Goal: Task Accomplishment & Management: Use online tool/utility

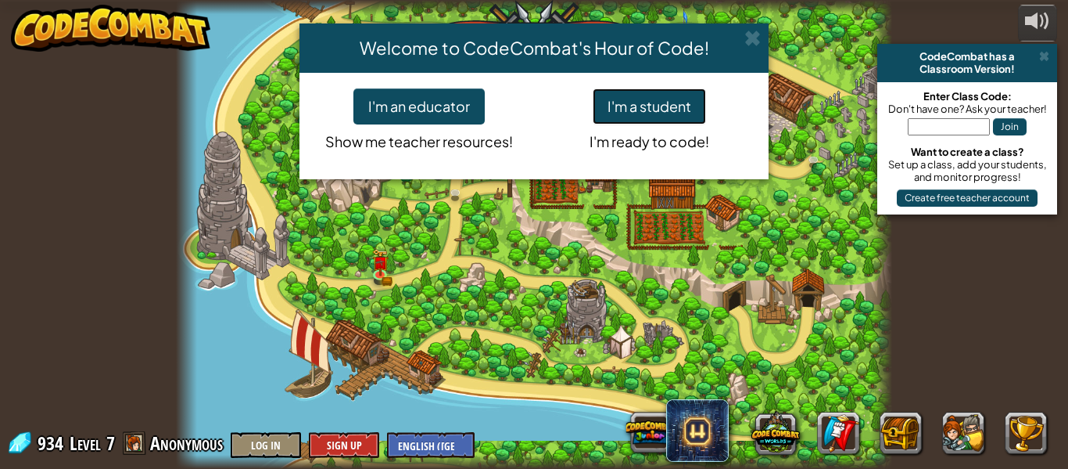
click at [675, 118] on button "I'm a student" at bounding box center [649, 106] width 113 height 36
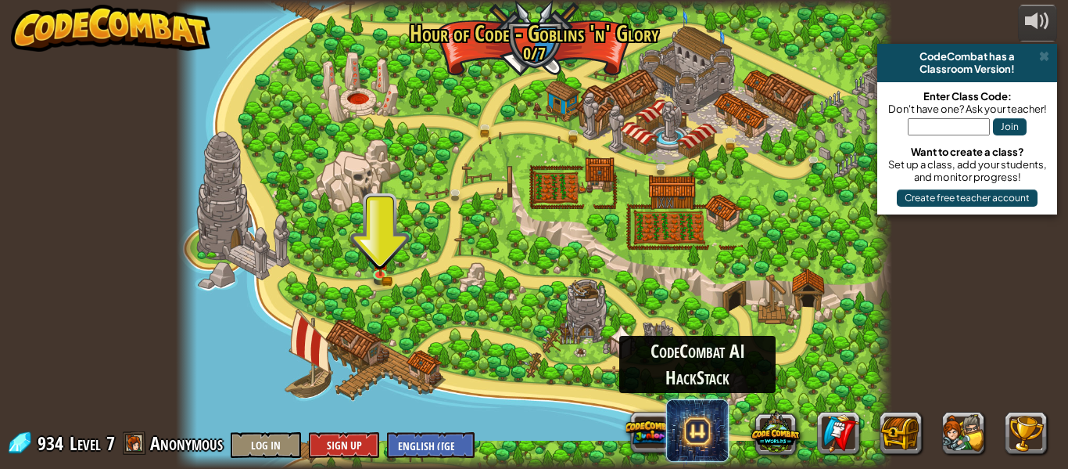
click at [717, 443] on span at bounding box center [697, 430] width 63 height 63
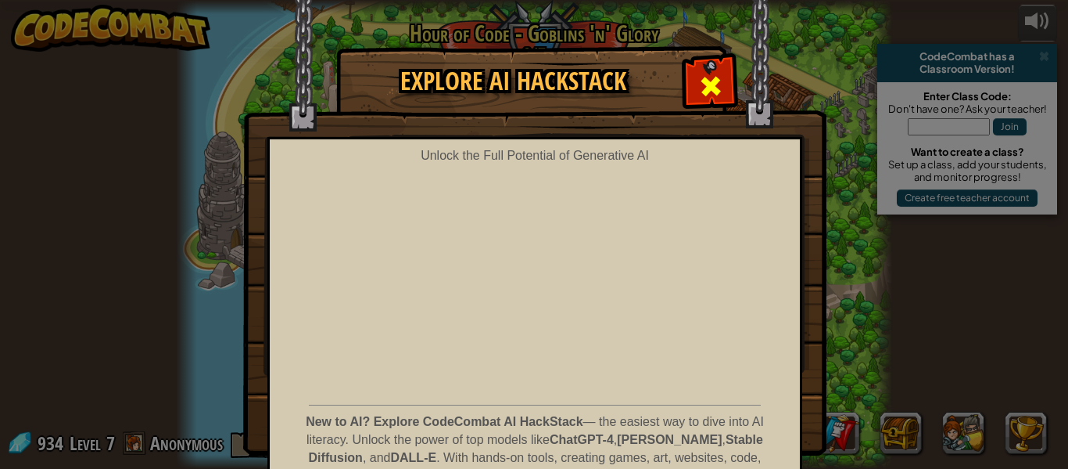
click at [700, 100] on div at bounding box center [710, 83] width 49 height 49
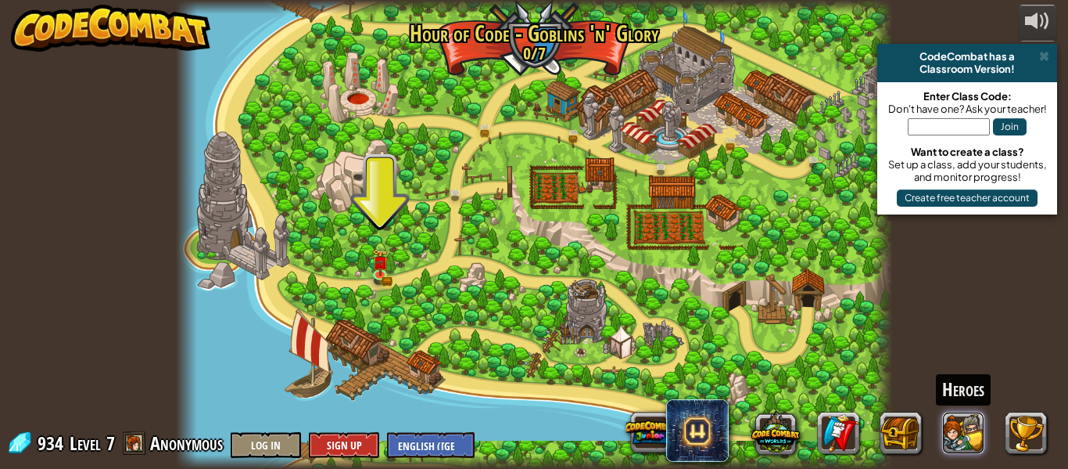
click at [970, 425] on button at bounding box center [964, 432] width 42 height 42
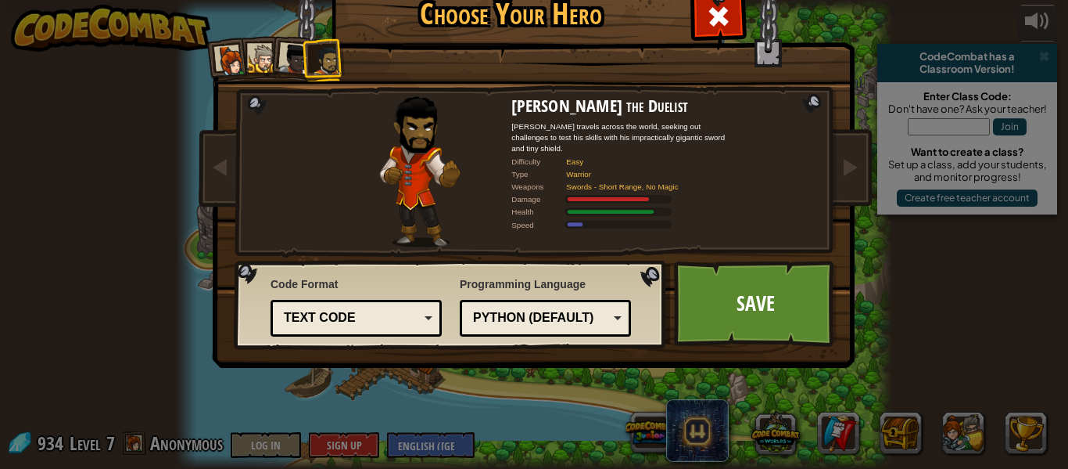
click at [297, 66] on div at bounding box center [294, 59] width 31 height 31
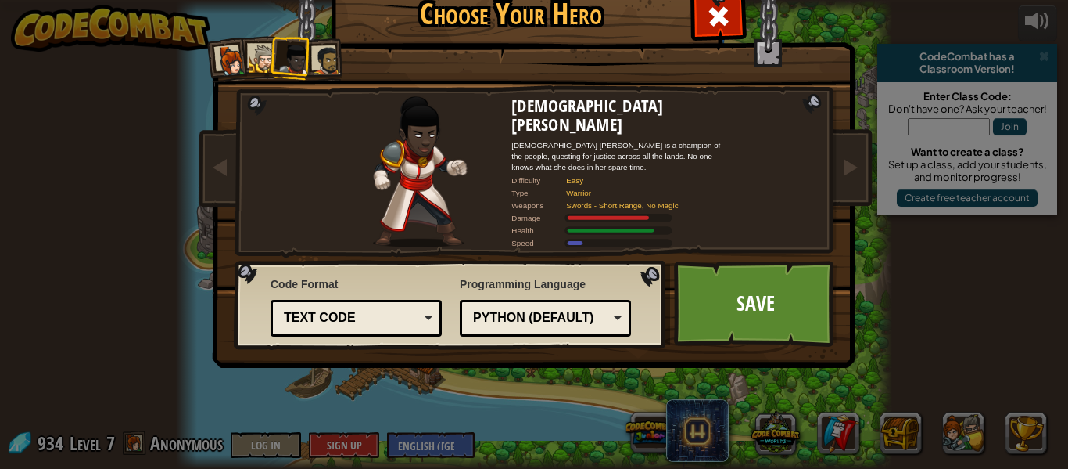
click at [248, 57] on li at bounding box center [228, 60] width 46 height 46
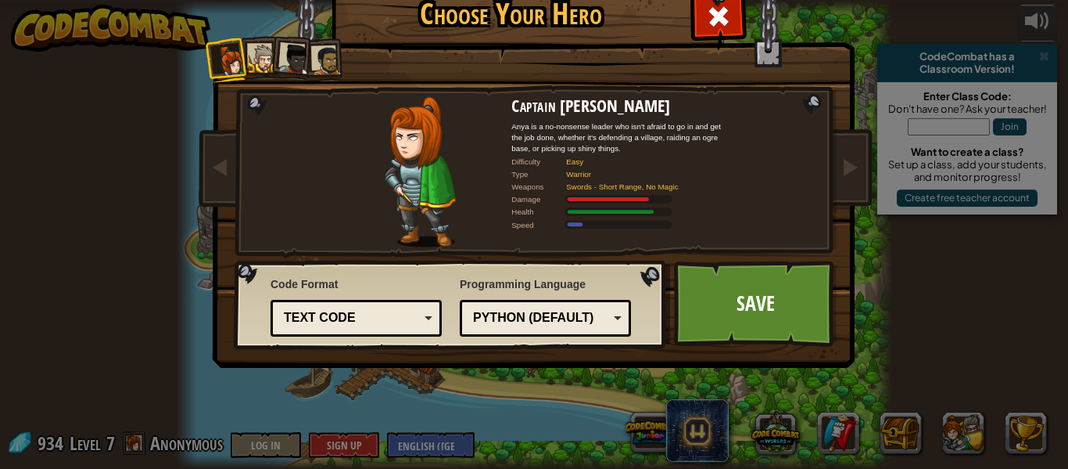
click at [253, 59] on div at bounding box center [263, 59] width 29 height 29
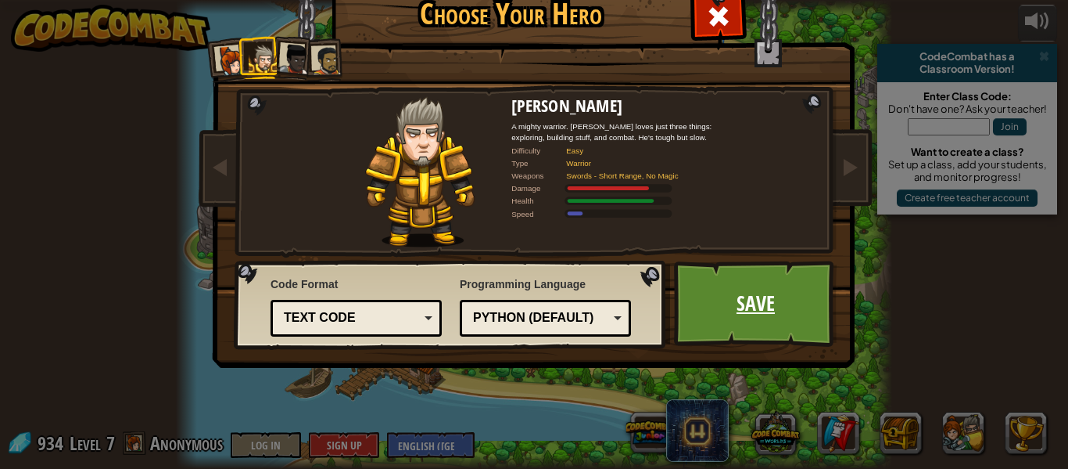
click at [734, 291] on link "Save" at bounding box center [755, 303] width 163 height 86
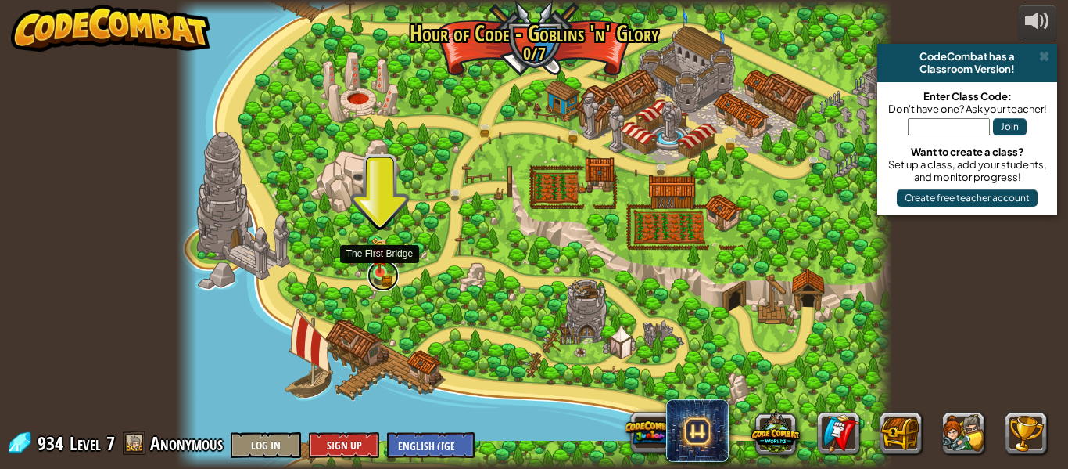
click at [380, 277] on link at bounding box center [383, 275] width 31 height 31
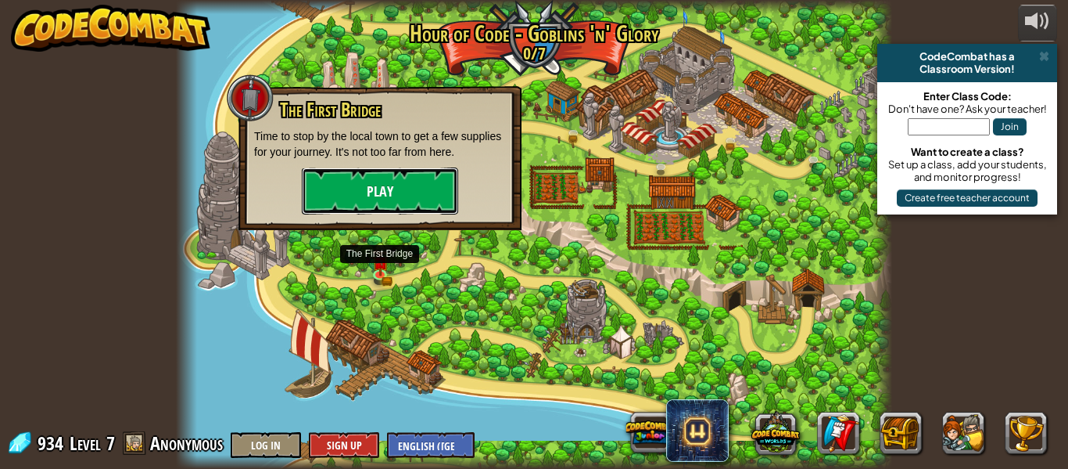
click at [387, 202] on button "Play" at bounding box center [380, 190] width 156 height 47
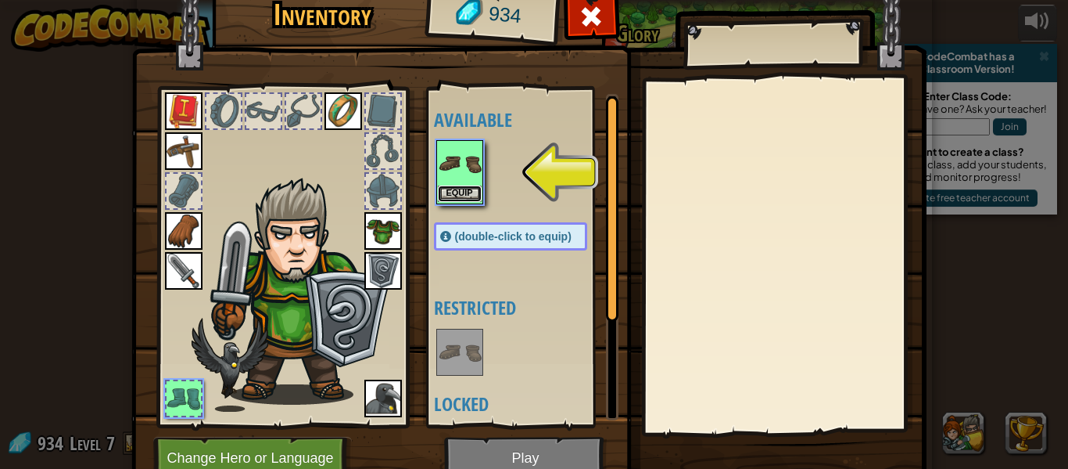
click at [465, 199] on button "Equip" at bounding box center [460, 193] width 44 height 16
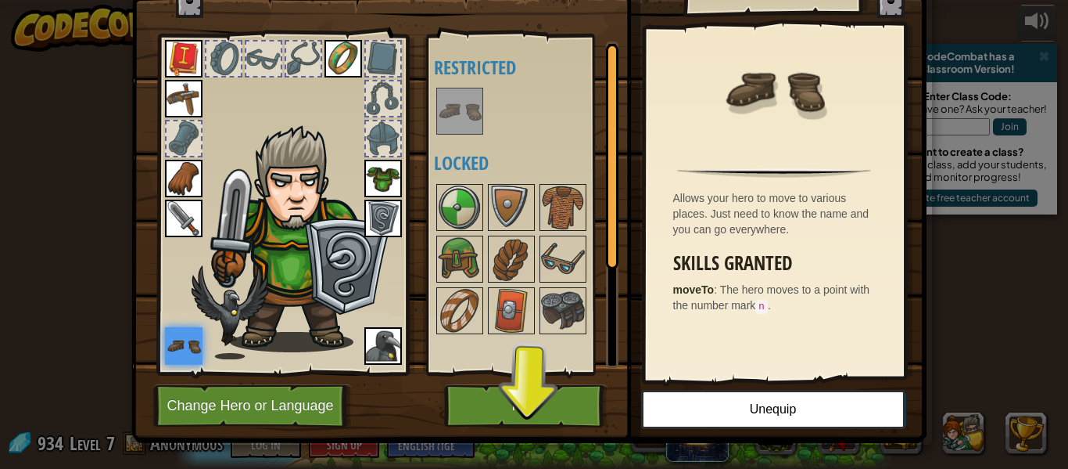
scroll to position [59, 0]
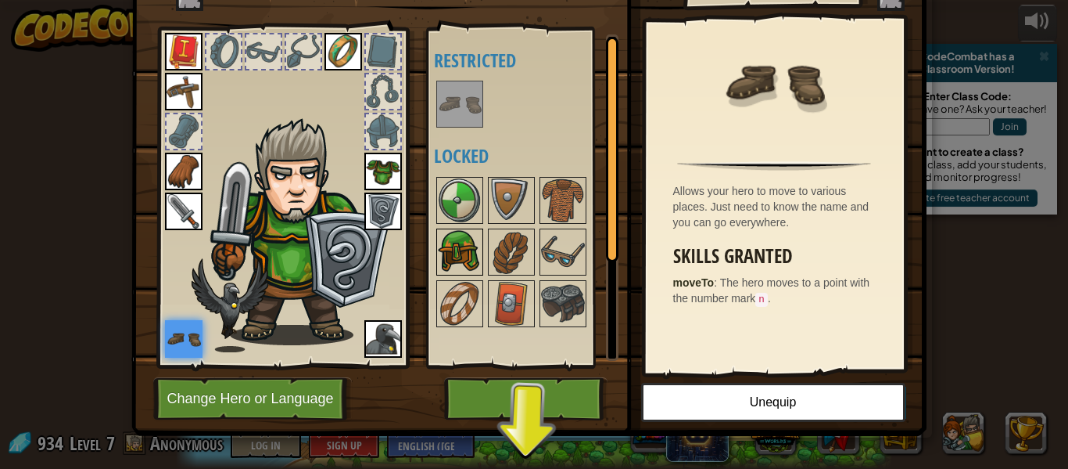
click at [461, 254] on img at bounding box center [460, 252] width 44 height 44
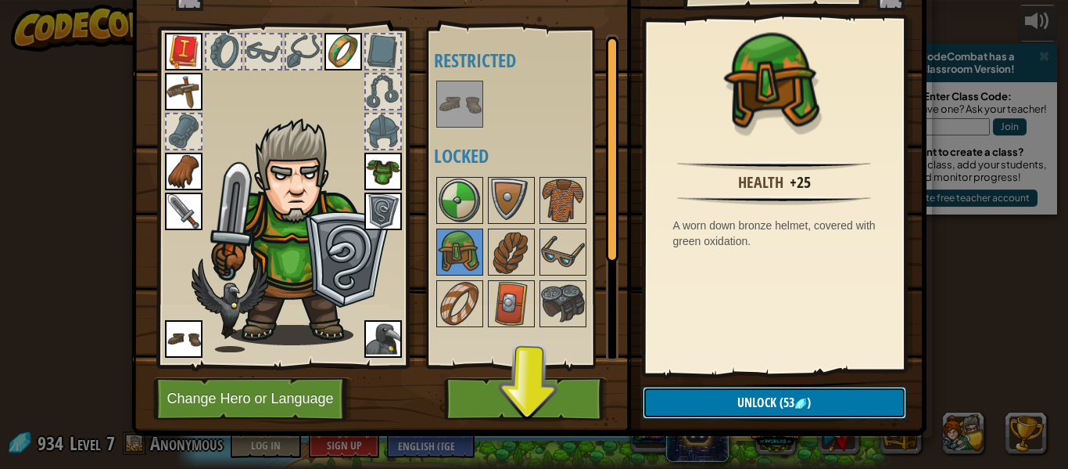
click at [699, 400] on button "Unlock (53 )" at bounding box center [775, 402] width 264 height 32
click at [700, 400] on button "Confirm" at bounding box center [775, 402] width 264 height 32
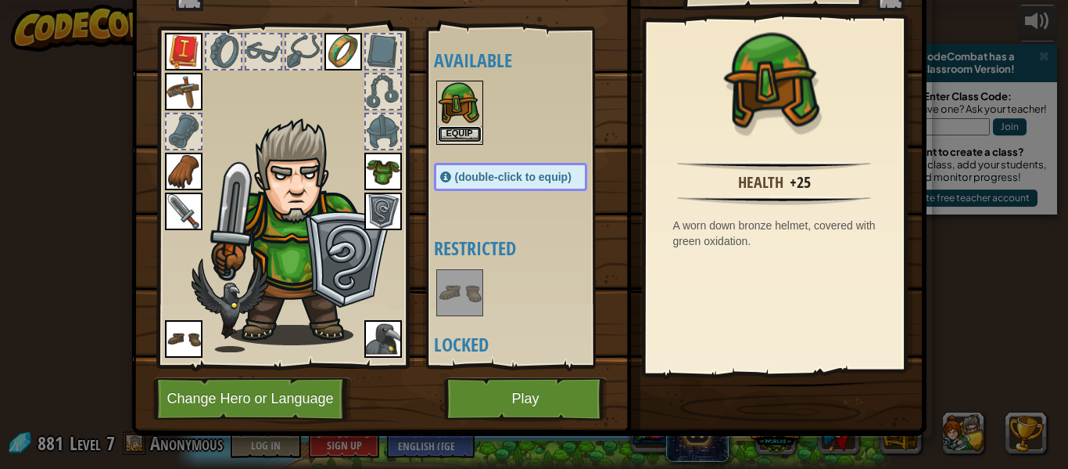
click at [464, 134] on button "Equip" at bounding box center [460, 134] width 44 height 16
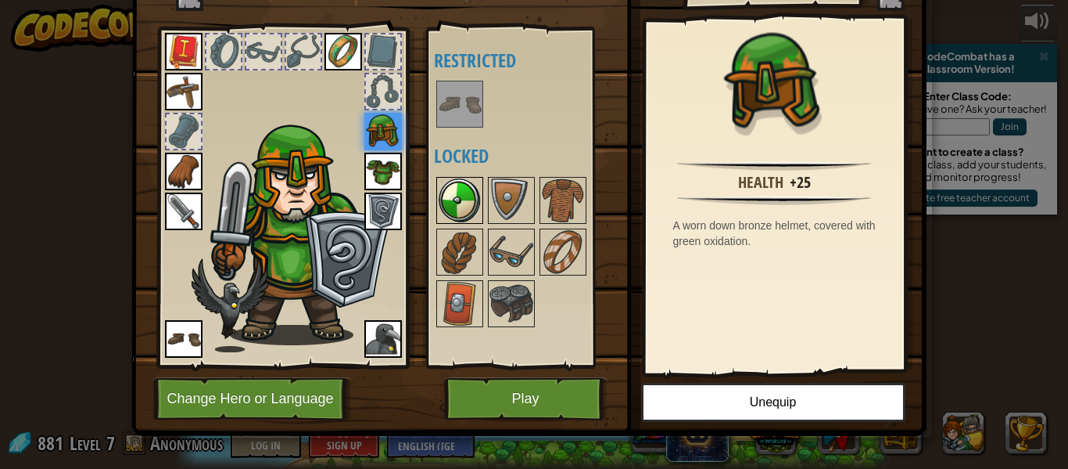
click at [475, 210] on img at bounding box center [460, 200] width 44 height 44
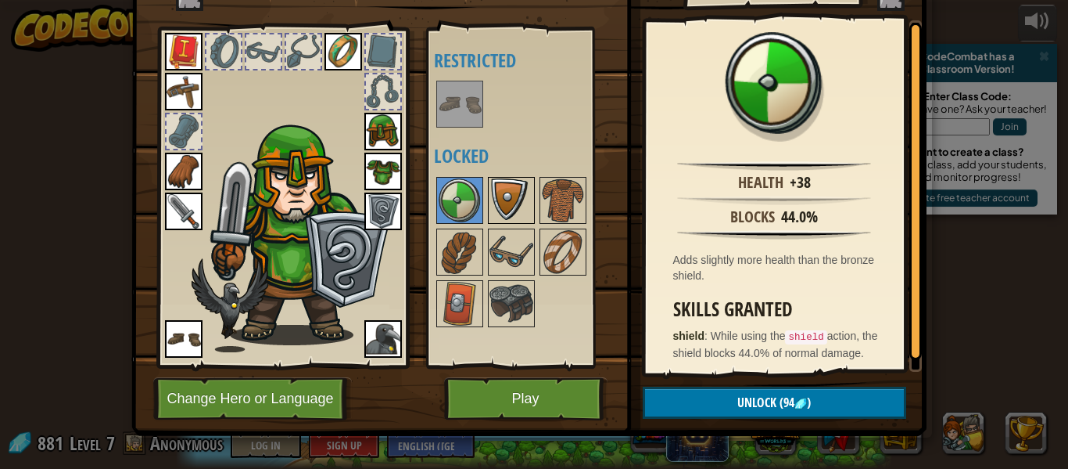
click at [504, 209] on img at bounding box center [512, 200] width 44 height 44
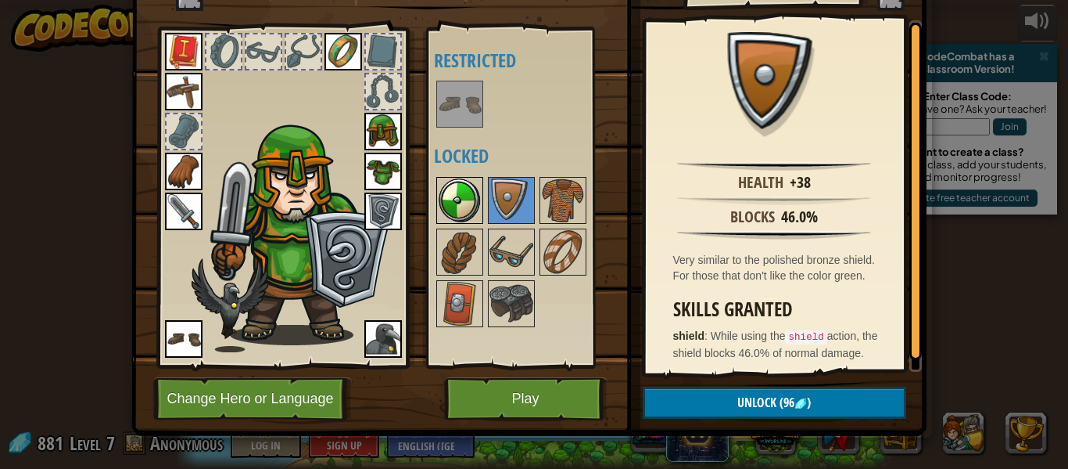
click at [464, 214] on img at bounding box center [460, 200] width 44 height 44
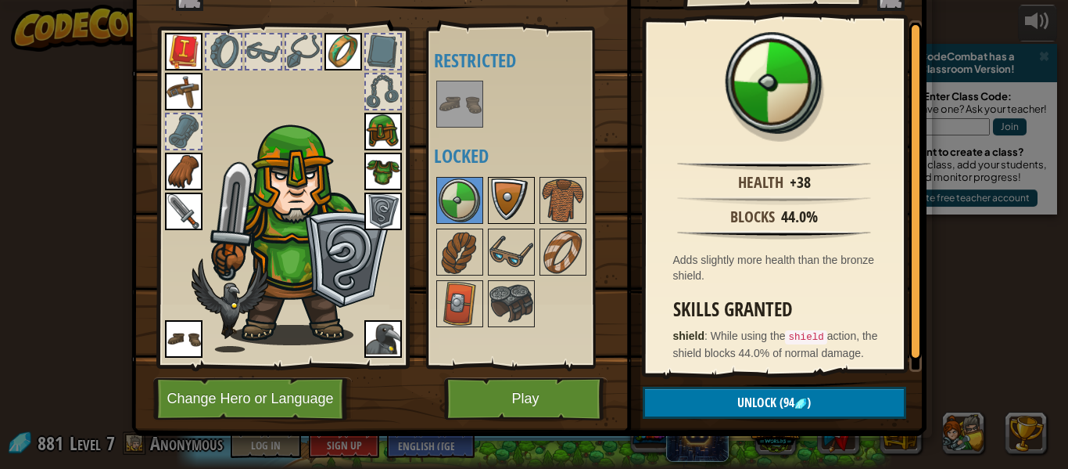
click at [497, 217] on img at bounding box center [512, 200] width 44 height 44
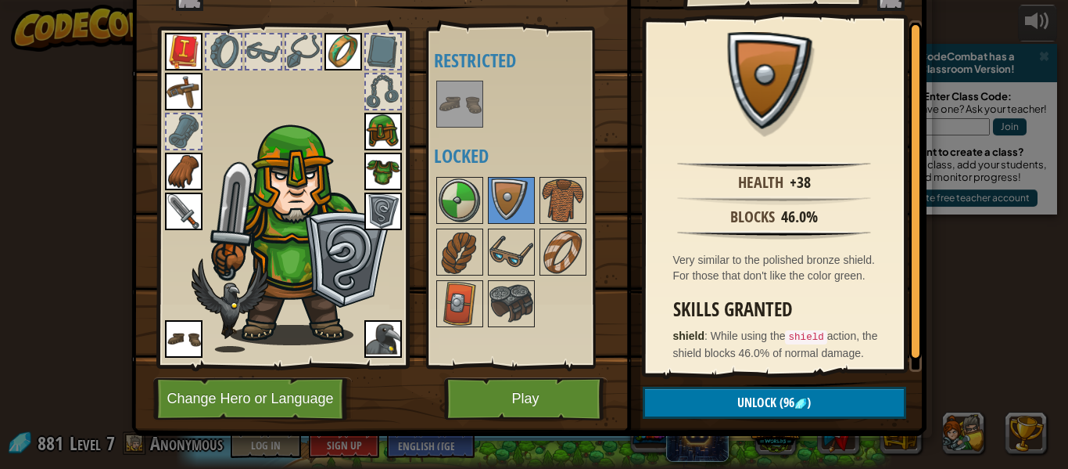
click at [393, 228] on img at bounding box center [383, 211] width 38 height 38
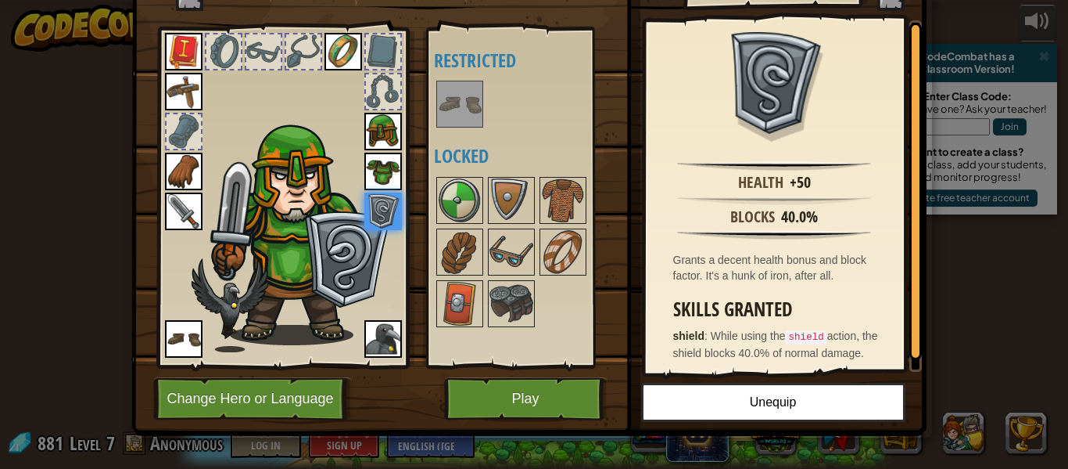
click at [382, 107] on div at bounding box center [383, 91] width 34 height 34
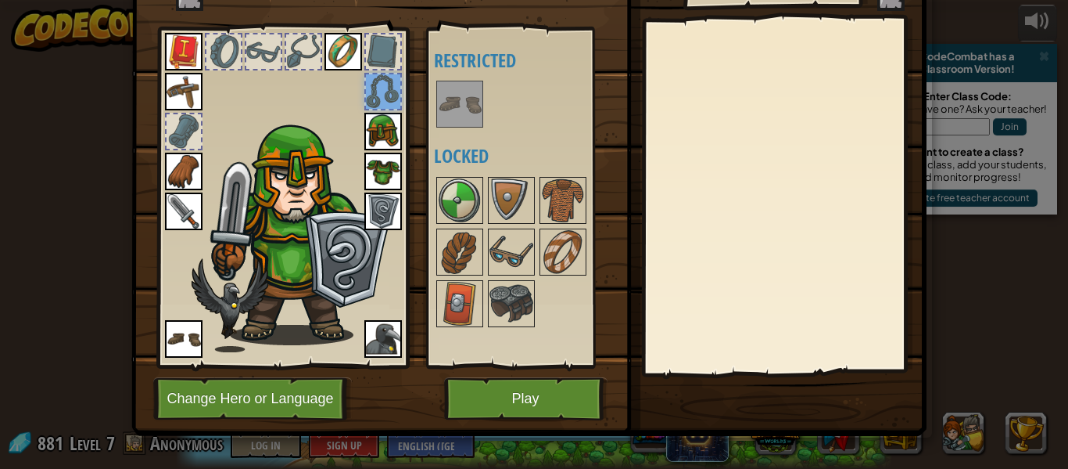
click at [382, 77] on div at bounding box center [383, 91] width 34 height 34
click at [502, 306] on img at bounding box center [512, 304] width 44 height 44
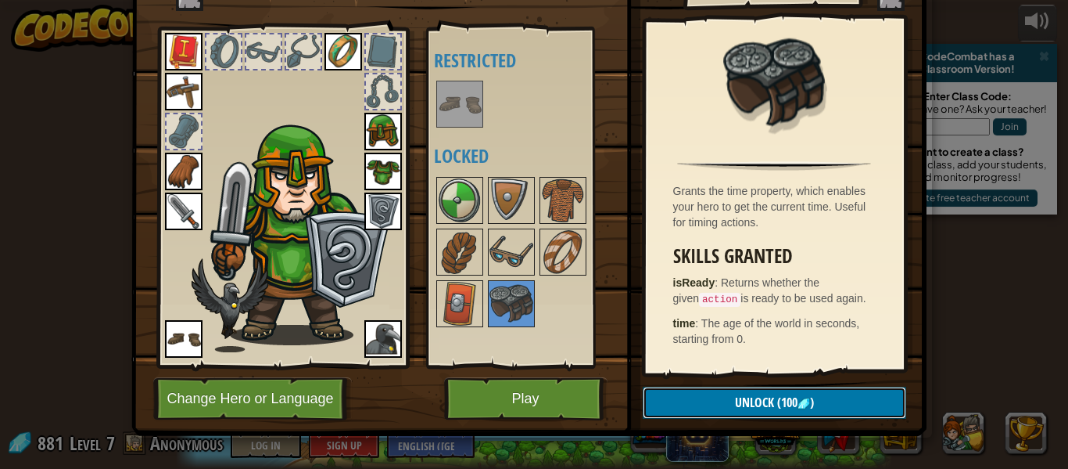
click at [767, 408] on span "Unlock" at bounding box center [754, 401] width 39 height 17
click at [770, 409] on button "Confirm" at bounding box center [775, 402] width 264 height 32
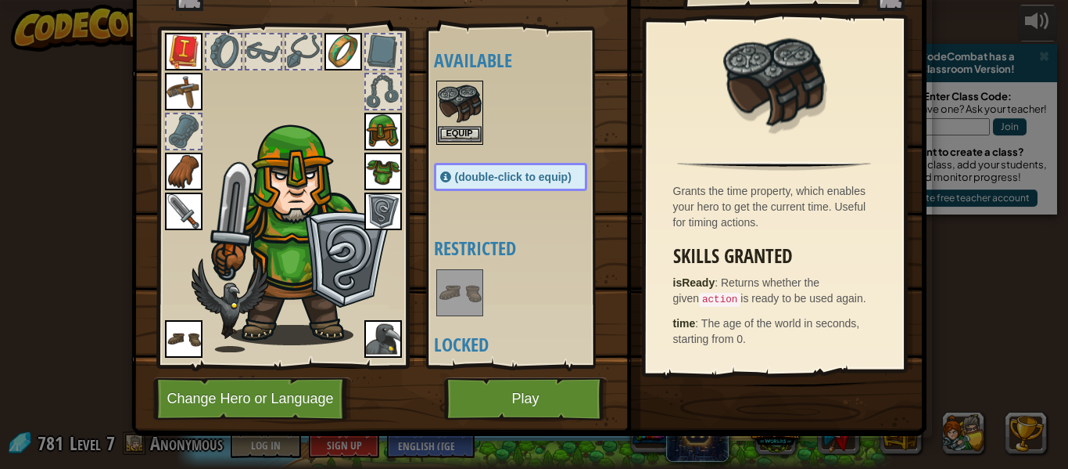
click at [471, 124] on img at bounding box center [460, 104] width 44 height 44
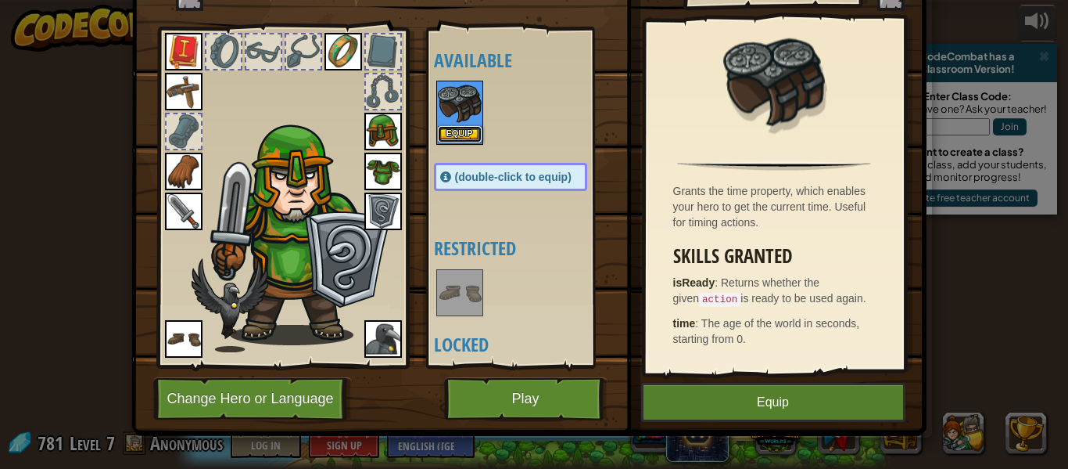
click at [472, 138] on button "Equip" at bounding box center [460, 134] width 44 height 16
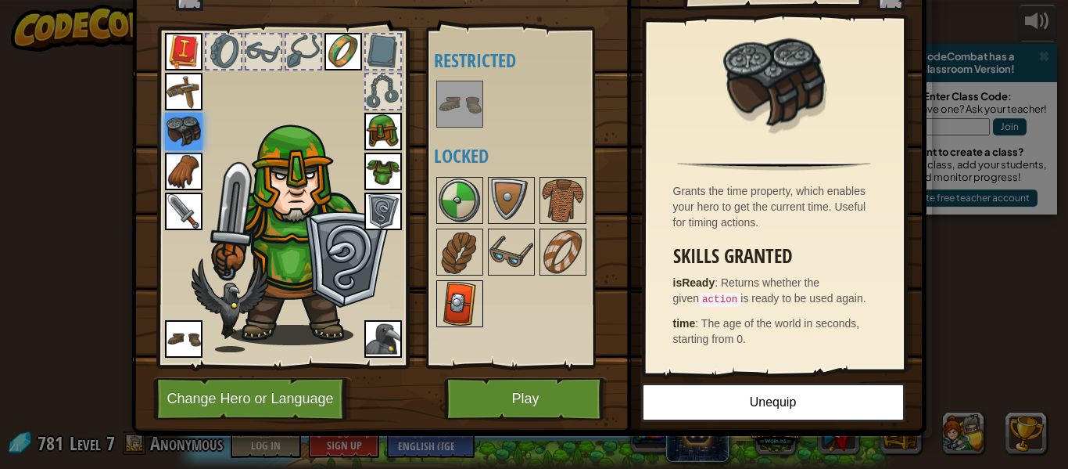
click at [472, 296] on img at bounding box center [460, 304] width 44 height 44
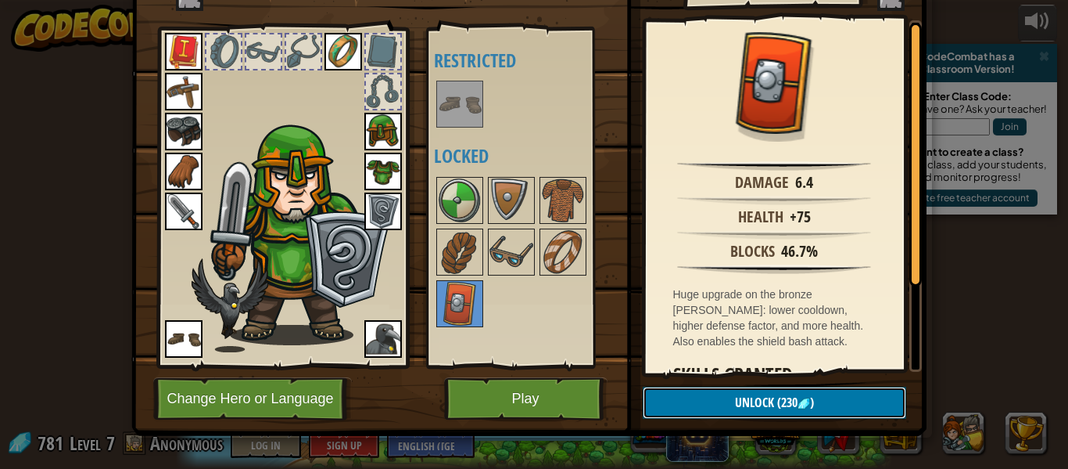
click at [777, 395] on span "(230" at bounding box center [785, 401] width 23 height 17
click at [777, 395] on button "Confirm" at bounding box center [775, 402] width 264 height 32
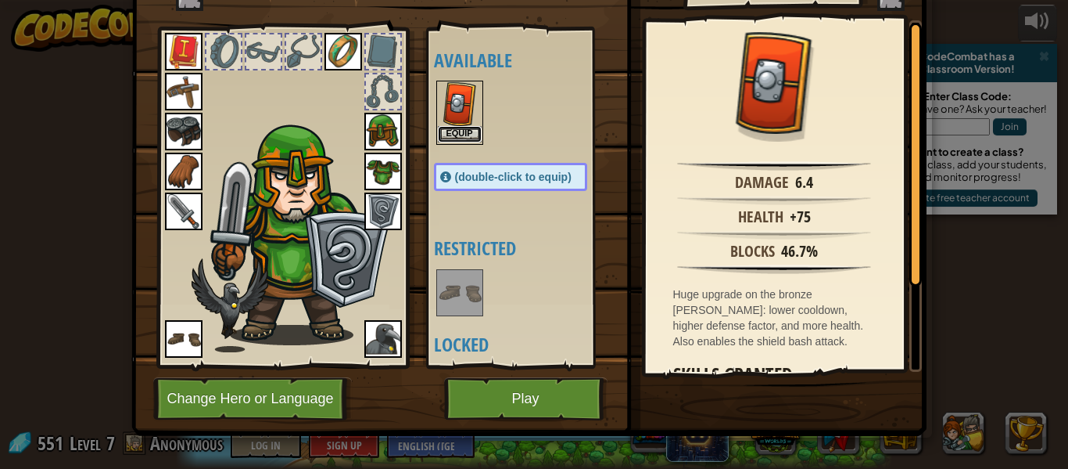
click at [467, 131] on button "Equip" at bounding box center [460, 134] width 44 height 16
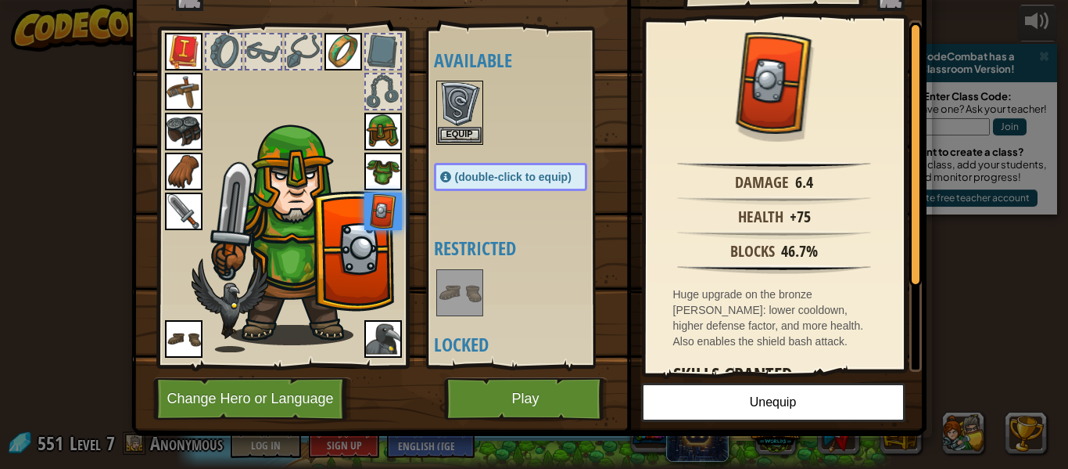
scroll to position [105, 0]
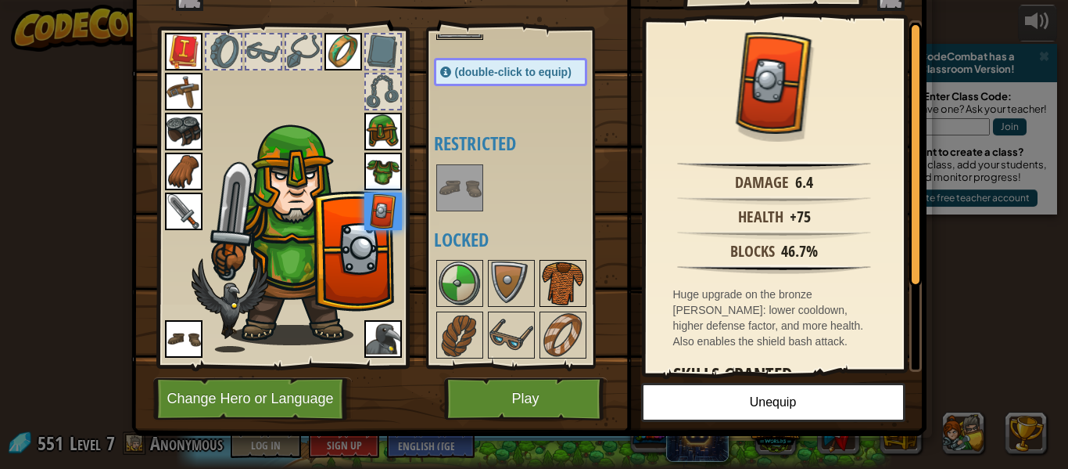
click at [551, 288] on img at bounding box center [563, 283] width 44 height 44
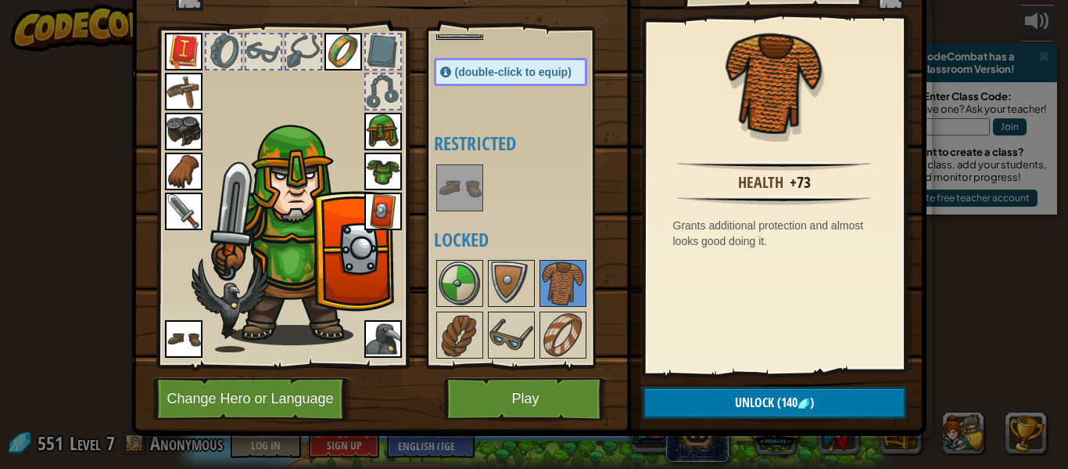
click at [394, 165] on img at bounding box center [383, 172] width 38 height 38
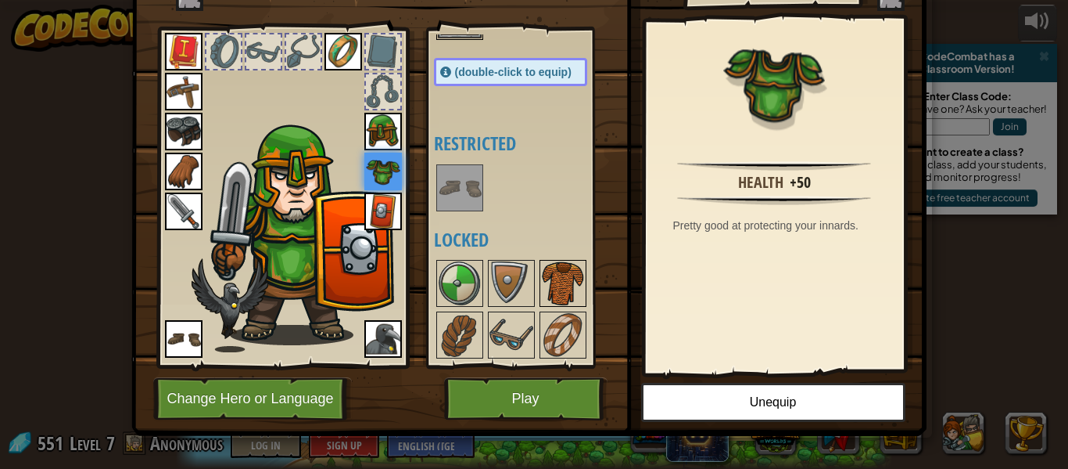
click at [552, 288] on img at bounding box center [563, 283] width 44 height 44
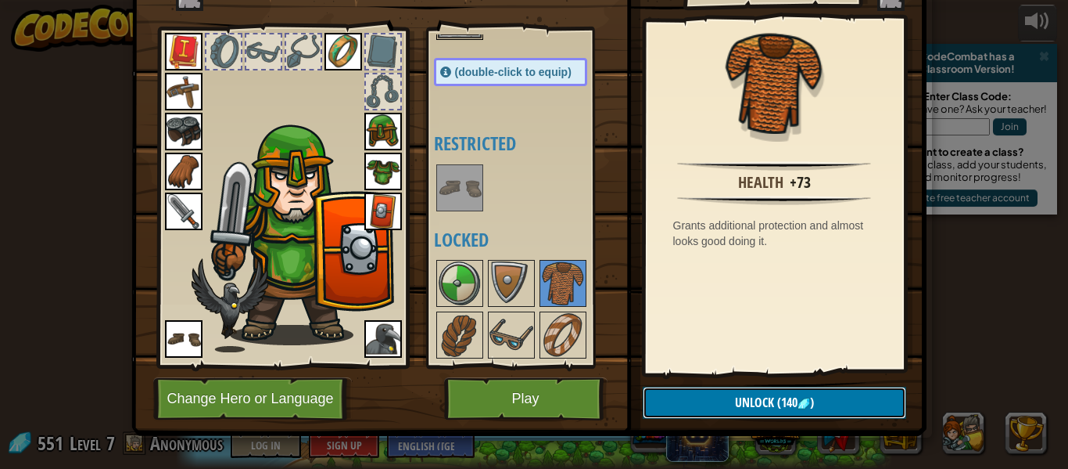
click at [691, 408] on button "Unlock (140 )" at bounding box center [775, 402] width 264 height 32
click at [691, 408] on button "Confirm" at bounding box center [775, 402] width 264 height 32
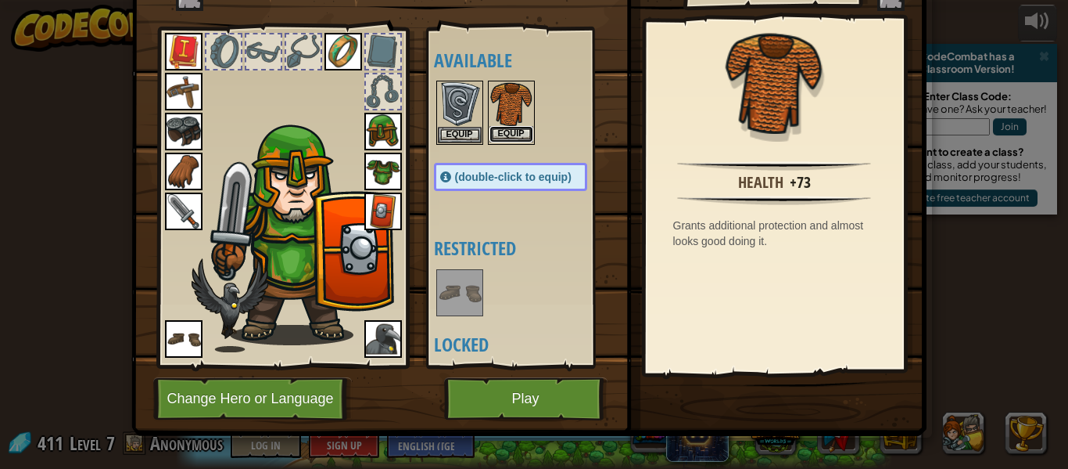
click at [508, 128] on button "Equip" at bounding box center [512, 134] width 44 height 16
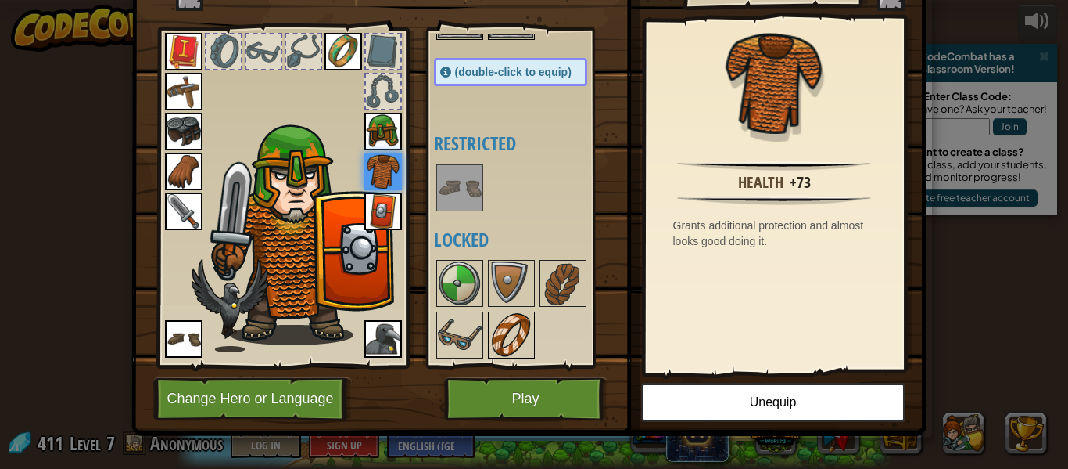
click at [519, 319] on img at bounding box center [512, 335] width 44 height 44
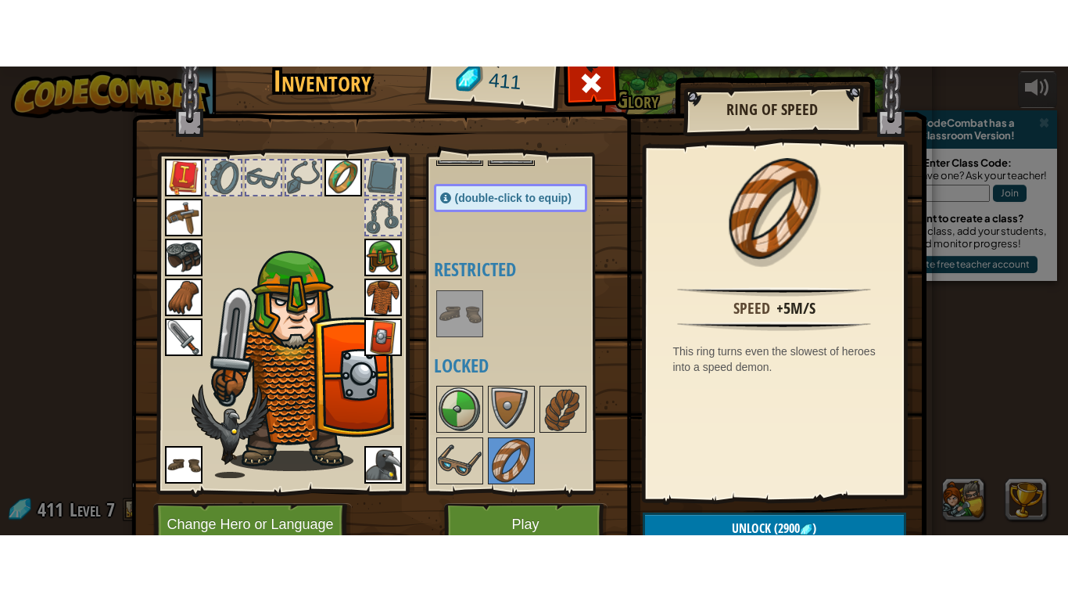
scroll to position [71, 0]
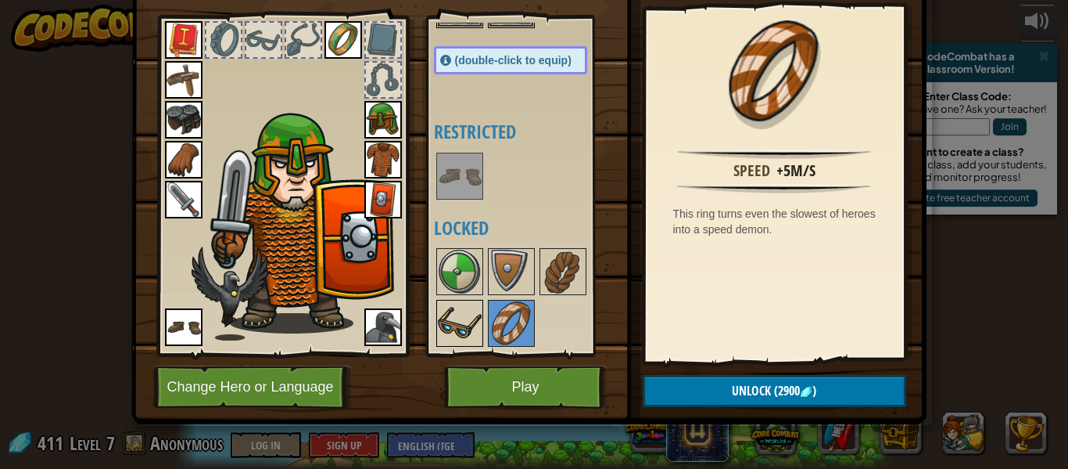
click at [461, 339] on img at bounding box center [460, 323] width 44 height 44
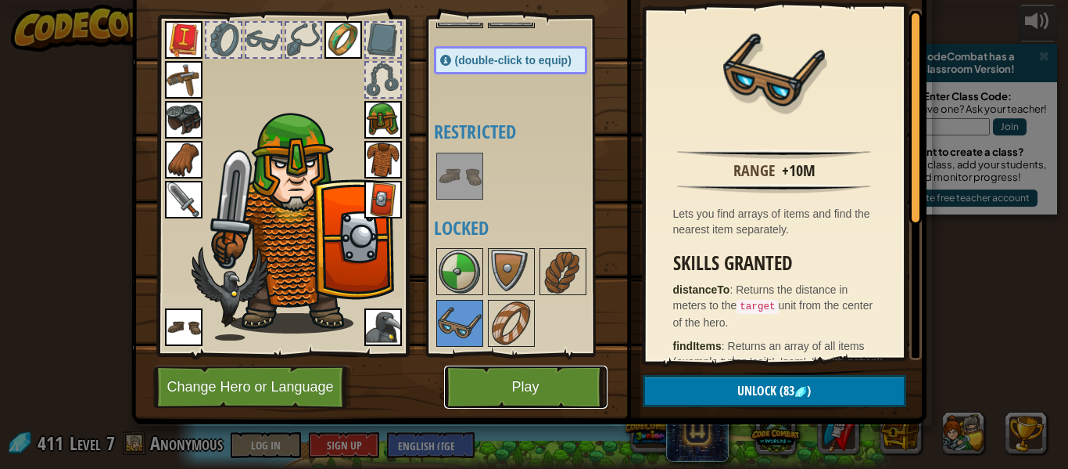
click at [497, 386] on button "Play" at bounding box center [525, 386] width 163 height 43
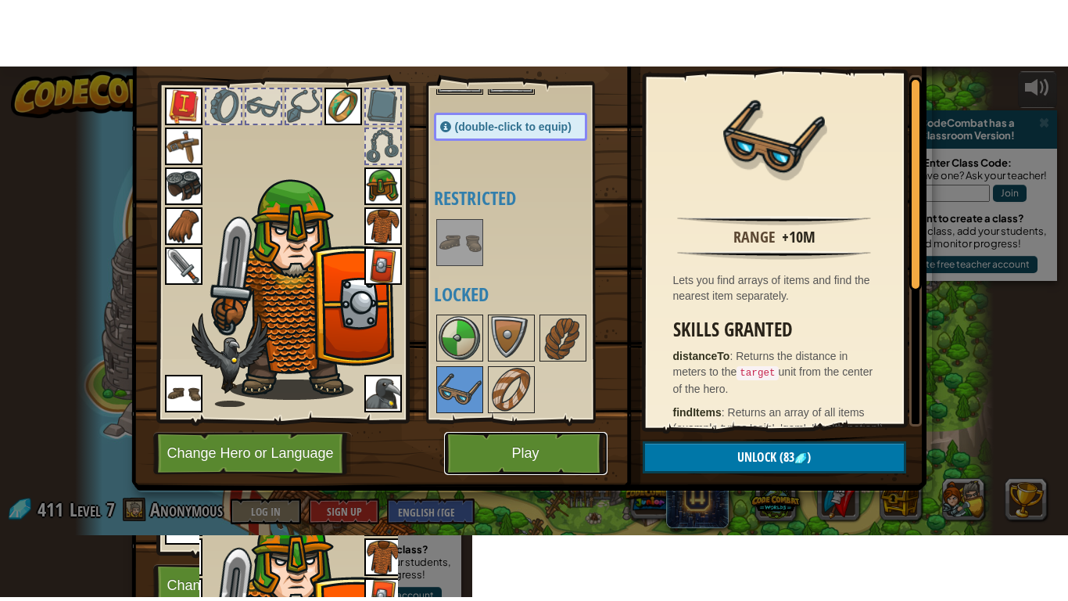
scroll to position [0, 0]
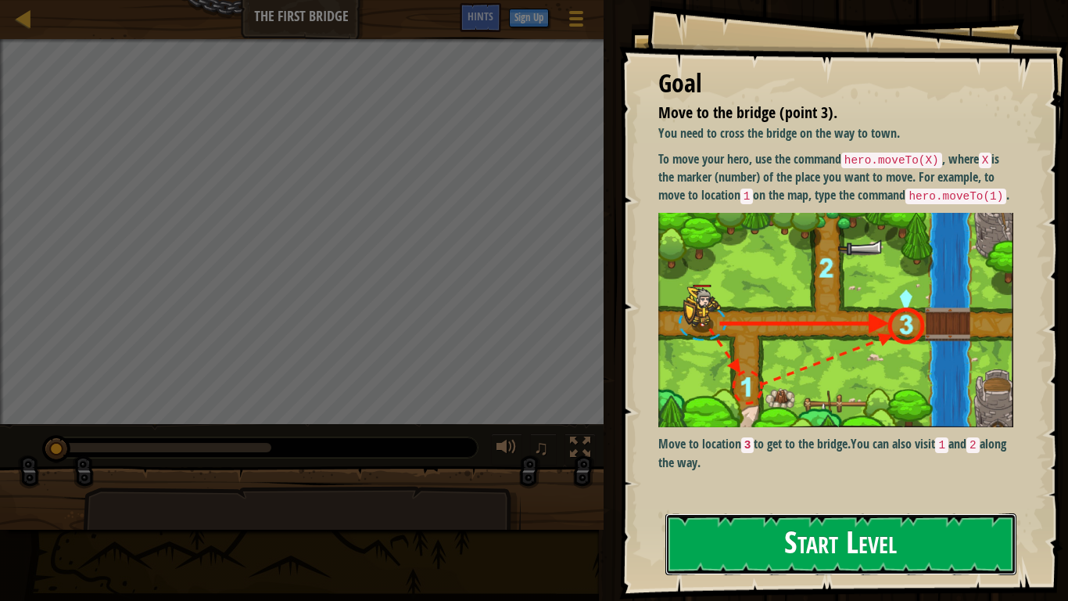
click at [763, 468] on button "Start Level" at bounding box center [841, 544] width 351 height 62
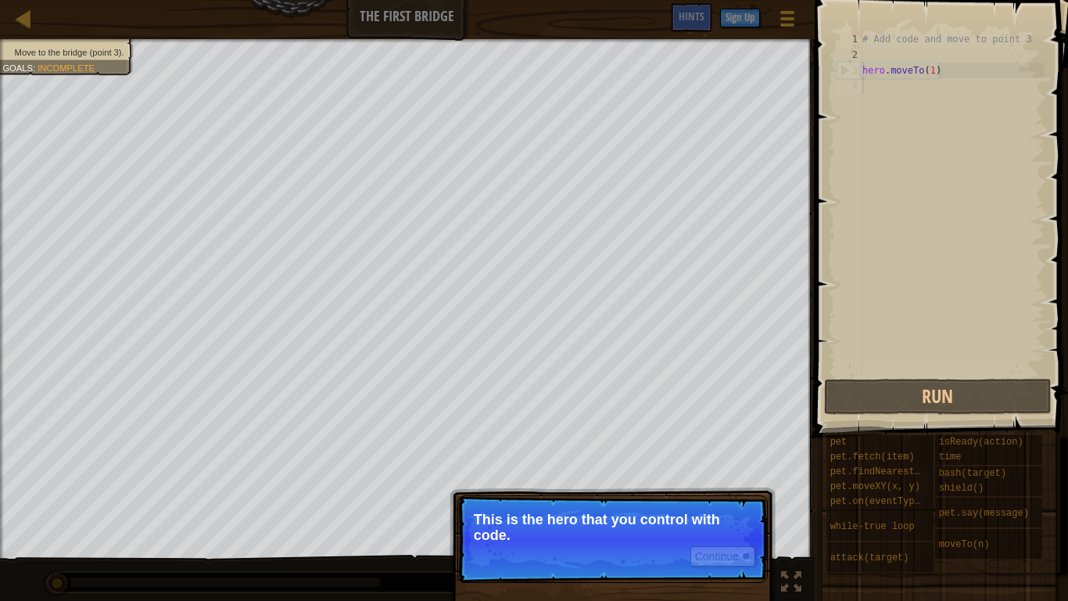
click at [653, 468] on p "This is the hero that you control with code." at bounding box center [613, 527] width 278 height 31
click at [728, 468] on button "Continue" at bounding box center [723, 556] width 65 height 20
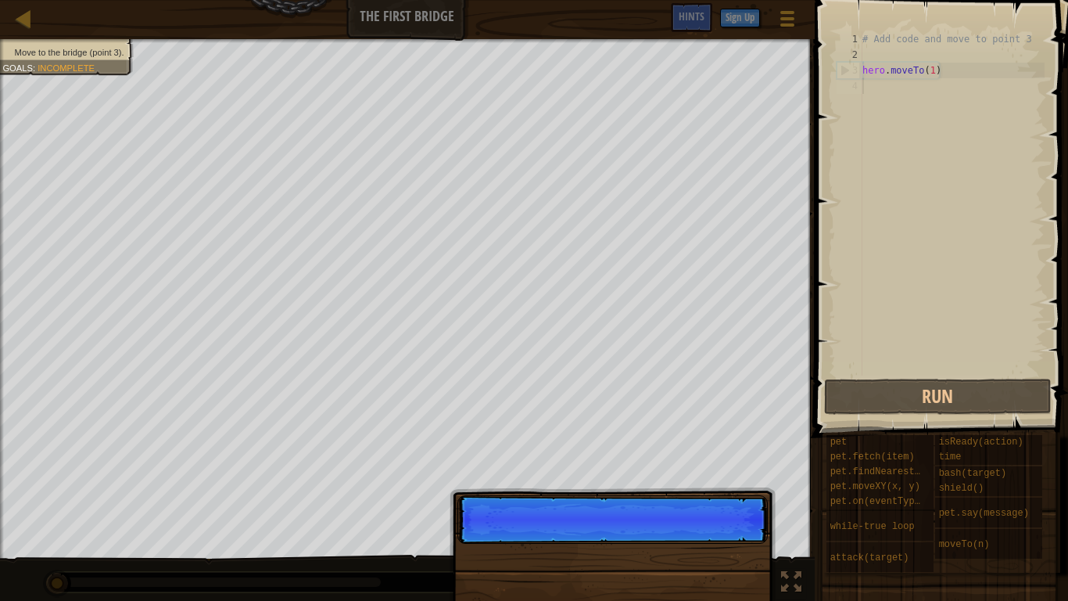
scroll to position [7, 0]
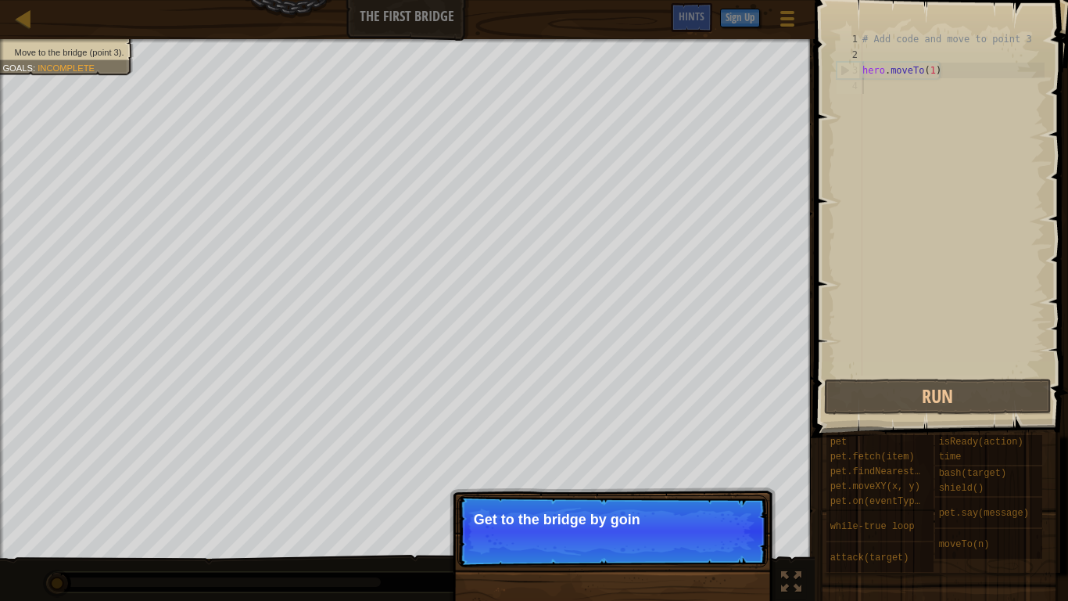
click at [695, 468] on p "Continue Get to the bridge by goin" at bounding box center [613, 531] width 311 height 72
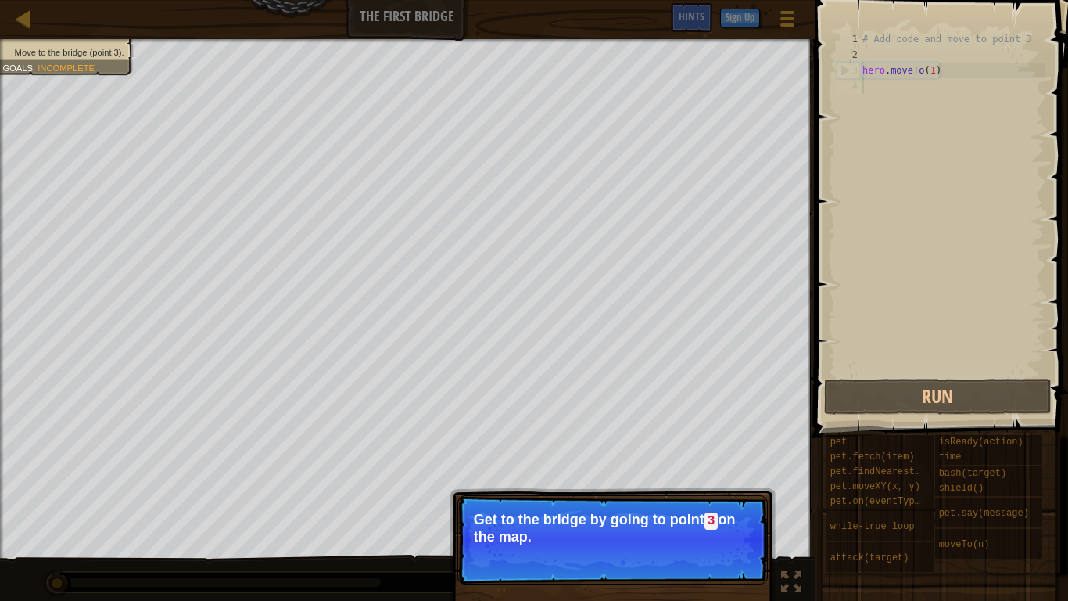
click at [663, 468] on p "Get to the bridge by going to point 3 on the map." at bounding box center [613, 528] width 278 height 33
click at [741, 468] on p "Continue Get to the bridge by going to point 3 on the map." at bounding box center [613, 539] width 311 height 89
click at [736, 468] on button "Continue" at bounding box center [723, 558] width 65 height 20
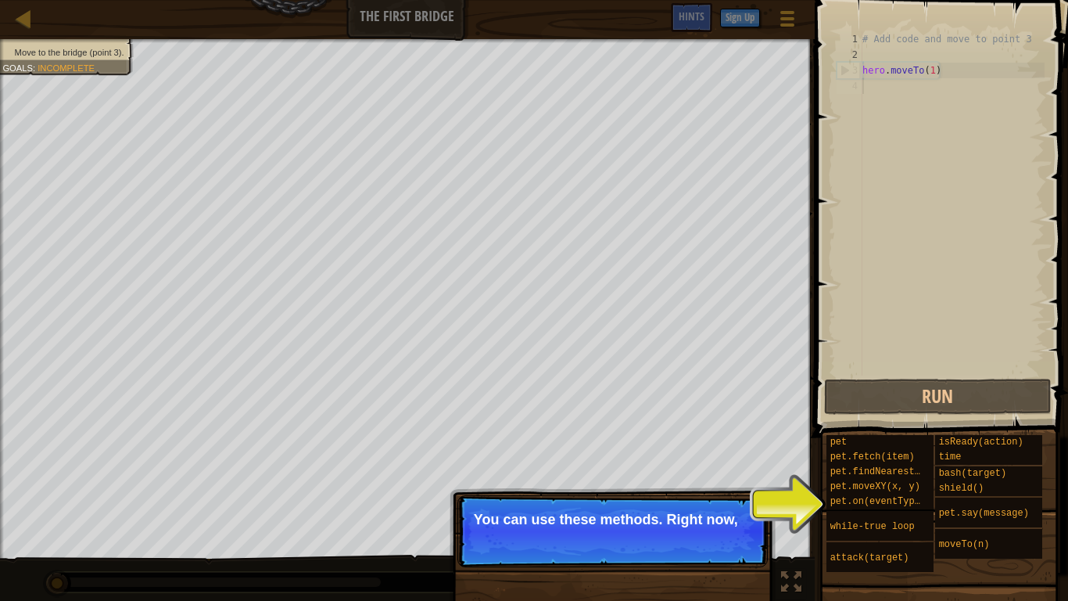
click at [894, 106] on div "# Add code and move to point 3 hero . moveTo ( 1 )" at bounding box center [952, 218] width 185 height 375
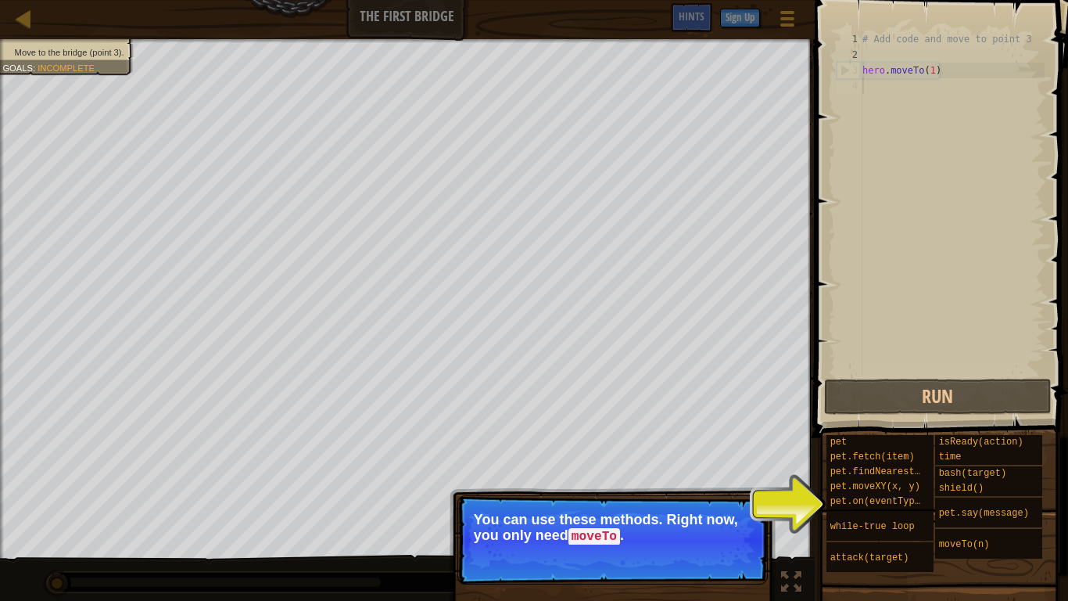
click at [870, 319] on div "# Add code and move to point 3 hero . moveTo ( 1 )" at bounding box center [952, 218] width 185 height 375
click at [735, 468] on button "Continue" at bounding box center [723, 558] width 65 height 20
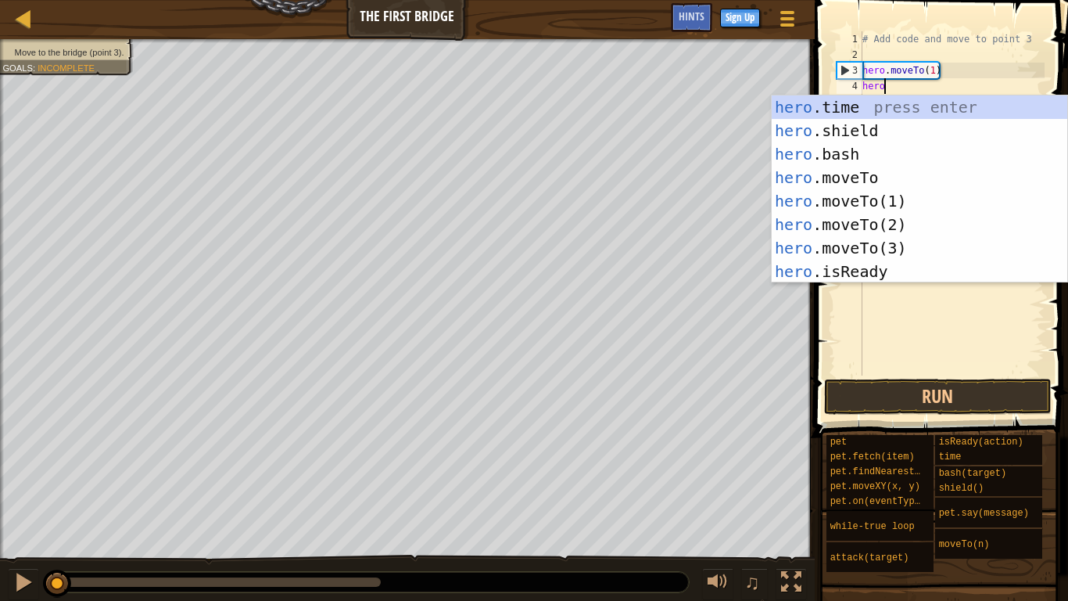
scroll to position [7, 2]
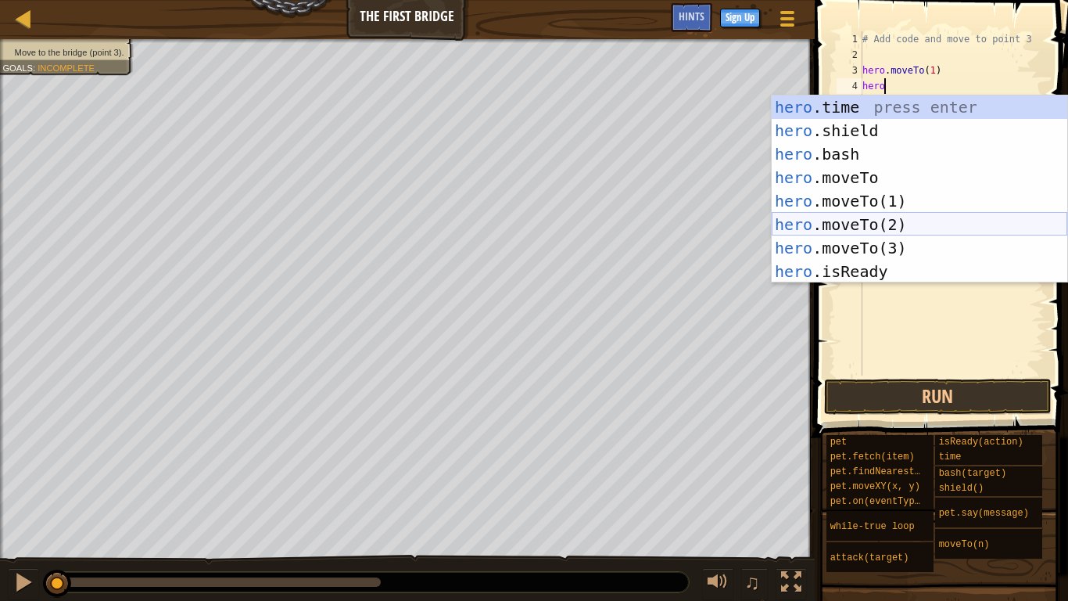
click at [870, 230] on div "hero .time press enter hero .shield press enter hero .bash press enter hero .mo…" at bounding box center [920, 212] width 296 height 235
type textarea "hero.moveTo(2)"
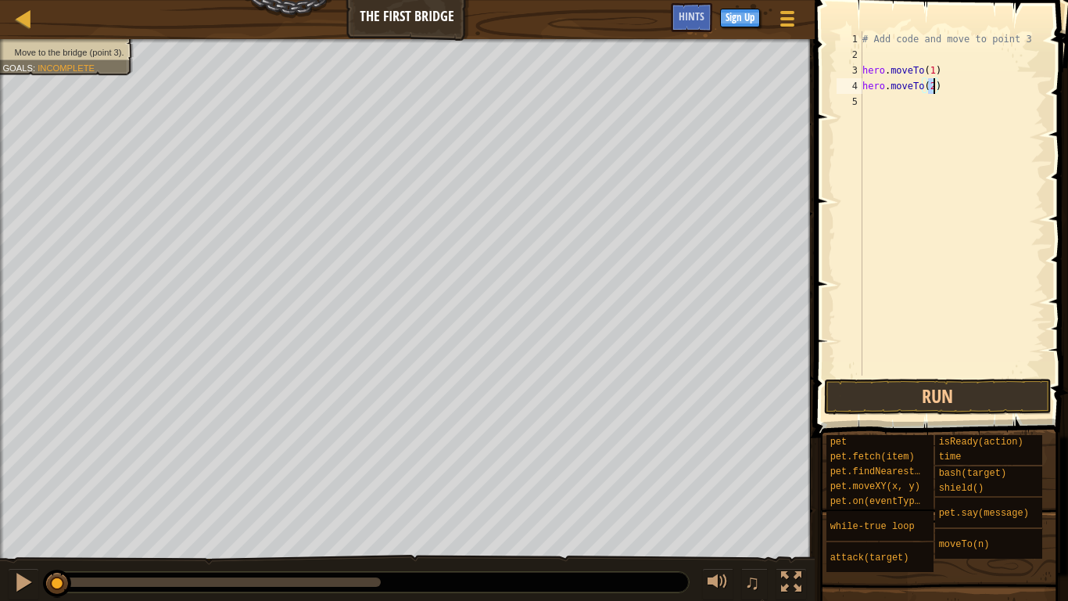
click at [874, 102] on div "# Add code and move to point 3 hero . moveTo ( 1 ) hero . moveTo ( 2 )" at bounding box center [952, 218] width 185 height 375
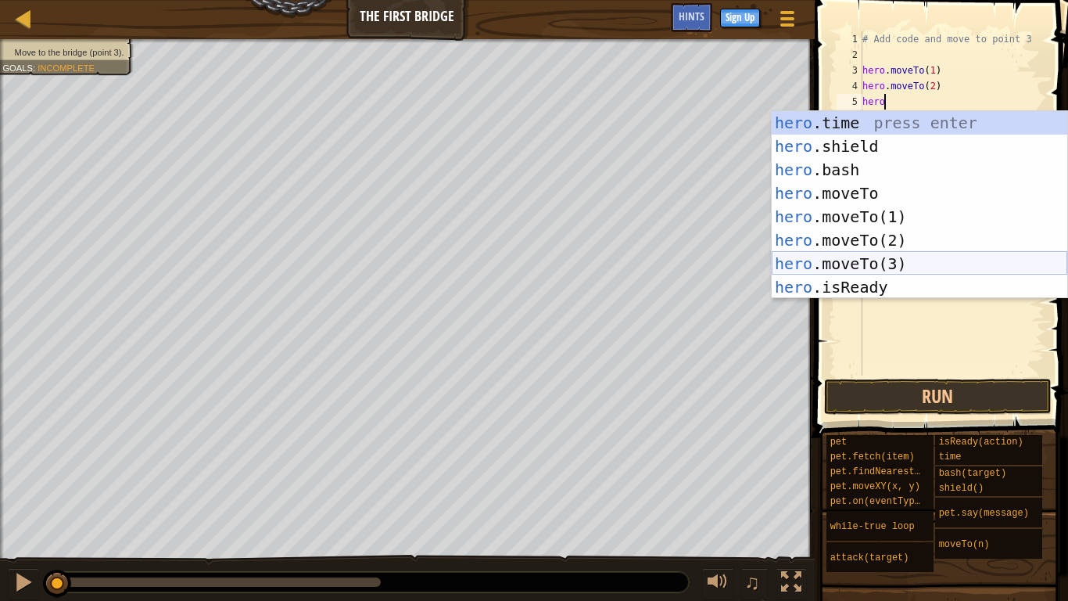
click at [879, 260] on div "hero .time press enter hero .shield press enter hero .bash press enter hero .mo…" at bounding box center [920, 228] width 296 height 235
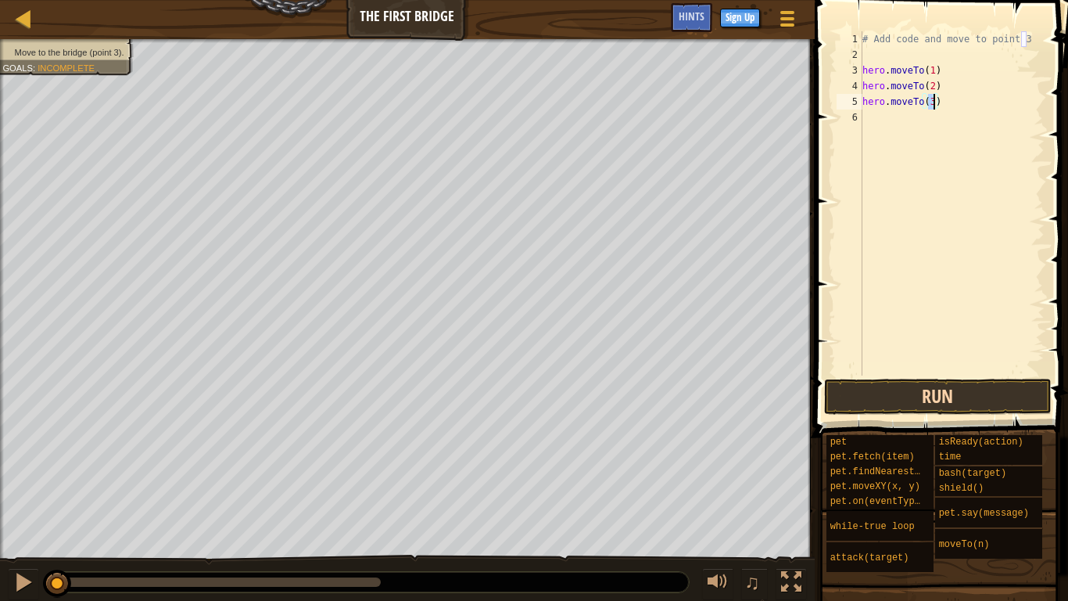
type textarea "hero.moveTo(3)"
click at [894, 396] on button "Run" at bounding box center [938, 397] width 228 height 36
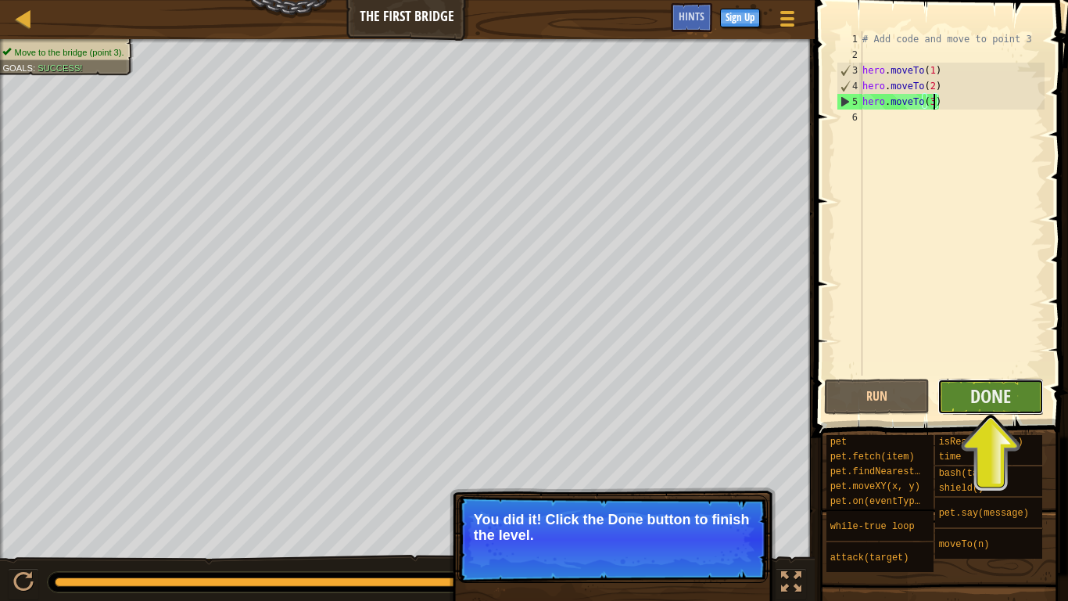
click at [959, 400] on button "Done" at bounding box center [991, 397] width 106 height 36
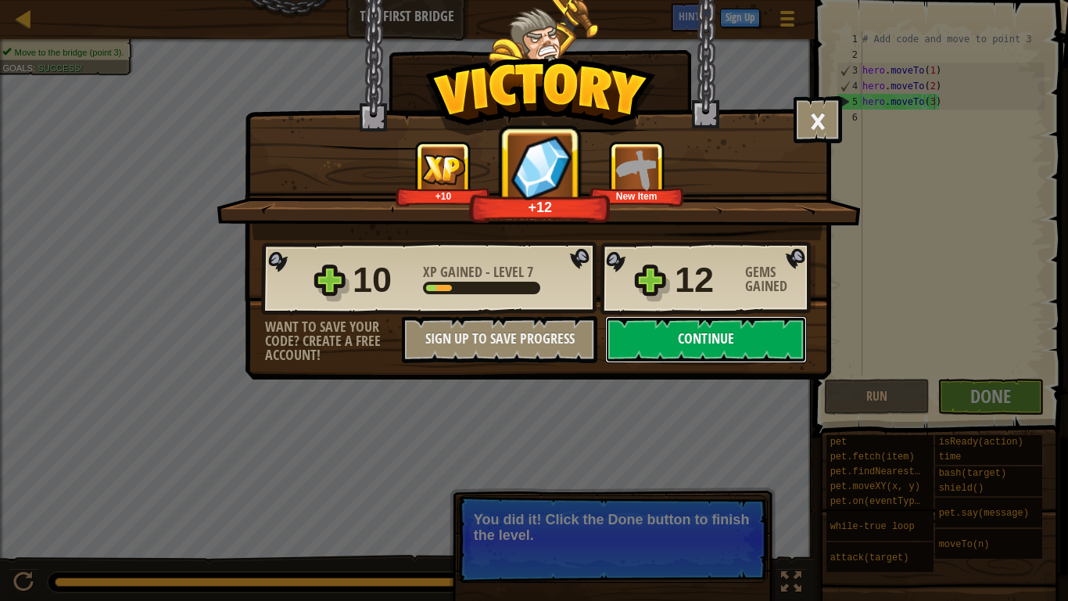
click at [676, 346] on button "Continue" at bounding box center [706, 339] width 202 height 47
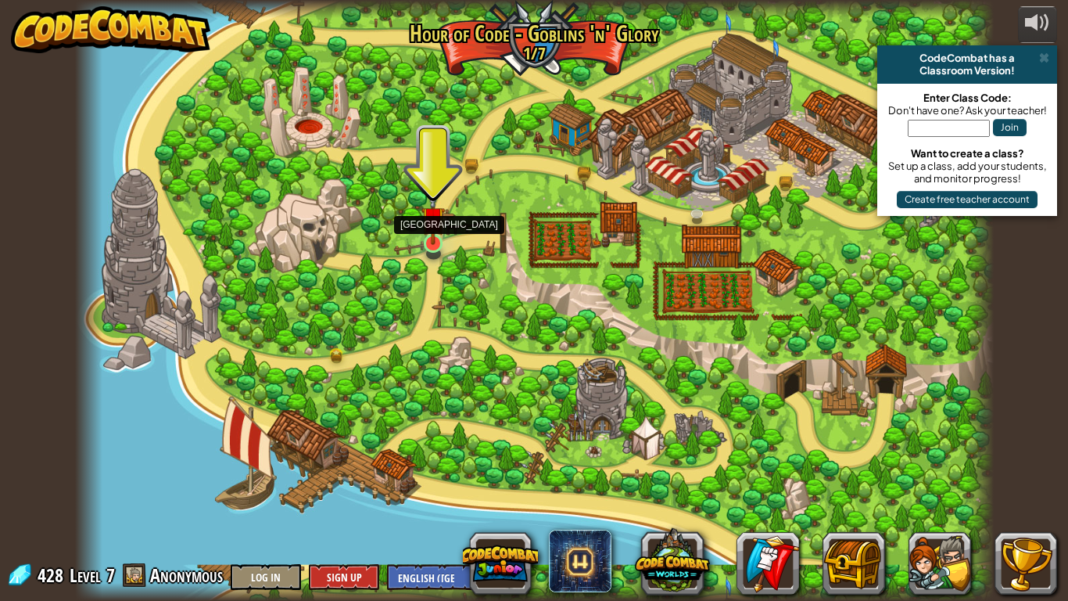
click at [429, 234] on img at bounding box center [433, 218] width 23 height 53
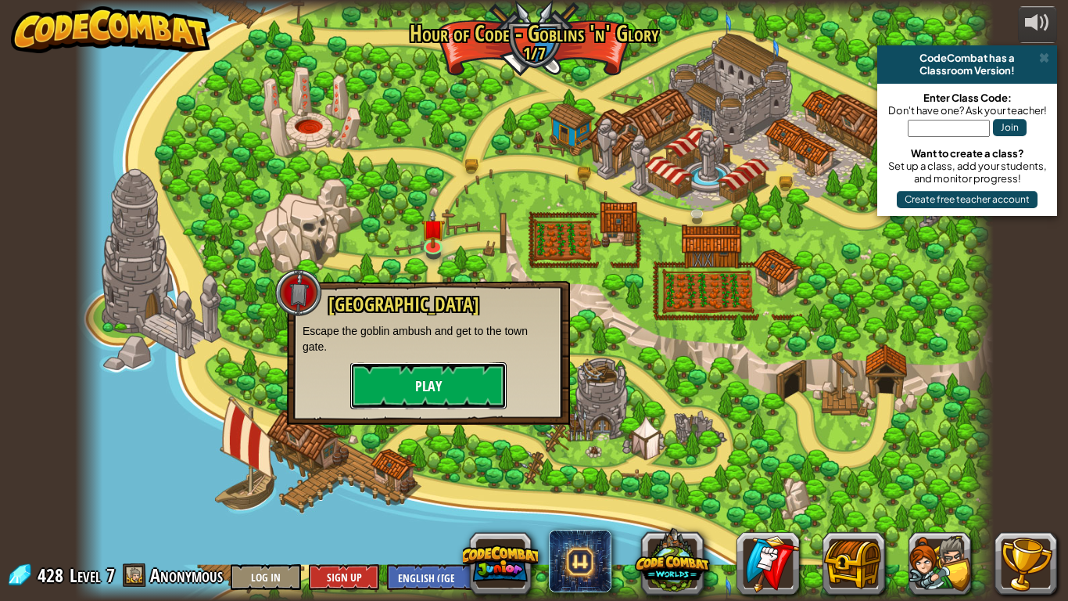
click at [432, 404] on button "Play" at bounding box center [428, 385] width 156 height 47
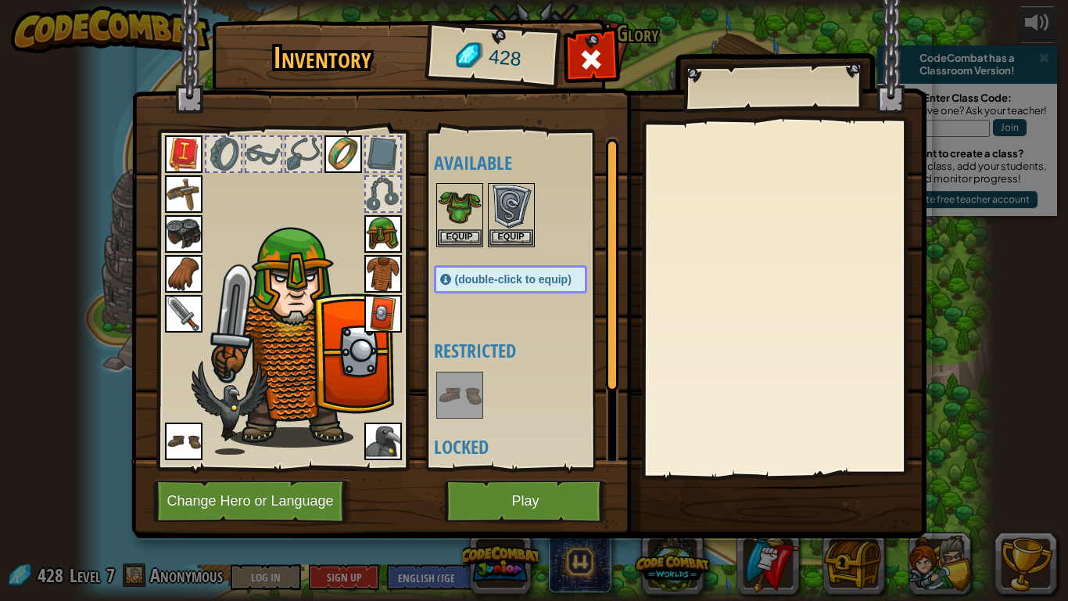
click at [380, 162] on div at bounding box center [383, 154] width 34 height 34
click at [313, 162] on div at bounding box center [303, 154] width 34 height 34
click at [269, 158] on div at bounding box center [263, 154] width 34 height 34
click at [534, 468] on button "Play" at bounding box center [525, 500] width 163 height 43
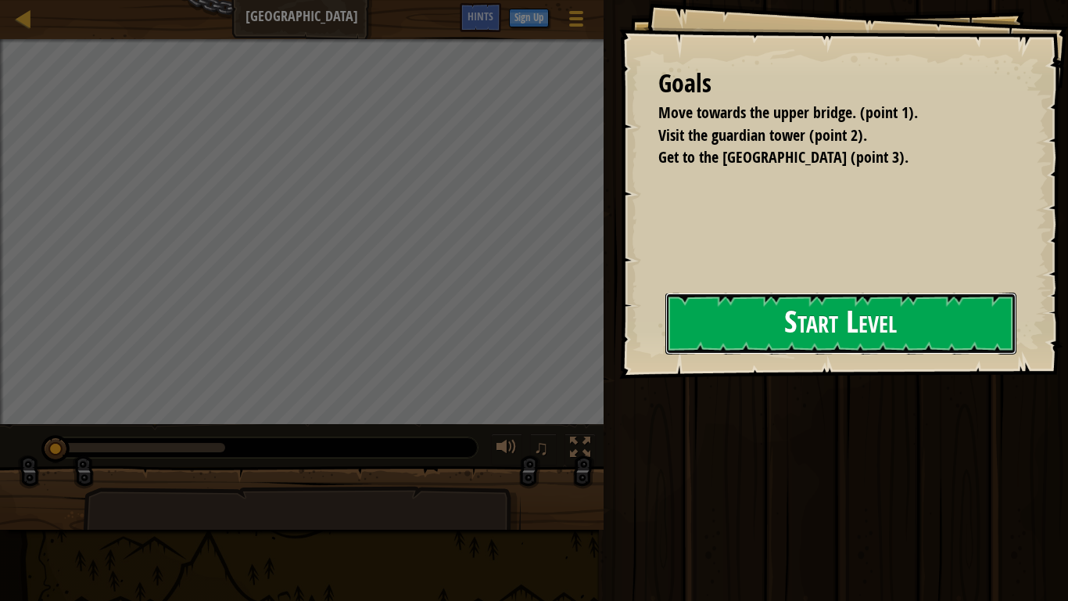
click at [666, 336] on button "Start Level" at bounding box center [841, 324] width 351 height 62
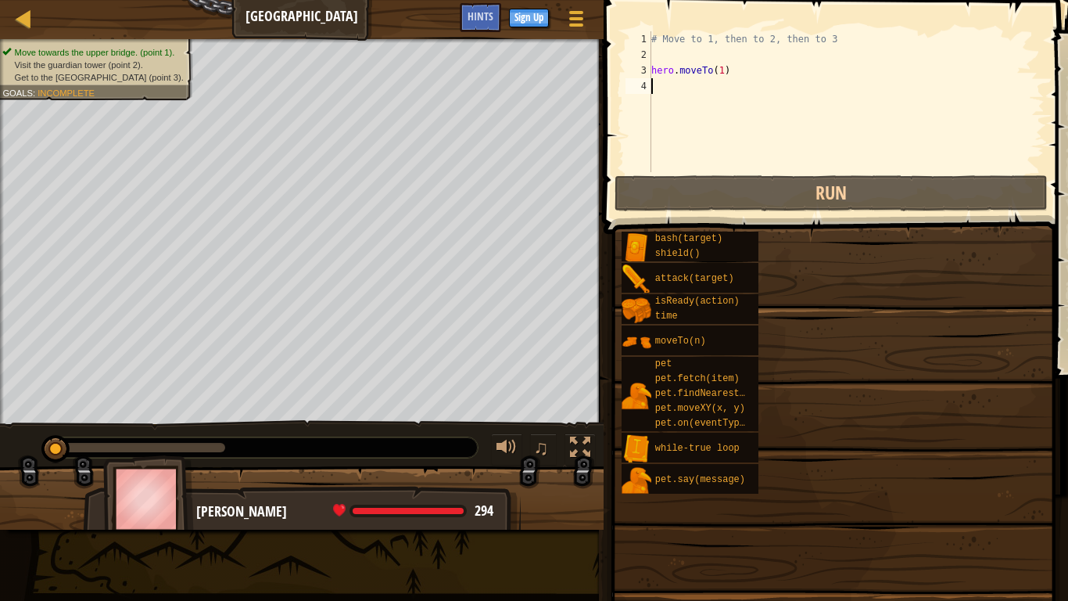
click at [604, 335] on div "Move towards the upper bridge. (point 1). Visit the [GEOGRAPHIC_DATA] (point 2)…" at bounding box center [302, 231] width 604 height 385
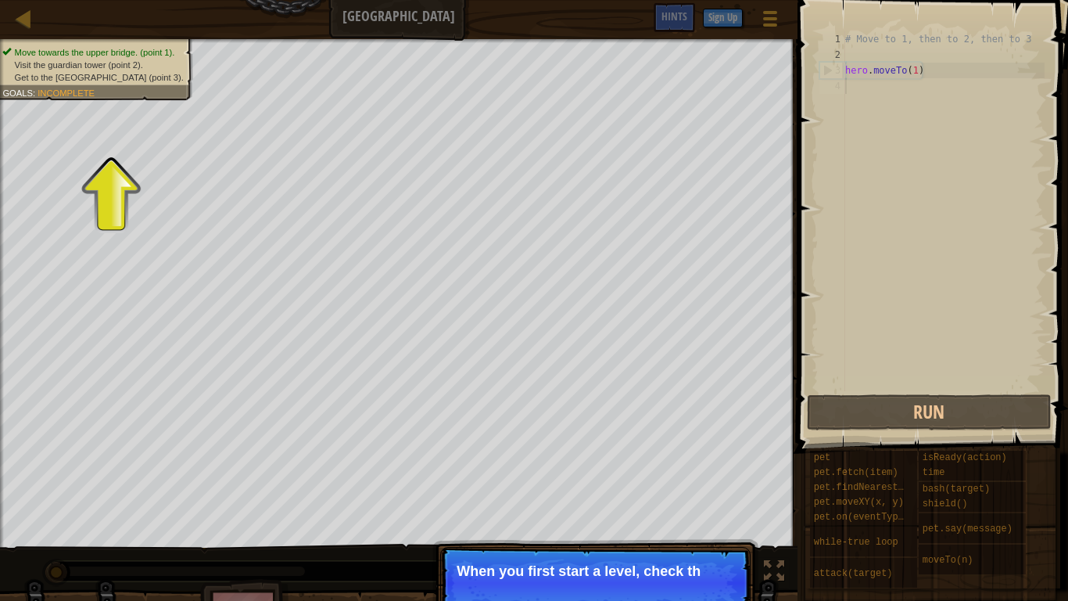
click at [555, 468] on p "When you first start a level, check th" at bounding box center [596, 571] width 278 height 16
click at [665, 468] on p "When you first start a level, check the goals. They tell you wh" at bounding box center [596, 578] width 278 height 31
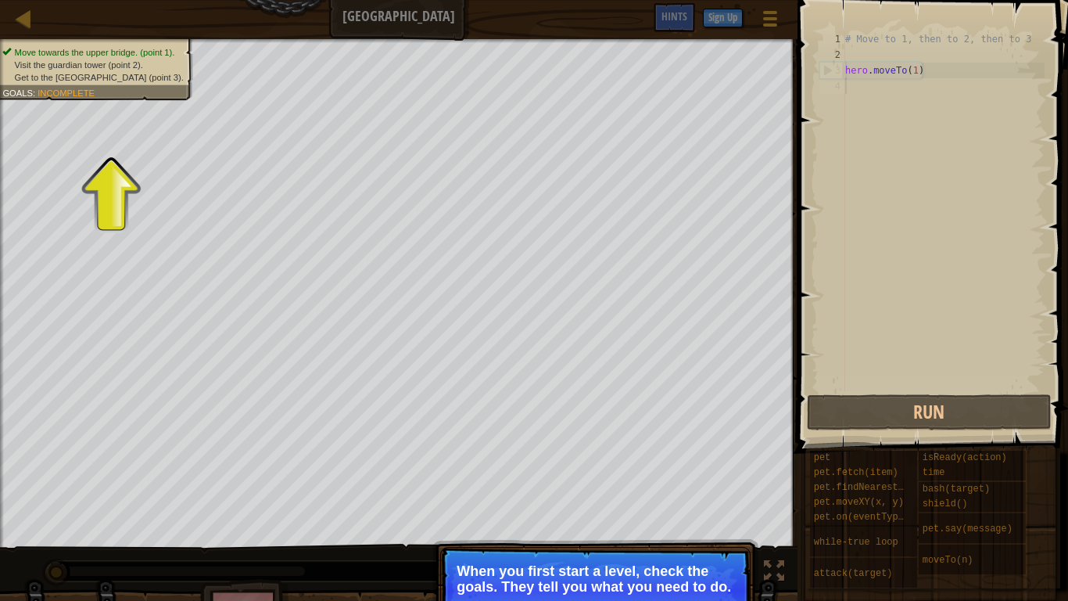
click at [665, 468] on p "When you first start a level, check the goals. They tell you what you need to d…" at bounding box center [596, 578] width 278 height 31
click at [705, 468] on p "When you first start a level, check the goals. They tell you what you need to d…" at bounding box center [596, 578] width 278 height 31
click at [706, 468] on button "Continue" at bounding box center [705, 608] width 65 height 20
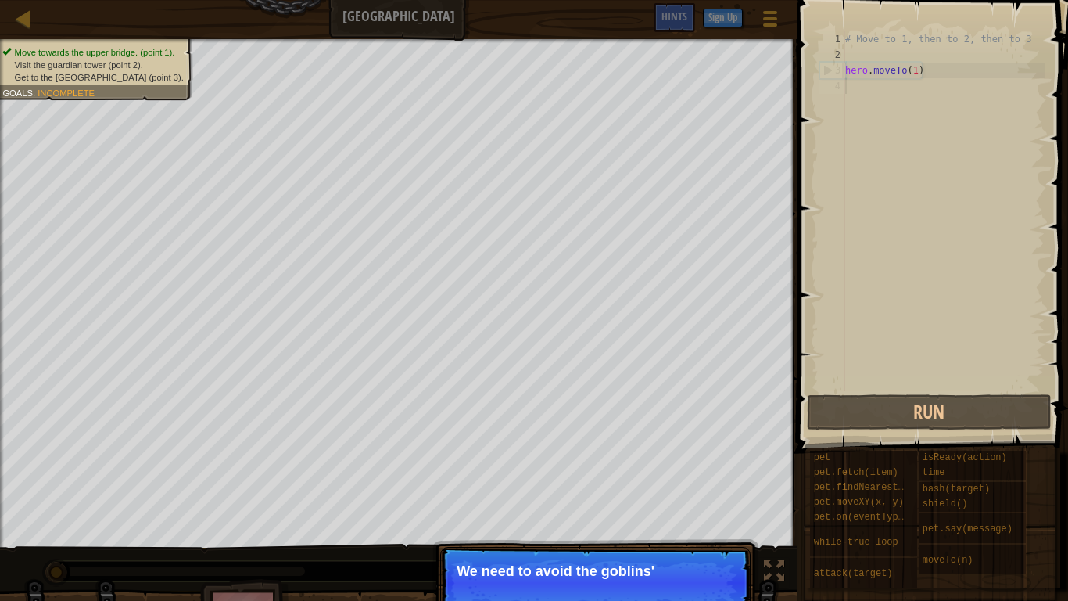
click at [705, 468] on p "Continue We need to avoid the goblins'" at bounding box center [595, 583] width 311 height 72
click at [713, 468] on button "Continue" at bounding box center [705, 592] width 65 height 20
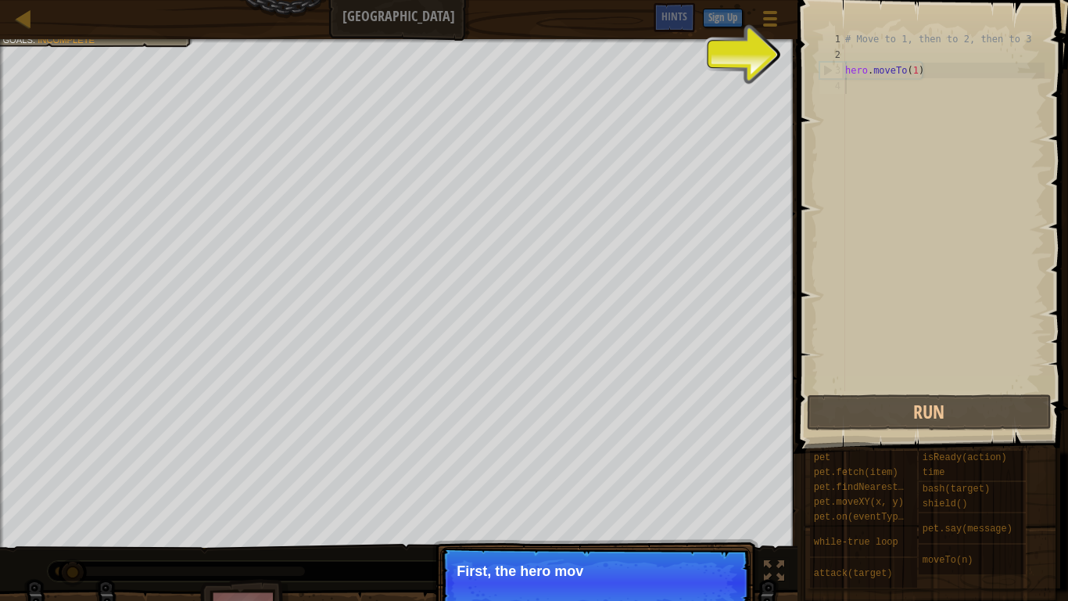
click at [711, 468] on p "Continue First, the hero mov" at bounding box center [595, 583] width 311 height 72
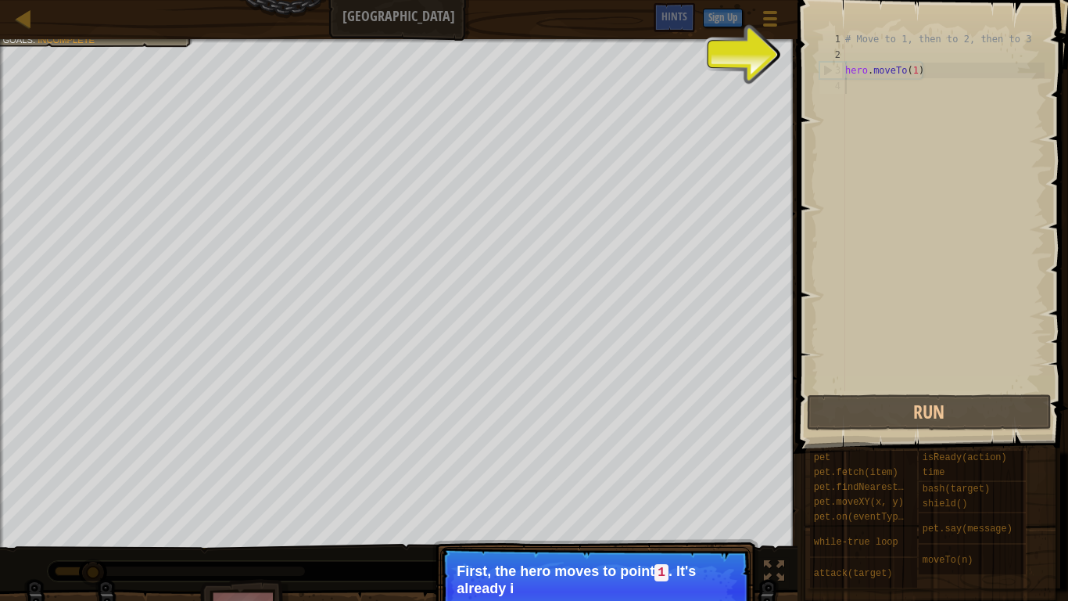
click at [710, 468] on p "Continue First, the hero moves to point 1 . It's already i" at bounding box center [595, 591] width 311 height 89
click at [710, 468] on p "Continue First, the hero moves to point 1 . It's already in your code." at bounding box center [595, 591] width 311 height 89
click at [711, 468] on button "Continue" at bounding box center [705, 609] width 65 height 20
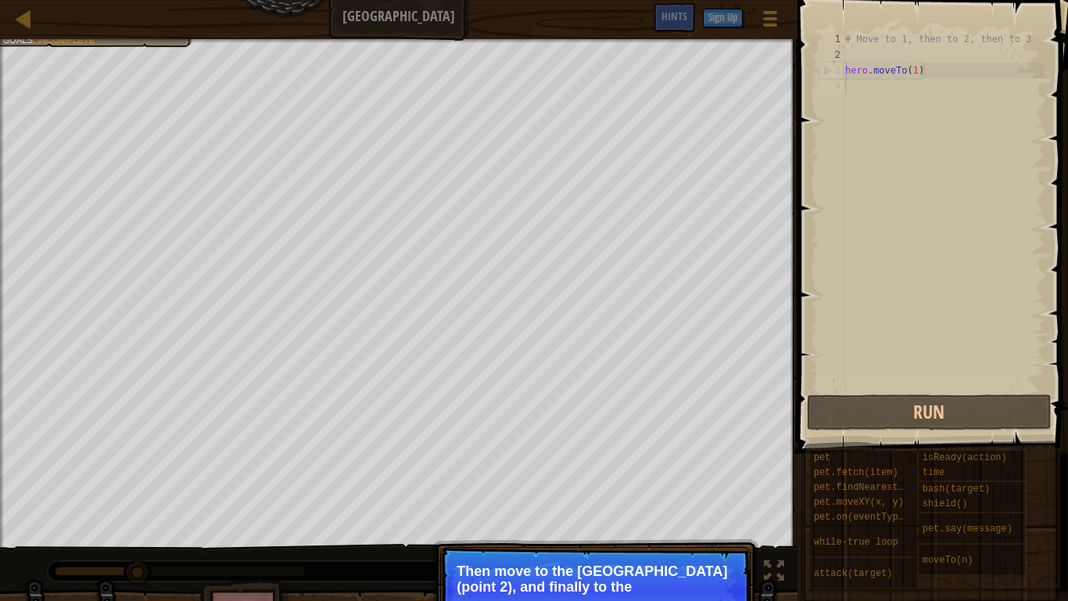
click at [711, 468] on p "Continue Then move to the [GEOGRAPHIC_DATA] (point 2), and finally to the" at bounding box center [595, 591] width 311 height 88
click at [688, 468] on button "Continue" at bounding box center [705, 608] width 65 height 20
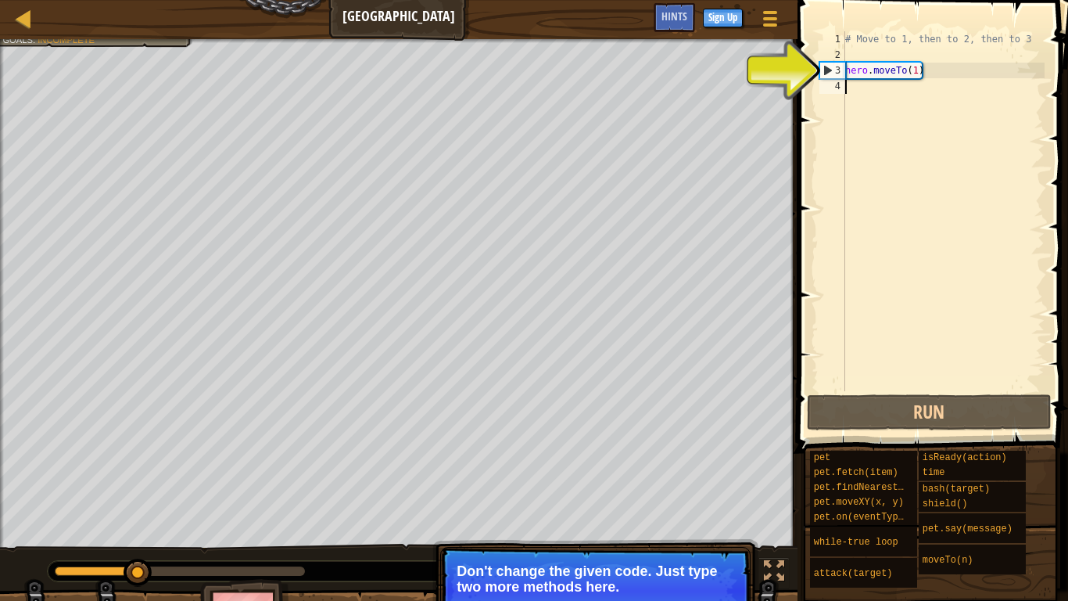
click at [853, 96] on div "# Move to 1, then to 2, then to 3 hero . moveTo ( 1 )" at bounding box center [943, 226] width 203 height 391
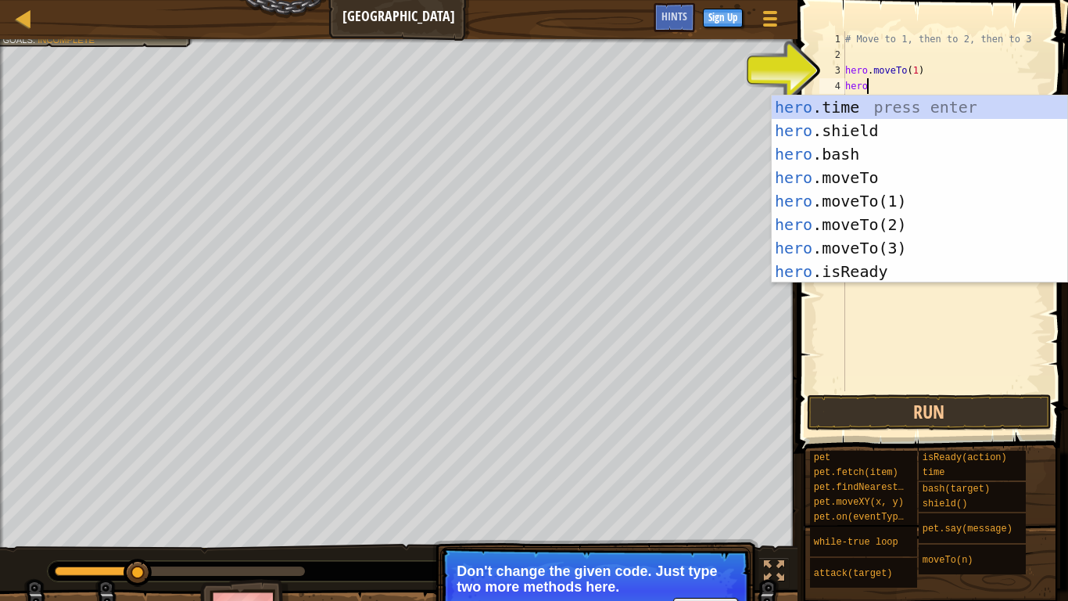
scroll to position [7, 2]
click at [852, 228] on div "hero .time press enter hero .shield press enter hero .bash press enter hero .mo…" at bounding box center [920, 212] width 296 height 235
type textarea "hero.moveTo(2)"
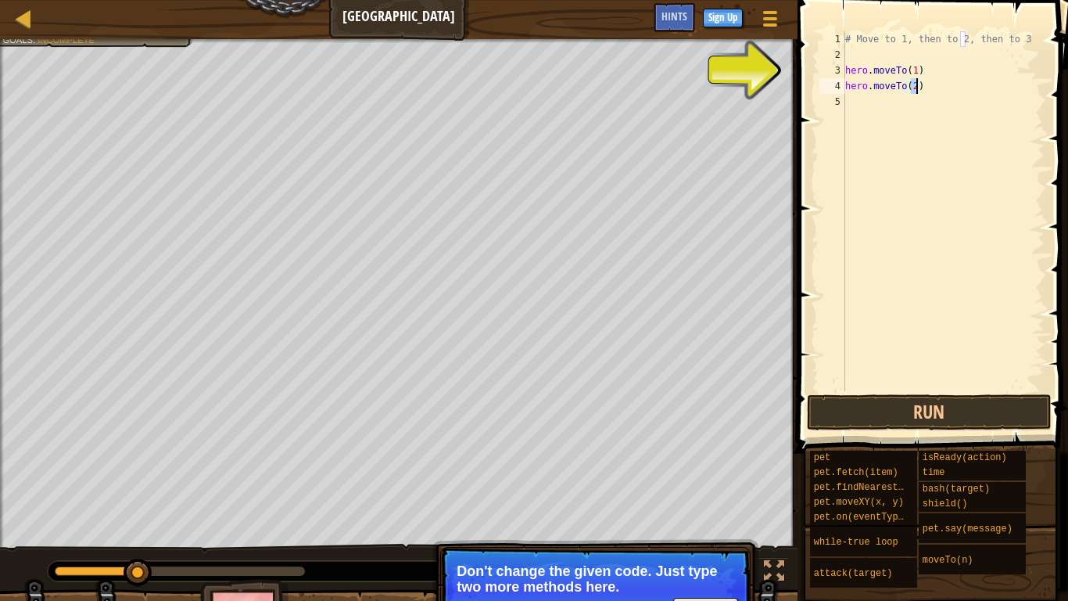
click at [853, 100] on div "# Move to 1, then to 2, then to 3 hero . moveTo ( 1 ) hero . moveTo ( 2 )" at bounding box center [943, 226] width 203 height 391
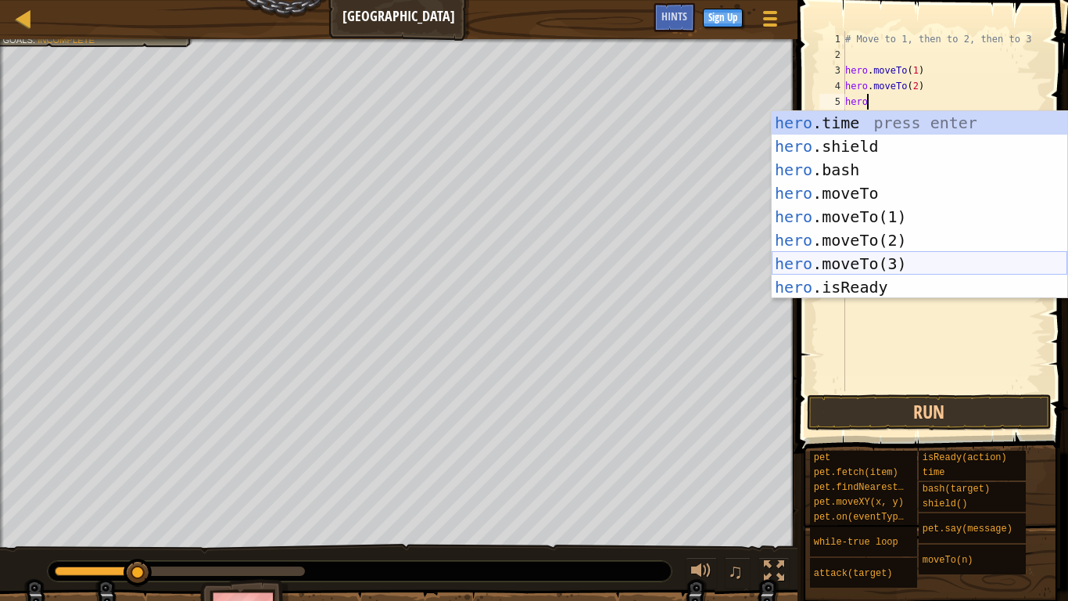
click at [894, 260] on div "hero .time press enter hero .shield press enter hero .bash press enter hero .mo…" at bounding box center [920, 228] width 296 height 235
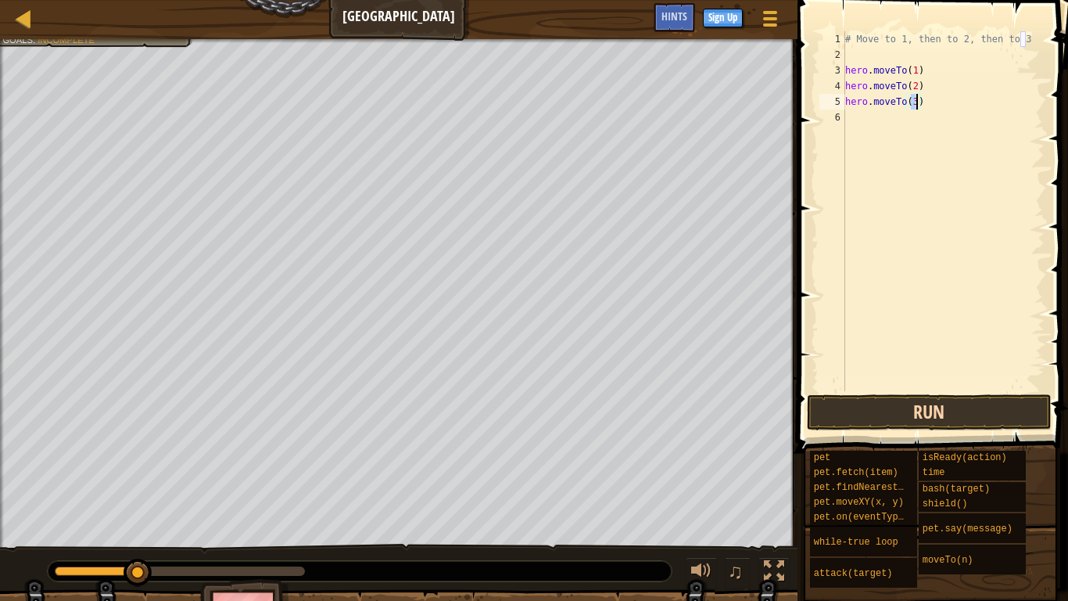
type textarea "hero.moveTo(3)"
click at [917, 408] on button "Run" at bounding box center [929, 412] width 244 height 36
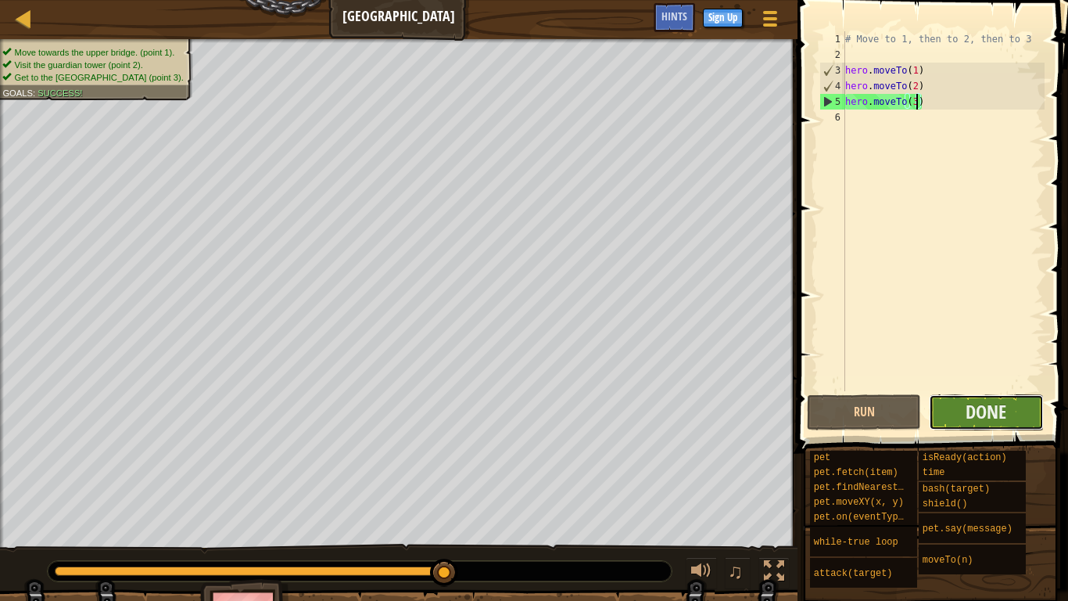
click at [956, 404] on button "Done" at bounding box center [986, 412] width 114 height 36
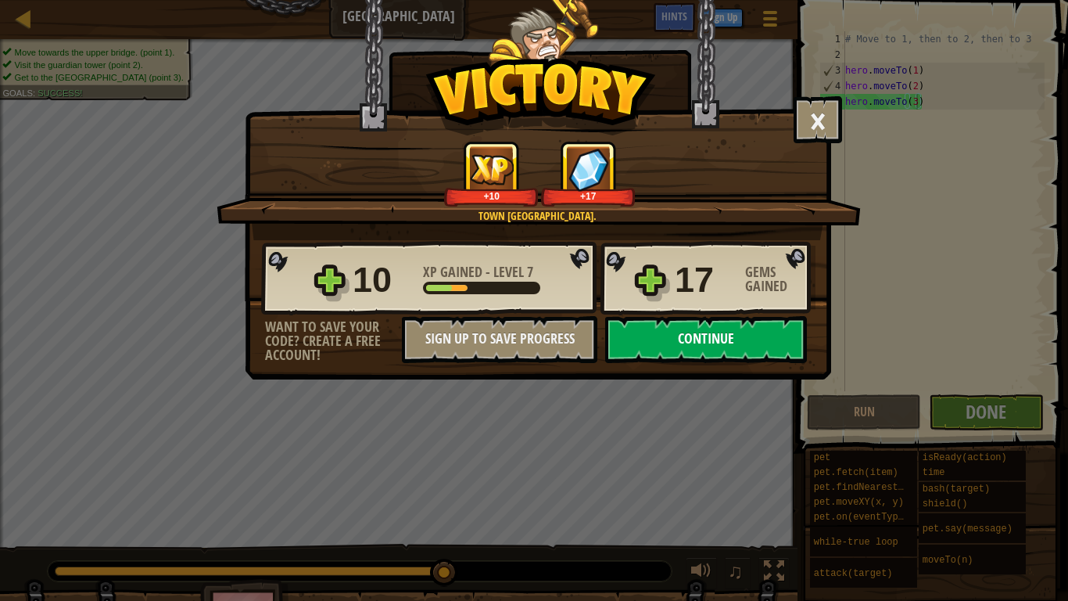
click at [748, 343] on button "Continue" at bounding box center [706, 339] width 202 height 47
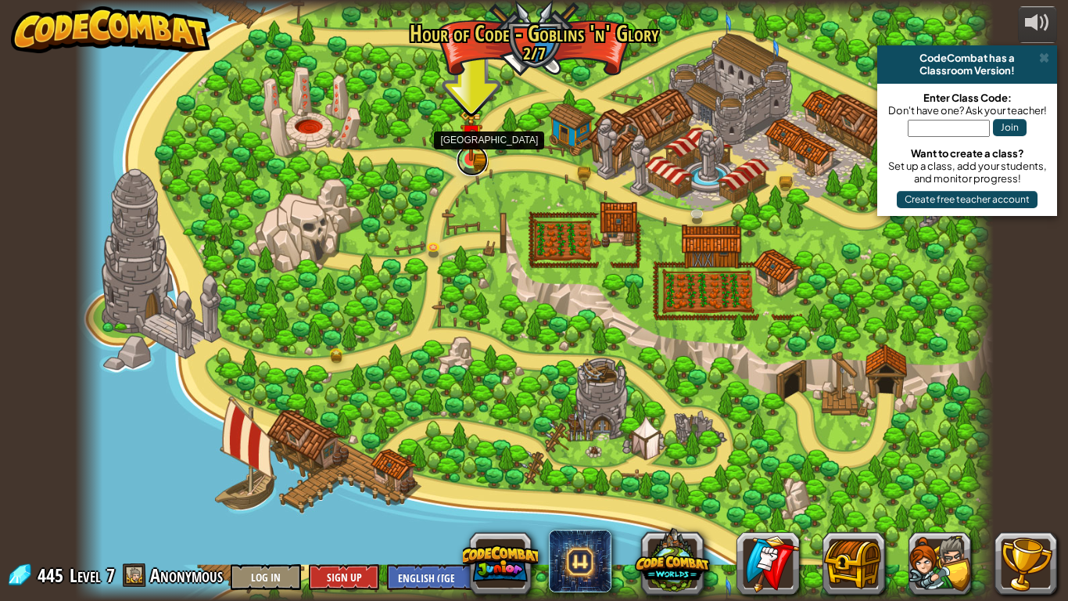
click at [472, 168] on link at bounding box center [472, 160] width 31 height 31
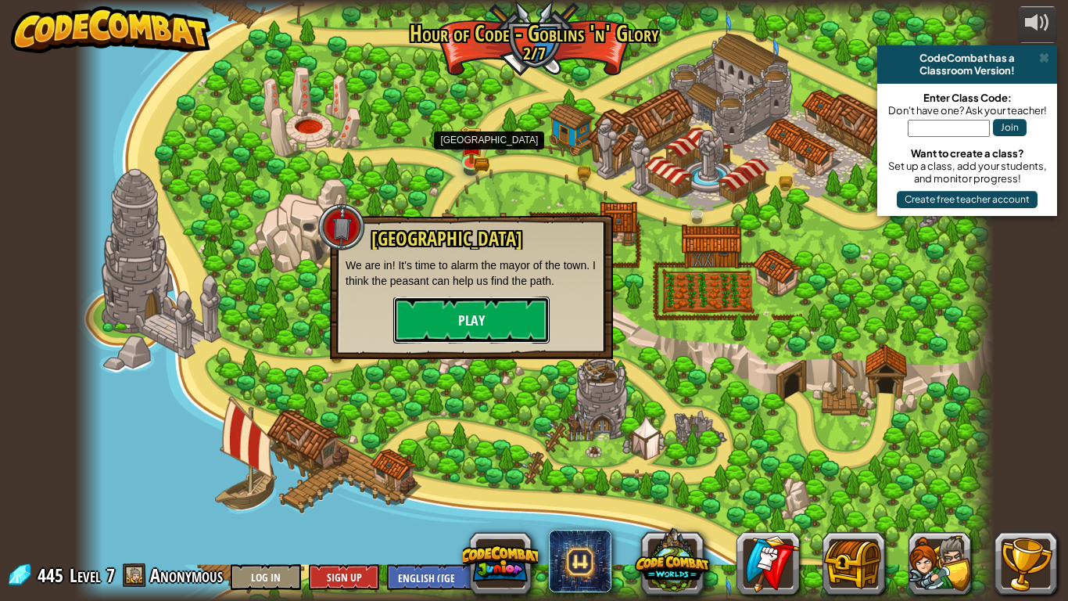
click at [438, 330] on button "Play" at bounding box center [471, 319] width 156 height 47
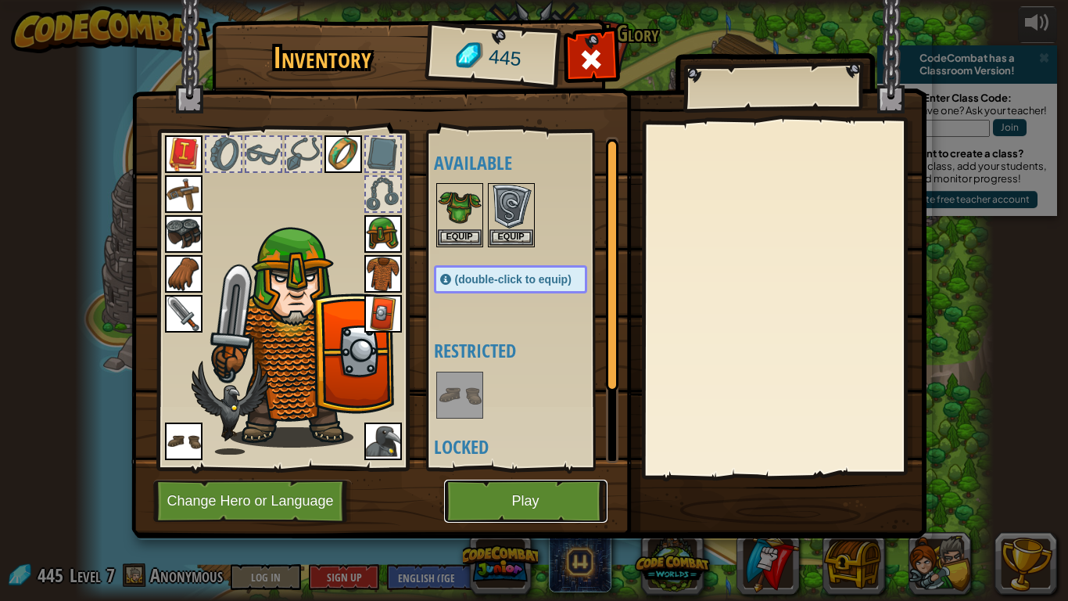
click at [511, 468] on button "Play" at bounding box center [525, 500] width 163 height 43
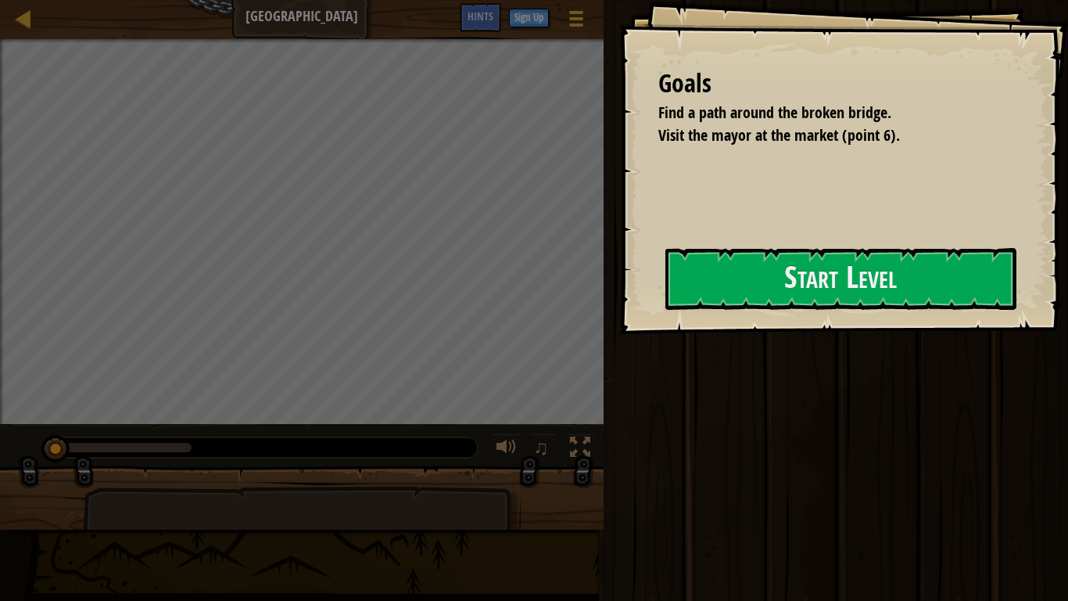
click at [666, 361] on div at bounding box center [841, 342] width 351 height 35
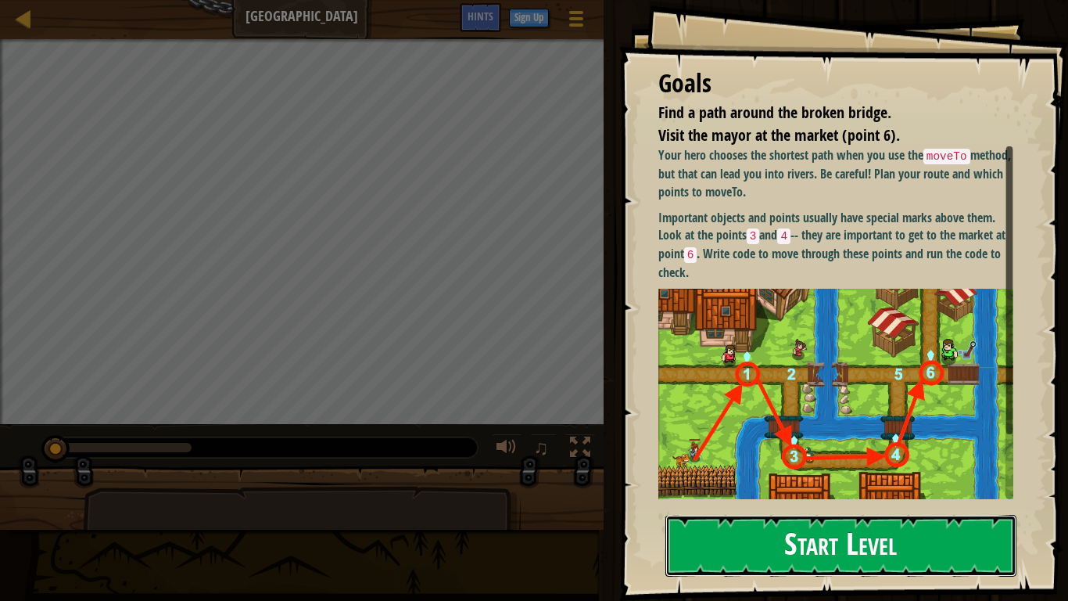
click at [689, 468] on button "Start Level" at bounding box center [841, 546] width 351 height 62
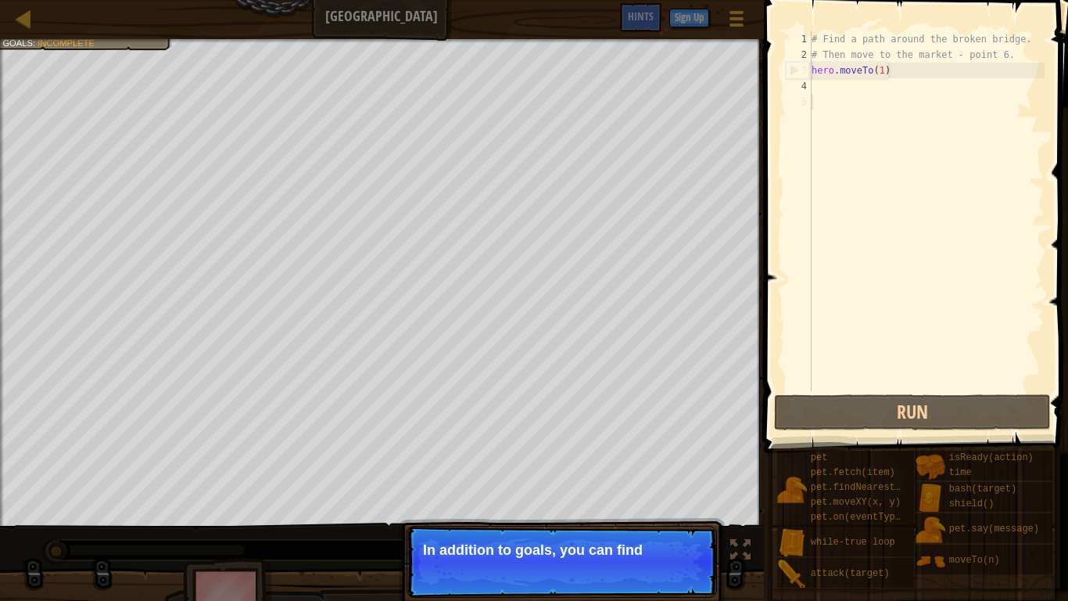
click at [828, 89] on div "# Find a path around the broken bridge. # Then move to the market - point 6. he…" at bounding box center [927, 226] width 236 height 391
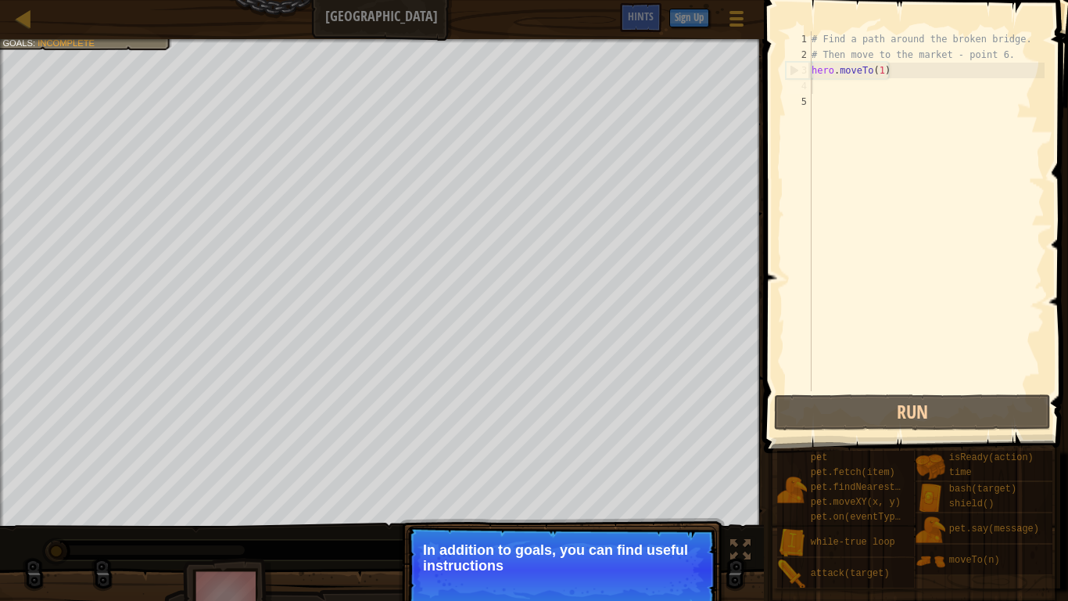
click at [815, 88] on div "# Find a path around the broken bridge. # Then move to the market - point 6. he…" at bounding box center [927, 226] width 236 height 391
click at [652, 468] on button "Continue" at bounding box center [672, 586] width 65 height 20
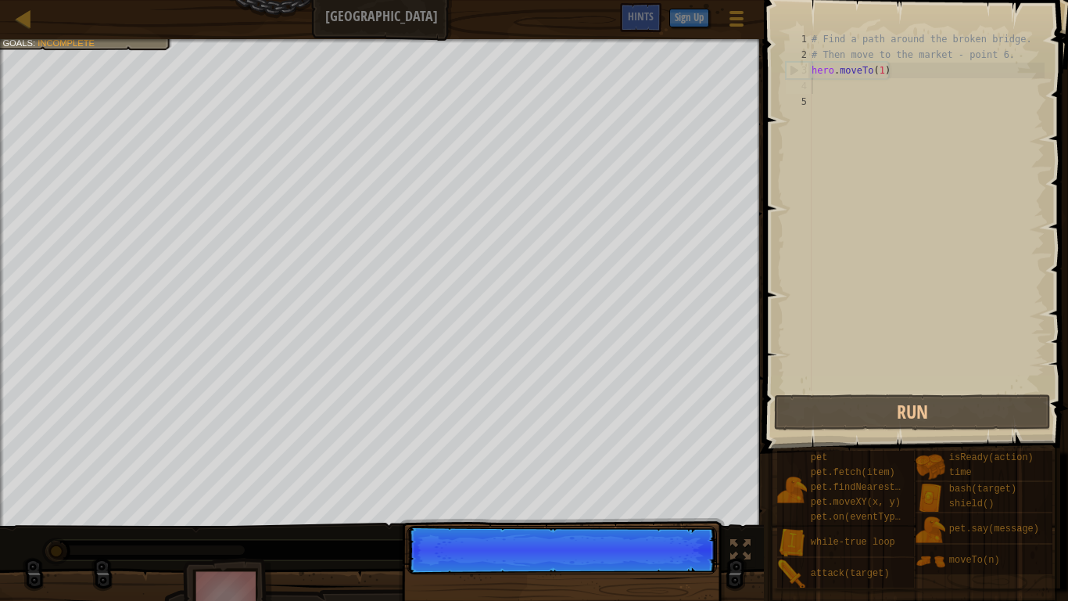
scroll to position [7, 0]
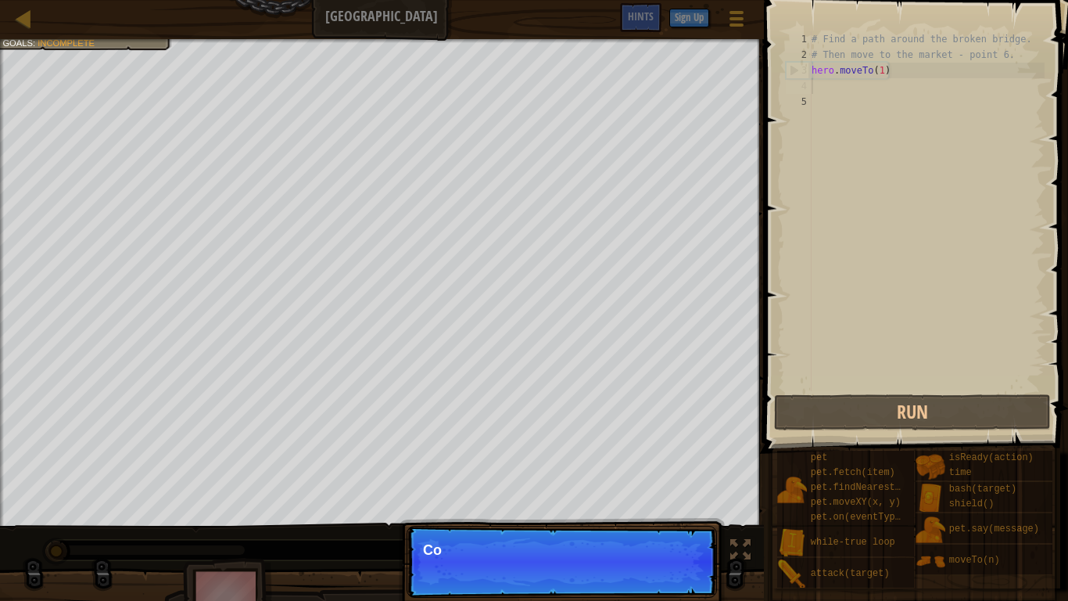
click at [657, 468] on p "Continue Co" at bounding box center [562, 562] width 311 height 72
click at [651, 468] on p "Continue Comments are notes an" at bounding box center [562, 562] width 311 height 72
click at [651, 468] on p "Continue Comments are notes and tips. They d" at bounding box center [562, 562] width 311 height 72
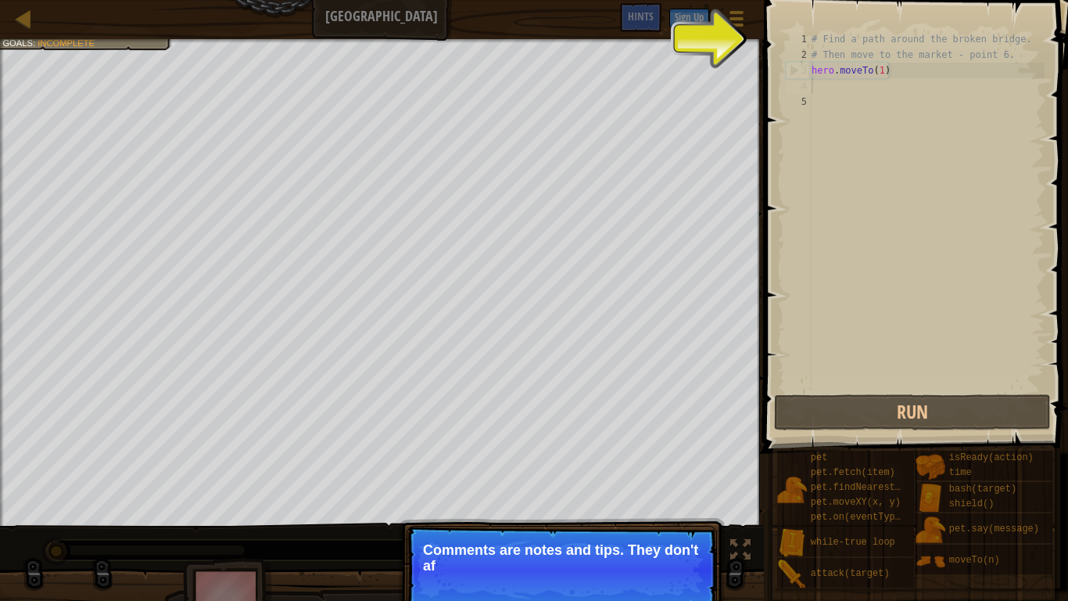
click at [651, 468] on p "Continue Comments are notes and tips. They don't af" at bounding box center [562, 570] width 311 height 88
click at [651, 468] on p "Continue Comments are notes and tips. They don't affect your her" at bounding box center [562, 570] width 311 height 88
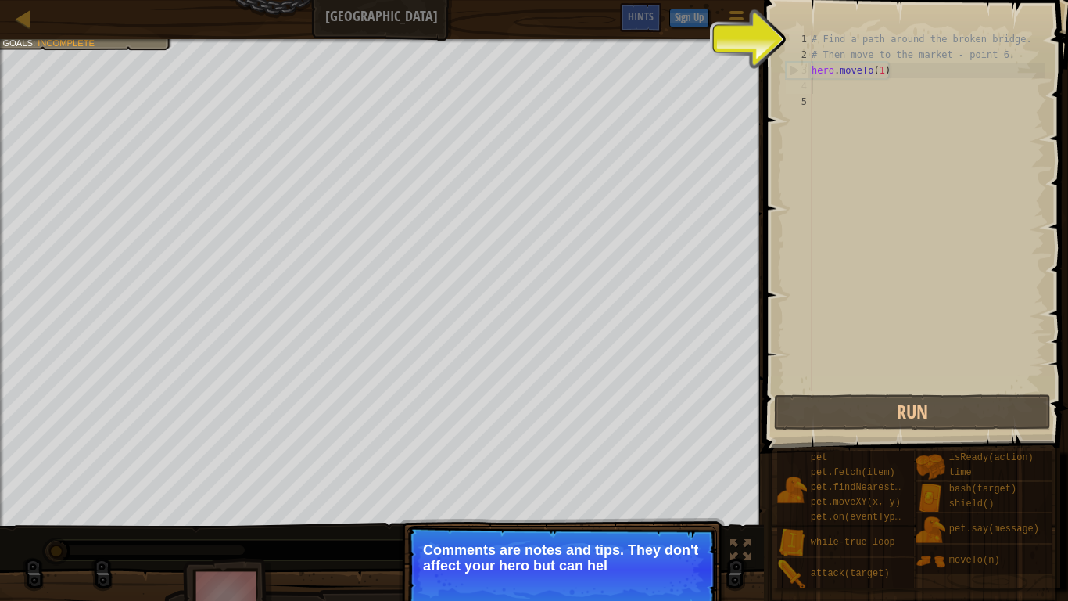
click at [652, 468] on p "Continue Comments are notes and tips. They don't affect your hero but can hel" at bounding box center [562, 570] width 311 height 88
click at [652, 468] on p "Continue Comments are notes and tips. They don't affect your hero but can help …" at bounding box center [562, 570] width 311 height 88
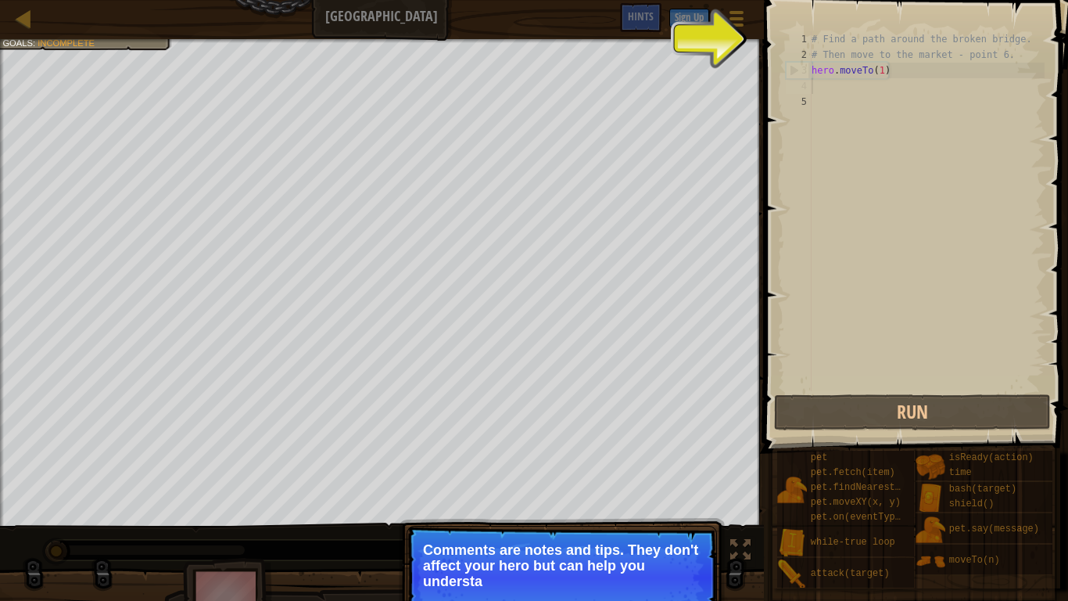
click at [652, 468] on p "Comments are notes and tips. They don't affect your hero but can help you under…" at bounding box center [562, 565] width 278 height 47
click at [653, 468] on p "Comments are notes and tips. They don't affect your hero but can help you under…" at bounding box center [562, 565] width 278 height 47
click at [654, 468] on p "Comments are notes and tips. They don't affect your hero but can help you under…" at bounding box center [562, 565] width 278 height 47
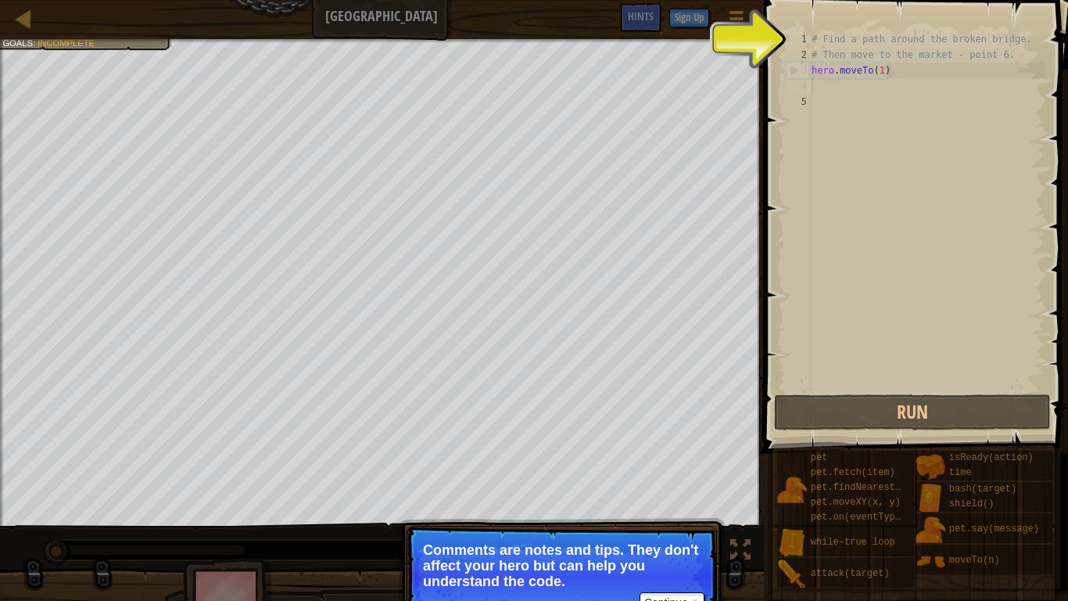
click at [654, 468] on p "Comments are notes and tips. They don't affect your hero but can help you under…" at bounding box center [562, 565] width 278 height 47
click at [661, 468] on button "Continue" at bounding box center [672, 602] width 65 height 20
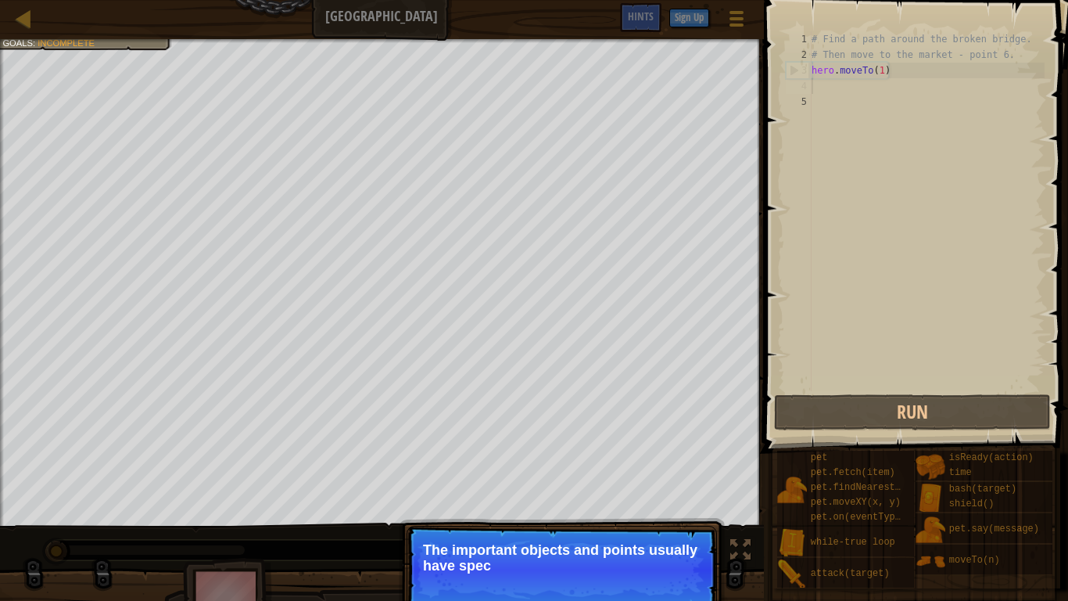
click at [636, 468] on p "The important objects and points usually have spec" at bounding box center [562, 557] width 278 height 31
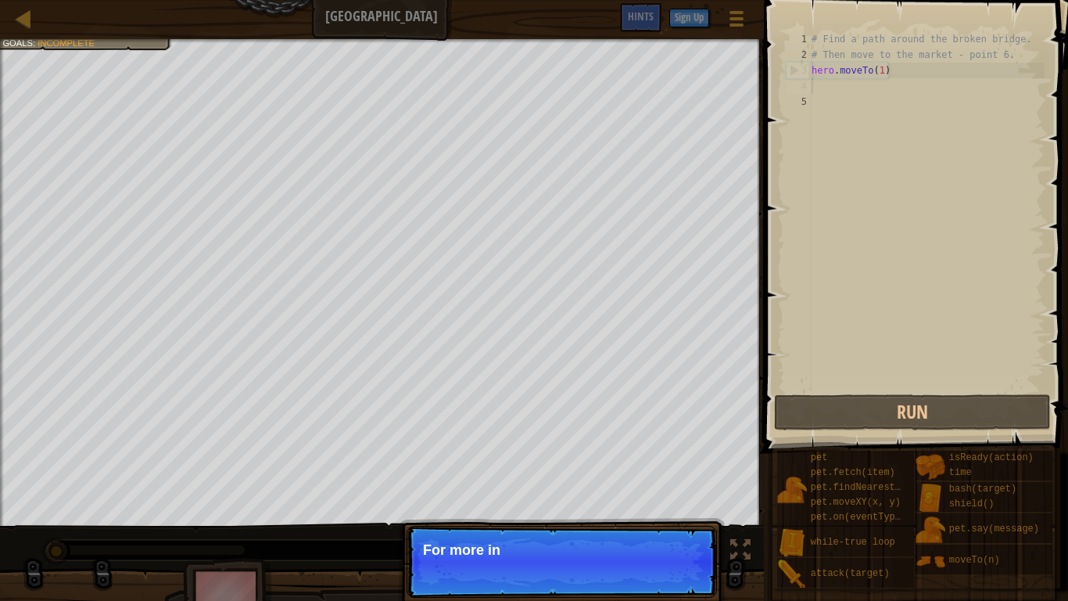
click at [666, 468] on p "Continue For more in" at bounding box center [562, 562] width 311 height 72
click at [657, 468] on p "Continue For more information, read the" at bounding box center [562, 562] width 311 height 72
click at [657, 468] on button "Continue" at bounding box center [672, 571] width 65 height 20
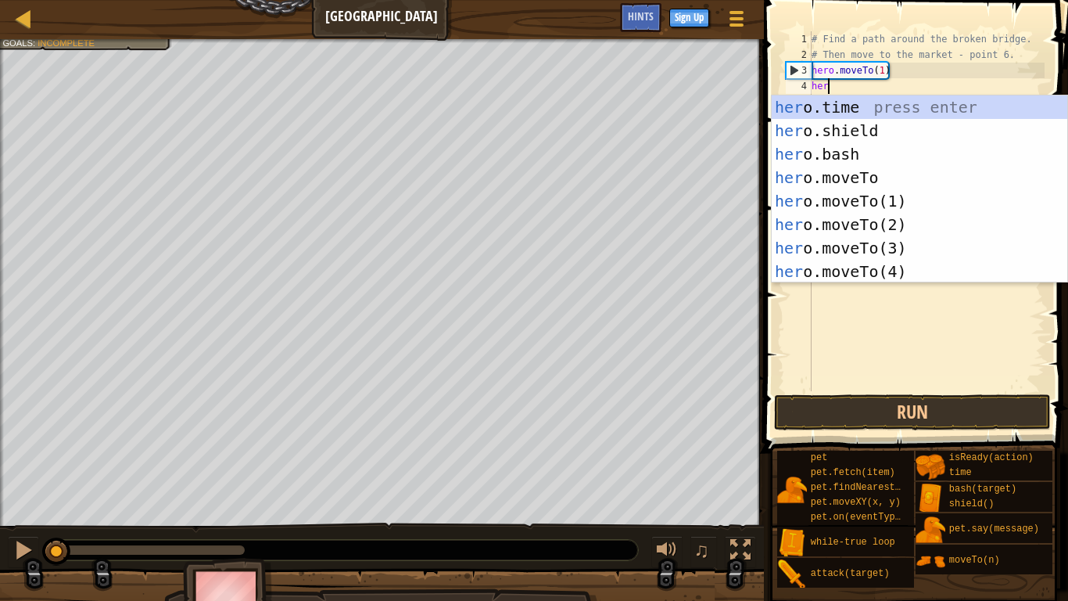
scroll to position [7, 2]
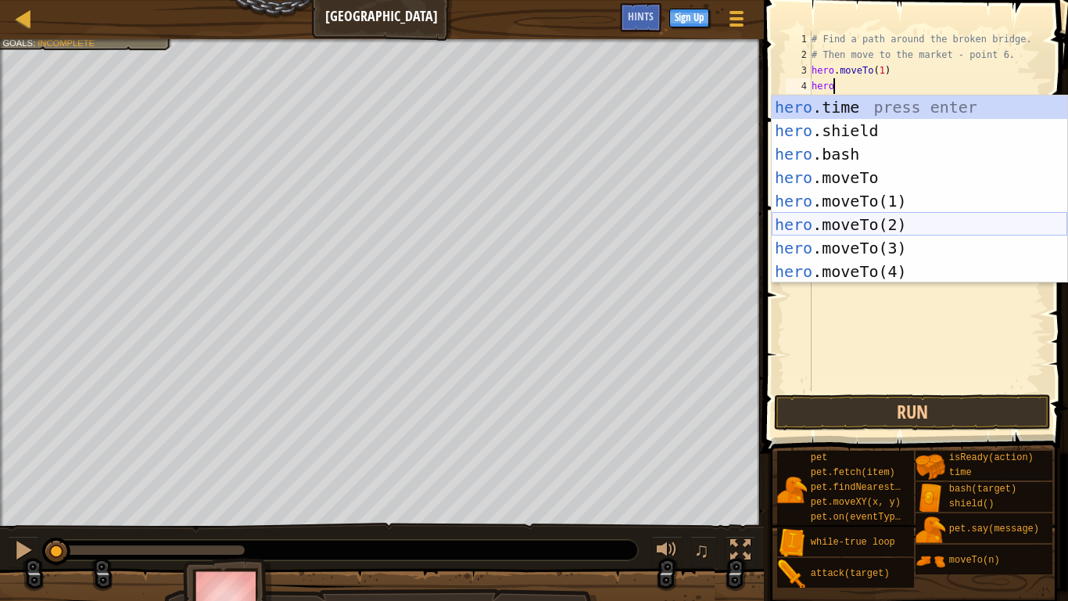
click at [853, 217] on div "hero .time press enter hero .shield press enter hero .bash press enter hero .mo…" at bounding box center [920, 212] width 296 height 235
type textarea "hero.moveTo(2)"
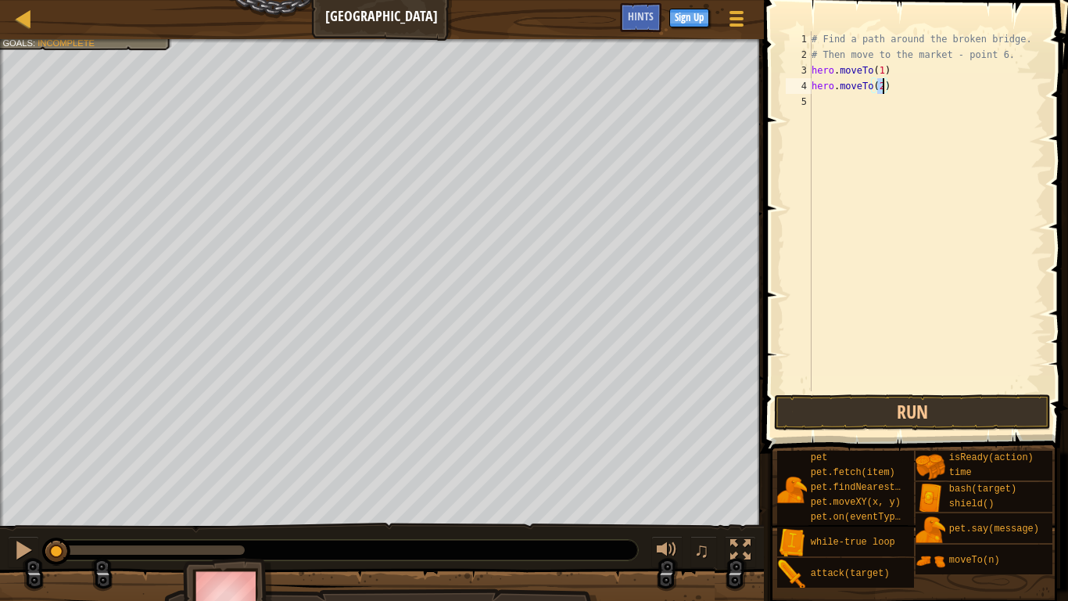
click at [818, 99] on div "# Find a path around the broken bridge. # Then move to the market - point 6. he…" at bounding box center [927, 226] width 236 height 391
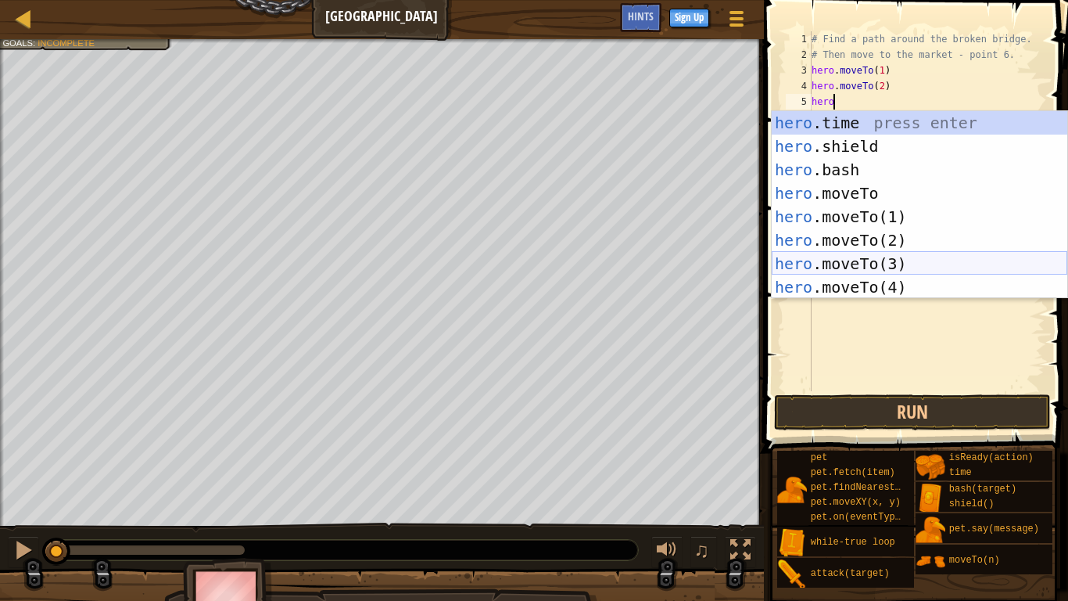
click at [878, 270] on div "hero .time press enter hero .shield press enter hero .bash press enter hero .mo…" at bounding box center [920, 228] width 296 height 235
type textarea "hero.moveTo(3)"
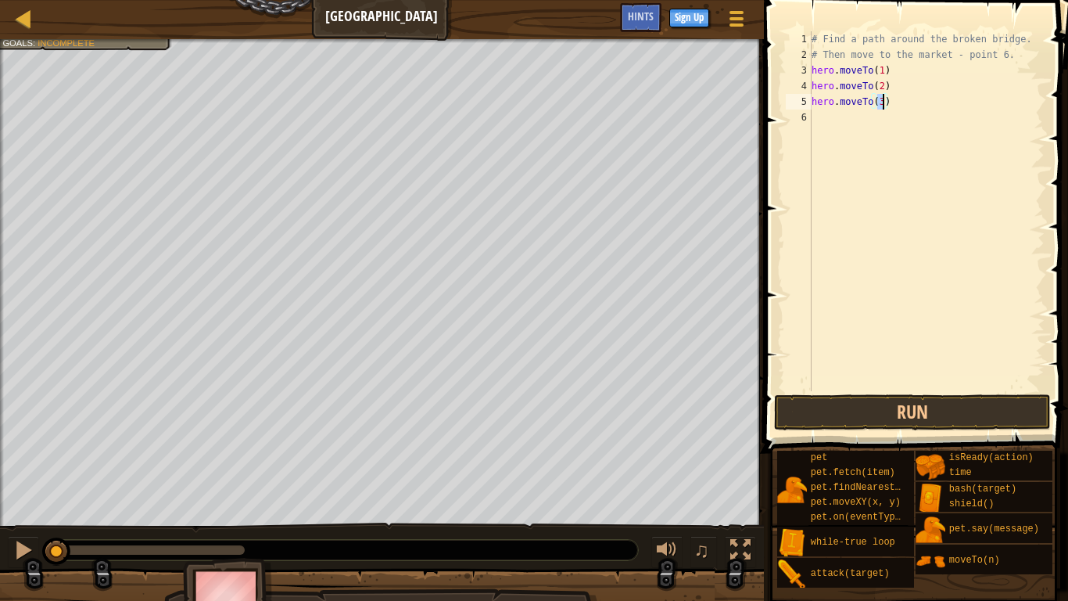
click at [818, 133] on div "# Find a path around the broken bridge. # Then move to the market - point 6. he…" at bounding box center [927, 226] width 236 height 391
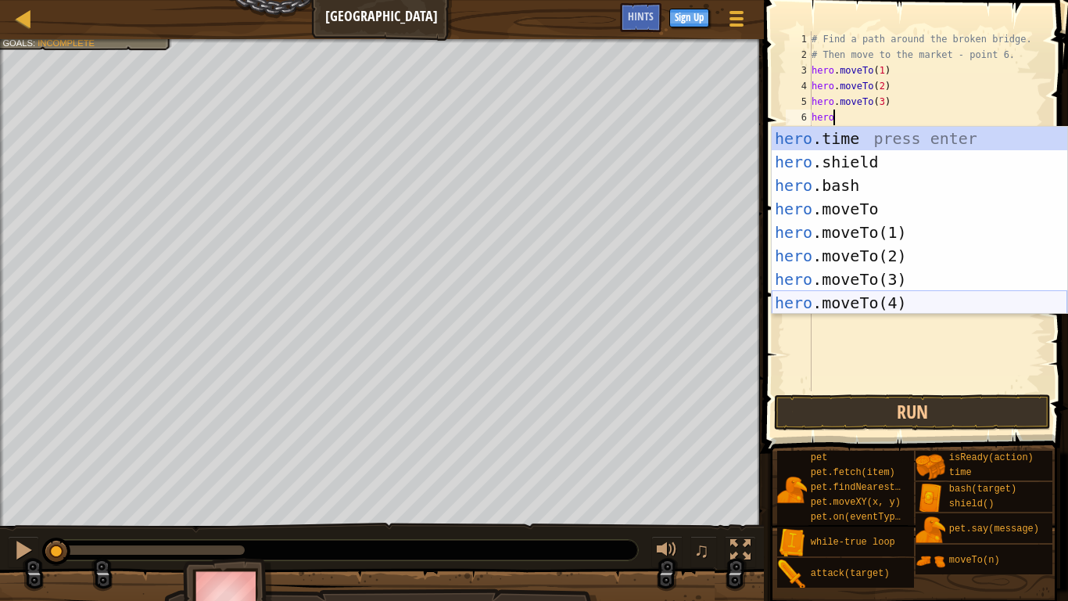
click at [864, 303] on div "hero .time press enter hero .shield press enter hero .bash press enter hero .mo…" at bounding box center [920, 244] width 296 height 235
type textarea "hero.moveTo(4)"
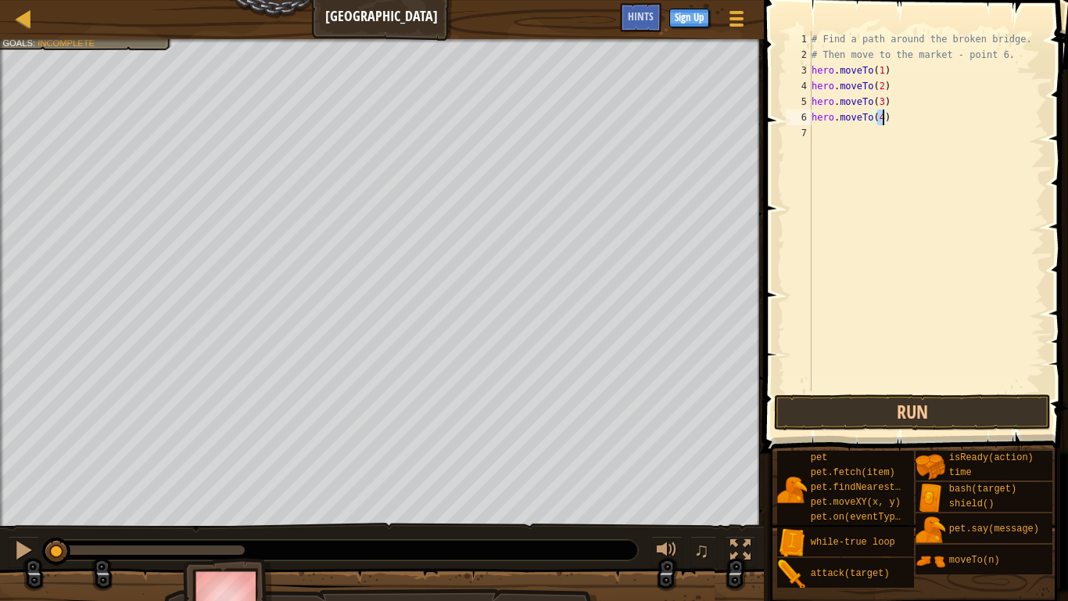
click at [820, 135] on div "# Find a path around the broken bridge. # Then move to the market - point 6. he…" at bounding box center [927, 226] width 236 height 391
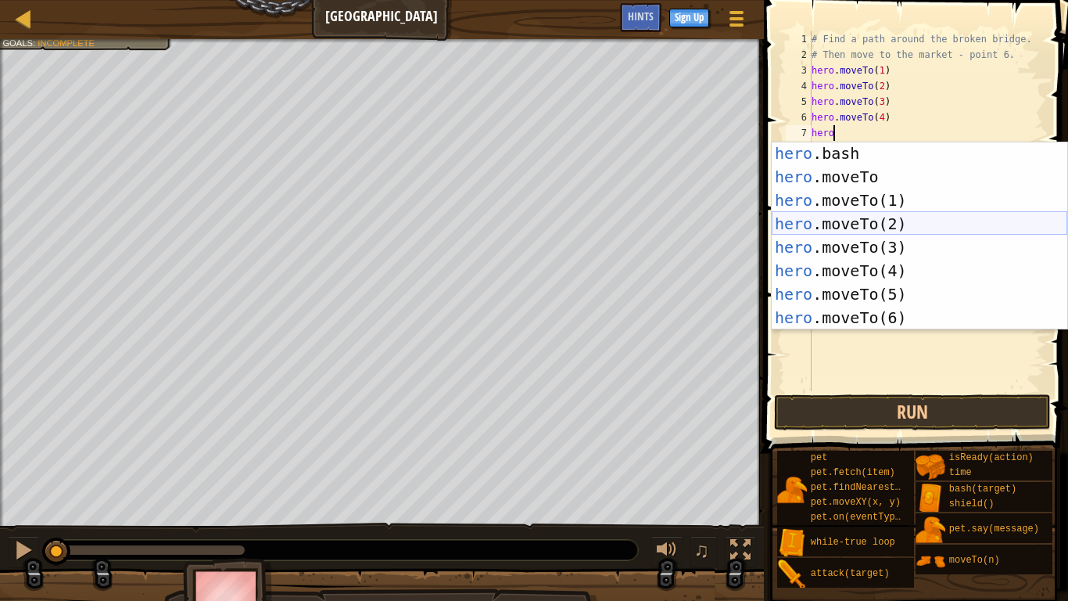
scroll to position [117, 0]
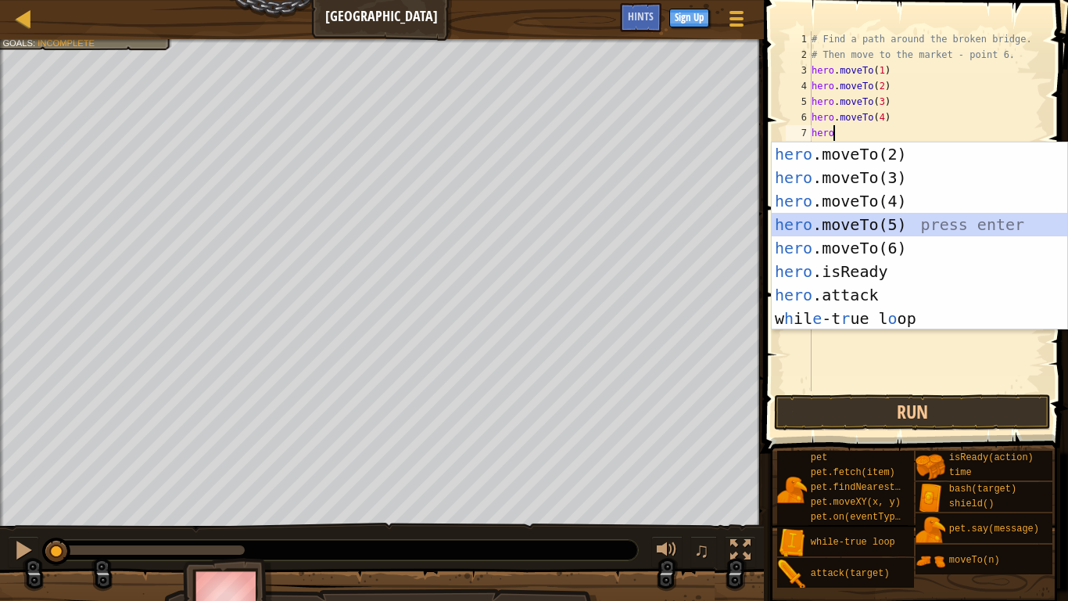
click at [859, 229] on div "hero .moveTo(2) press enter hero .moveTo(3) press enter hero .moveTo(4) press e…" at bounding box center [920, 259] width 296 height 235
type textarea "hero.moveTo(5)"
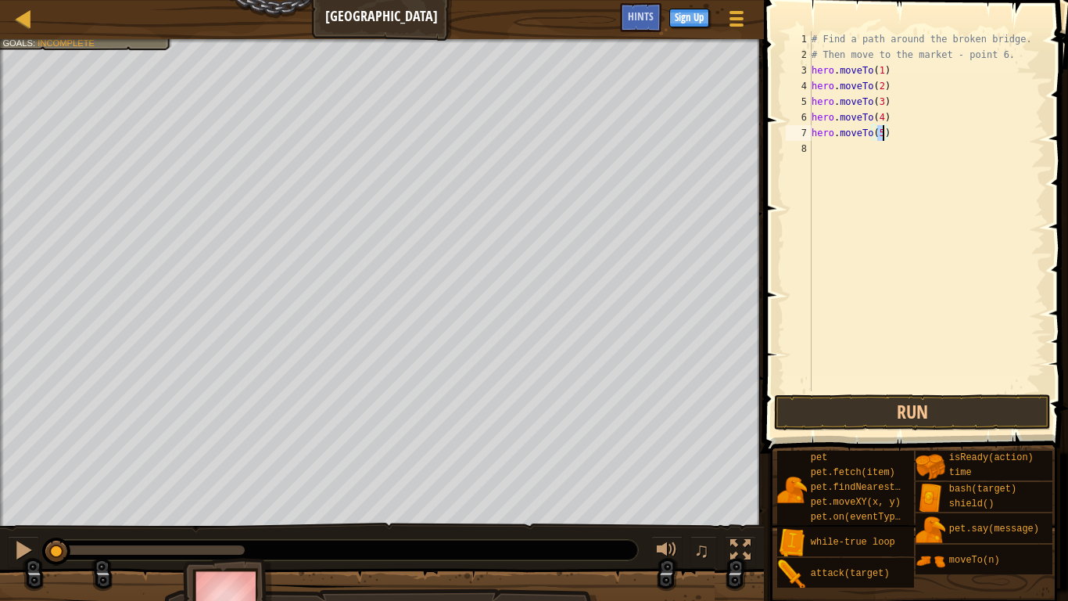
click at [823, 153] on div "# Find a path around the broken bridge. # Then move to the market - point 6. he…" at bounding box center [927, 226] width 236 height 391
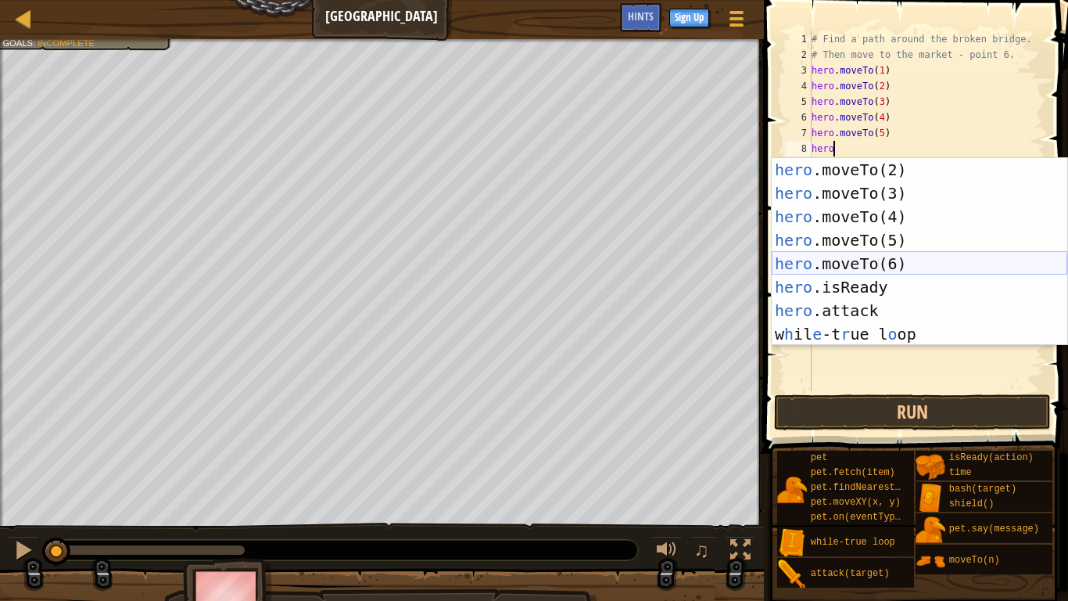
click at [865, 270] on div "hero .moveTo(2) press enter hero .moveTo(3) press enter hero .moveTo(4) press e…" at bounding box center [920, 275] width 296 height 235
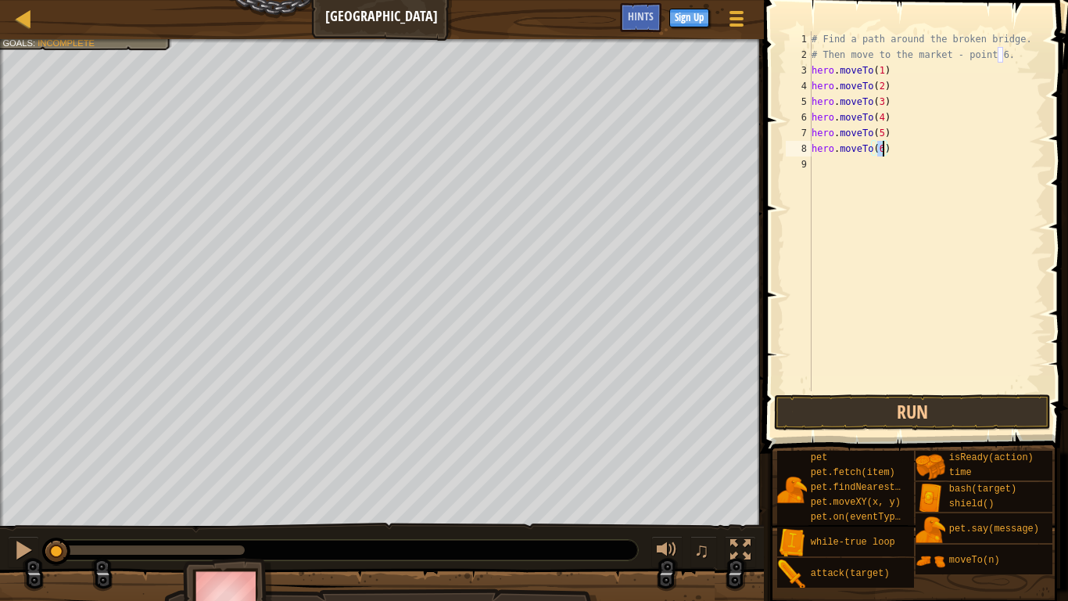
type textarea "hero.moveTo(6)"
click at [846, 419] on button "Run" at bounding box center [912, 412] width 277 height 36
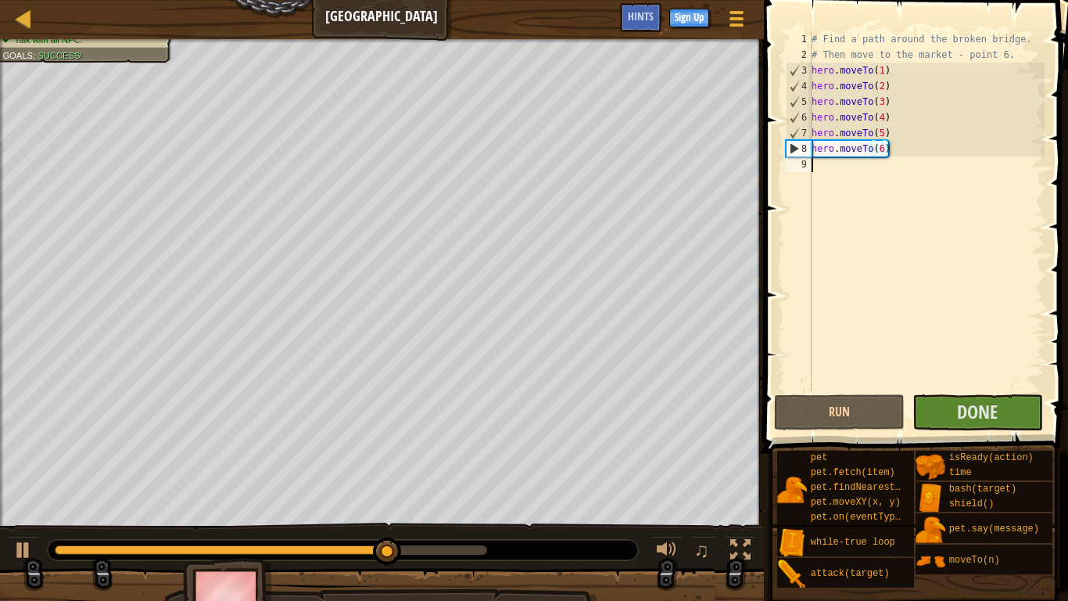
click at [818, 167] on div "# Find a path around the broken bridge. # Then move to the market - point 6. he…" at bounding box center [927, 226] width 236 height 391
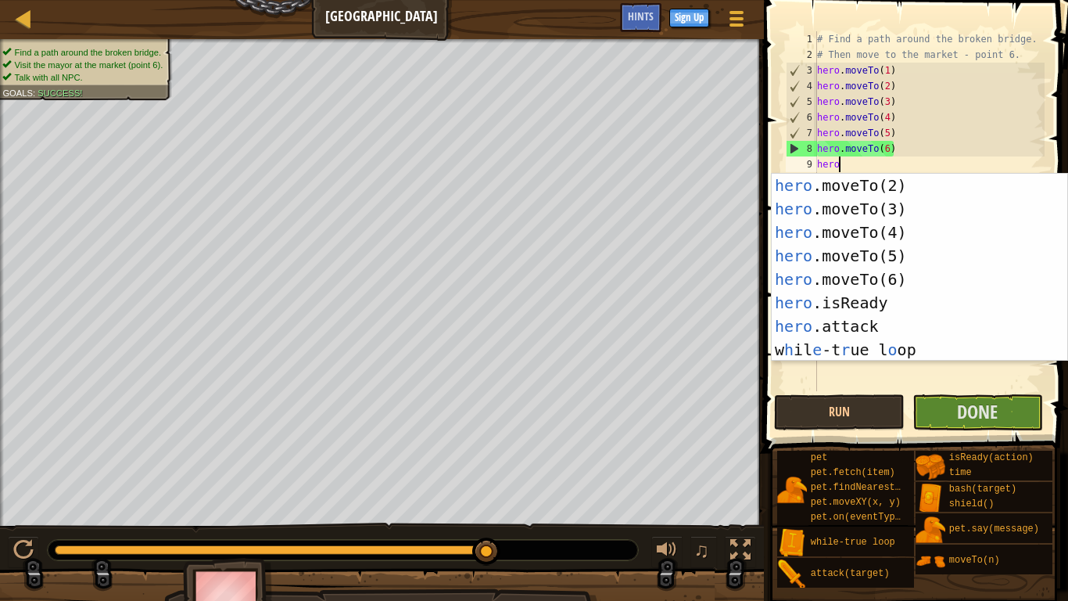
type textarea "hero"
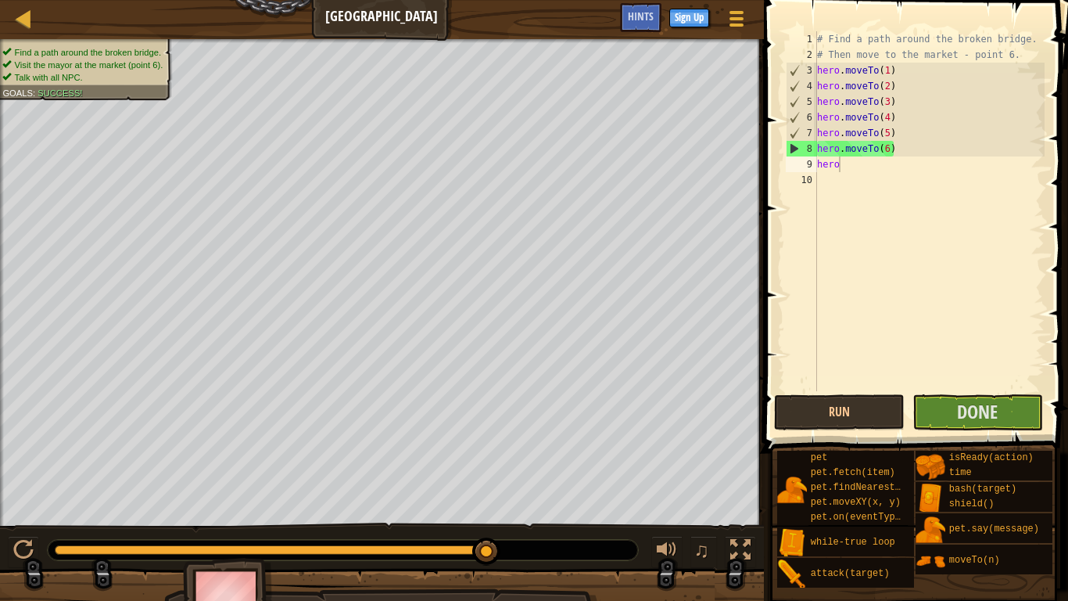
click at [963, 430] on span at bounding box center [917, 204] width 317 height 499
click at [970, 414] on span "Done" at bounding box center [977, 411] width 41 height 25
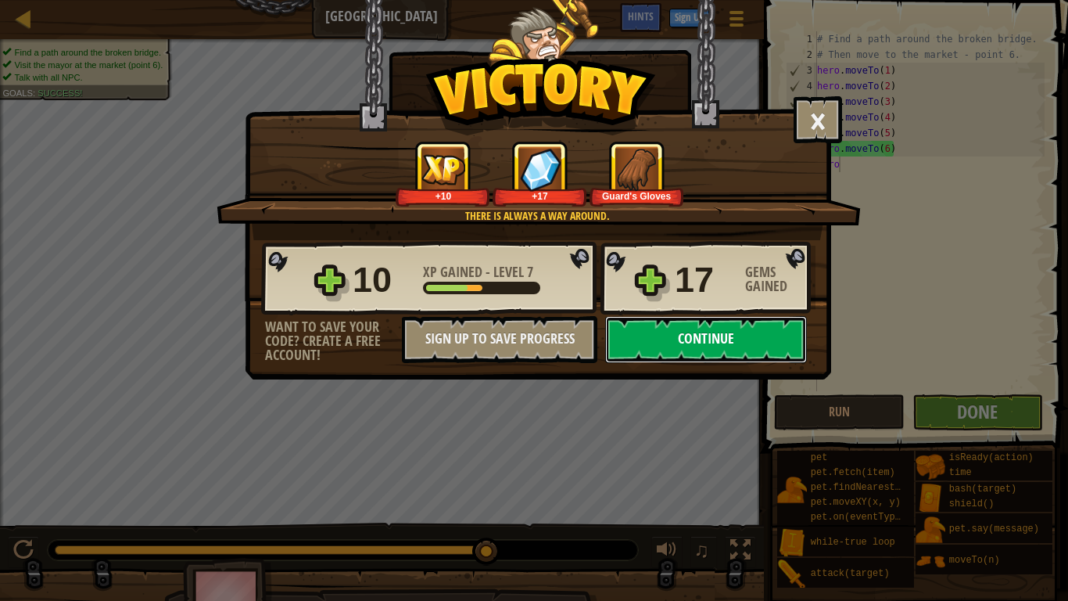
click at [695, 348] on button "Continue" at bounding box center [706, 339] width 202 height 47
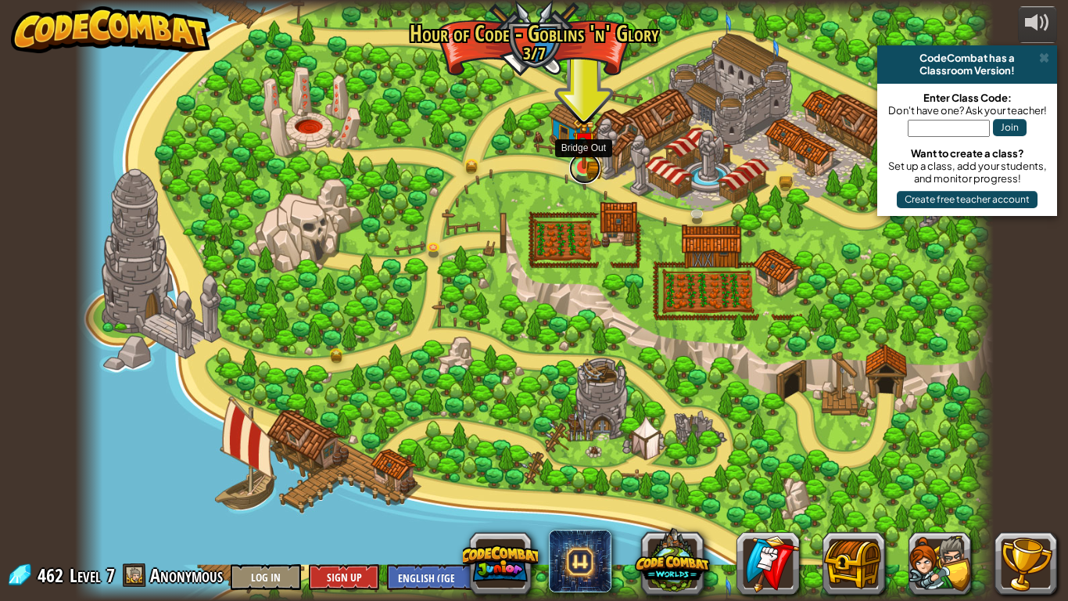
click at [593, 172] on link at bounding box center [584, 168] width 31 height 31
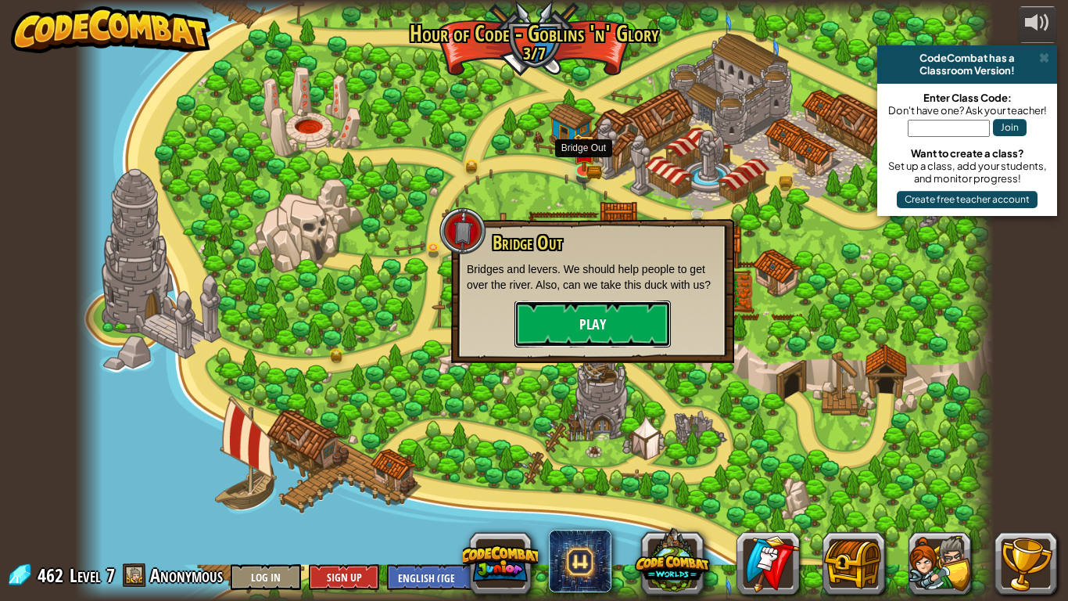
click at [569, 302] on button "Play" at bounding box center [593, 323] width 156 height 47
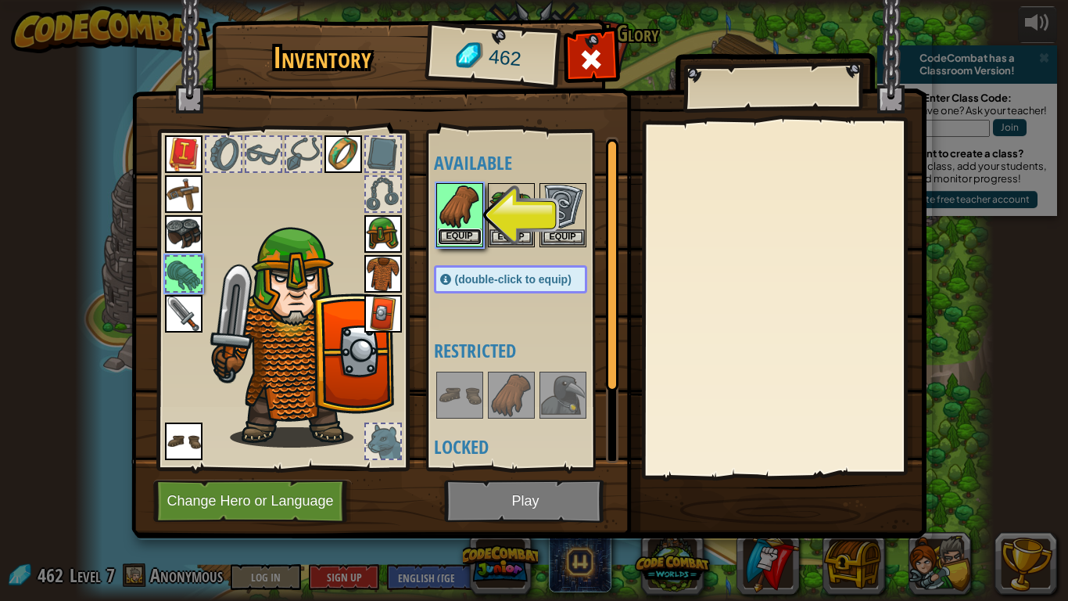
click at [458, 235] on button "Equip" at bounding box center [460, 236] width 44 height 16
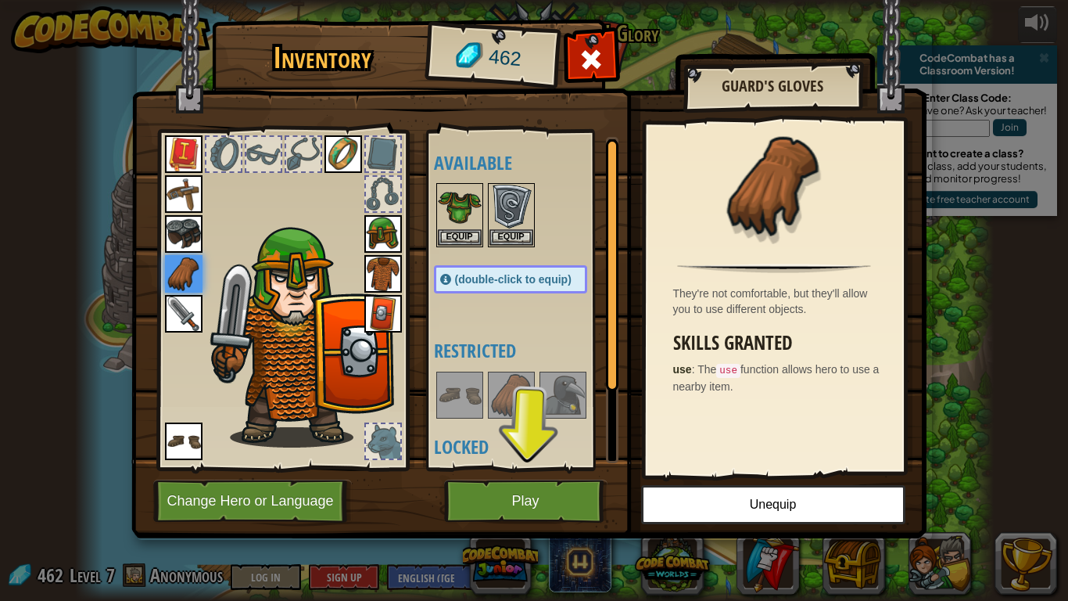
click at [506, 402] on img at bounding box center [512, 395] width 44 height 44
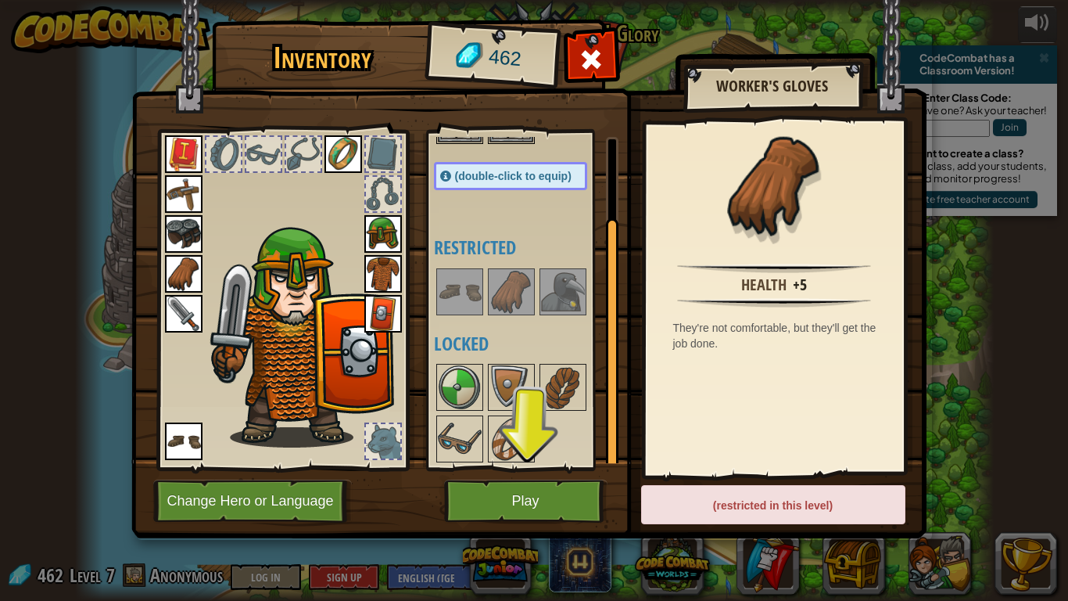
scroll to position [105, 0]
click at [465, 301] on div "Available Equip Equip Equip Equip Equip Equip Equip Equip Equip Equip (double-c…" at bounding box center [526, 300] width 185 height 326
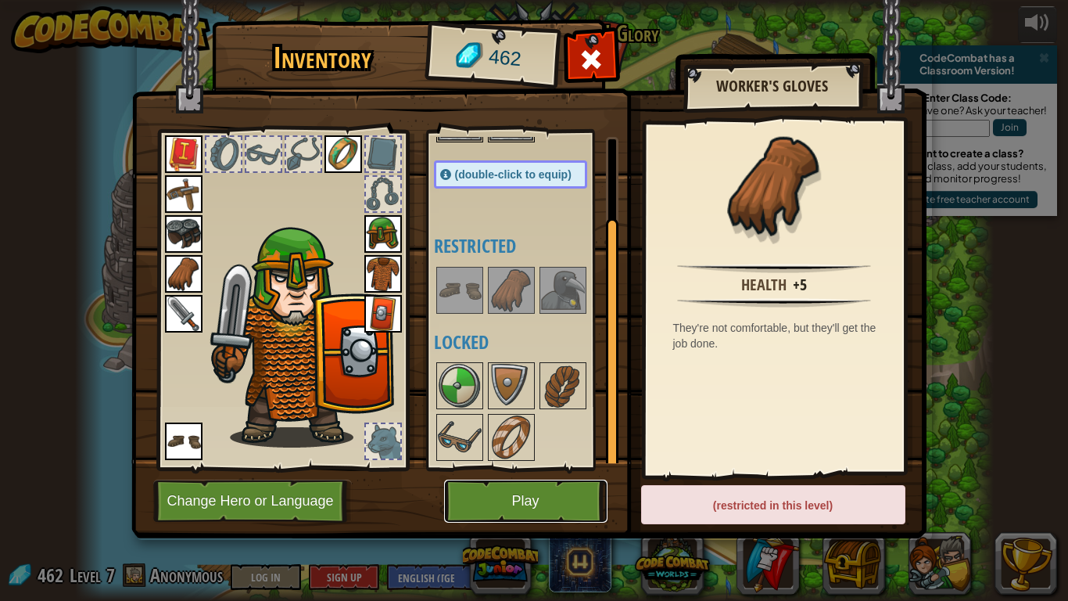
click at [566, 468] on button "Play" at bounding box center [525, 500] width 163 height 43
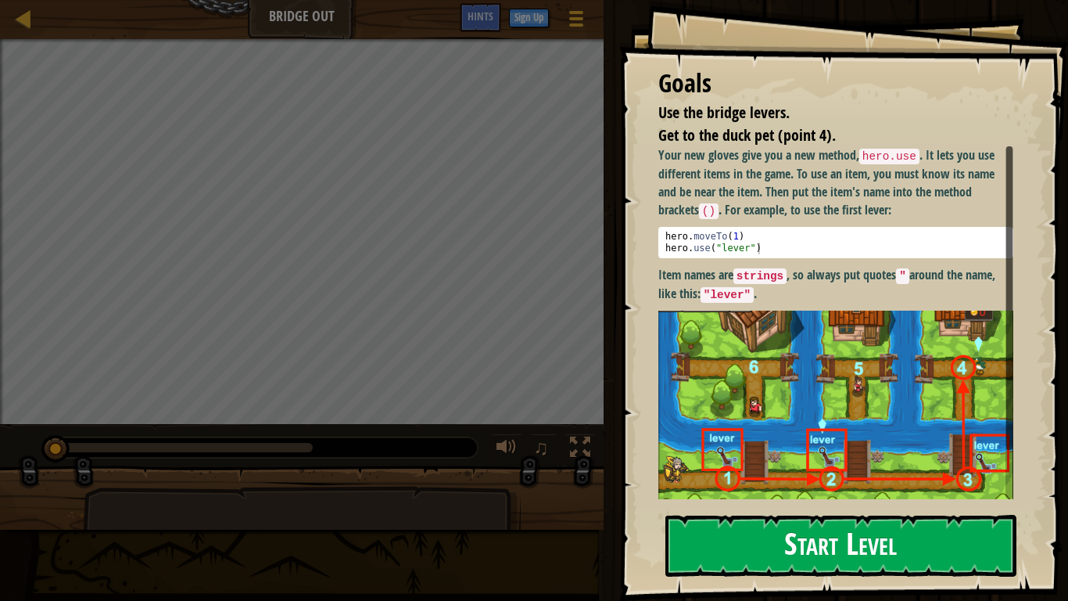
click at [713, 282] on strong "Item names are strings , so always put quotes " around the name, like this: "le…" at bounding box center [827, 284] width 337 height 36
click at [715, 468] on button "Start Level" at bounding box center [841, 546] width 351 height 62
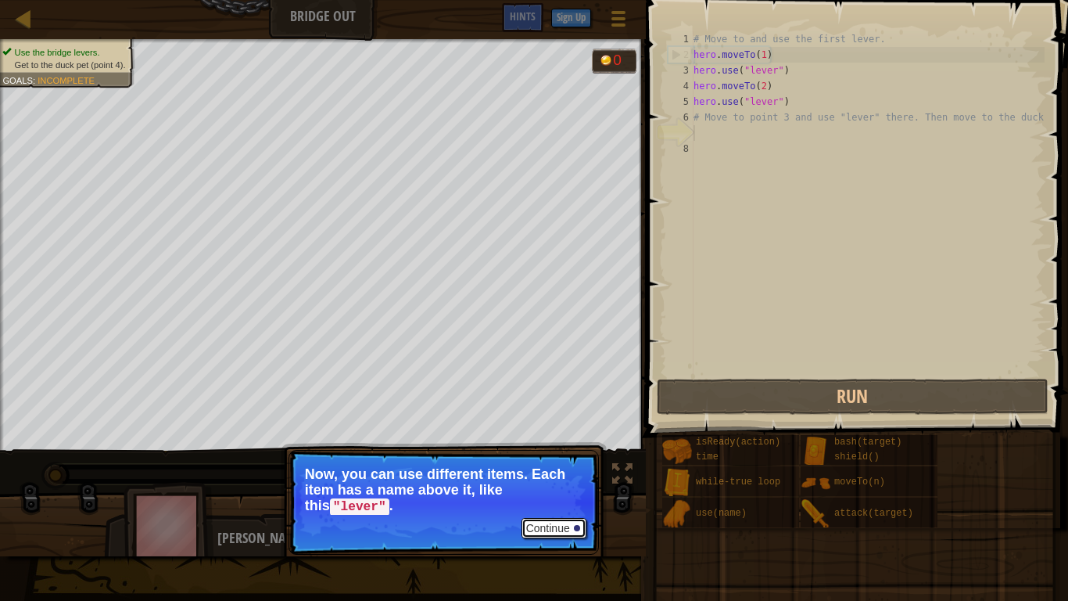
click at [539, 468] on button "Continue" at bounding box center [554, 528] width 65 height 20
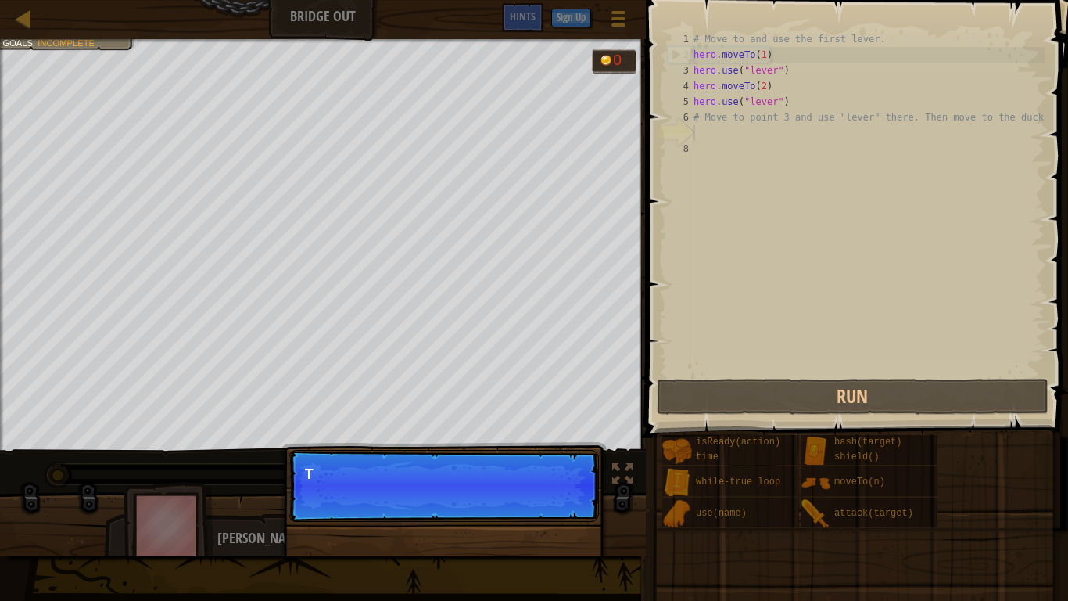
scroll to position [7, 0]
click at [533, 468] on p "Continue The sample code helps with t" at bounding box center [444, 486] width 311 height 72
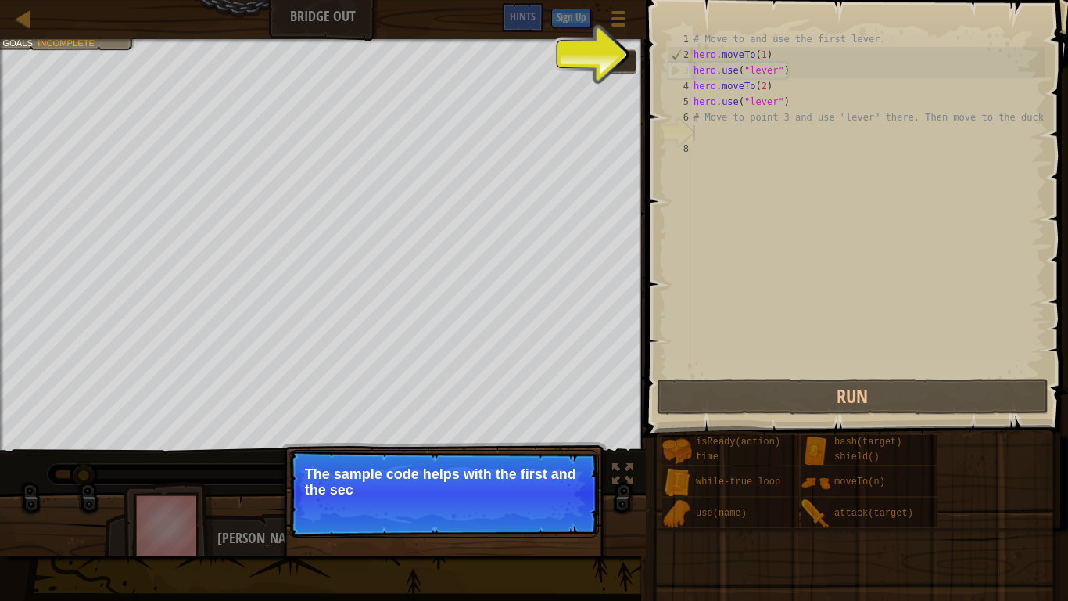
click at [558, 468] on p "Continue The sample code helps with the first and the sec" at bounding box center [444, 494] width 311 height 88
click at [558, 468] on p "Continue The sample code helps with the first and the second levers." at bounding box center [444, 494] width 311 height 88
click at [565, 468] on button "Continue" at bounding box center [554, 511] width 65 height 20
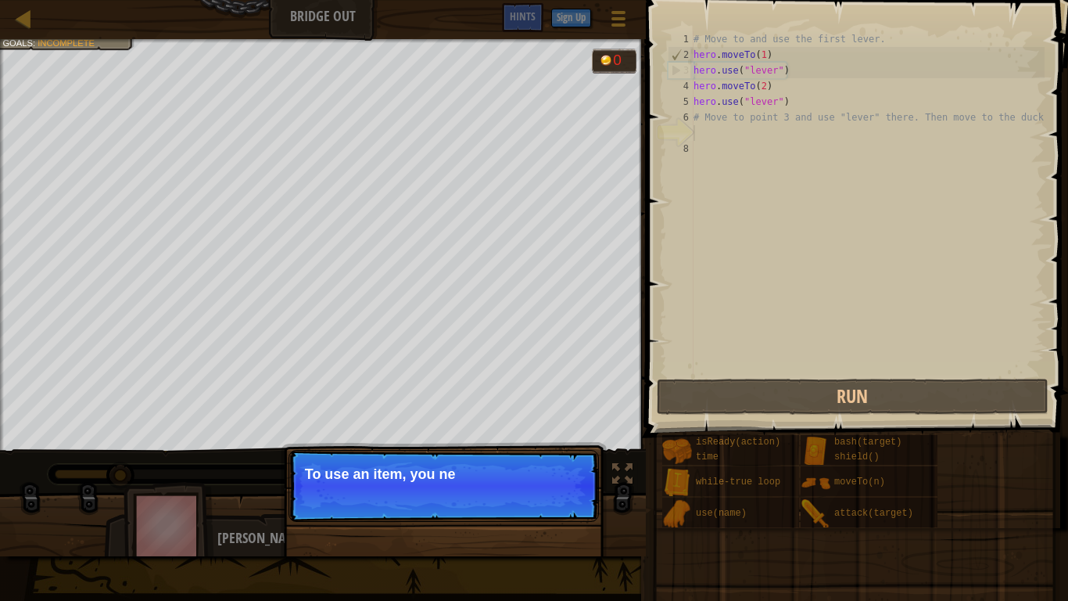
click at [563, 468] on p "Continue To use an item, you ne" at bounding box center [444, 486] width 311 height 72
click at [562, 468] on p "Continue To use an item, you need to be near" at bounding box center [444, 486] width 311 height 72
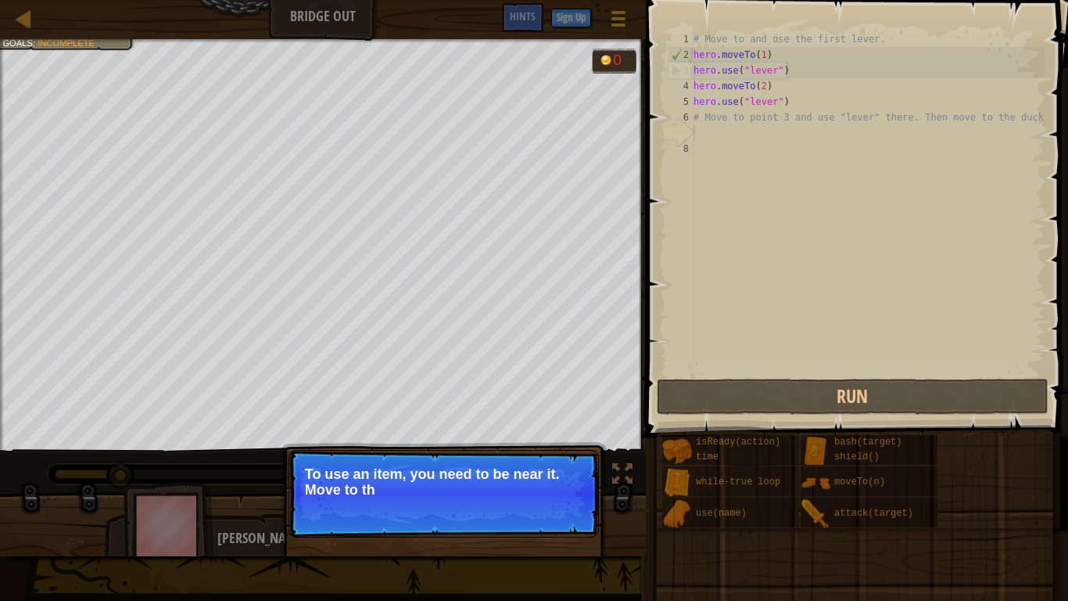
click at [562, 468] on p "Continue To use an item, you need to be near it. Move to th" at bounding box center [444, 494] width 311 height 88
click at [562, 468] on p "Continue To use an item, you need to be near it. Move to the next" at bounding box center [444, 494] width 311 height 88
click at [562, 468] on p "Continue To use an item, you need to be near it. Move to the next availa" at bounding box center [444, 494] width 311 height 88
click at [562, 468] on p "Continue To use an item, you need to be near it. Move to the next available br" at bounding box center [444, 494] width 311 height 88
click at [562, 468] on p "Continue To use an item, you need to be near it. Move to the next available bri…" at bounding box center [444, 494] width 311 height 88
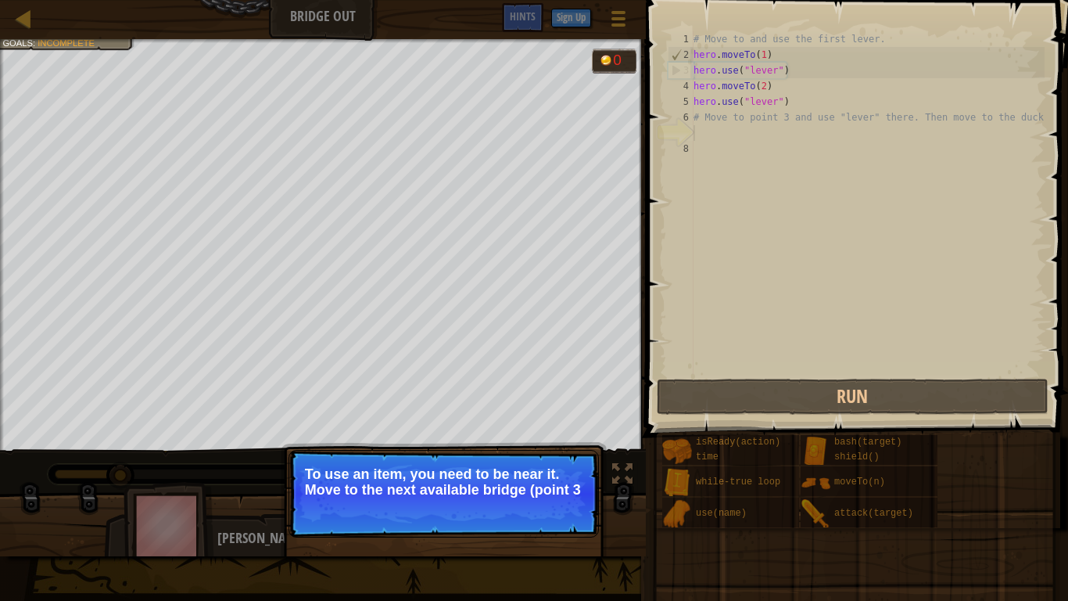
click at [562, 468] on p "To use an item, you need to be near it. Move to the next available bridge (poin…" at bounding box center [444, 481] width 278 height 31
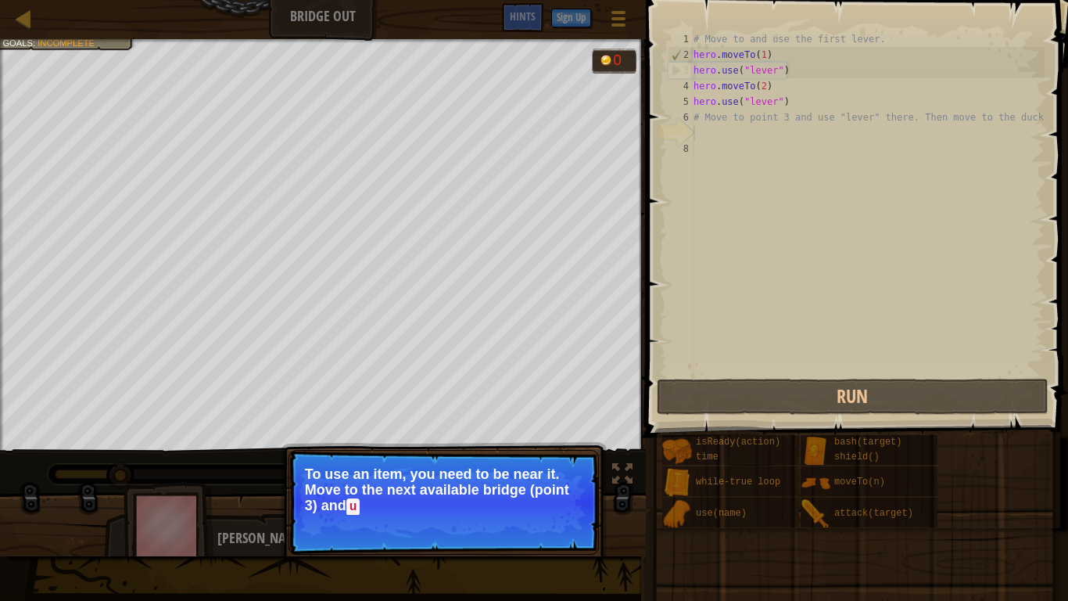
click at [562, 468] on p "To use an item, you need to be near it. Move to the next available bridge (poin…" at bounding box center [444, 490] width 278 height 48
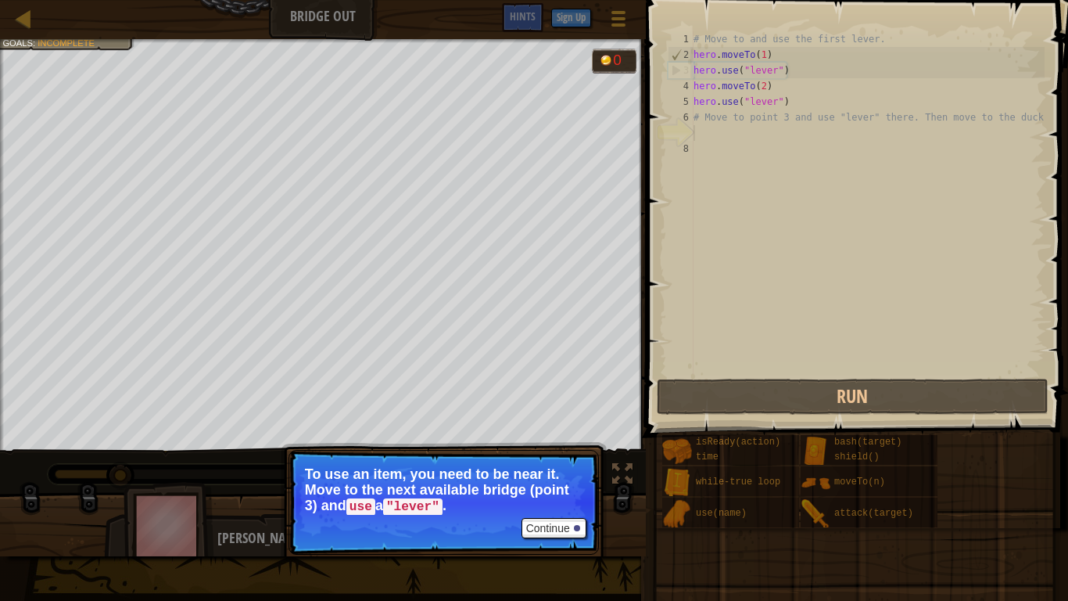
click at [562, 468] on p "To use an item, you need to be near it. Move to the next available bridge (poin…" at bounding box center [444, 490] width 278 height 48
click at [537, 468] on p "To use an item, you need to be near it. Move to the next available bridge (poin…" at bounding box center [444, 490] width 278 height 48
click at [579, 468] on button "Continue" at bounding box center [554, 528] width 65 height 20
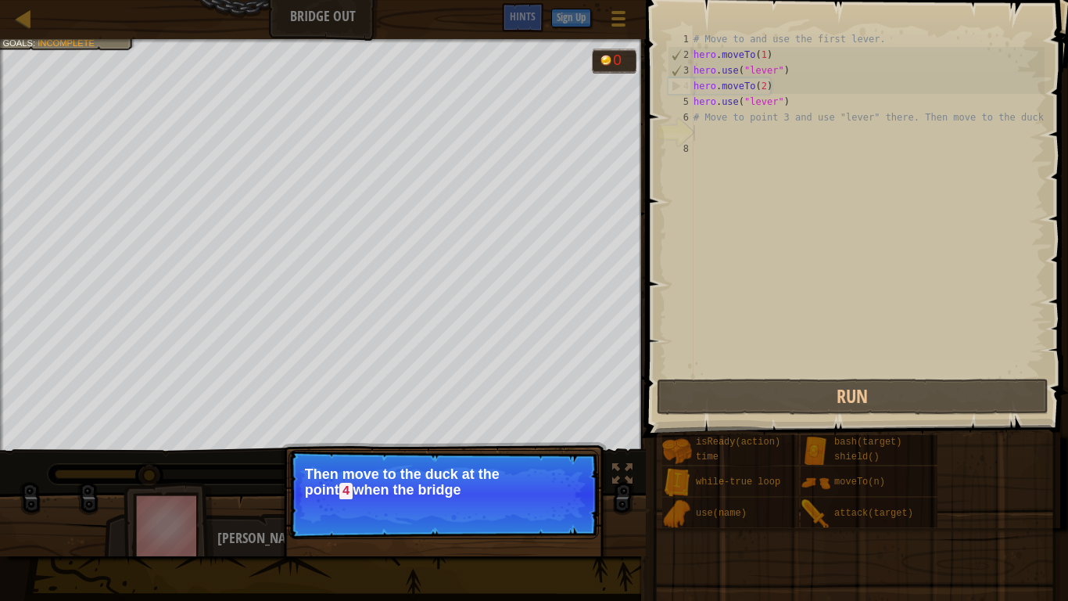
click at [562, 468] on p "Continue Then move to the duck at the point 4 when the bridge" at bounding box center [444, 494] width 311 height 89
click at [551, 468] on button "Continue" at bounding box center [554, 512] width 65 height 20
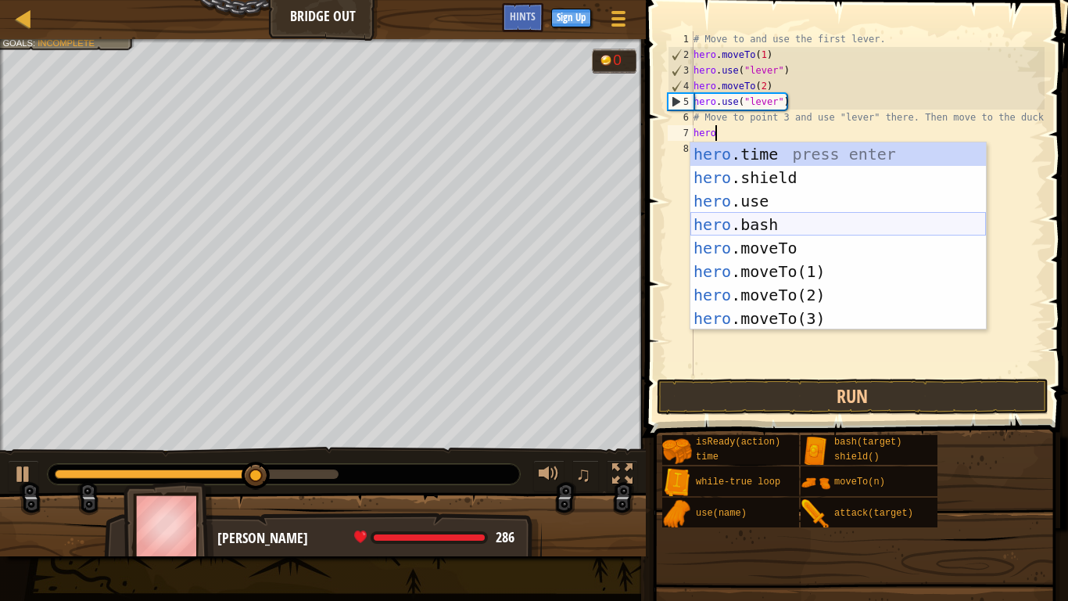
scroll to position [117, 0]
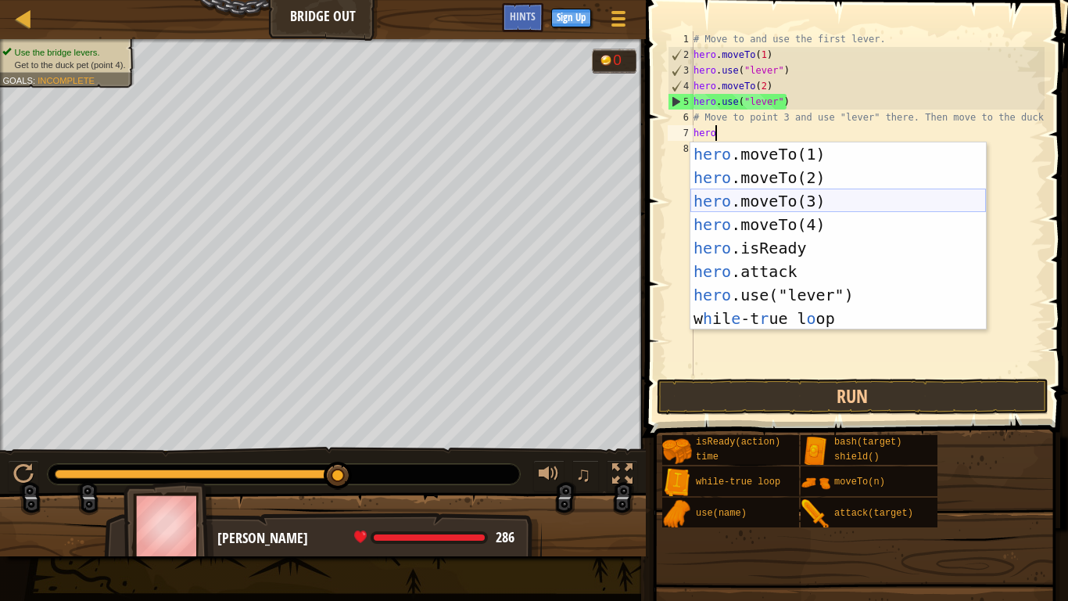
click at [815, 203] on div "hero .moveTo(1) press enter hero .moveTo(2) press enter hero .moveTo(3) press e…" at bounding box center [839, 259] width 296 height 235
type textarea "hero.moveTo(3)"
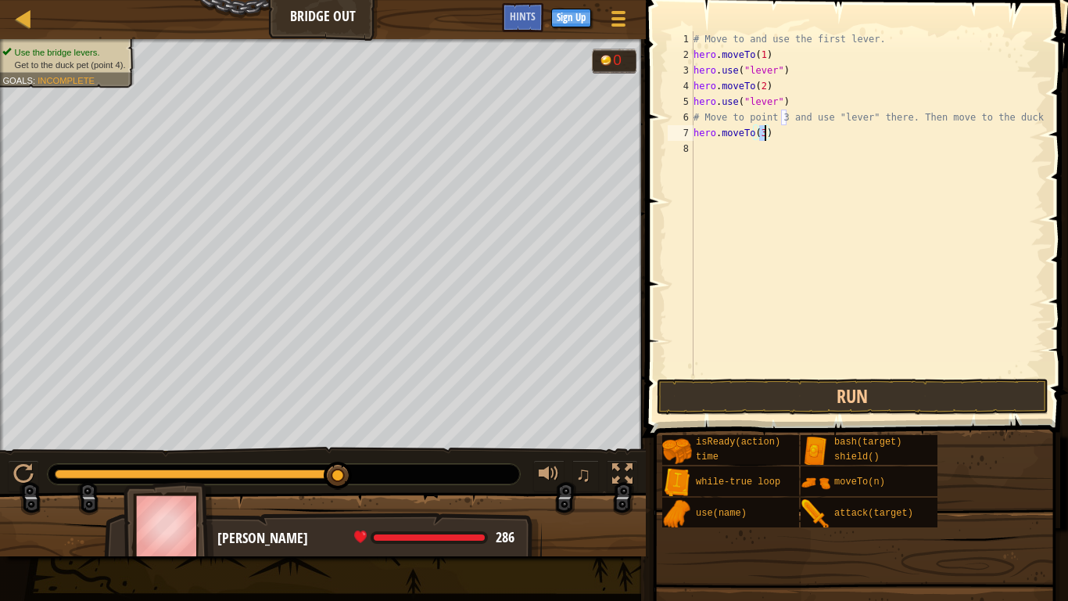
click at [704, 153] on div "# Move to and use the first lever. hero . moveTo ( 1 ) hero . use ( "lever" ) h…" at bounding box center [868, 218] width 354 height 375
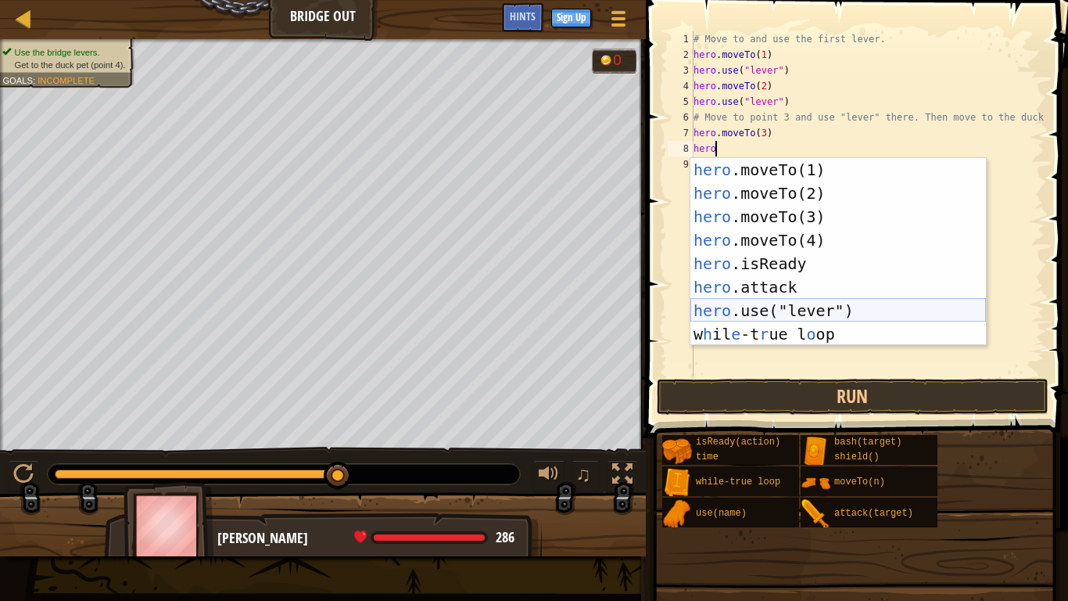
click at [720, 311] on div "hero .moveTo(1) press enter hero .moveTo(2) press enter hero .moveTo(3) press e…" at bounding box center [839, 275] width 296 height 235
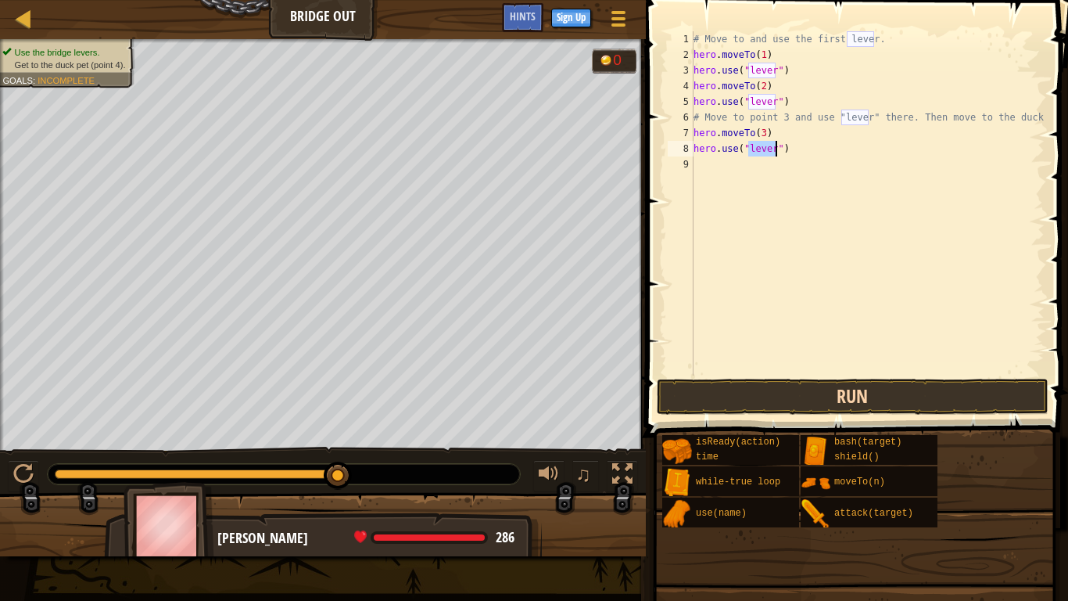
type textarea "hero.use("lever")"
click at [741, 392] on button "Run" at bounding box center [853, 397] width 392 height 36
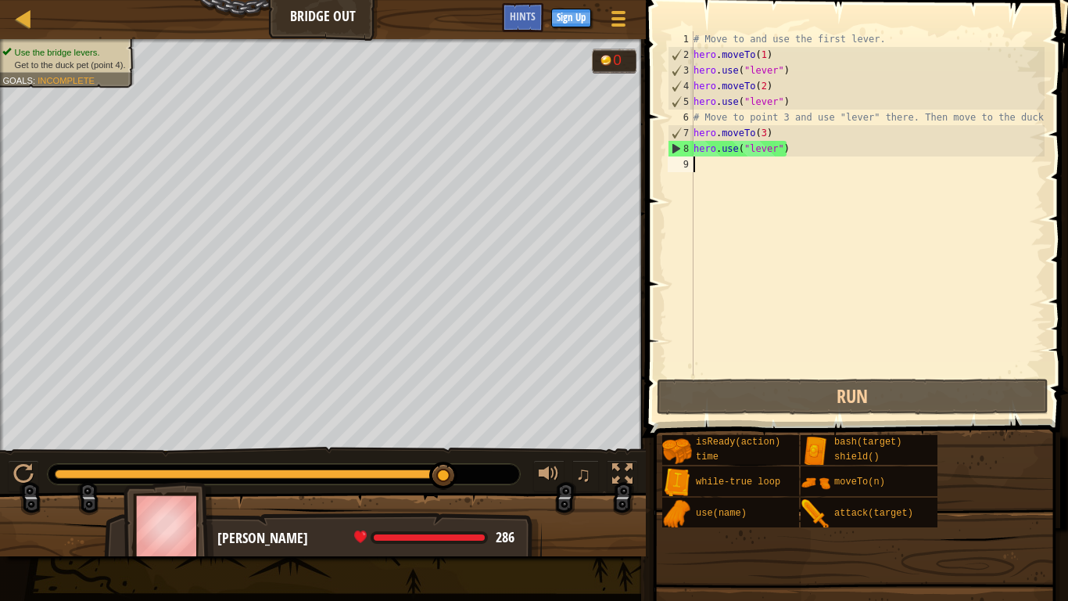
click at [699, 164] on div "# Move to and use the first lever. hero . moveTo ( 1 ) hero . use ( "lever" ) h…" at bounding box center [868, 218] width 354 height 375
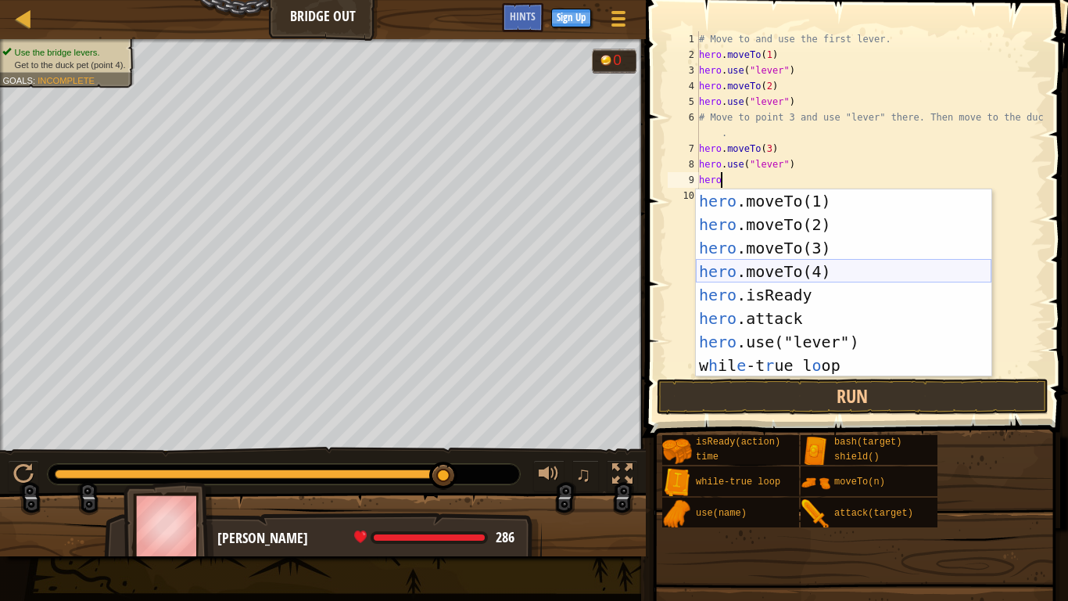
click at [781, 267] on div "hero .moveTo(1) press enter hero .moveTo(2) press enter hero .moveTo(3) press e…" at bounding box center [844, 306] width 296 height 235
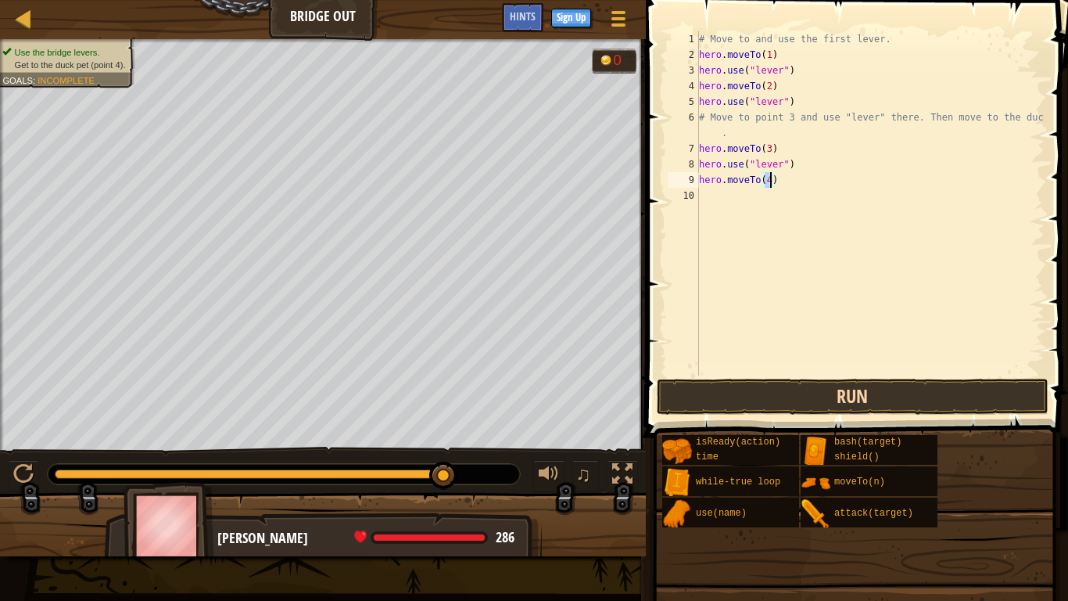
type textarea "hero.moveTo(4)"
click at [794, 386] on button "Run" at bounding box center [853, 397] width 392 height 36
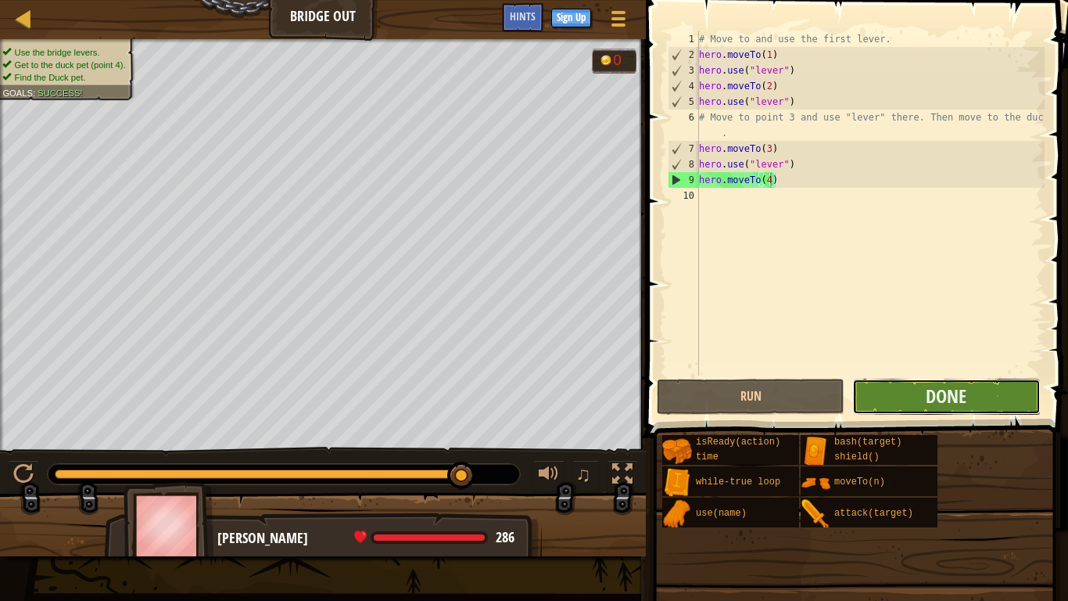
click at [916, 396] on button "Done" at bounding box center [947, 397] width 188 height 36
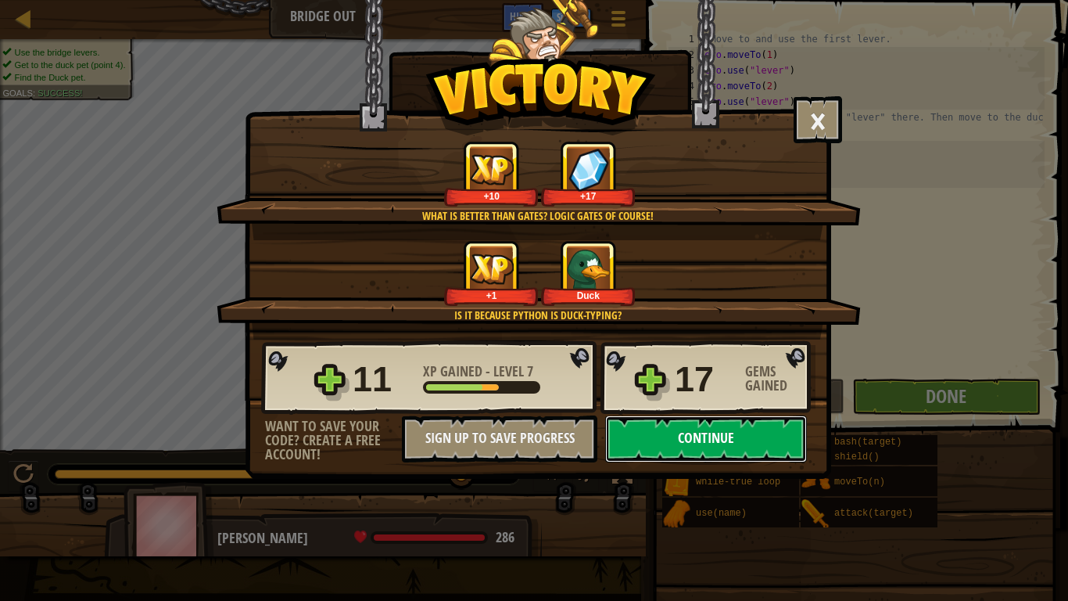
click at [685, 448] on button "Continue" at bounding box center [706, 438] width 202 height 47
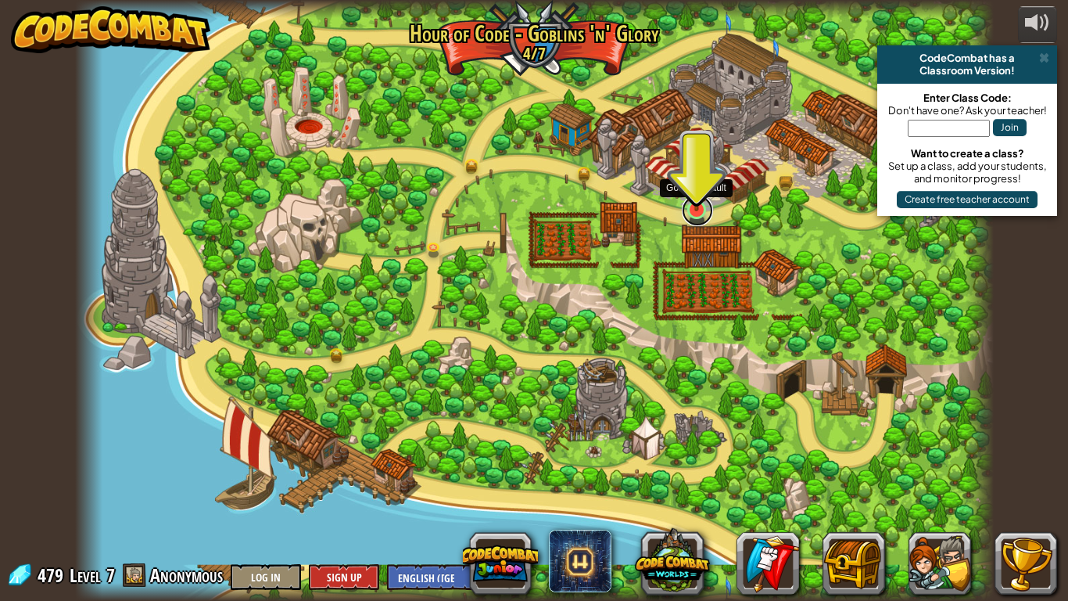
click at [699, 213] on link at bounding box center [697, 210] width 31 height 31
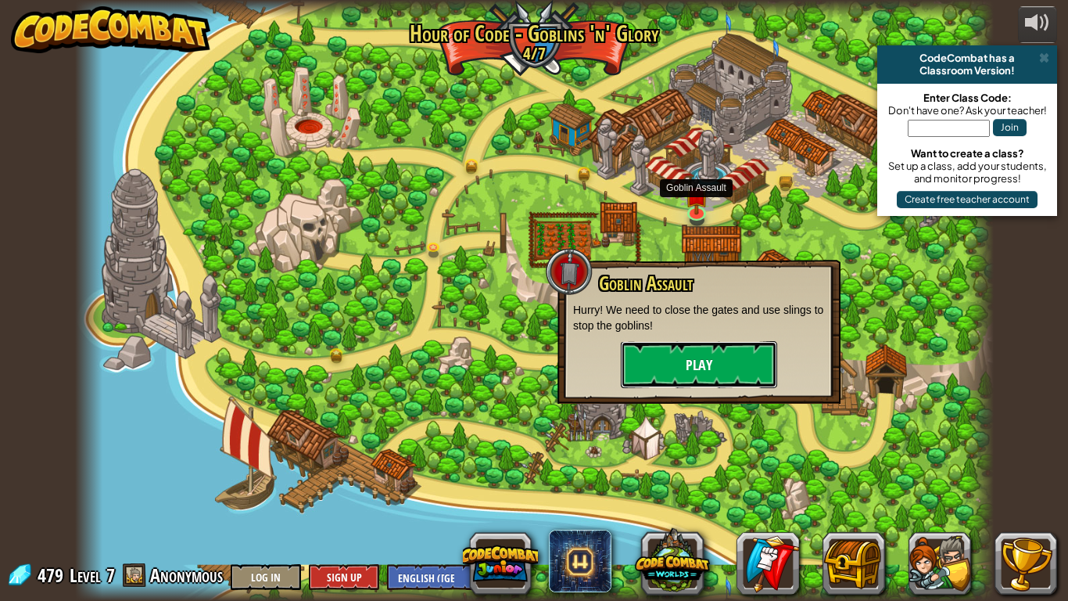
click at [678, 357] on button "Play" at bounding box center [699, 364] width 156 height 47
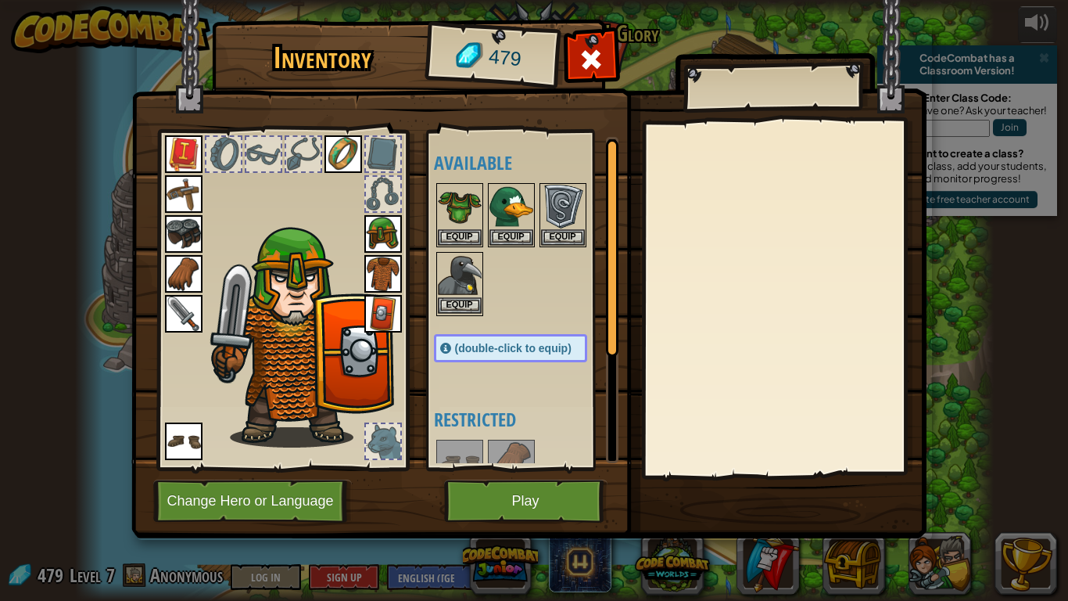
click at [464, 256] on img at bounding box center [460, 275] width 44 height 44
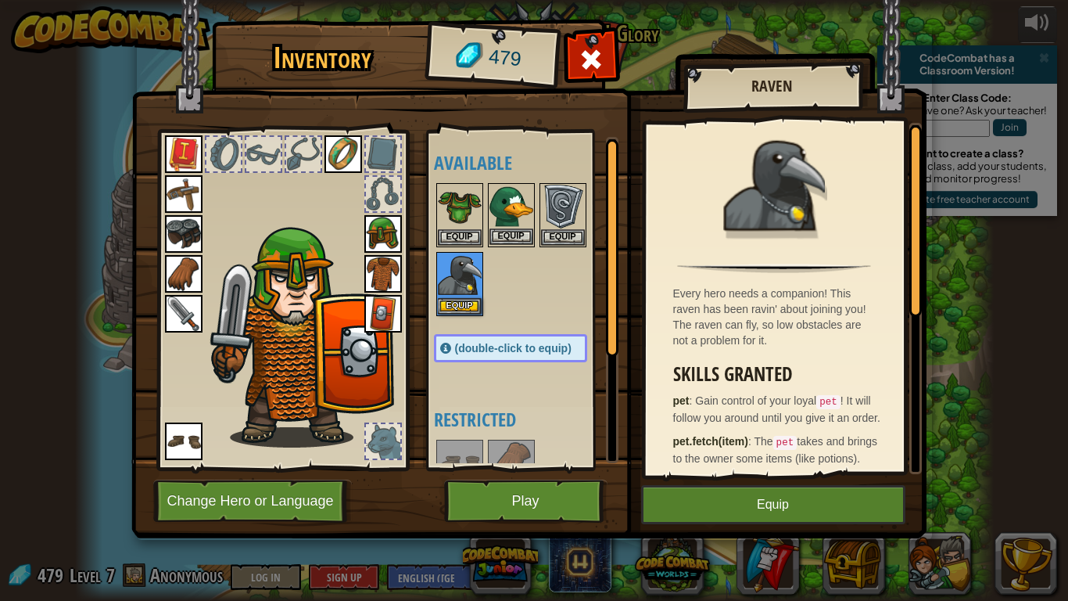
click at [501, 196] on img at bounding box center [512, 207] width 44 height 44
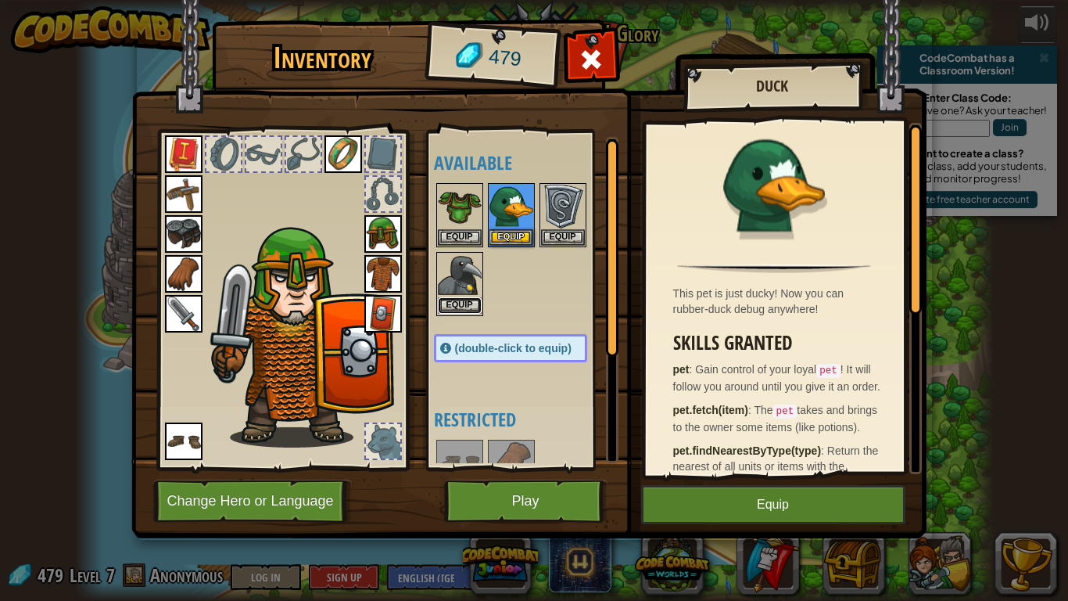
click at [469, 297] on button "Equip" at bounding box center [460, 305] width 44 height 16
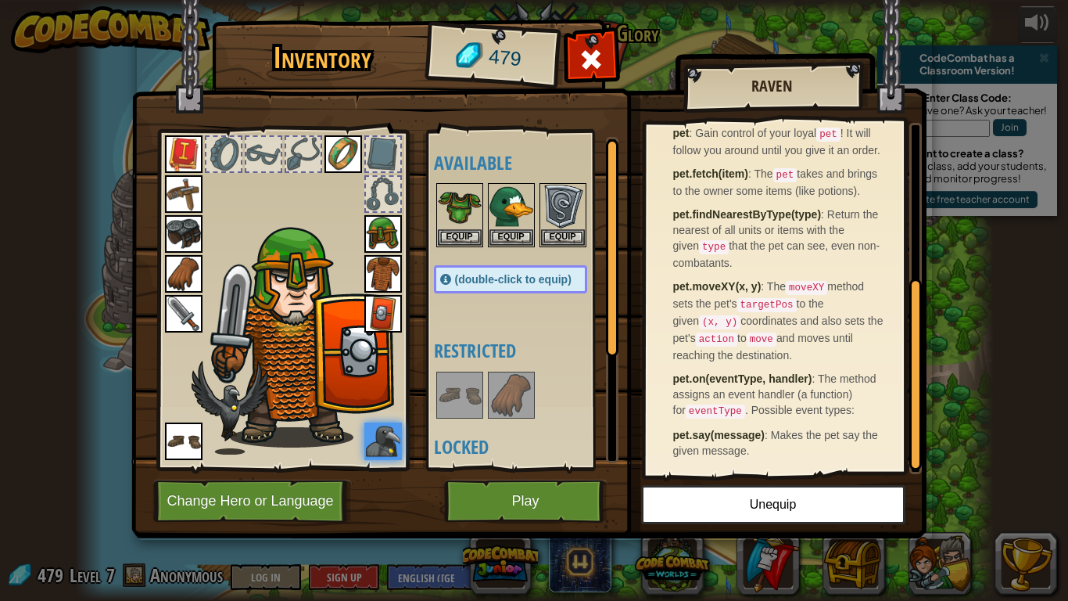
scroll to position [308, 0]
click at [744, 468] on button "Unequip" at bounding box center [773, 504] width 264 height 39
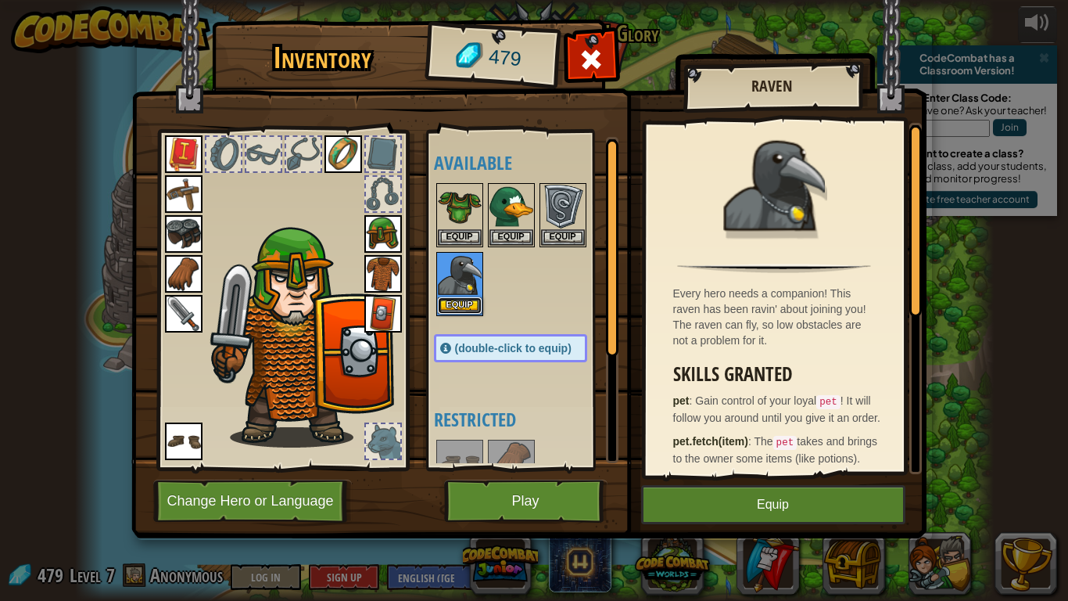
click at [472, 298] on button "Equip" at bounding box center [460, 305] width 44 height 16
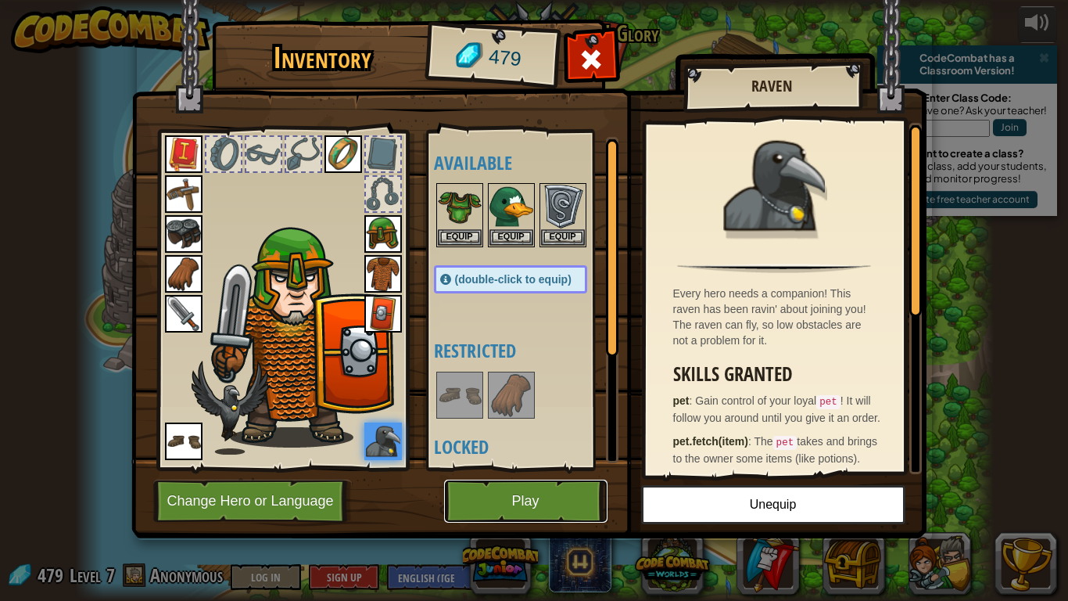
click at [489, 468] on button "Play" at bounding box center [525, 500] width 163 height 43
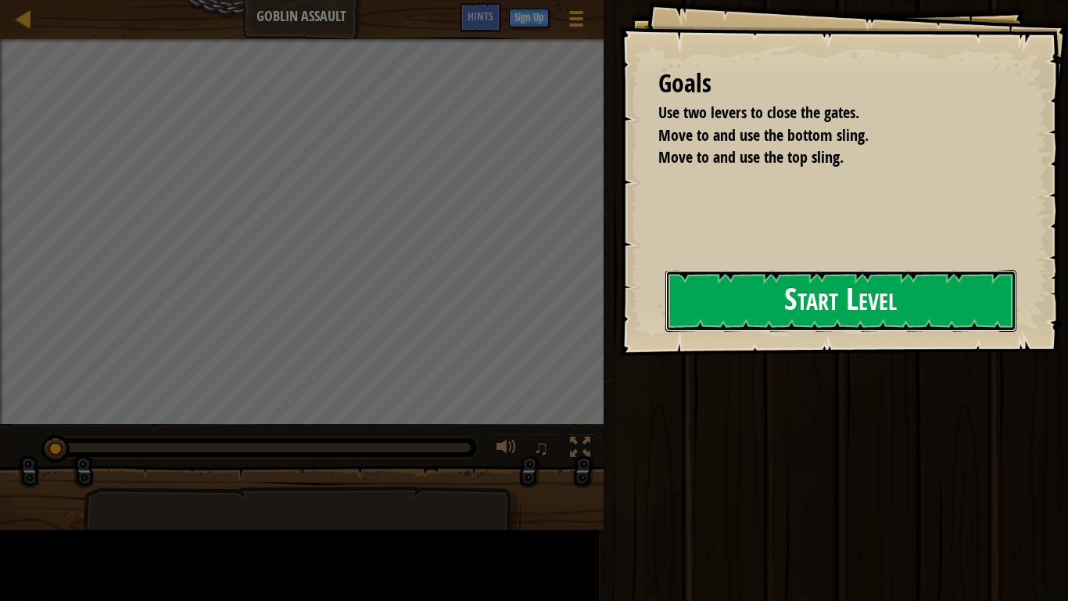
click at [798, 321] on button "Start Level" at bounding box center [841, 301] width 351 height 62
click at [770, 310] on button "Start Level" at bounding box center [841, 301] width 351 height 62
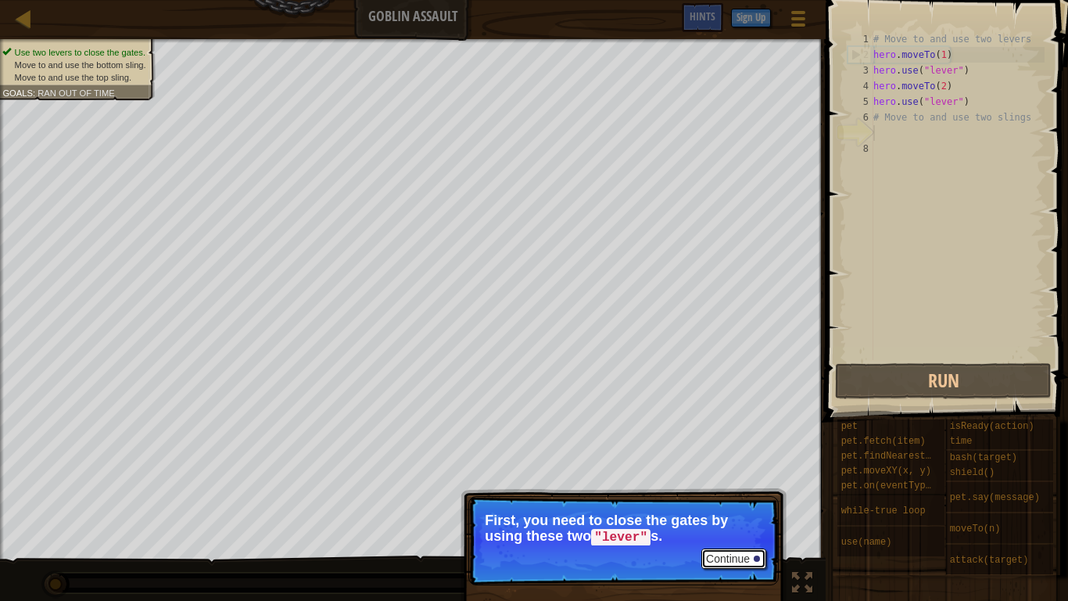
click at [722, 468] on button "Continue" at bounding box center [734, 558] width 65 height 20
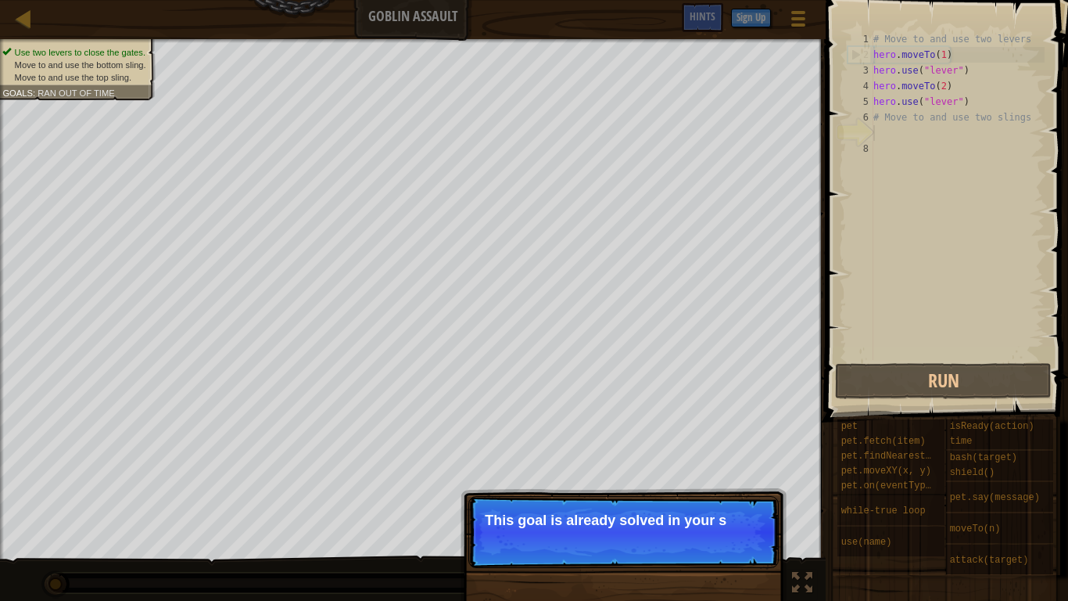
click at [718, 468] on p "Continue This goal is already solved in your s" at bounding box center [624, 532] width 311 height 72
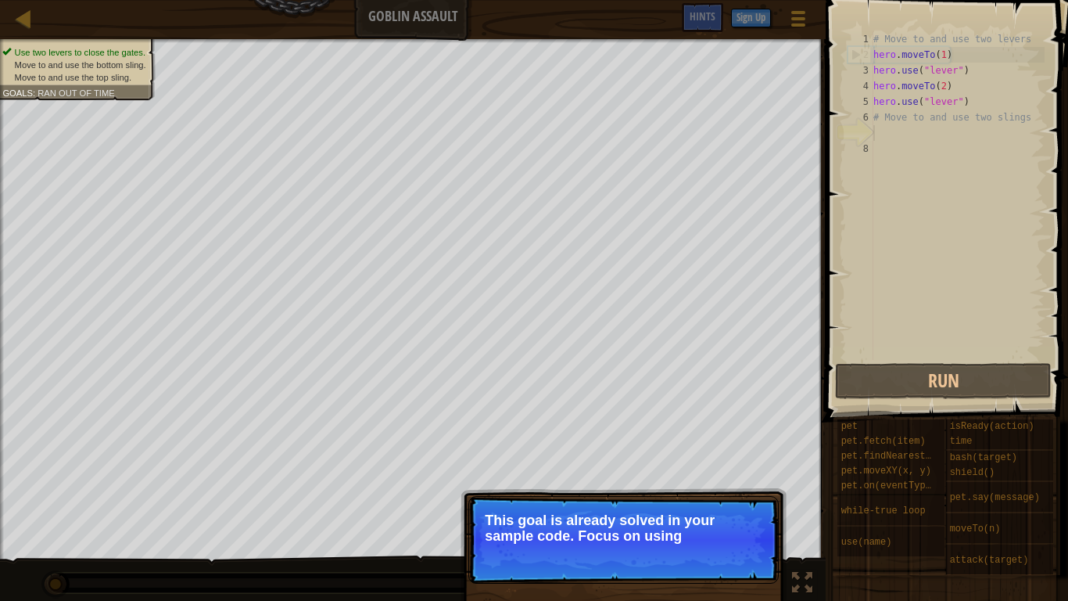
click at [720, 468] on p "Continue This goal is already solved in your sample code. Focus on using" at bounding box center [624, 540] width 311 height 88
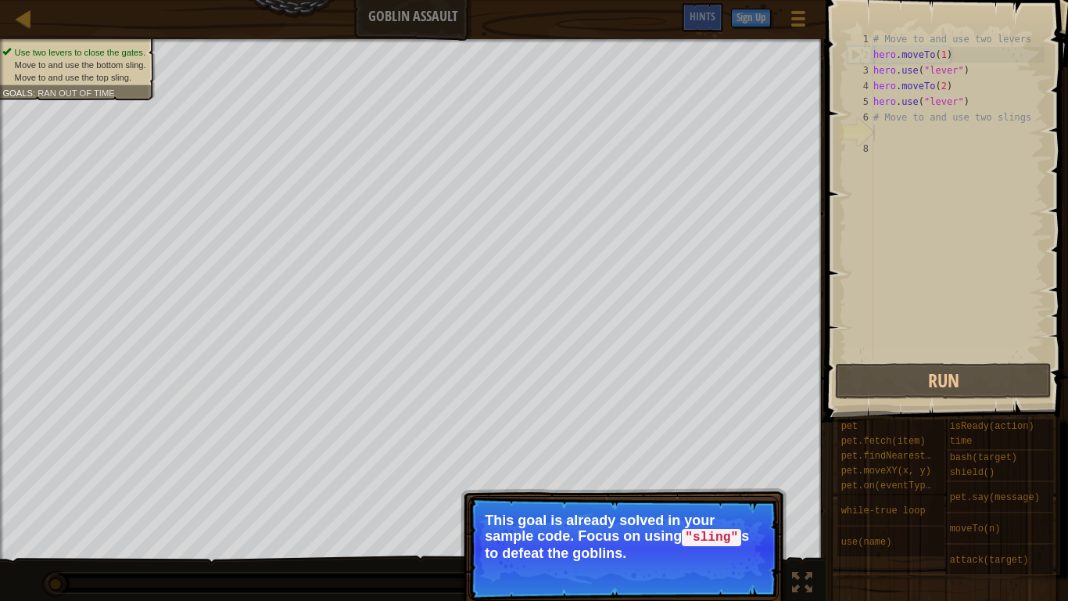
click at [716, 468] on button "Continue" at bounding box center [734, 574] width 65 height 20
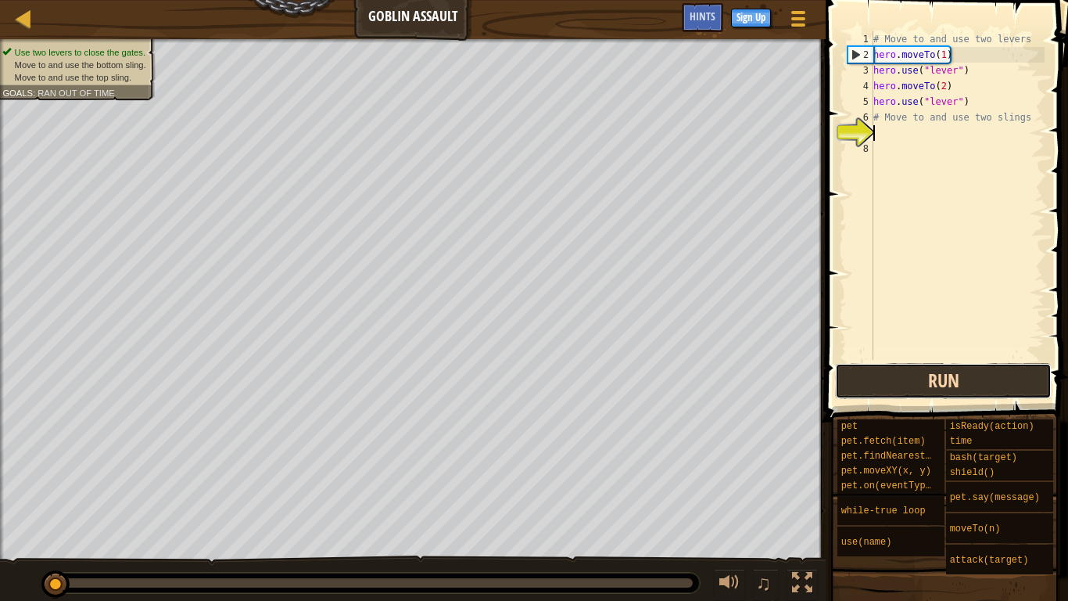
click at [871, 386] on button "Run" at bounding box center [943, 381] width 217 height 36
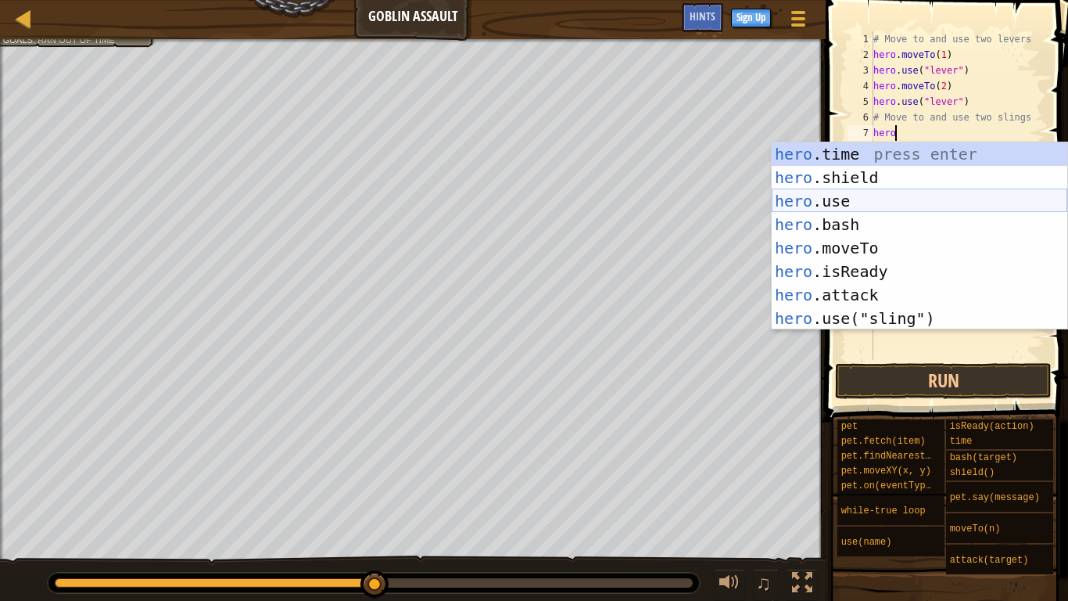
scroll to position [23, 0]
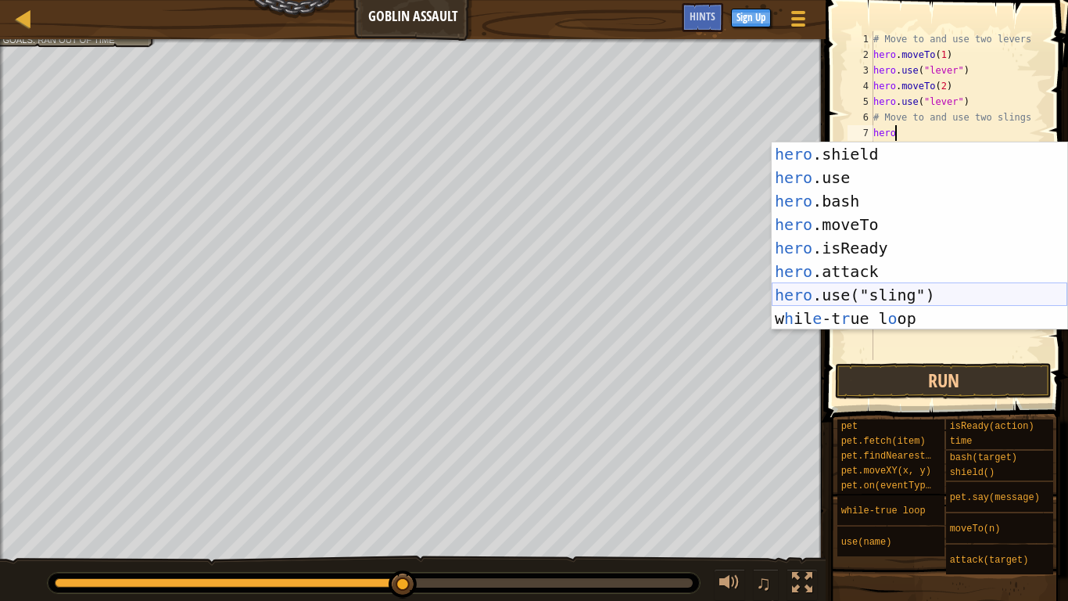
click at [876, 295] on div "hero .shield press enter hero .use press enter hero .bash press enter hero .mov…" at bounding box center [920, 259] width 296 height 235
type textarea "hero.use("sling")"
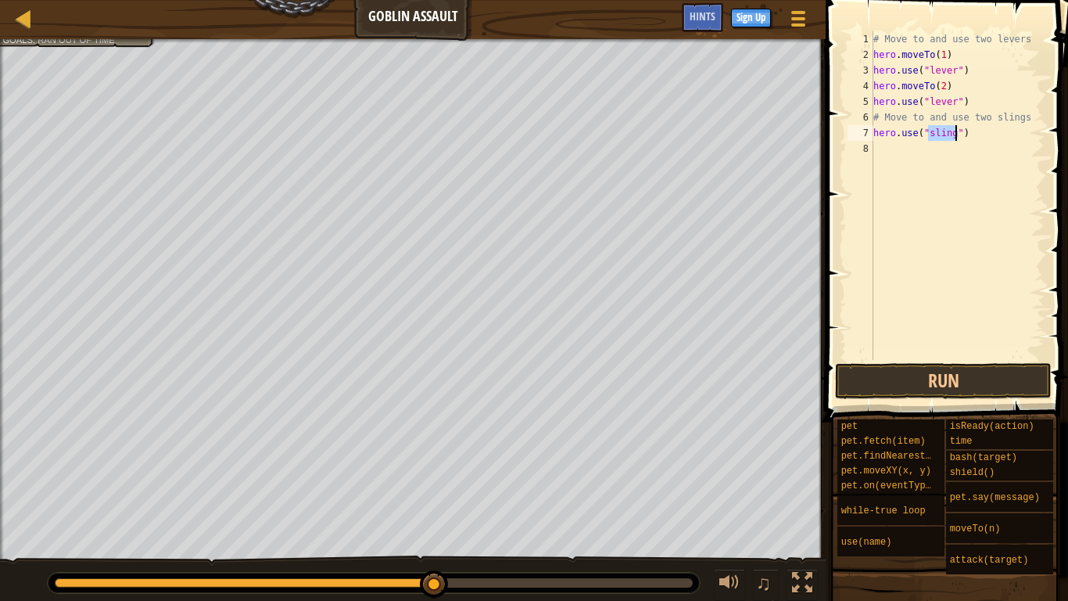
click at [882, 149] on div "# Move to and use two levers hero . moveTo ( 1 ) hero . use ( "lever" ) hero . …" at bounding box center [958, 211] width 174 height 360
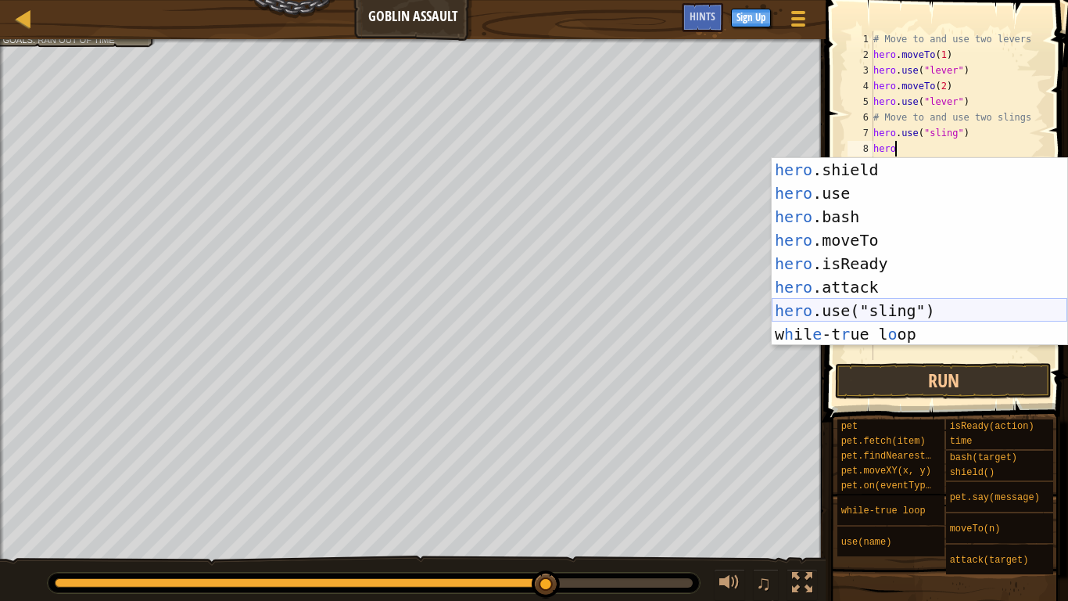
click at [851, 312] on div "hero .shield press enter hero .use press enter hero .bash press enter hero .mov…" at bounding box center [920, 275] width 296 height 235
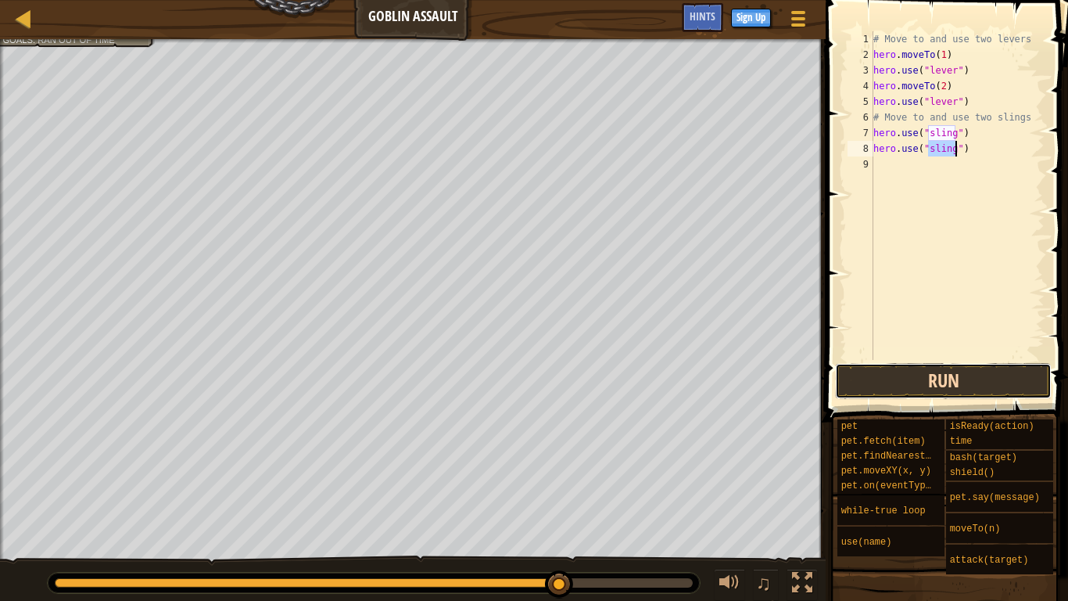
click at [872, 372] on button "Run" at bounding box center [943, 381] width 217 height 36
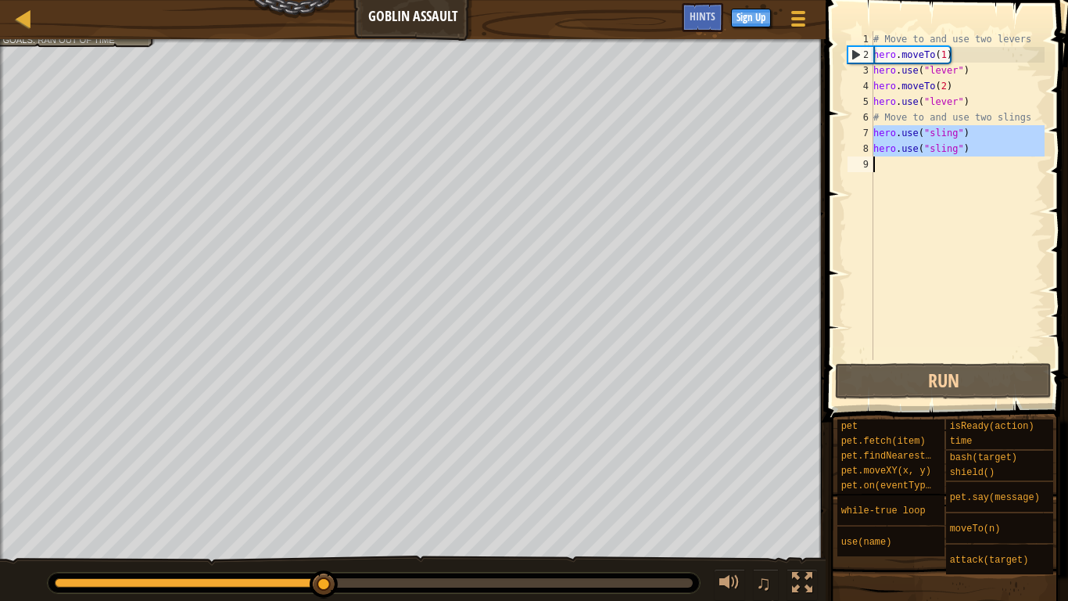
drag, startPoint x: 867, startPoint y: 134, endPoint x: 982, endPoint y: 154, distance: 116.0
click at [982, 154] on div "hero.use("sling") 1 2 3 4 5 6 7 8 9 # Move to and use two levers hero . moveTo …" at bounding box center [945, 195] width 200 height 329
type textarea "hero.use("sling")"
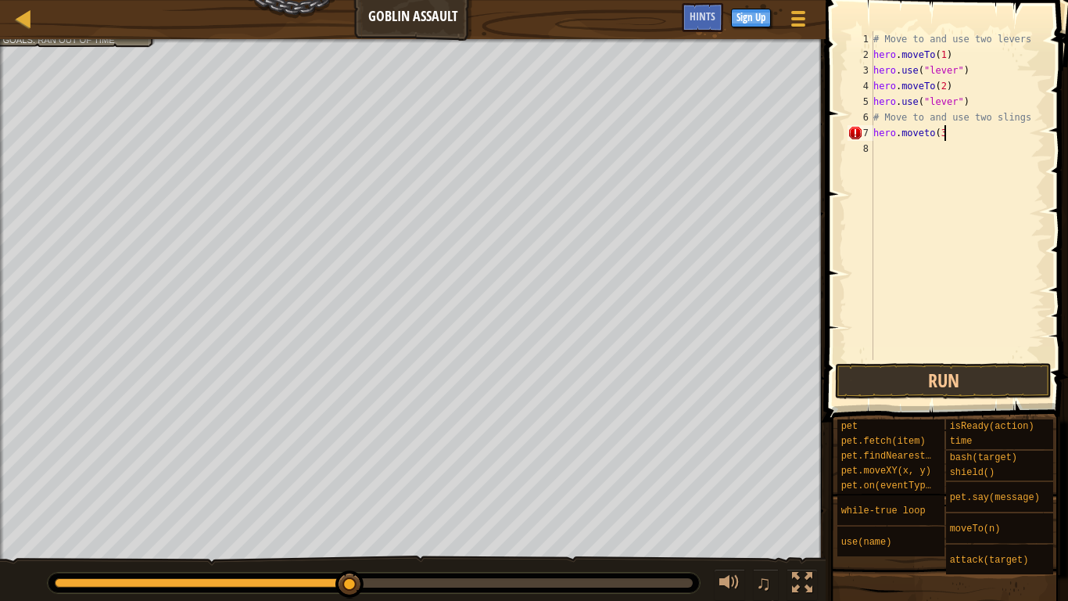
scroll to position [7, 9]
type textarea "hero.moveto(3)"
click at [875, 146] on div "# Move to and use two levers hero . moveTo ( 1 ) hero . use ( "lever" ) hero . …" at bounding box center [958, 211] width 174 height 360
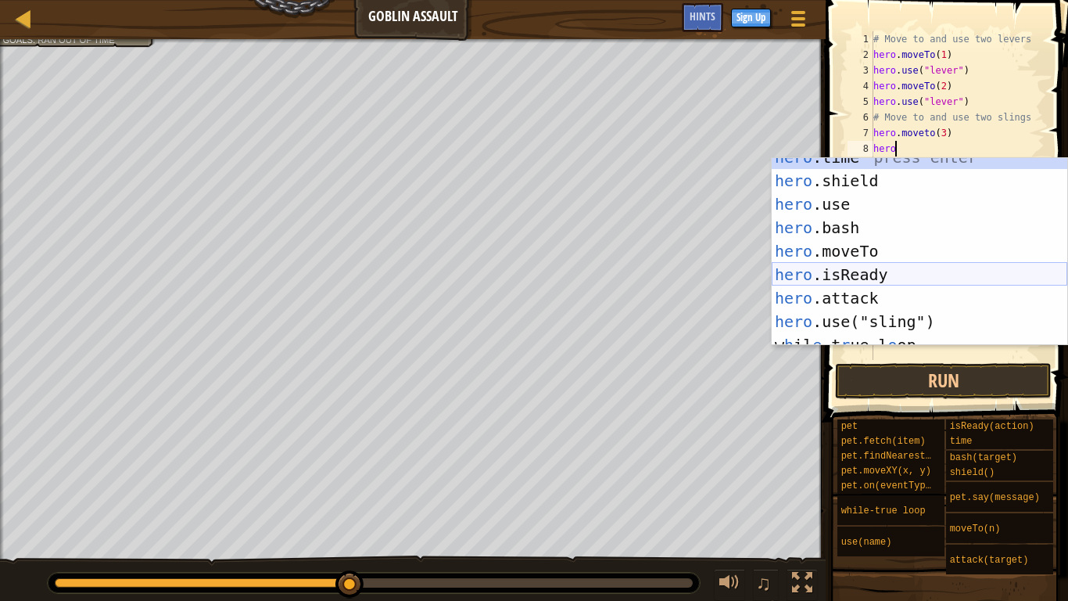
scroll to position [23, 0]
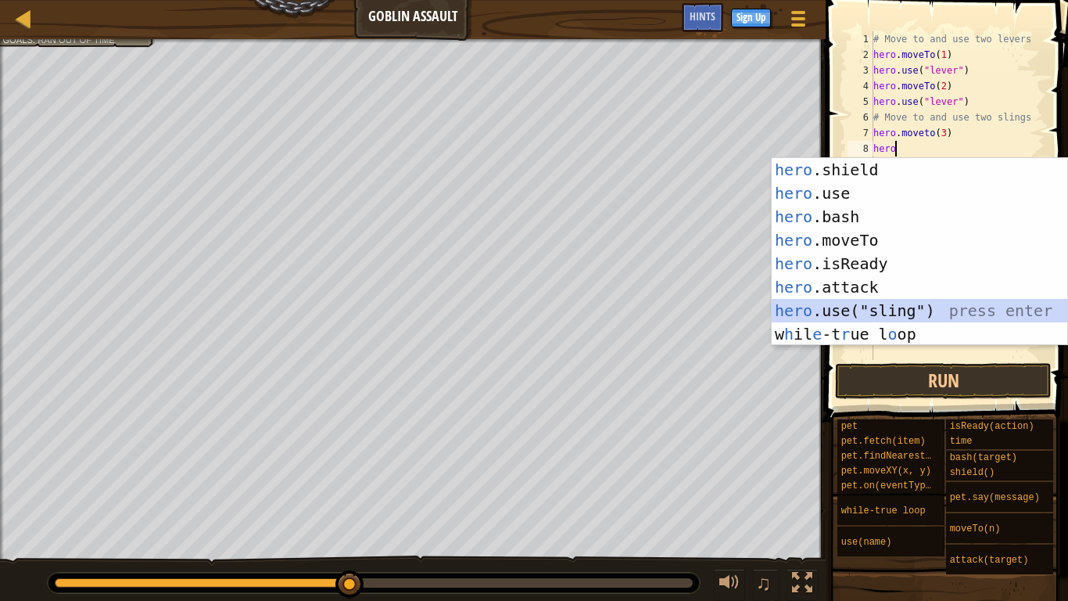
click at [858, 313] on div "hero .shield press enter hero .use press enter hero .bash press enter hero .mov…" at bounding box center [920, 275] width 296 height 235
type textarea "hero.use("sling")"
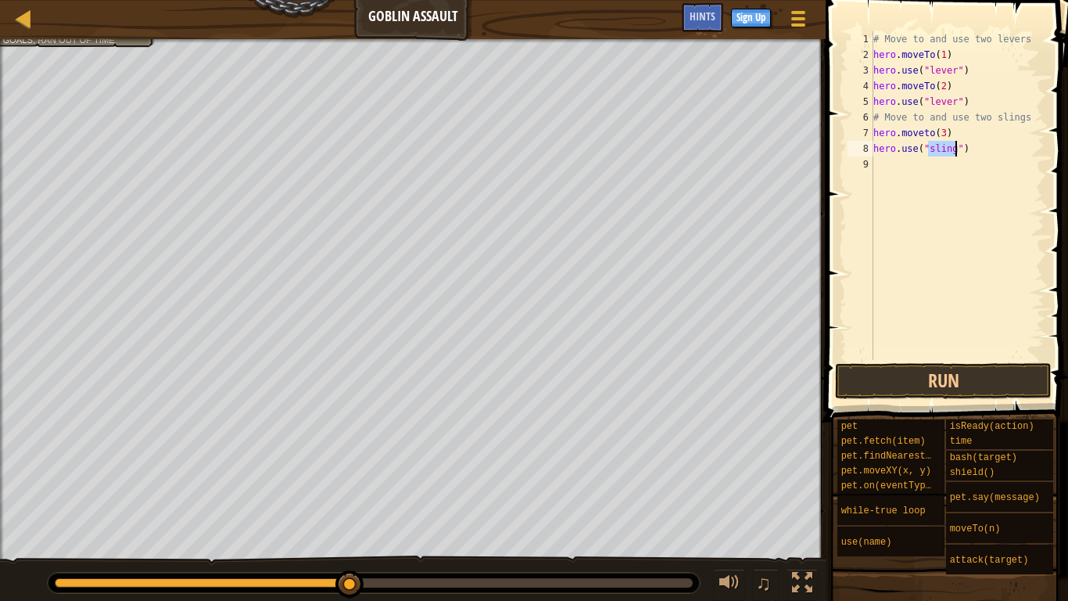
click at [878, 167] on div "# Move to and use two levers hero . moveTo ( 1 ) hero . use ( "lever" ) hero . …" at bounding box center [958, 211] width 174 height 360
type textarea "hero.moveto(4)"
click at [884, 186] on div "# Move to and use two levers hero . moveTo ( 1 ) hero . use ( "lever" ) hero . …" at bounding box center [960, 211] width 169 height 360
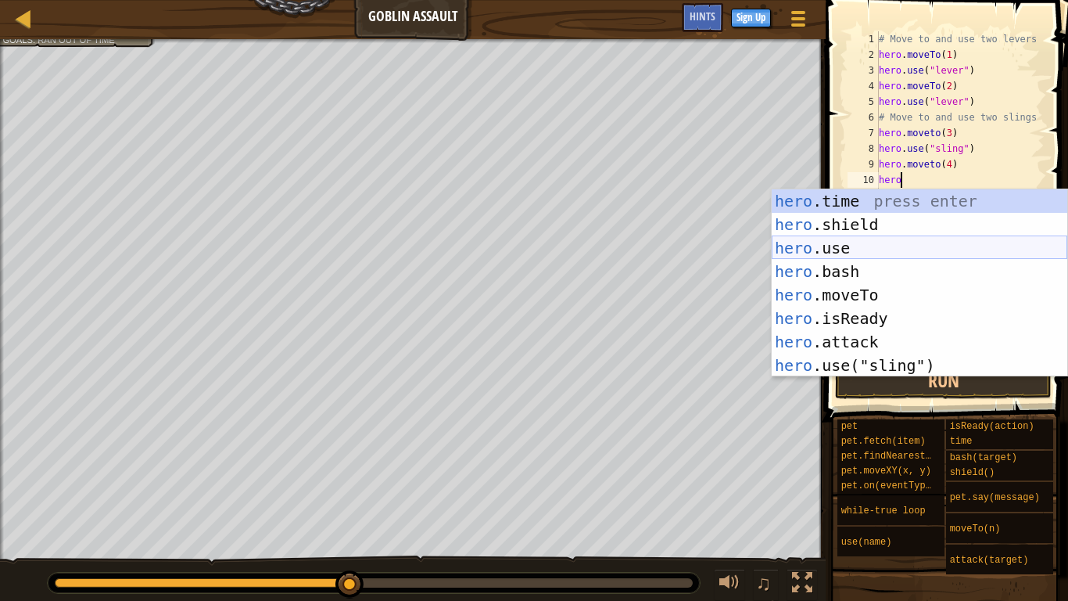
scroll to position [23, 0]
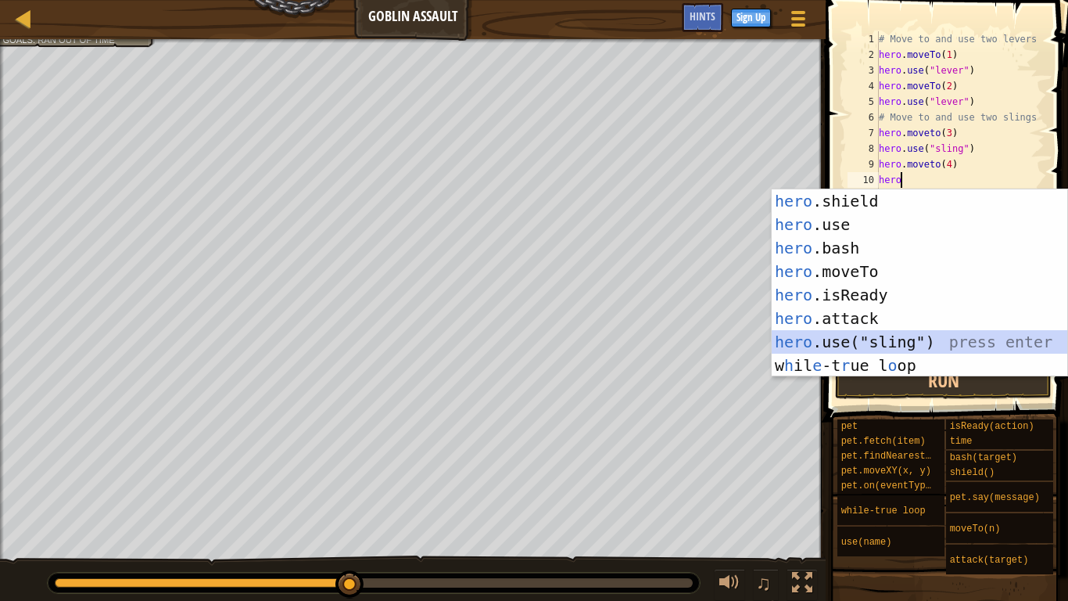
click at [868, 339] on div "hero .shield press enter hero .use press enter hero .bash press enter hero .mov…" at bounding box center [920, 306] width 296 height 235
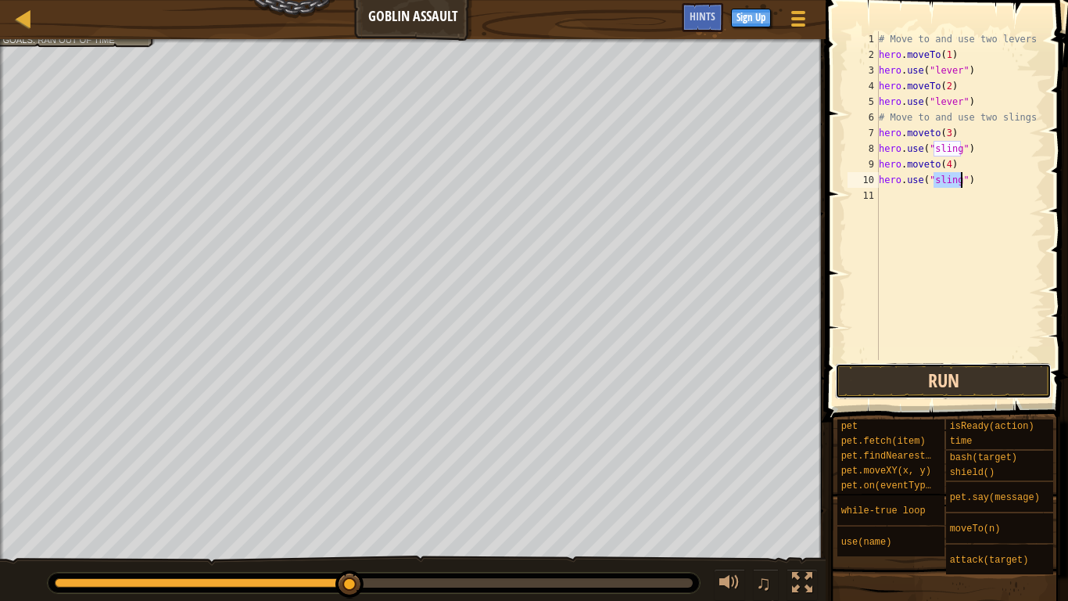
click at [886, 379] on button "Run" at bounding box center [943, 381] width 217 height 36
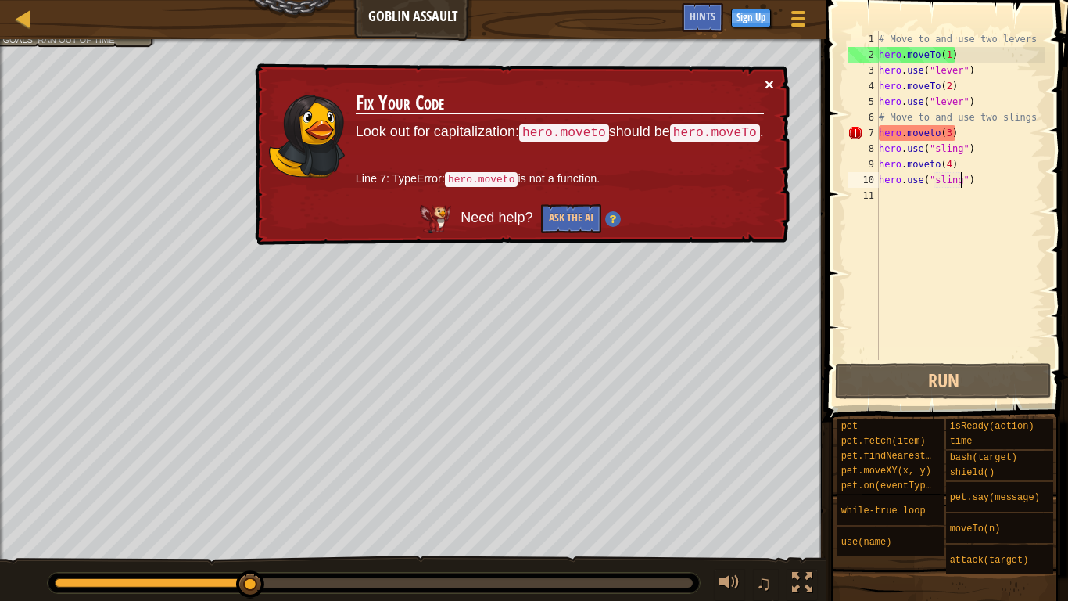
click at [770, 87] on button "×" at bounding box center [769, 84] width 9 height 16
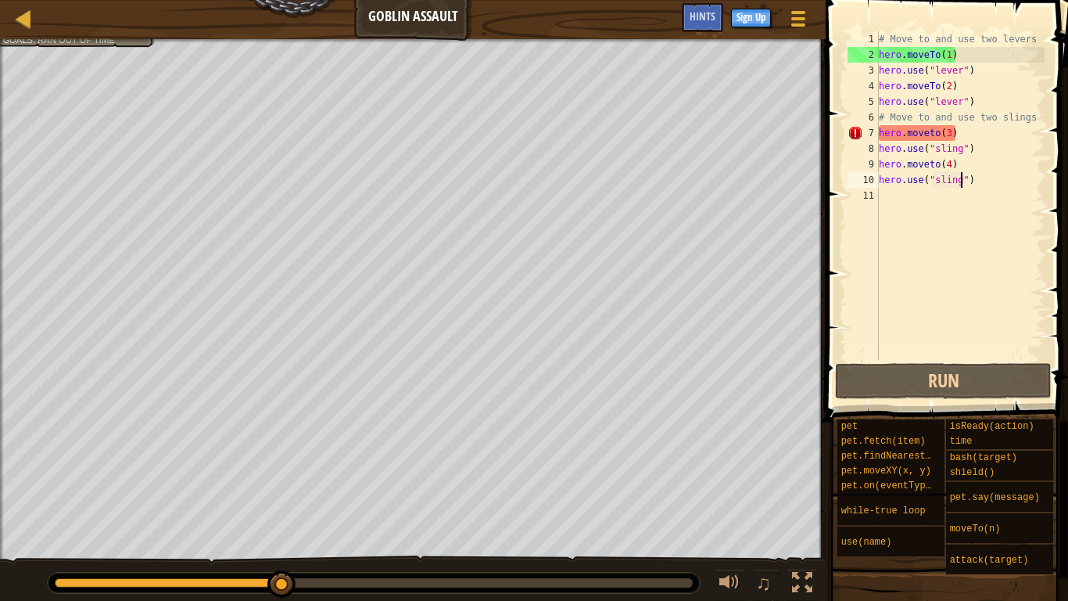
click at [959, 135] on div "# Move to and use two levers hero . moveTo ( 1 ) hero . use ( "lever" ) hero . …" at bounding box center [960, 211] width 169 height 360
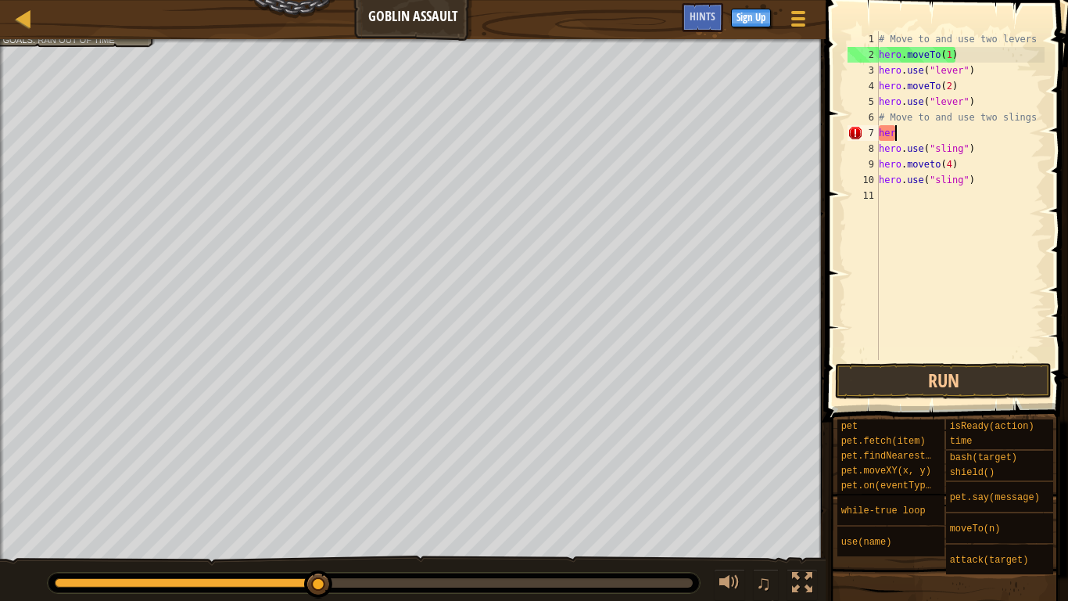
type textarea "h"
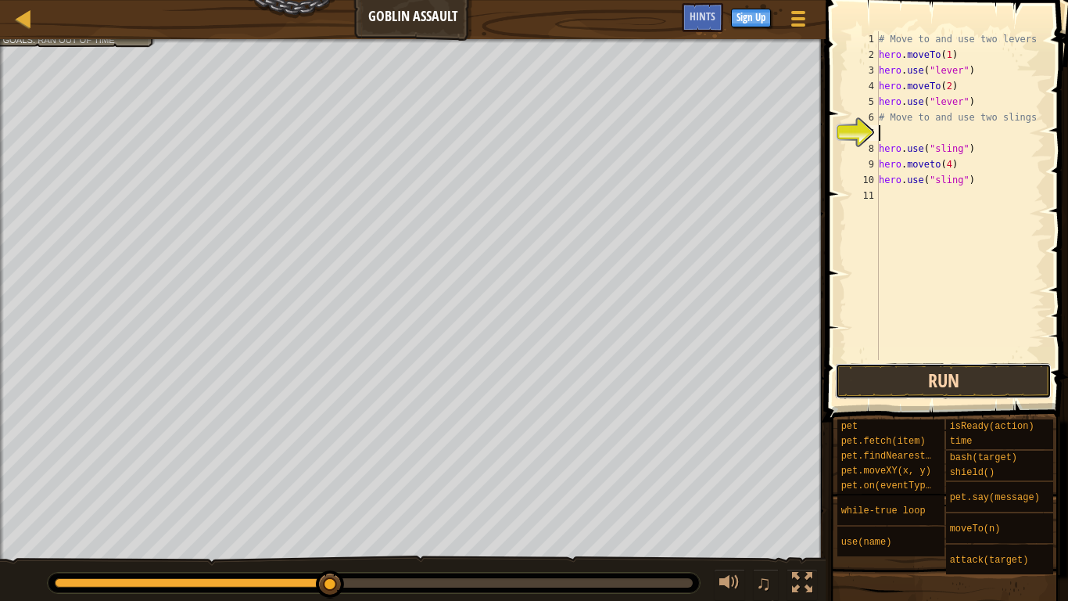
click at [879, 397] on button "Run" at bounding box center [943, 381] width 217 height 36
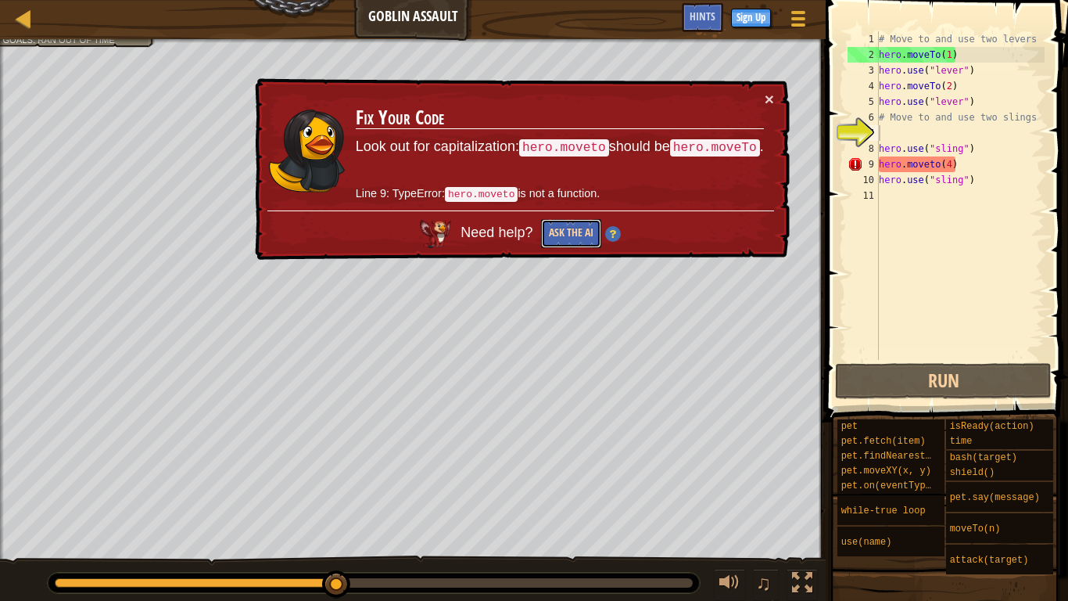
click at [566, 229] on button "Ask the AI" at bounding box center [571, 233] width 60 height 29
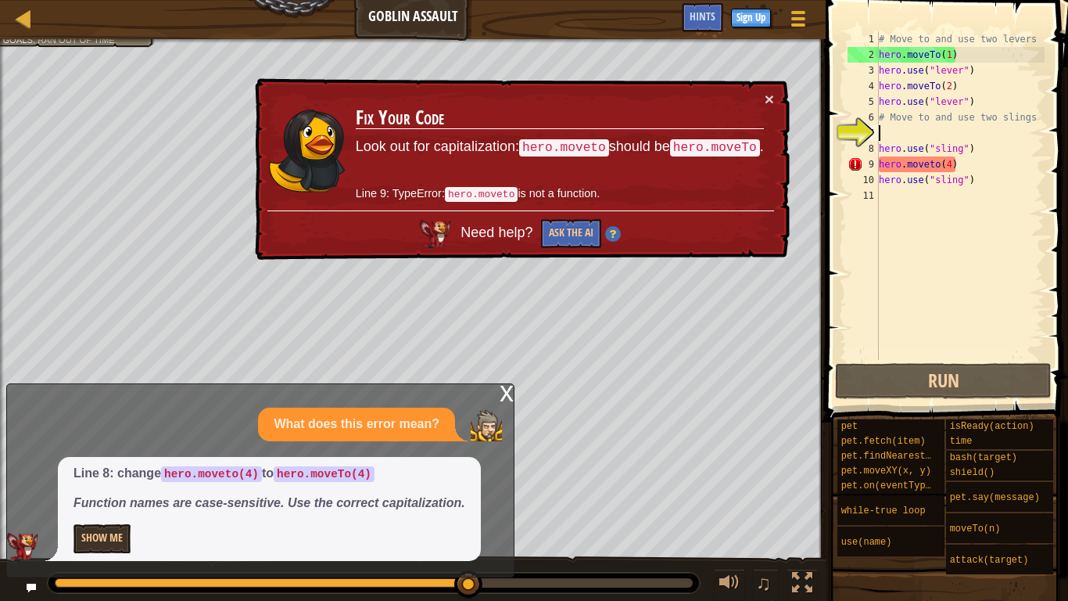
click at [974, 171] on div "# Move to and use two levers hero . moveTo ( 1 ) hero . use ( "lever" ) hero . …" at bounding box center [960, 211] width 169 height 360
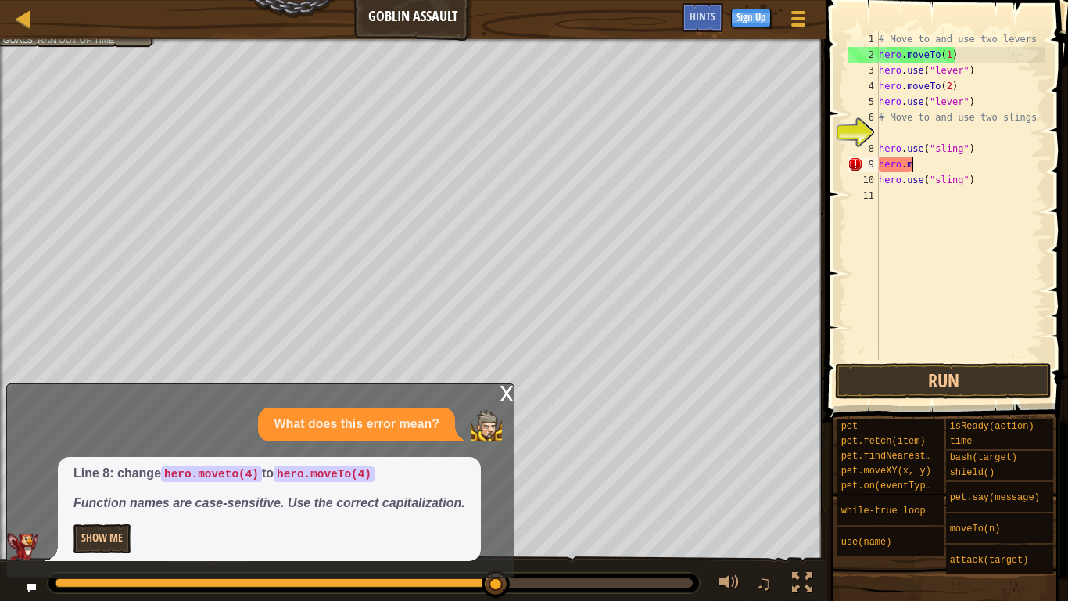
type textarea "h"
click at [504, 394] on div "x" at bounding box center [507, 392] width 14 height 16
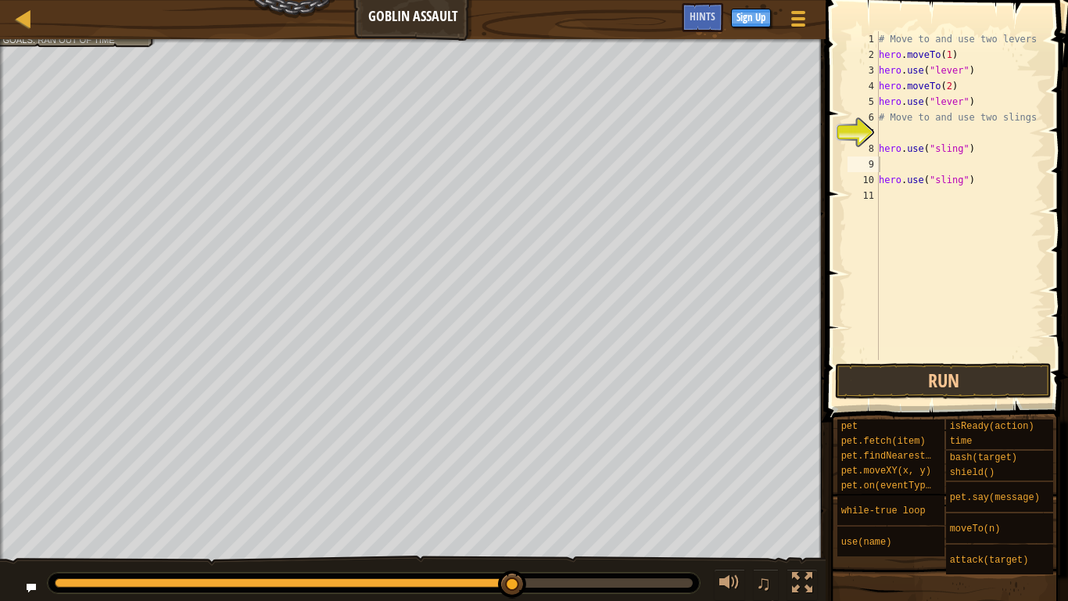
click at [982, 187] on div "# Move to and use two levers hero . moveTo ( 1 ) hero . use ( "lever" ) hero . …" at bounding box center [960, 211] width 169 height 360
type textarea "h"
drag, startPoint x: 968, startPoint y: 152, endPoint x: 950, endPoint y: 159, distance: 20.0
click at [950, 159] on div "# Move to and use two levers hero . moveTo ( 1 ) hero . use ( "lever" ) hero . …" at bounding box center [960, 211] width 169 height 360
click at [994, 147] on div "# Move to and use two levers hero . moveTo ( 1 ) hero . use ( "lever" ) hero . …" at bounding box center [960, 195] width 169 height 329
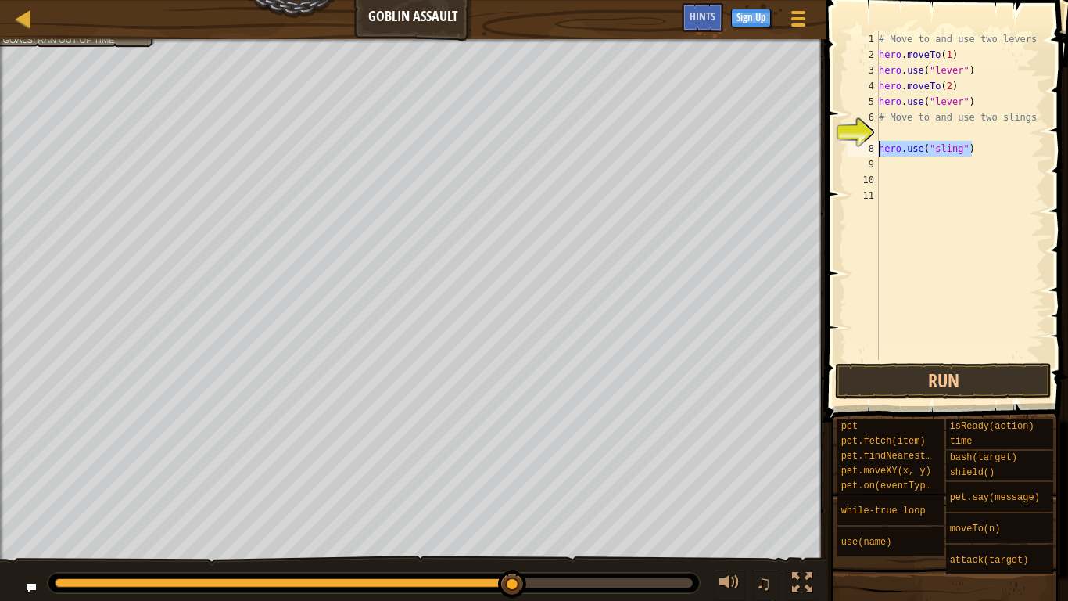
drag, startPoint x: 987, startPoint y: 148, endPoint x: 883, endPoint y: 152, distance: 104.1
click at [883, 152] on div "# Move to and use two levers hero . moveTo ( 1 ) hero . use ( "lever" ) hero . …" at bounding box center [960, 211] width 169 height 360
type textarea "h"
click at [888, 135] on div "# Move to and use two levers hero . moveTo ( 1 ) hero . use ( "lever" ) hero . …" at bounding box center [960, 211] width 169 height 360
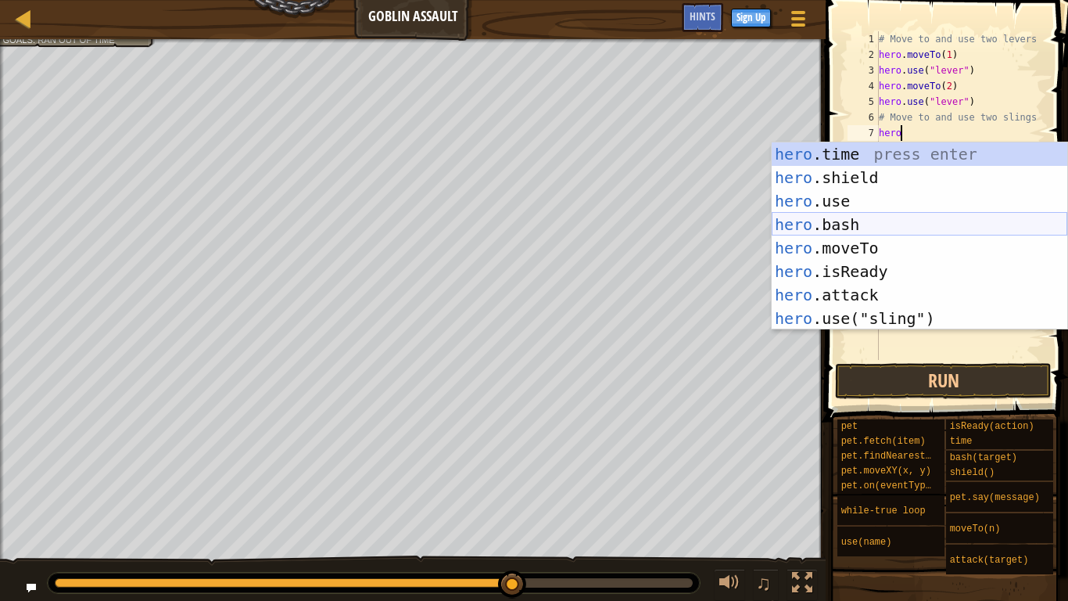
scroll to position [23, 0]
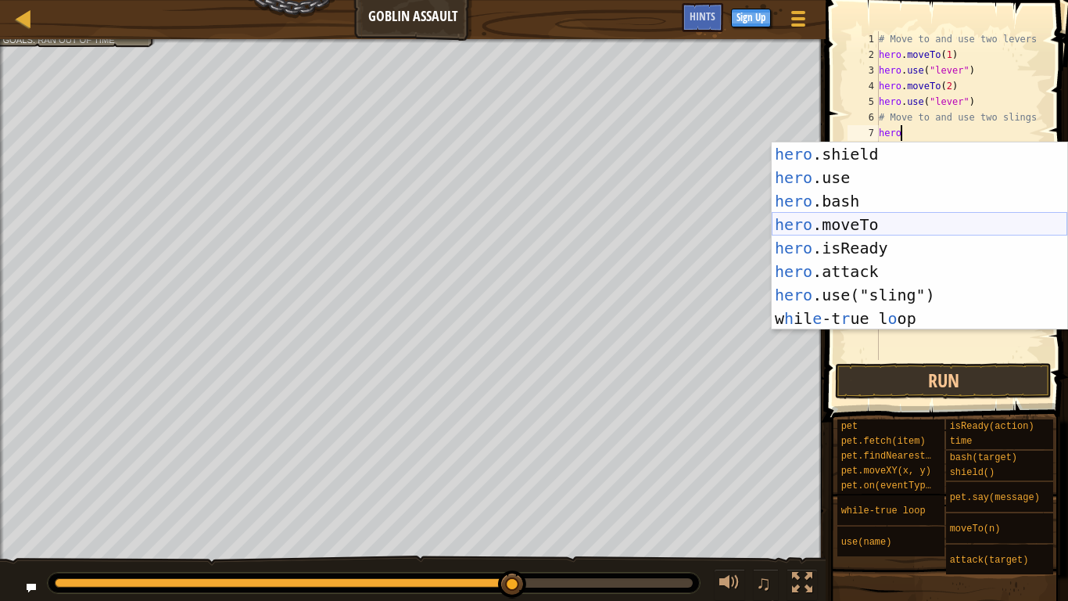
click at [879, 219] on div "hero .shield press enter hero .use press enter hero .bash press enter hero .mov…" at bounding box center [920, 259] width 296 height 235
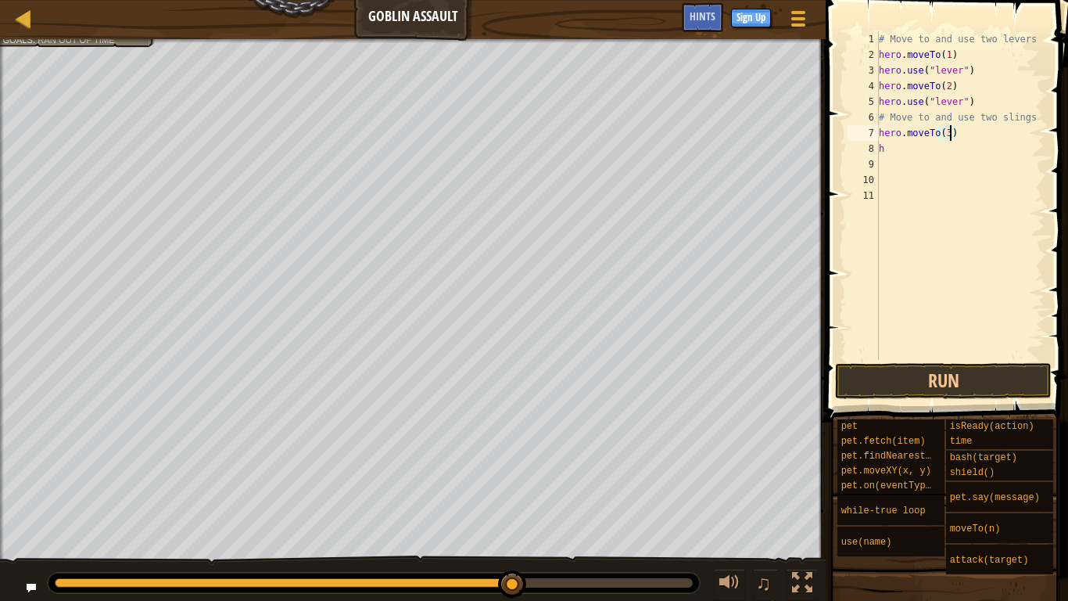
scroll to position [7, 10]
click at [891, 150] on div "# Move to and use two levers hero . moveTo ( 1 ) hero . use ( "lever" ) hero . …" at bounding box center [960, 211] width 169 height 360
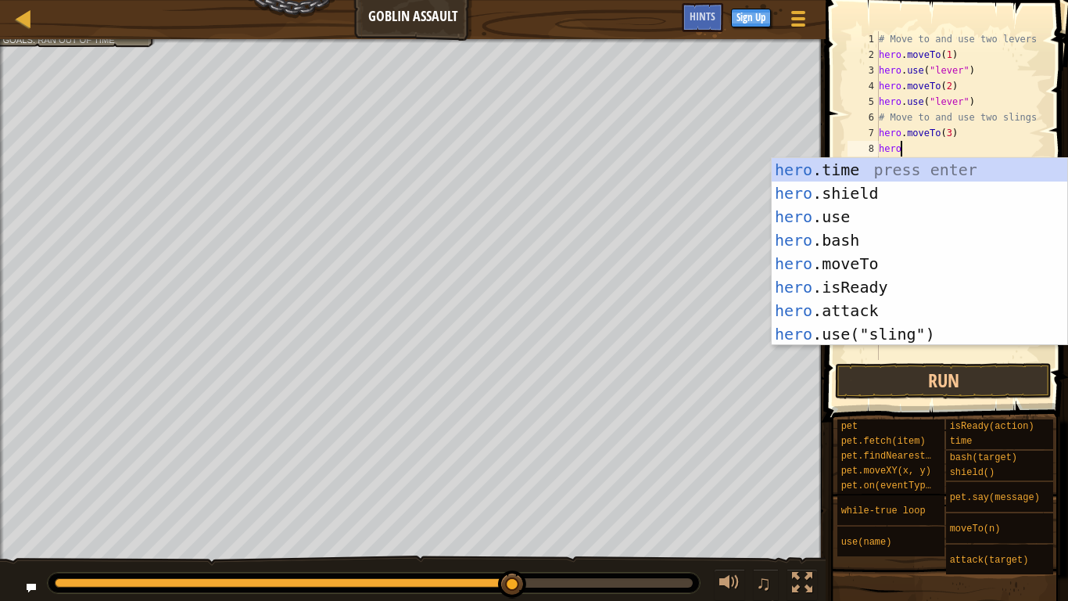
scroll to position [7, 2]
click at [872, 270] on div "hero .time press enter hero .shield press enter hero .use press enter hero .bas…" at bounding box center [920, 275] width 296 height 235
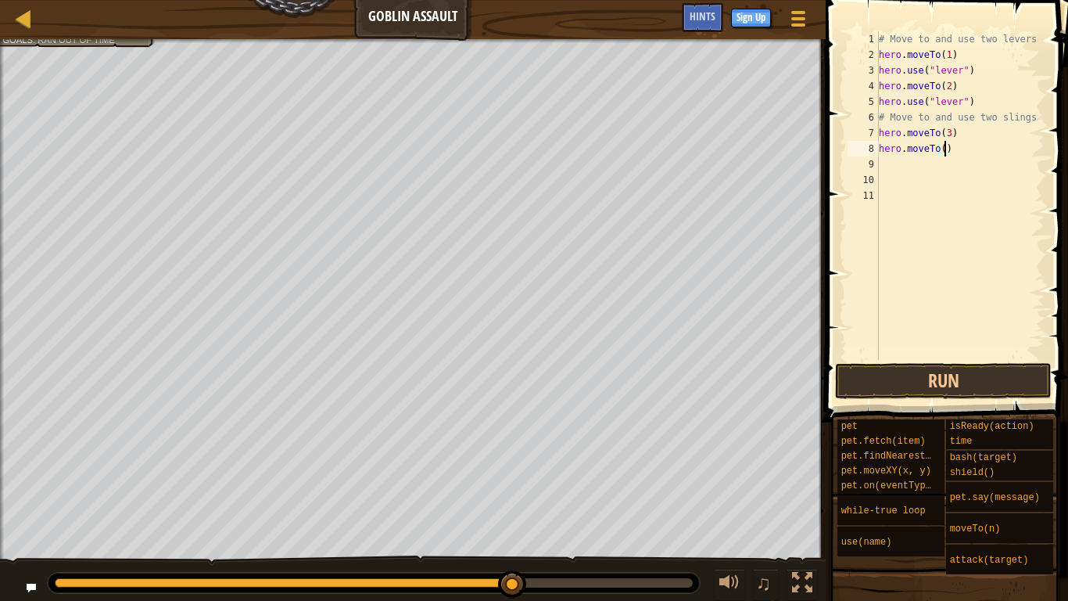
scroll to position [7, 10]
click at [968, 133] on div "# Move to and use two levers hero . moveTo ( 1 ) hero . use ( "lever" ) hero . …" at bounding box center [960, 211] width 169 height 360
type textarea "hero.moveTo(3)"
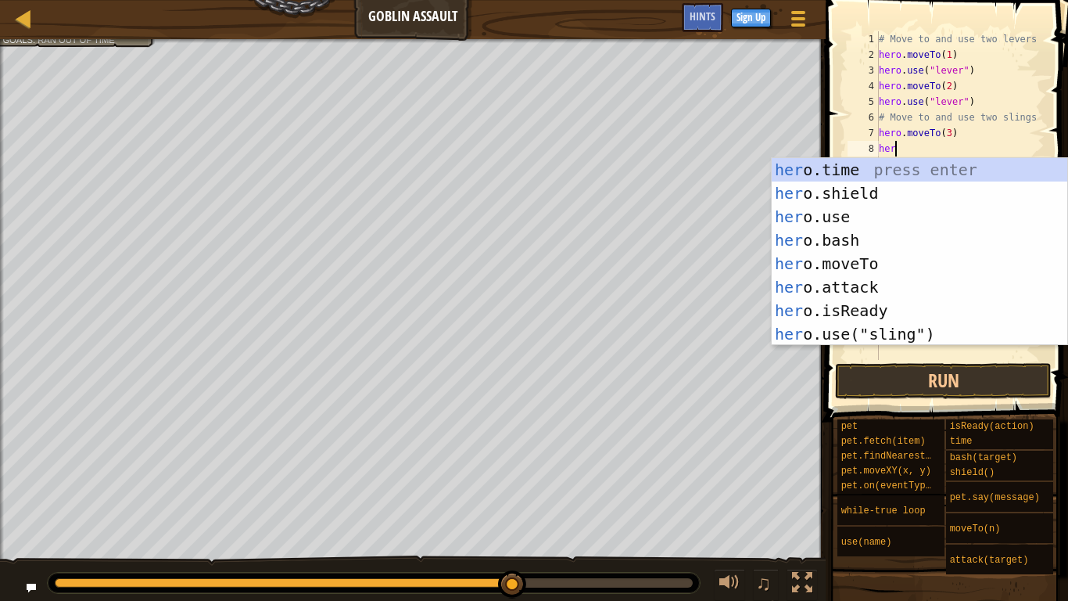
scroll to position [7, 2]
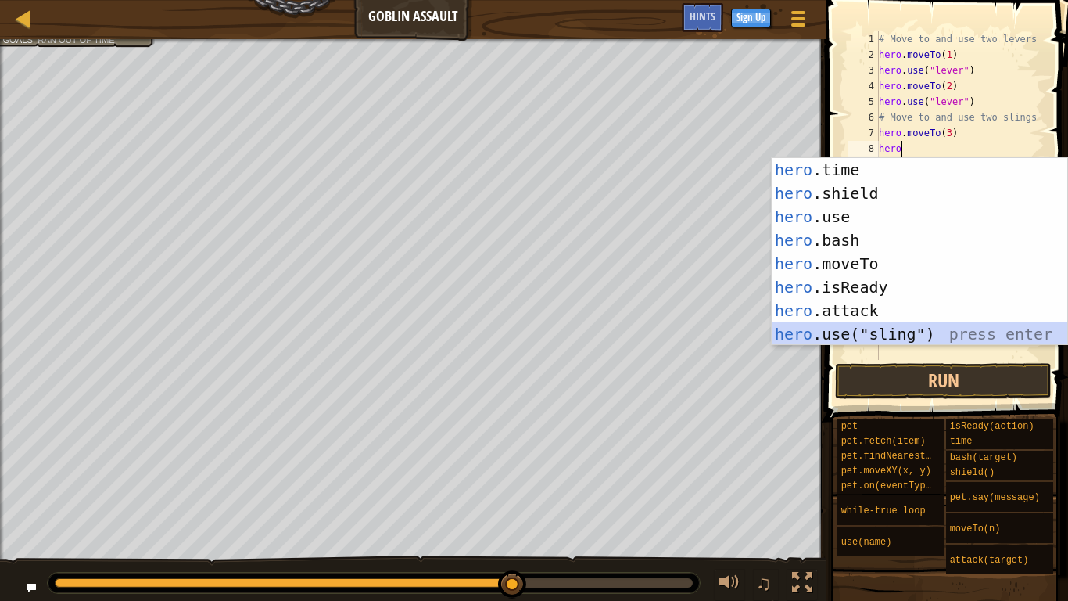
click at [827, 336] on div "hero .time press enter hero .shield press enter hero .use press enter hero .bas…" at bounding box center [920, 275] width 296 height 235
type textarea "hero.use("sling")"
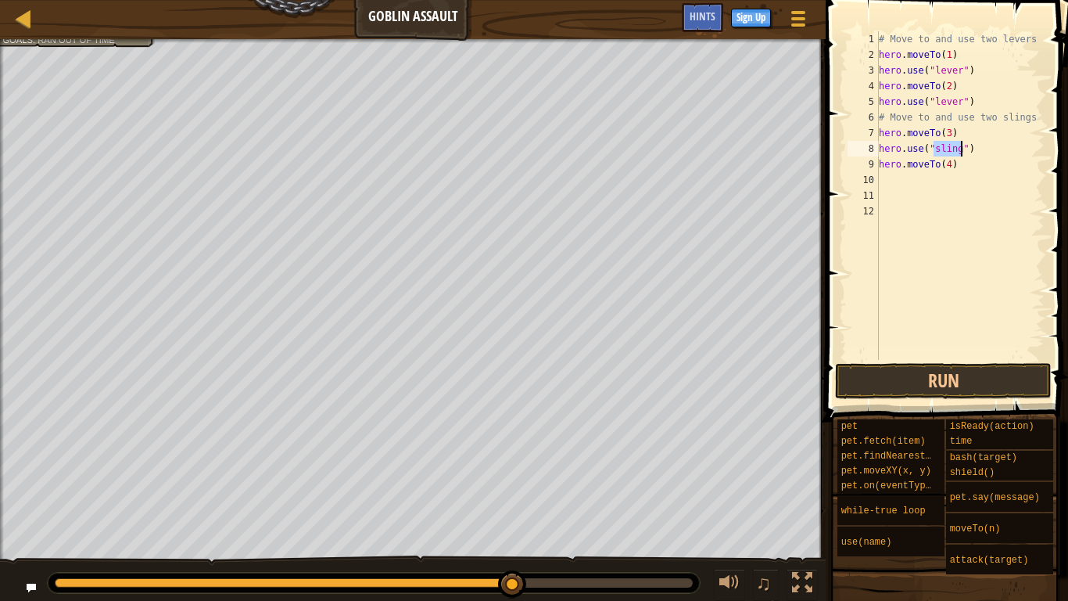
click at [893, 185] on div "# Move to and use two levers hero . moveTo ( 1 ) hero . use ( "lever" ) hero . …" at bounding box center [960, 211] width 169 height 360
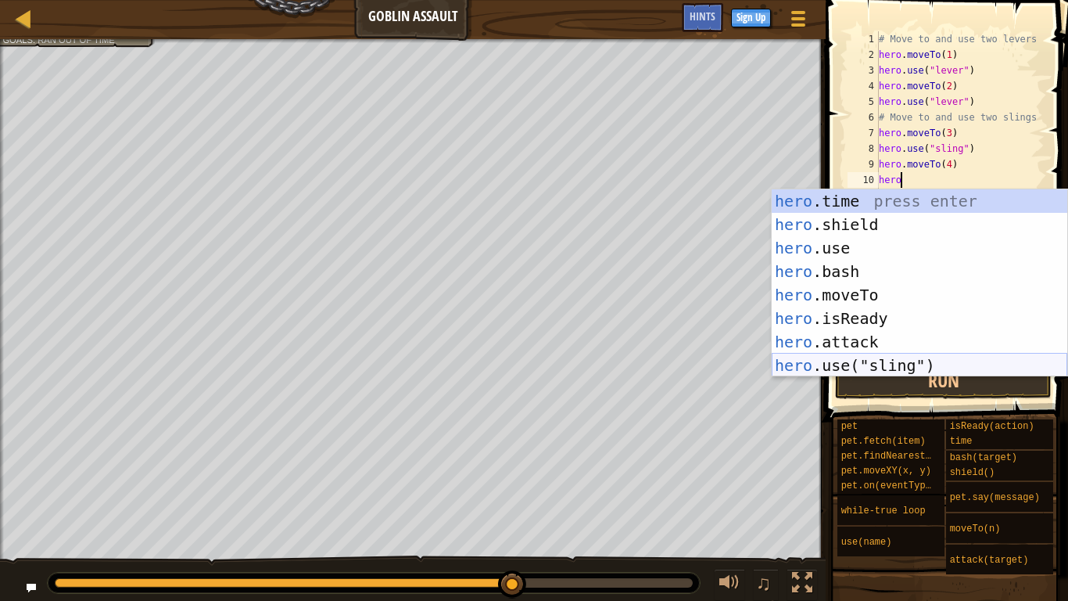
click at [837, 372] on div "hero .time press enter hero .shield press enter hero .use press enter hero .bas…" at bounding box center [920, 306] width 296 height 235
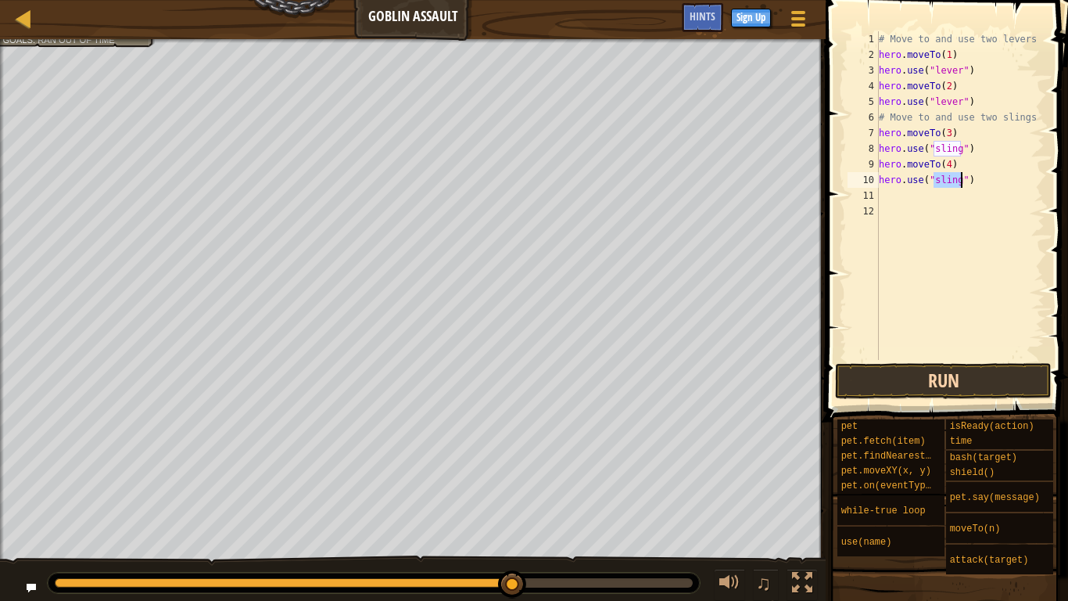
type textarea "hero.use("sling")"
click at [867, 378] on button "Run" at bounding box center [943, 381] width 217 height 36
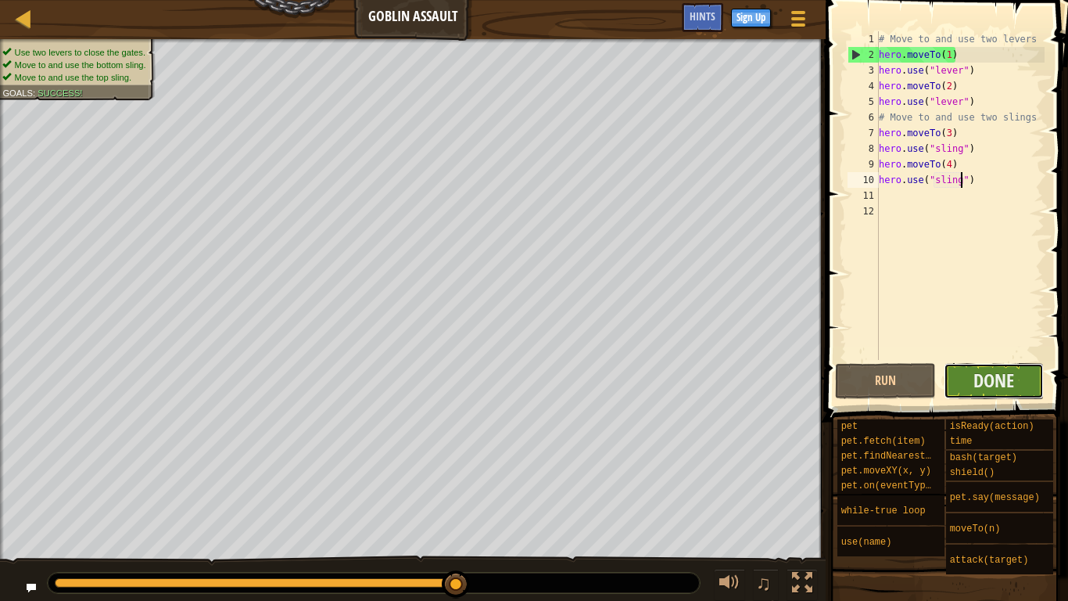
click at [960, 383] on button "Done" at bounding box center [994, 381] width 101 height 36
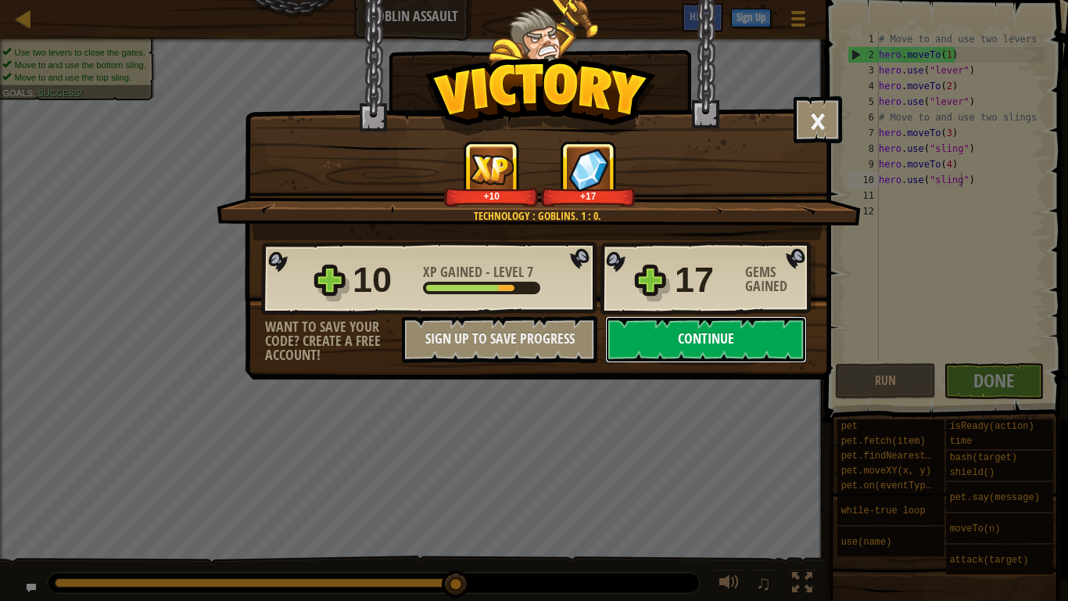
click at [671, 330] on button "Continue" at bounding box center [706, 339] width 202 height 47
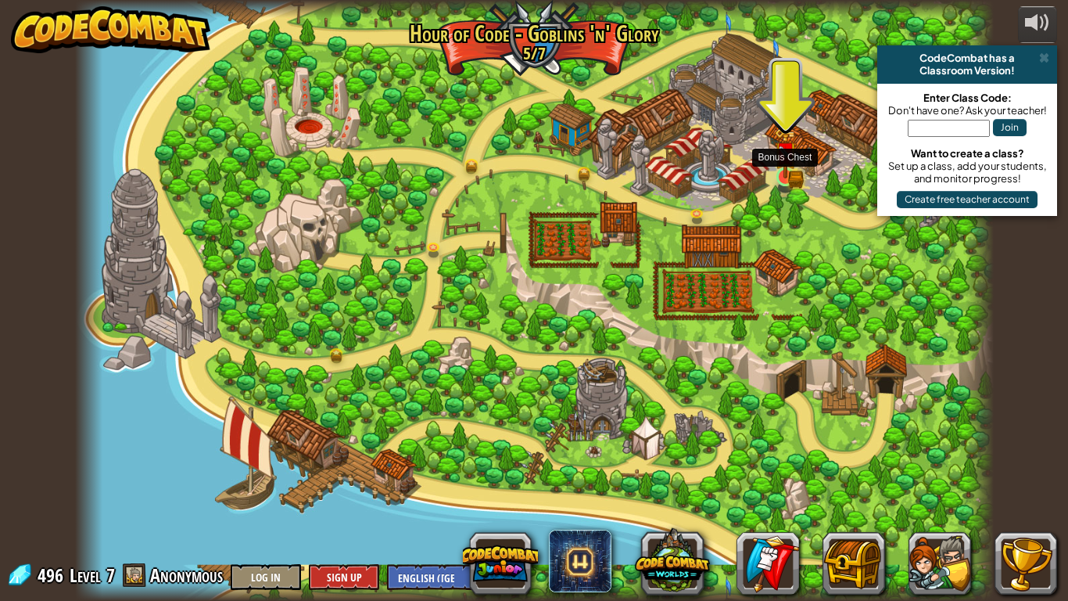
click at [788, 160] on img at bounding box center [786, 153] width 14 height 14
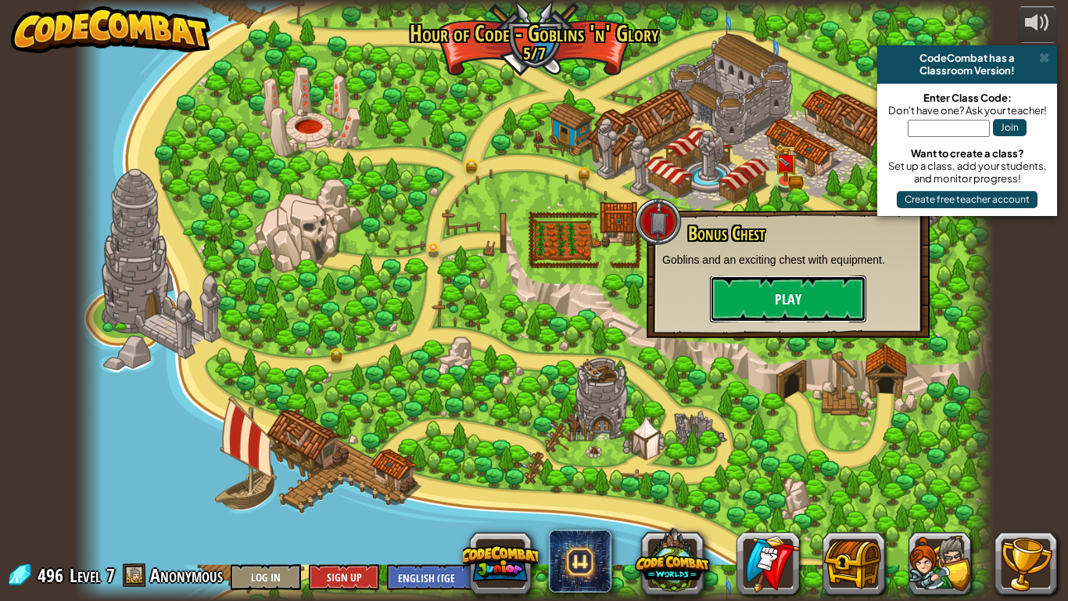
click at [738, 314] on button "Play" at bounding box center [788, 298] width 156 height 47
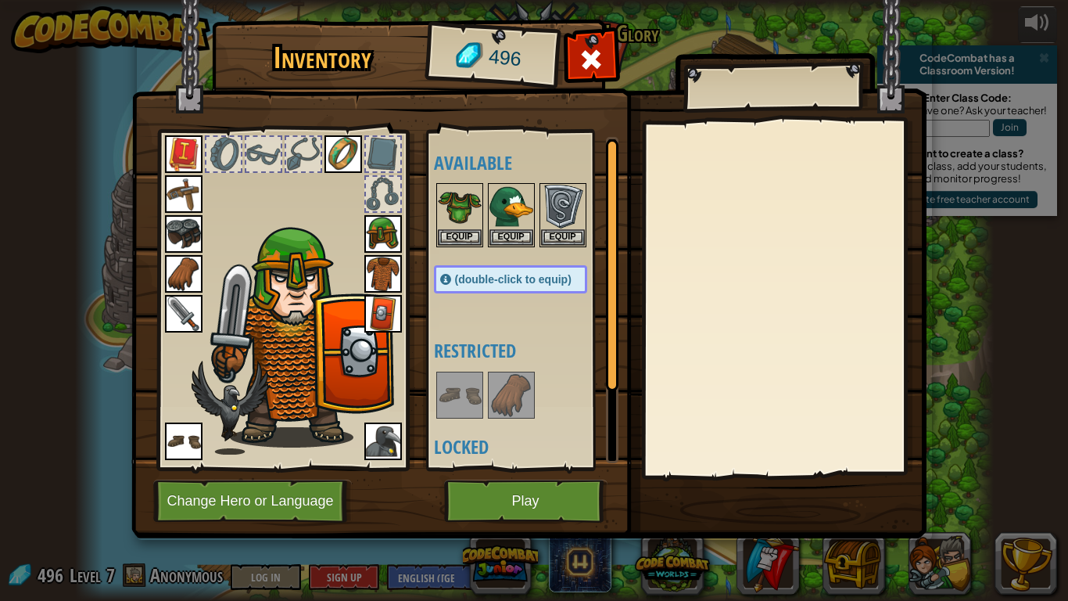
click at [181, 273] on img at bounding box center [184, 274] width 38 height 38
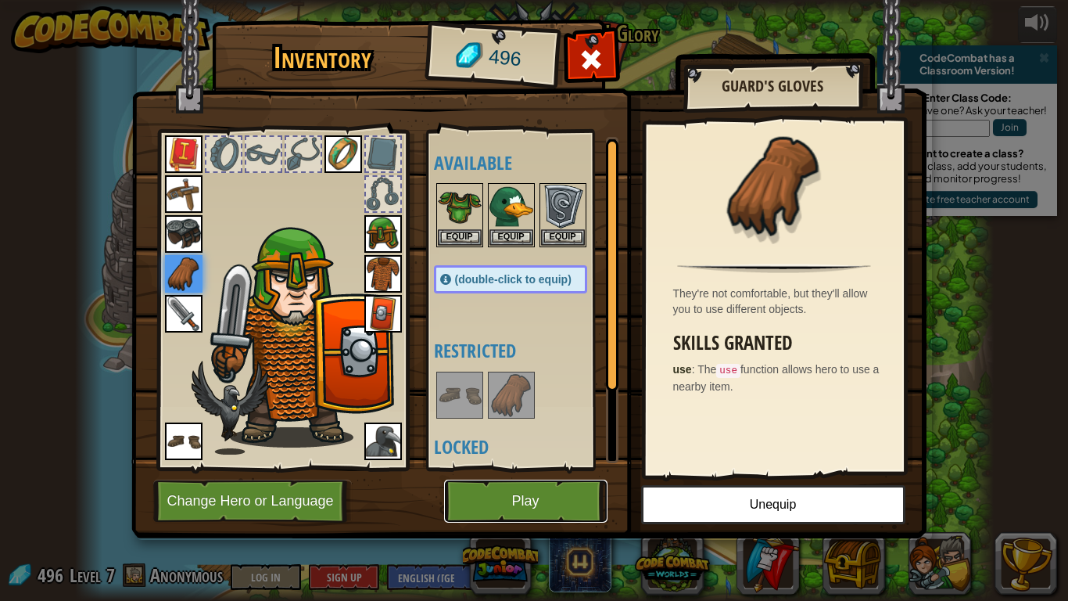
click at [558, 468] on button "Play" at bounding box center [525, 500] width 163 height 43
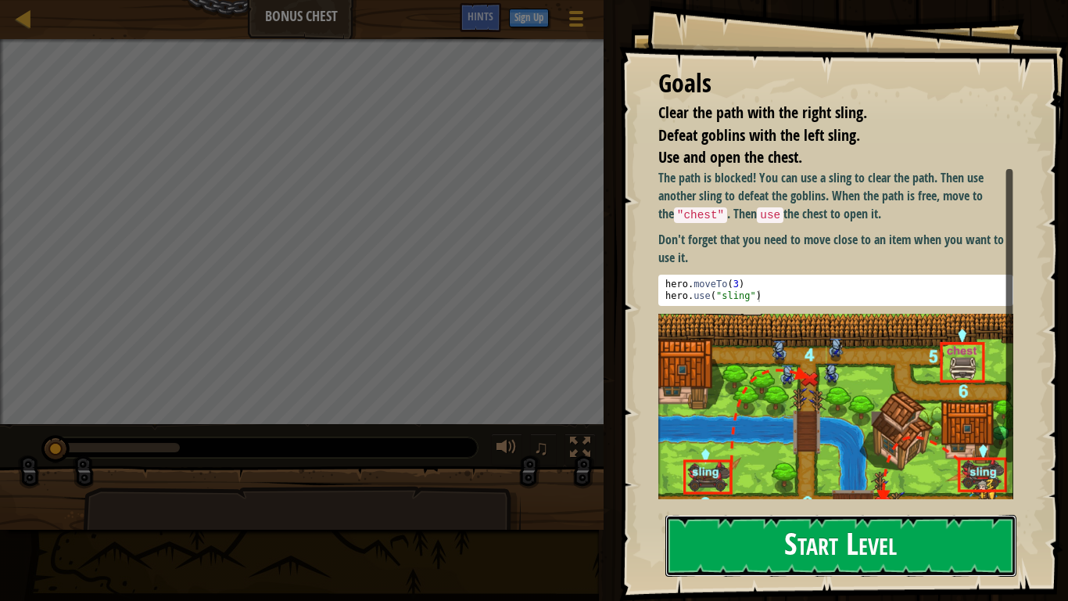
click at [802, 468] on button "Start Level" at bounding box center [841, 546] width 351 height 62
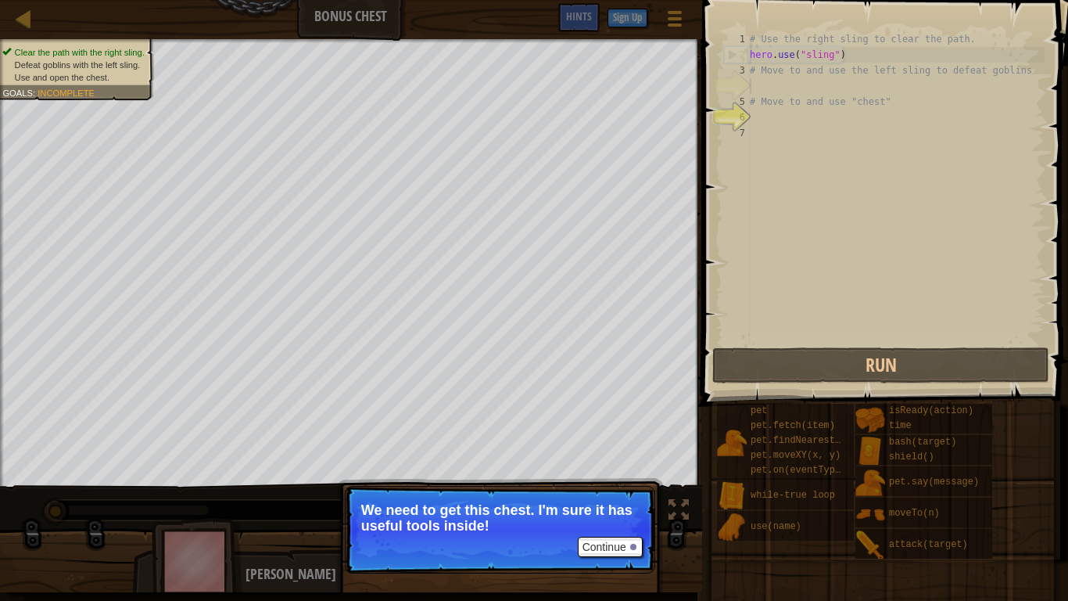
click at [800, 130] on div "# Use the right sling to clear the path. hero . use ( "sling" ) # Move to and u…" at bounding box center [896, 203] width 298 height 344
click at [773, 97] on div "# Use the right sling to clear the path. hero . use ( "sling" ) # Move to and u…" at bounding box center [896, 203] width 298 height 344
type textarea "# Move to and use "chest""
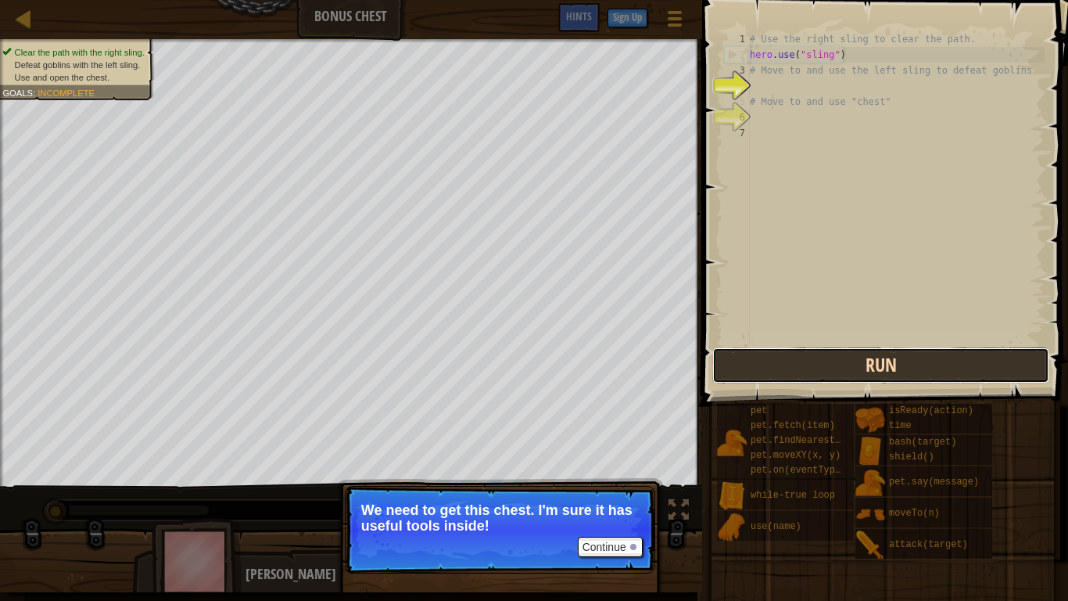
click at [768, 370] on button "Run" at bounding box center [881, 365] width 337 height 36
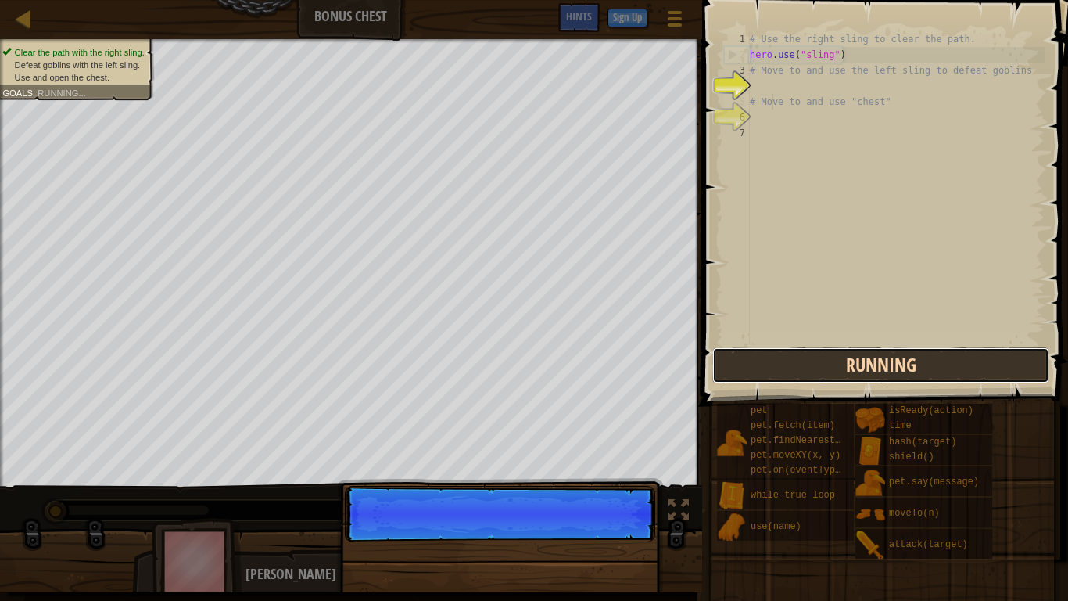
click at [768, 370] on button "Running" at bounding box center [881, 365] width 337 height 36
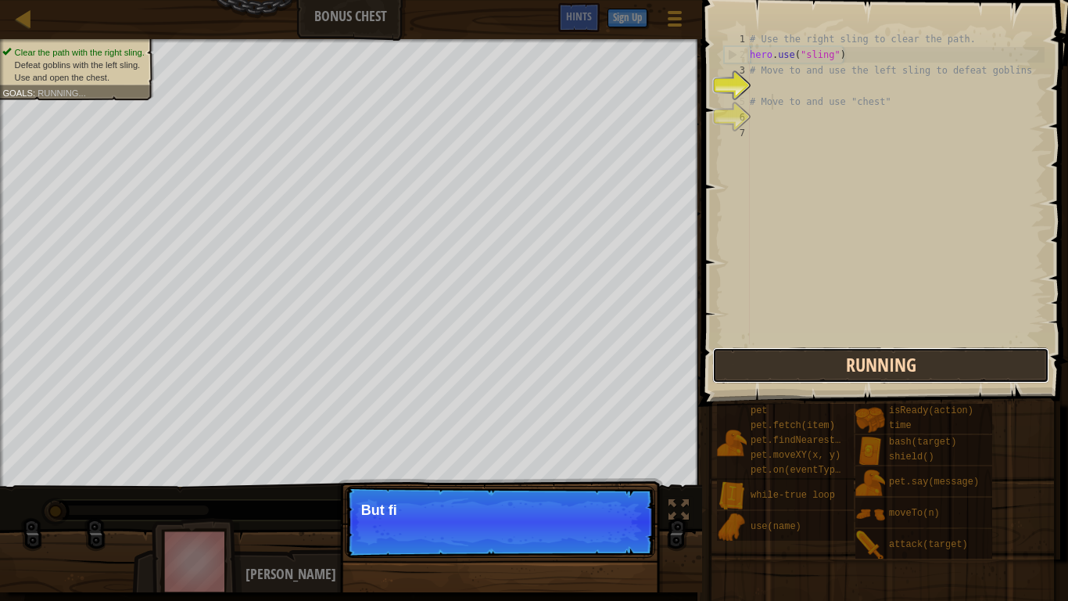
scroll to position [7, 3]
click at [768, 370] on button "Running" at bounding box center [881, 365] width 337 height 36
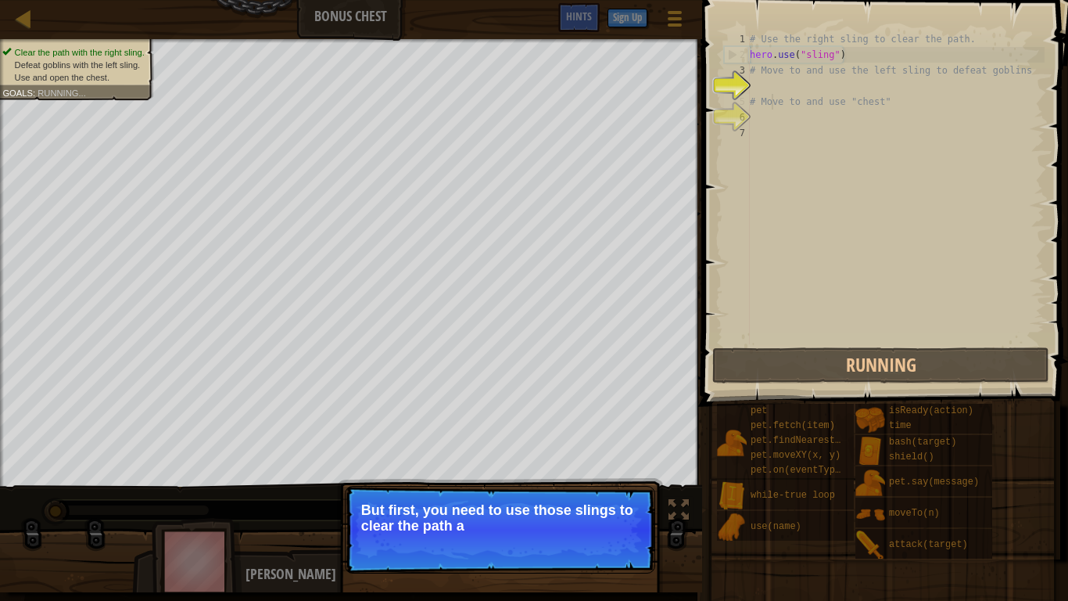
click at [576, 468] on p "But first, you need to use those slings to clear the path a" at bounding box center [500, 517] width 278 height 31
click at [568, 468] on p "Continue But first, you need to use those slings to clear the path and defeat t…" at bounding box center [500, 530] width 311 height 88
click at [598, 468] on p "Continue But first, you need to use those slings to clear the path and defeat t…" at bounding box center [500, 530] width 311 height 88
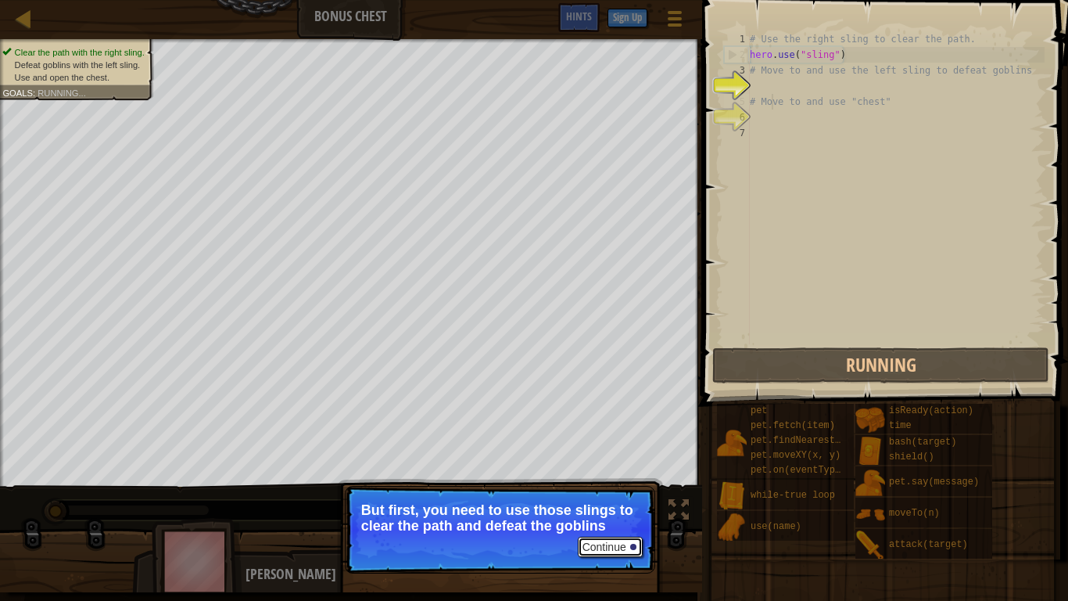
click at [587, 468] on button "Continue" at bounding box center [610, 547] width 65 height 20
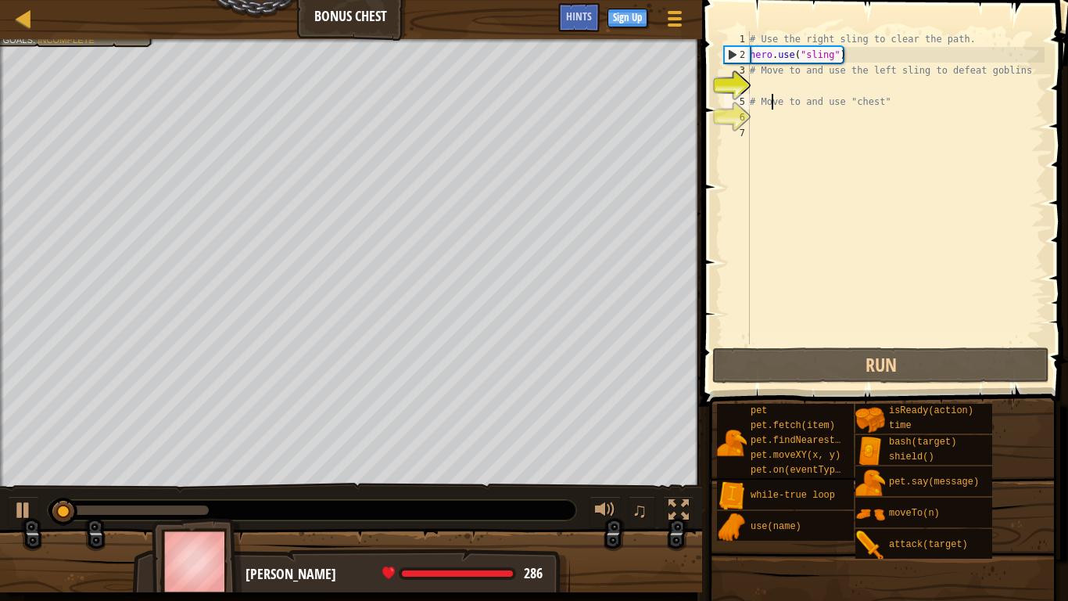
click at [763, 92] on div "# Use the right sling to clear the path. hero . use ( "sling" ) # Move to and u…" at bounding box center [896, 203] width 298 height 344
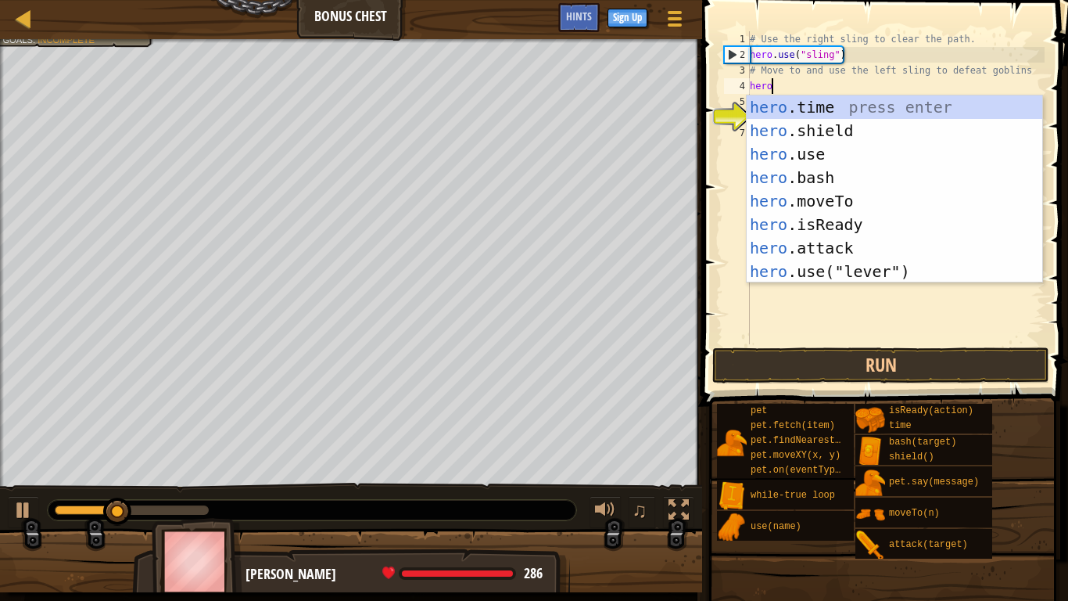
scroll to position [7, 2]
click at [802, 196] on div "hero .time press enter hero .shield press enter hero .use press enter hero .bas…" at bounding box center [895, 212] width 296 height 235
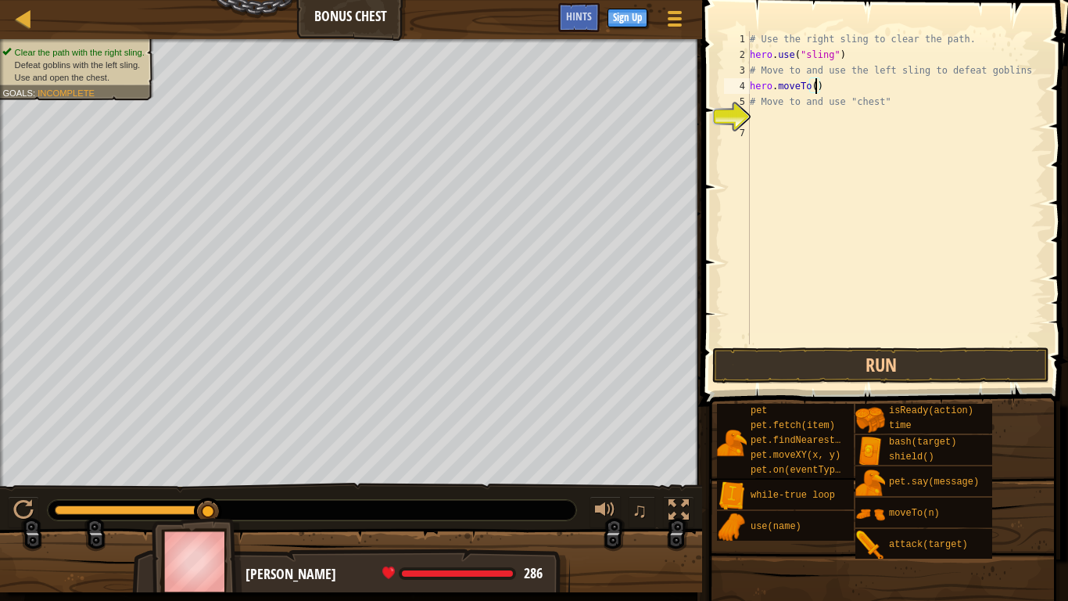
type textarea "hero.moveTo(3)"
click at [836, 85] on div "# Use the right sling to clear the path. hero . use ( "sling" ) # Move to and u…" at bounding box center [896, 203] width 298 height 344
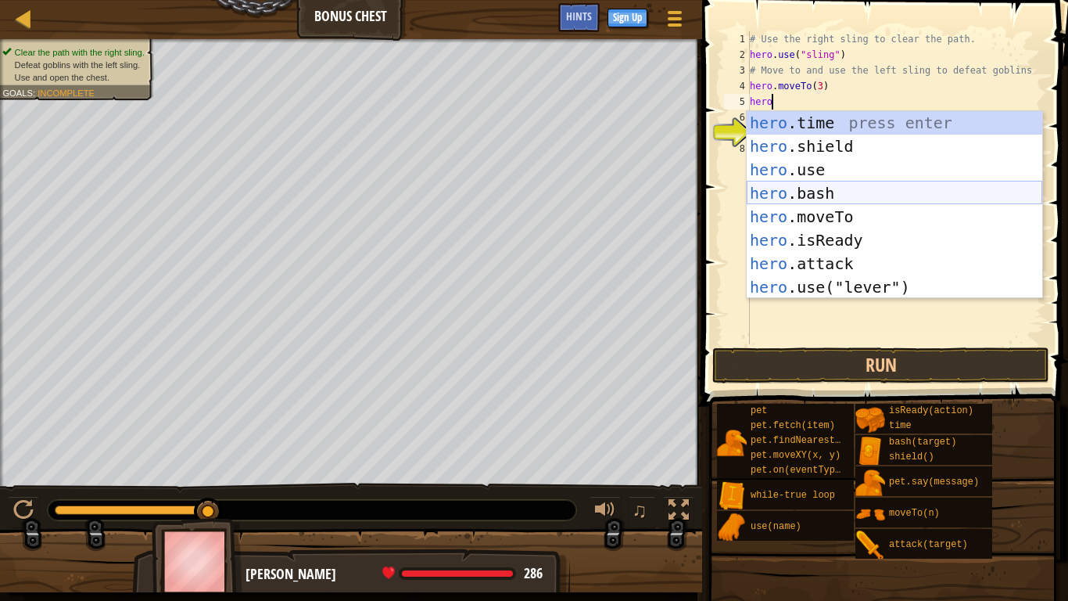
scroll to position [47, 0]
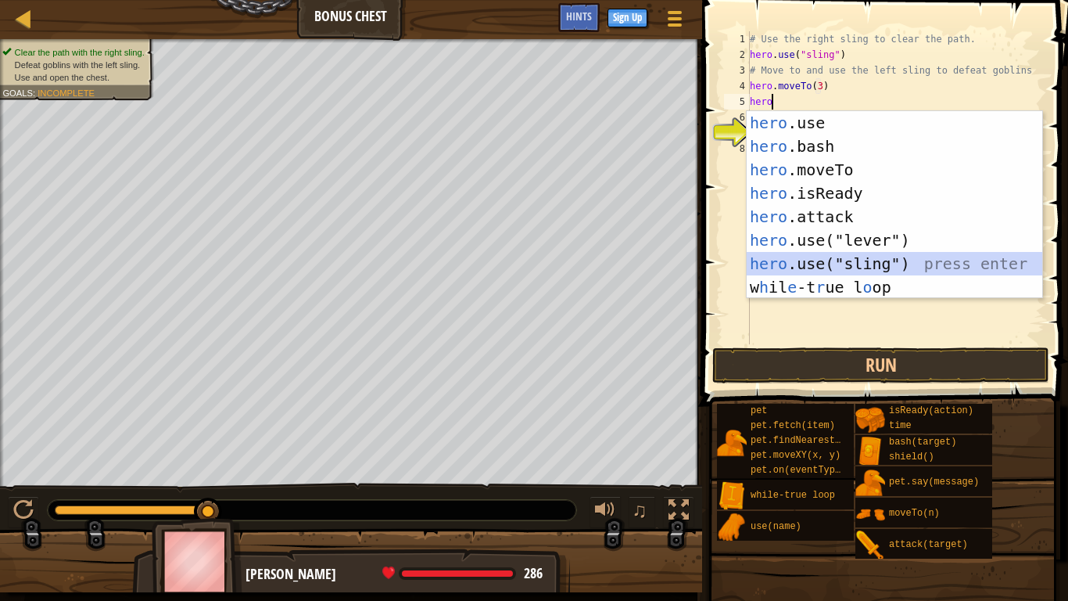
click at [817, 268] on div "hero .use press enter hero .bash press enter hero .moveTo press enter hero .isR…" at bounding box center [895, 228] width 296 height 235
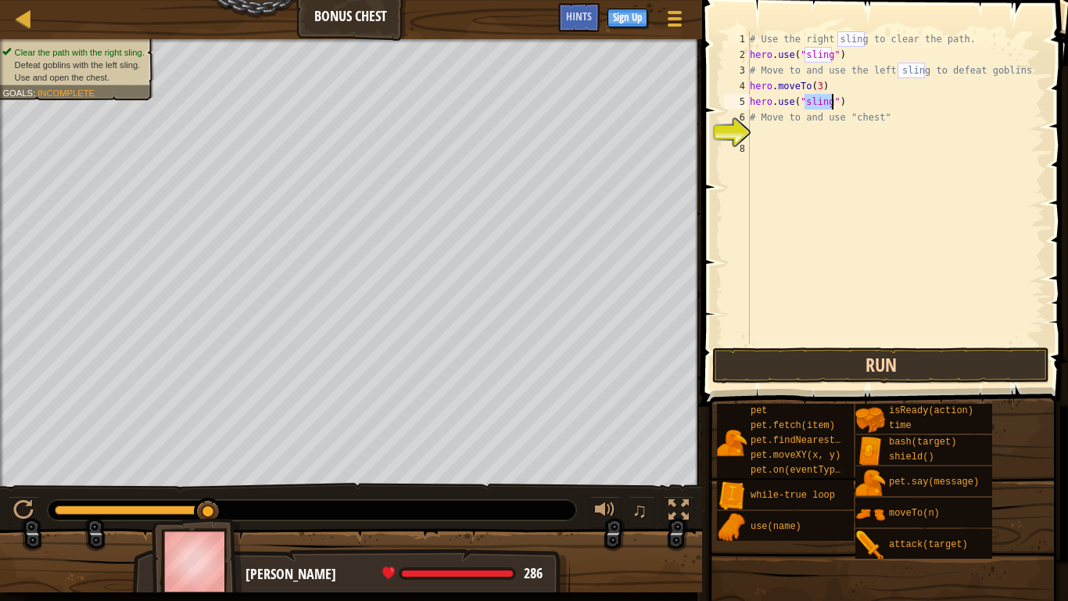
type textarea "hero.use("sling")"
click at [860, 379] on button "Run" at bounding box center [881, 365] width 337 height 36
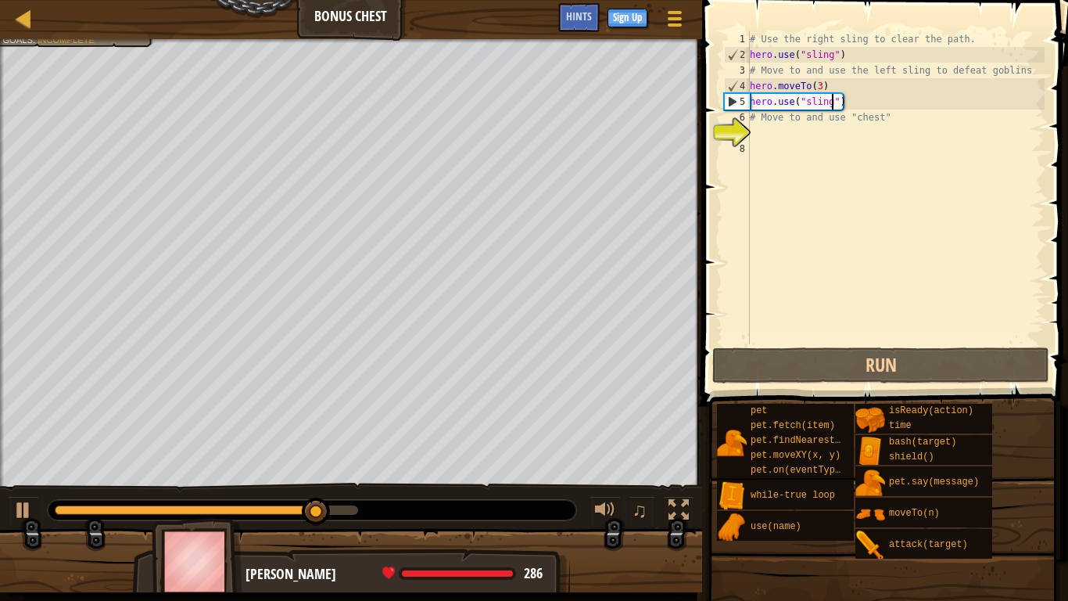
click at [864, 100] on div "# Use the right sling to clear the path. hero . use ( "sling" ) # Move to and u…" at bounding box center [896, 203] width 298 height 344
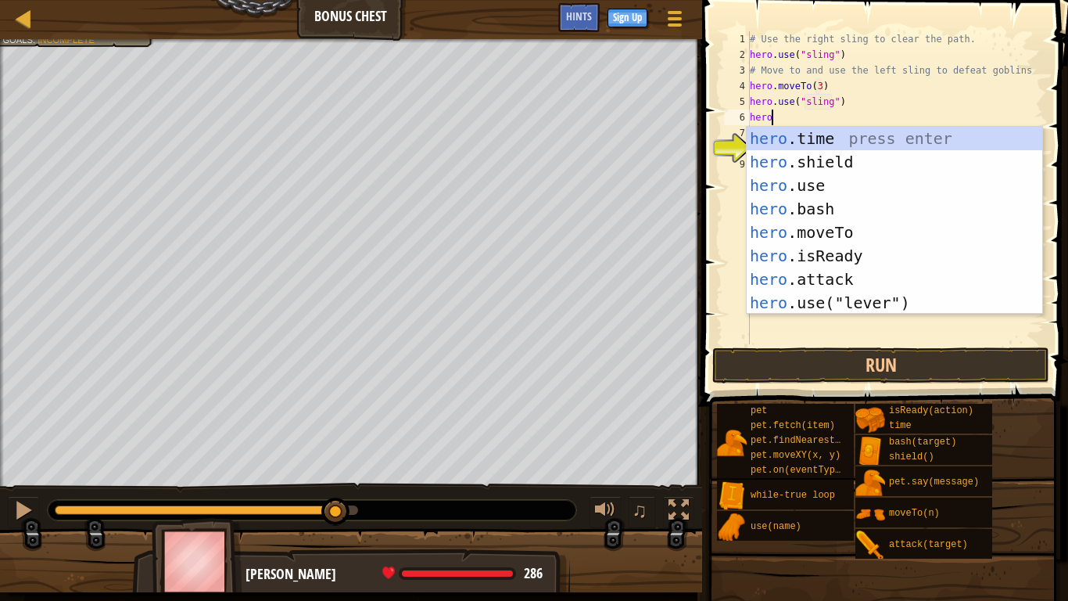
scroll to position [7, 2]
click at [861, 225] on div "hero .time press enter hero .shield press enter hero .use press enter hero .bas…" at bounding box center [895, 244] width 296 height 235
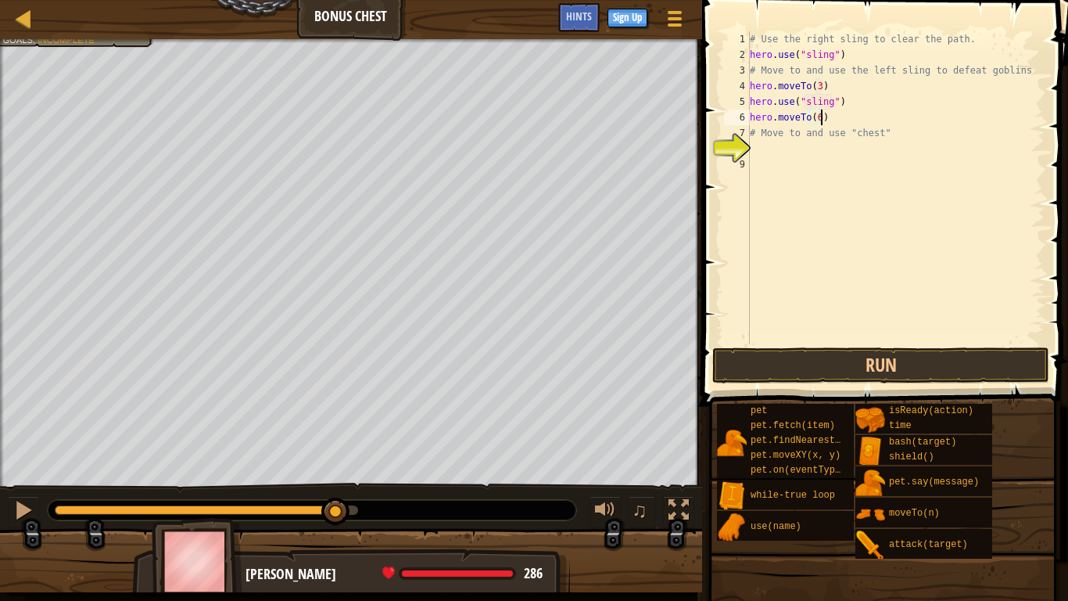
scroll to position [7, 10]
click at [805, 355] on button "Run" at bounding box center [881, 365] width 337 height 36
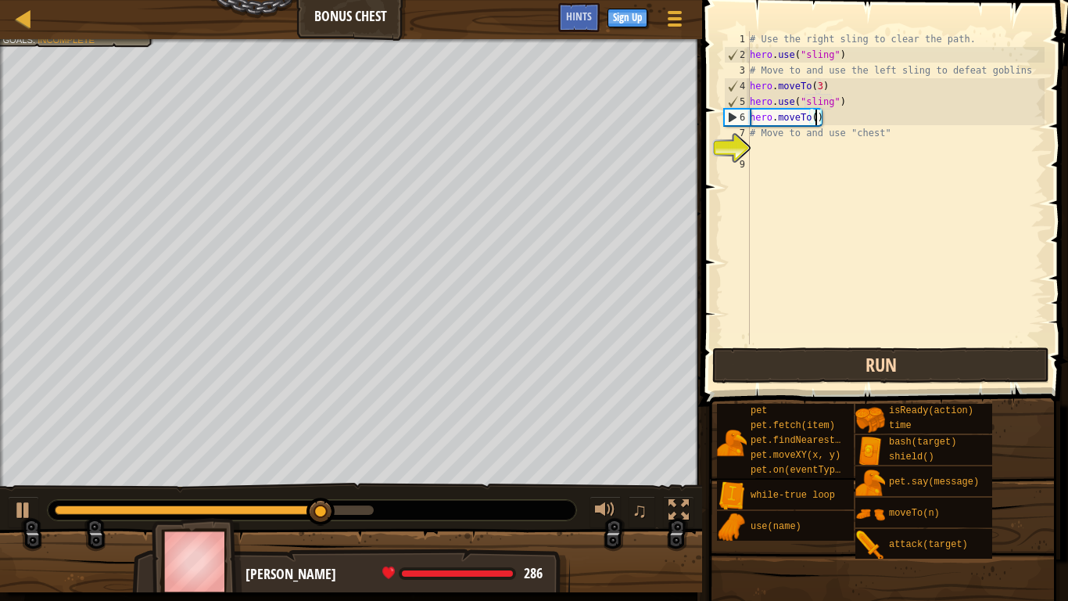
scroll to position [7, 9]
type textarea "hero.moveTo(4)"
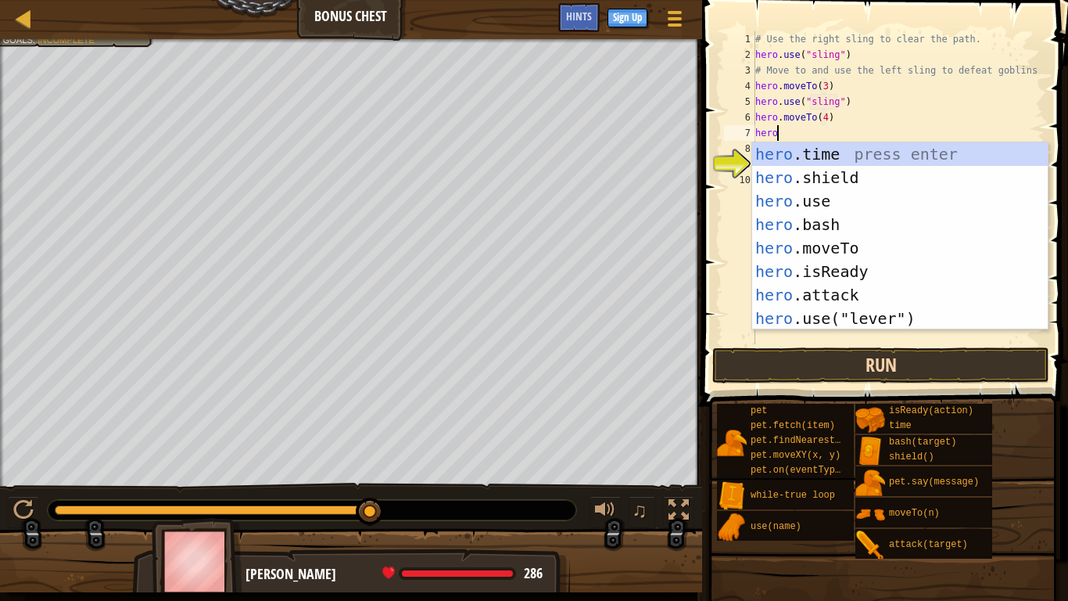
scroll to position [7, 2]
click at [815, 253] on div "hero .time press enter hero .shield press enter hero .use press enter hero .bas…" at bounding box center [900, 259] width 296 height 235
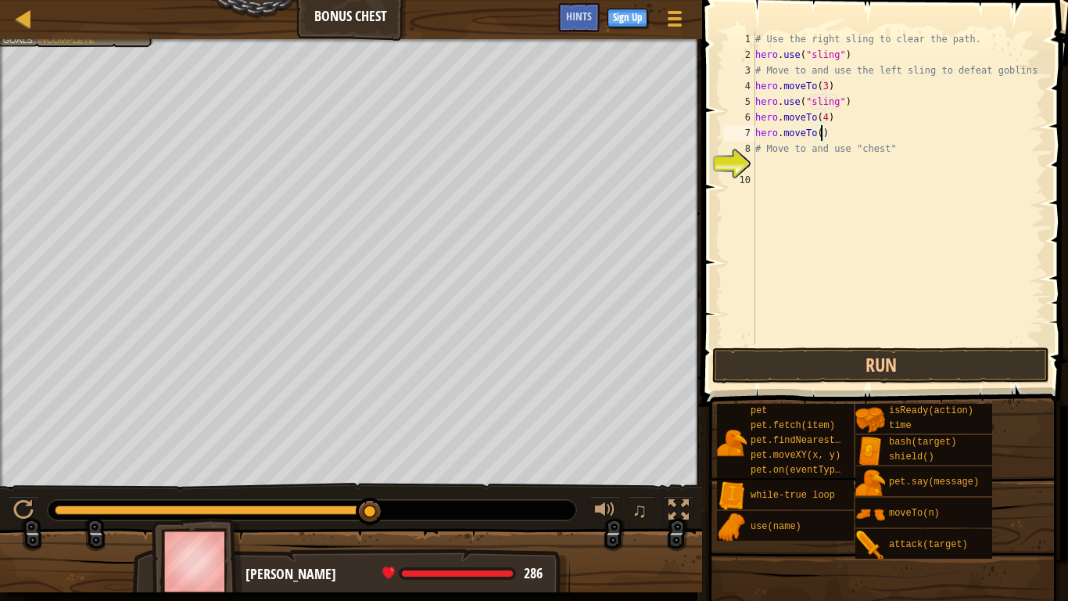
type textarea "hero.moveTo(5)"
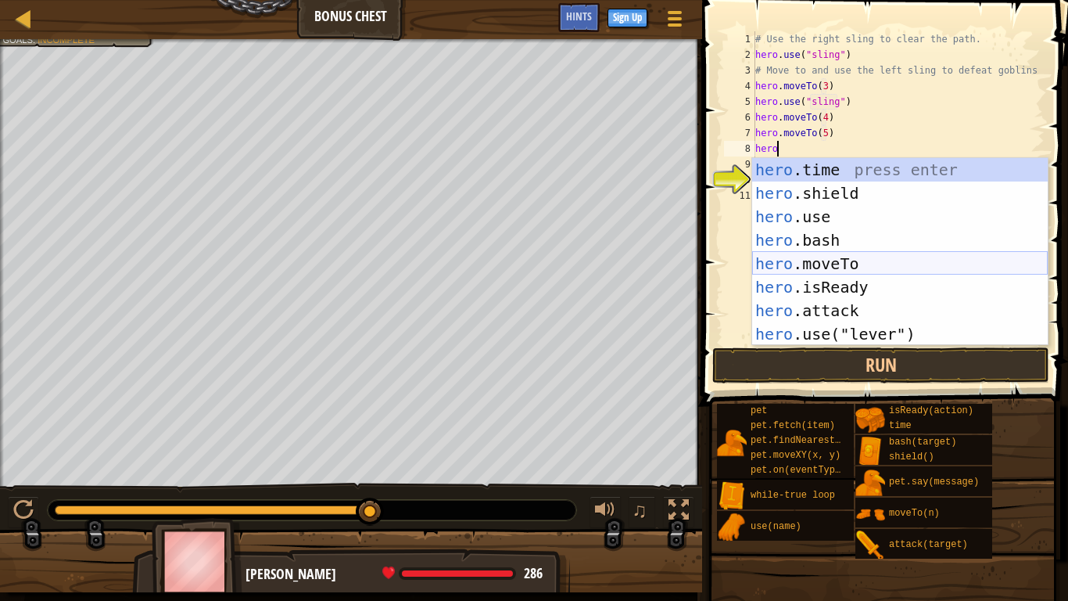
click at [806, 267] on div "hero .time press enter hero .shield press enter hero .use press enter hero .bas…" at bounding box center [900, 275] width 296 height 235
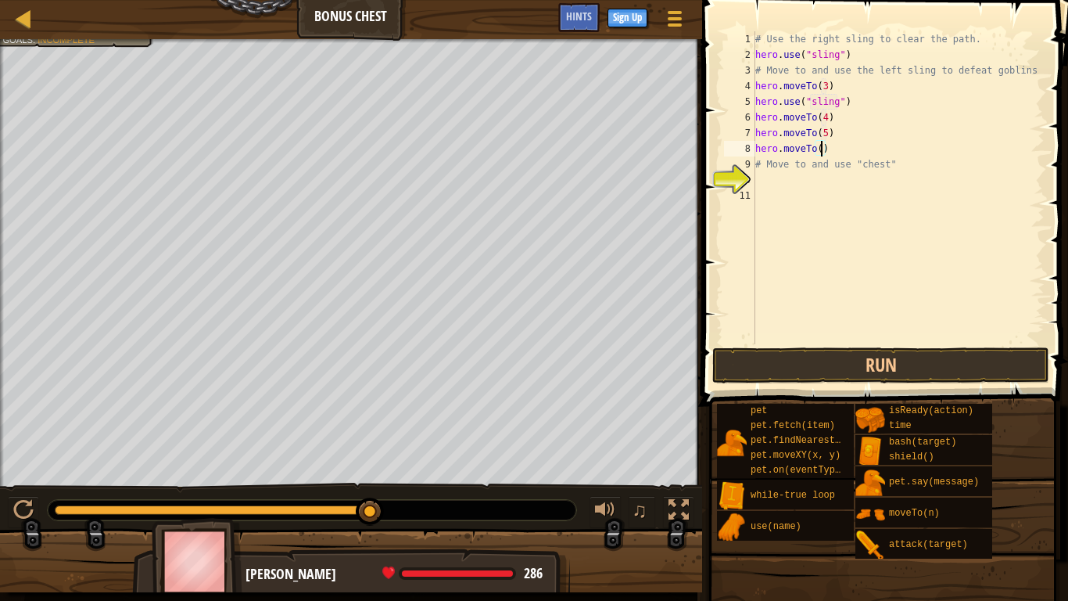
type textarea "hero.moveTo(6)"
click at [822, 364] on button "Run" at bounding box center [881, 365] width 337 height 36
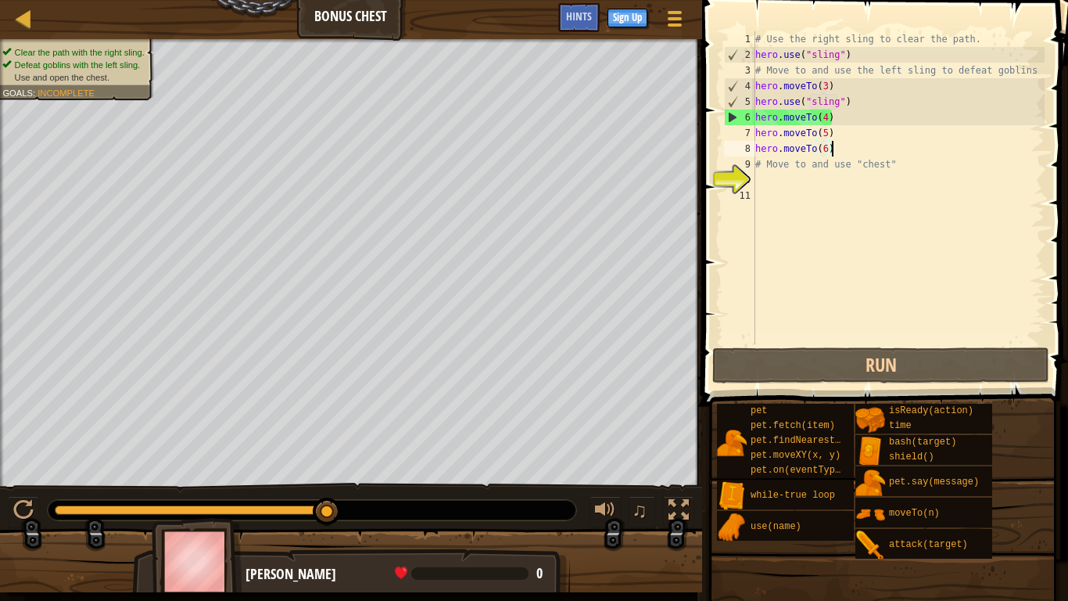
click at [853, 103] on div "# Use the right sling to clear the path. hero . use ( "sling" ) # Move to and u…" at bounding box center [898, 203] width 293 height 344
type textarea "hero.use("sling")"
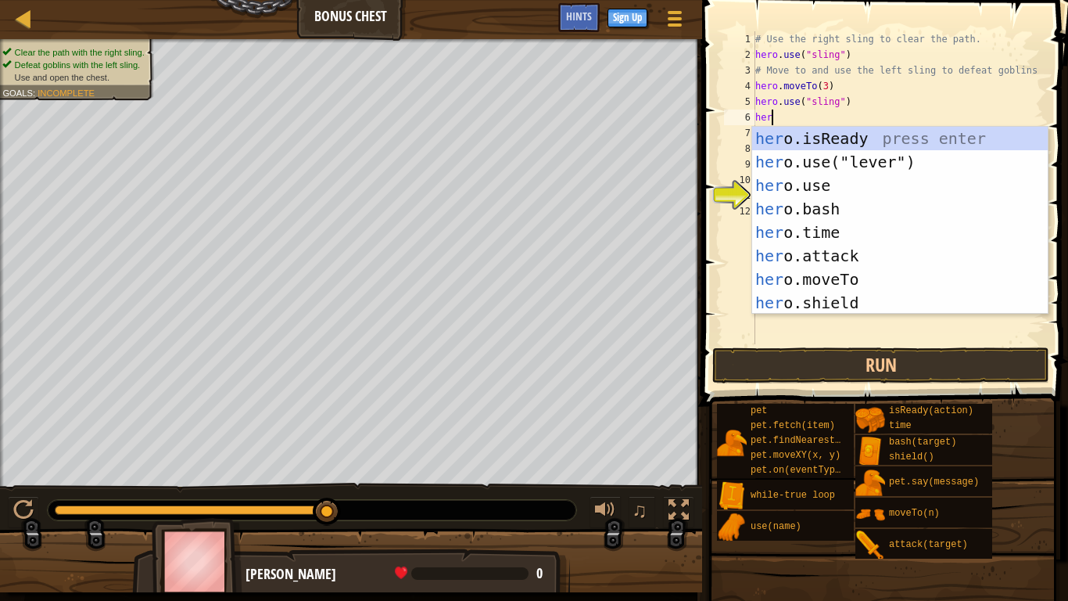
scroll to position [7, 2]
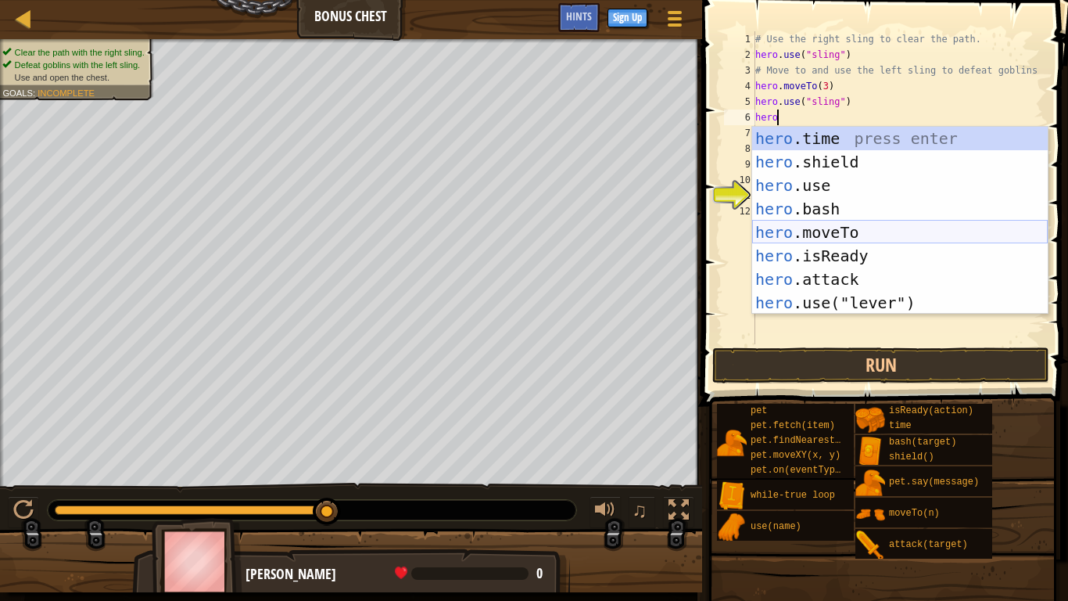
click at [876, 230] on div "hero .time press enter hero .shield press enter hero .use press enter hero .bas…" at bounding box center [900, 244] width 296 height 235
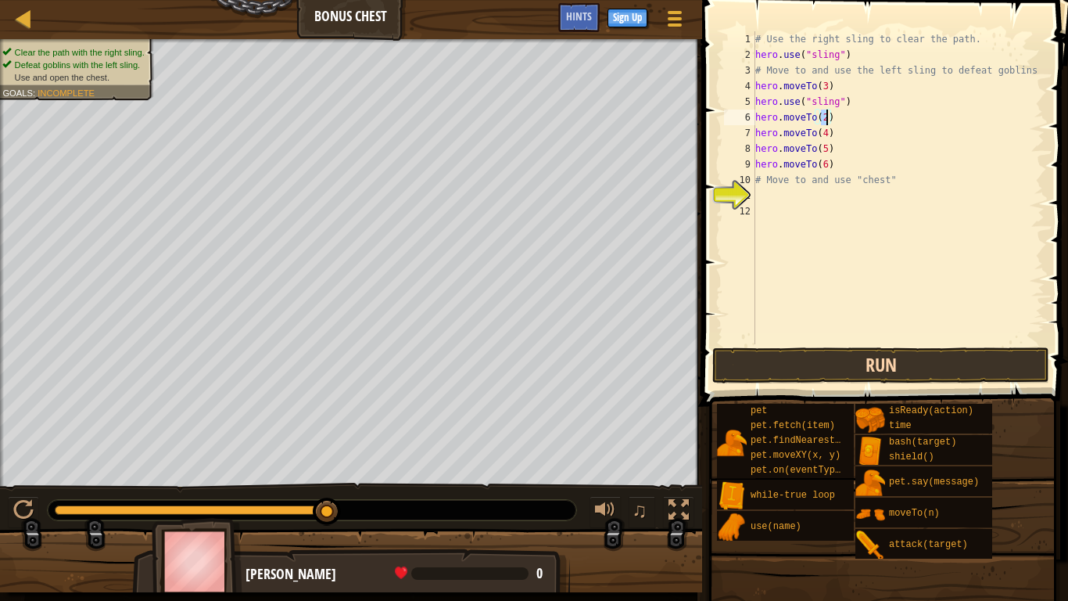
type textarea "hero.moveTo(2)"
click at [845, 356] on button "Run" at bounding box center [881, 365] width 337 height 36
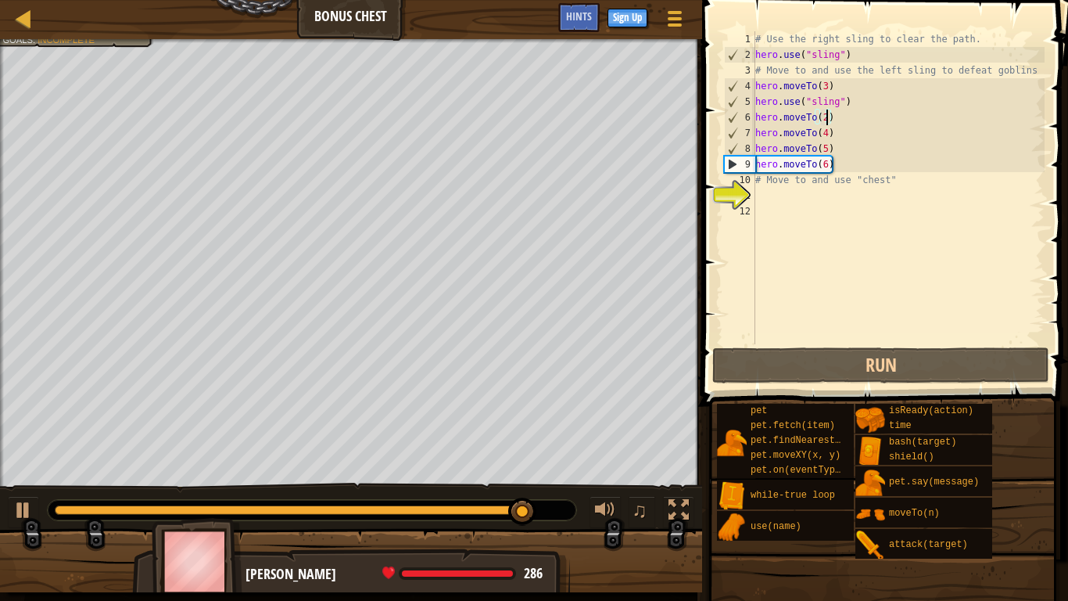
click at [767, 202] on div "# Use the right sling to clear the path. hero . use ( "sling" ) # Move to and u…" at bounding box center [898, 203] width 293 height 344
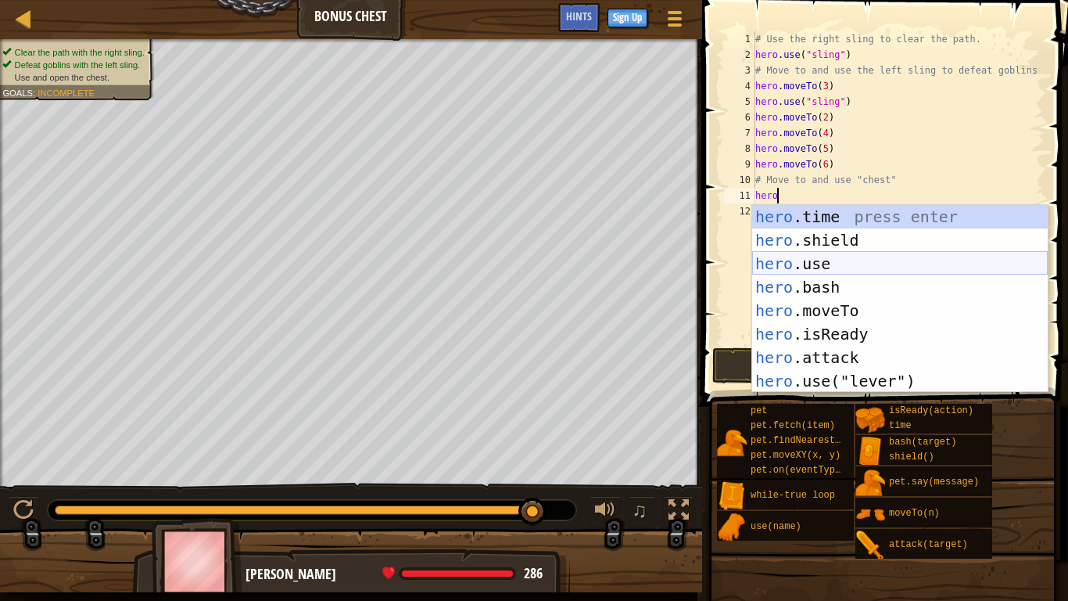
click at [846, 268] on div "hero .time press enter hero .shield press enter hero .use press enter hero .bas…" at bounding box center [900, 322] width 296 height 235
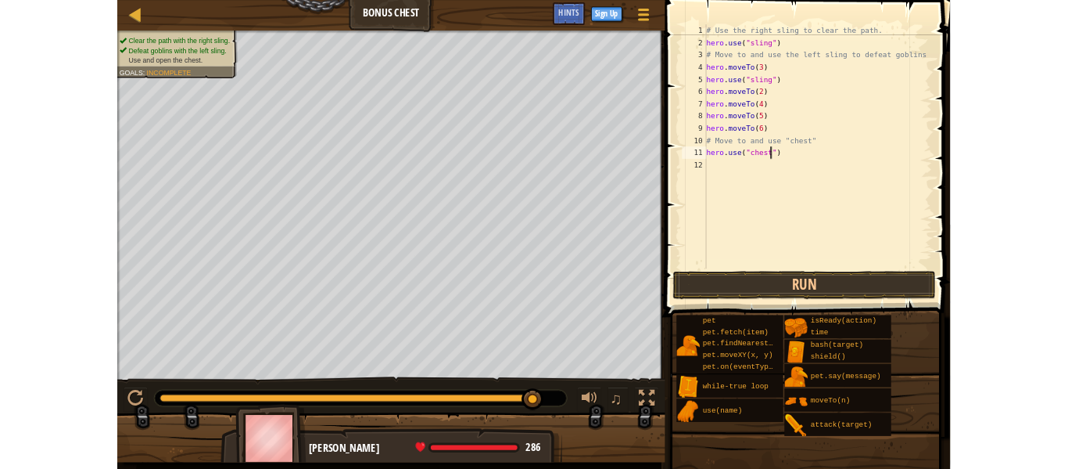
scroll to position [7, 12]
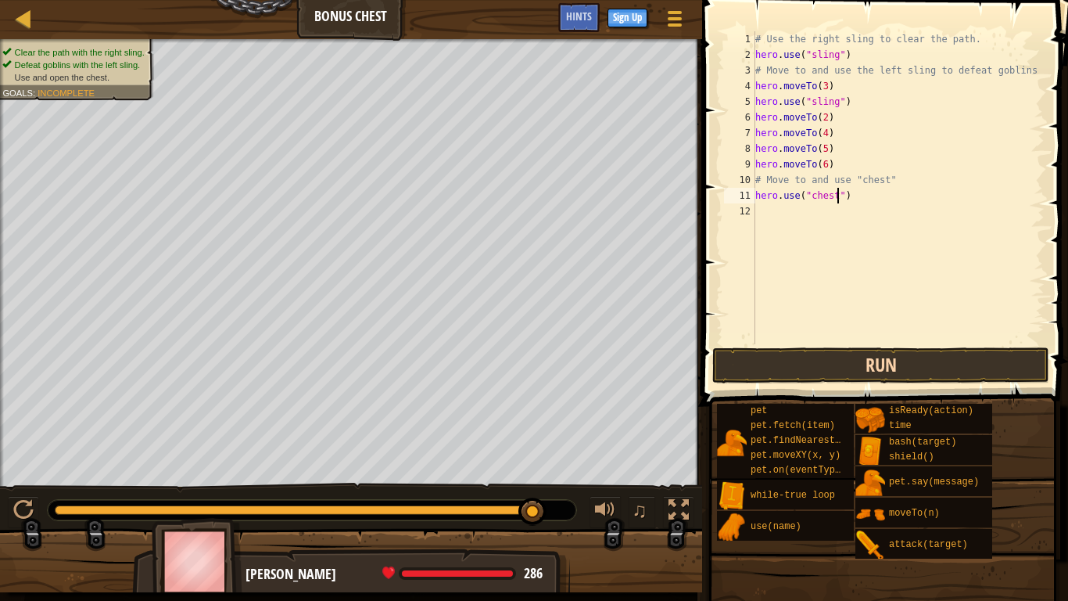
type textarea "hero.use("chest")"
click at [856, 358] on button "Run" at bounding box center [881, 365] width 337 height 36
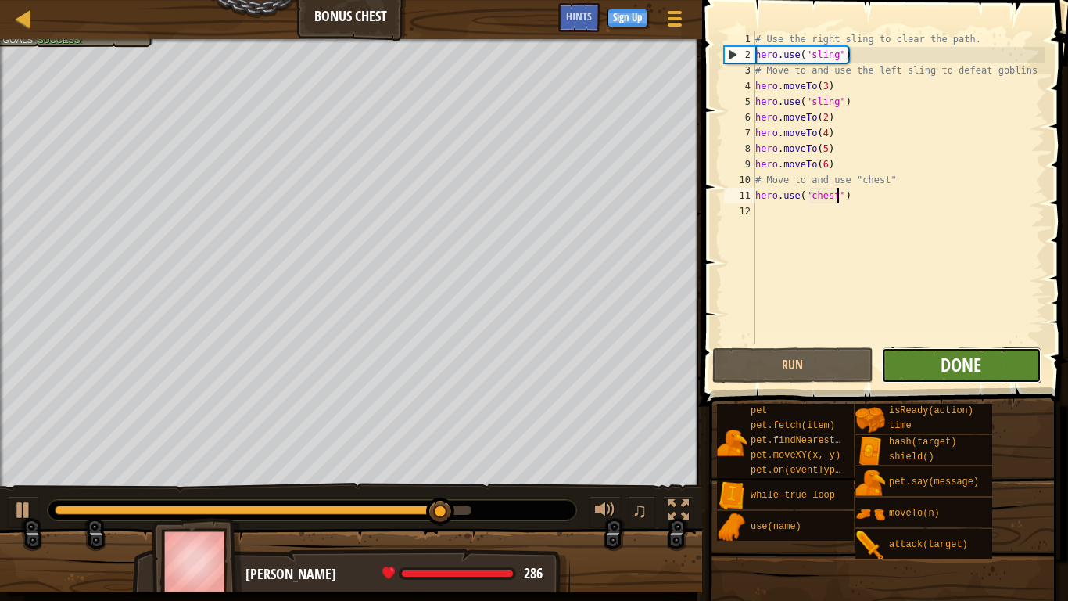
click at [965, 360] on span "Done" at bounding box center [961, 364] width 41 height 25
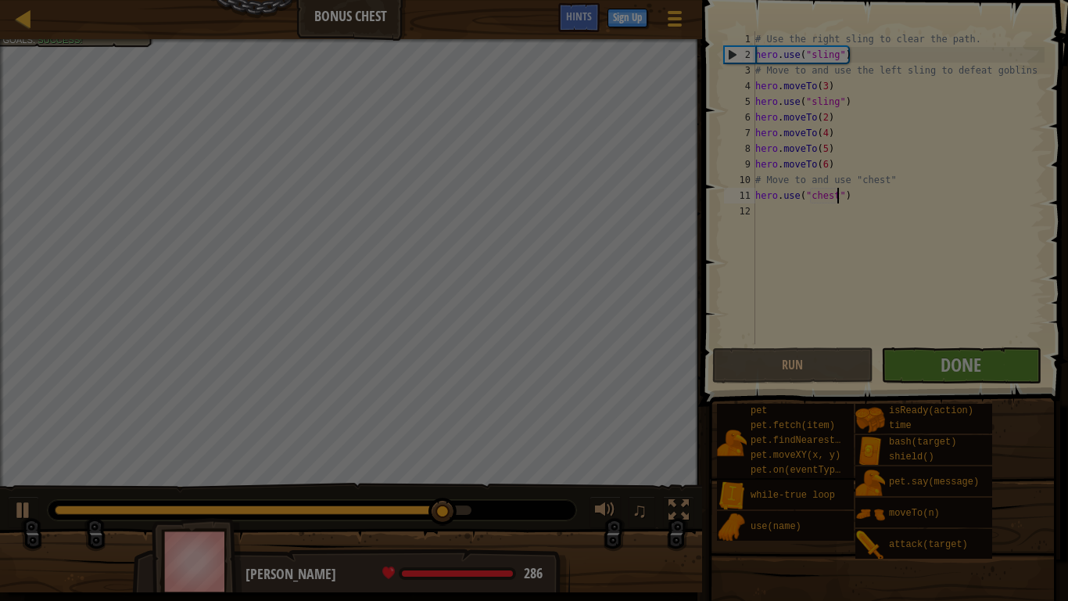
click at [0, 0] on div "× Shiny and sharp! How fun was this level? Loading... Reticulating Splines... L…" at bounding box center [0, 0] width 0 height 0
click at [0, 0] on span "XP Gained" at bounding box center [0, 0] width 0 height 0
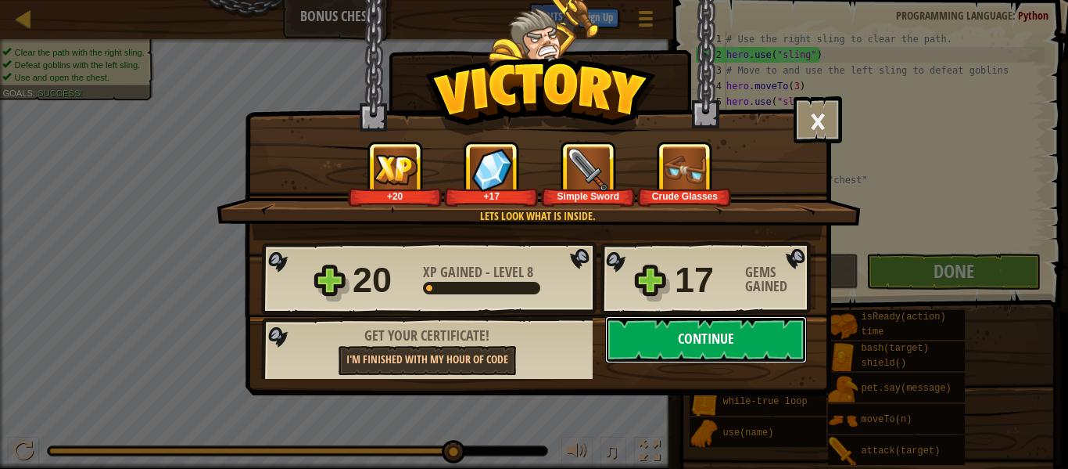
click at [729, 340] on button "Continue" at bounding box center [706, 339] width 202 height 47
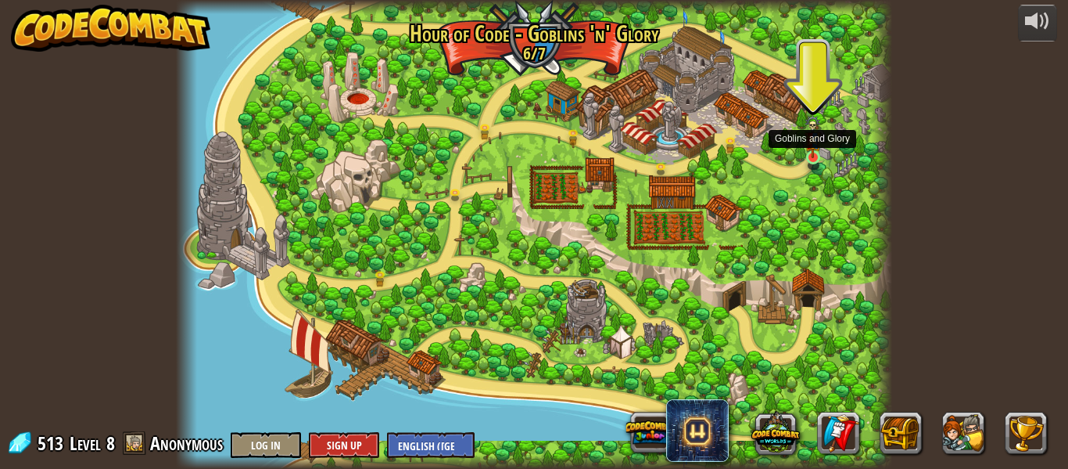
click at [810, 155] on img at bounding box center [813, 136] width 16 height 43
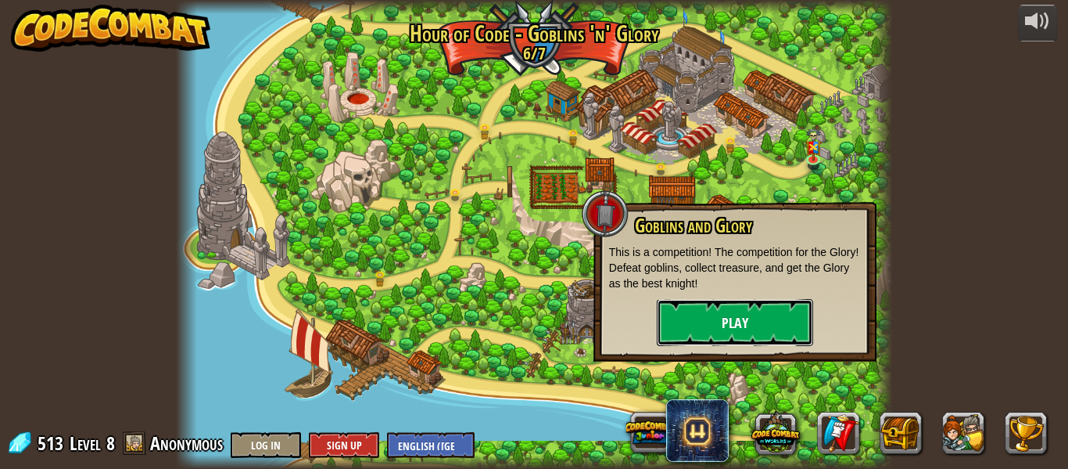
click at [734, 319] on button "Play" at bounding box center [735, 322] width 156 height 47
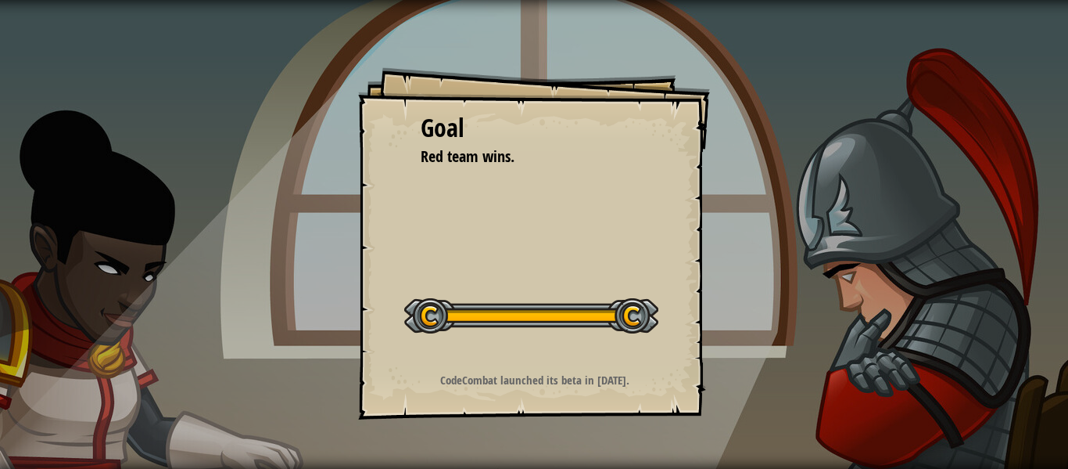
click at [734, 319] on div "Goal Red team wins. Start Level Error loading from server. Try refreshing the p…" at bounding box center [534, 234] width 1068 height 469
click at [736, 322] on div "Goal Red team wins. Start Level Error loading from server. Try refreshing the p…" at bounding box center [534, 234] width 1068 height 469
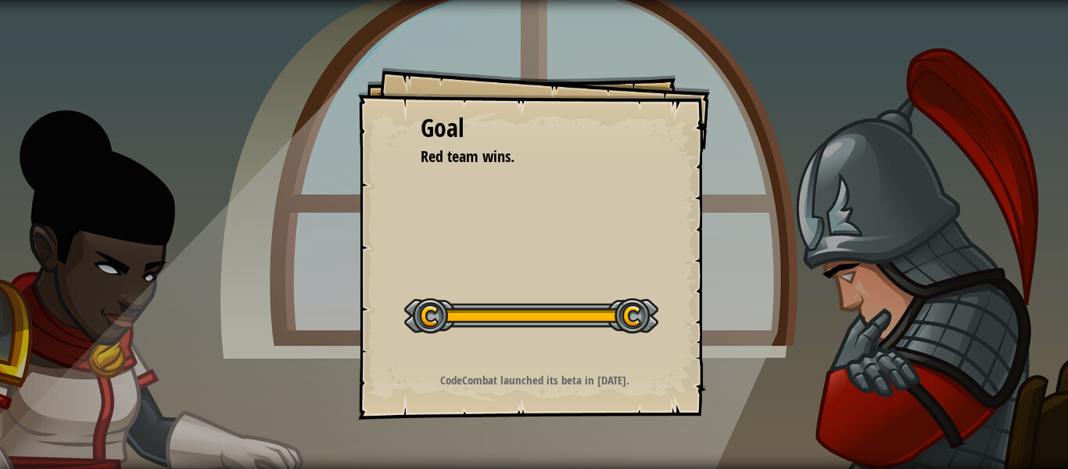
click at [736, 322] on div "Goal Red team wins. Start Level Error loading from server. Try refreshing the p…" at bounding box center [534, 234] width 1068 height 469
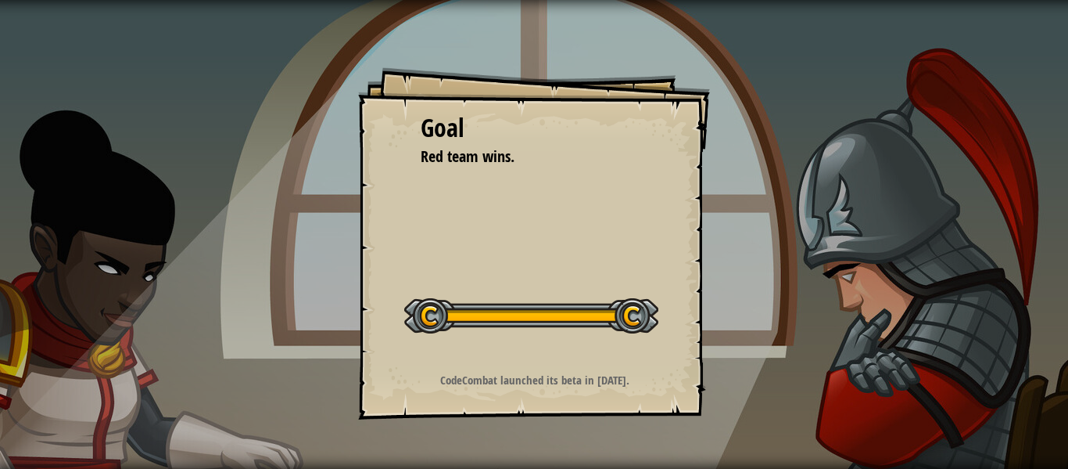
click at [736, 322] on div "Goal Red team wins. Start Level Error loading from server. Try refreshing the p…" at bounding box center [534, 234] width 1068 height 469
click at [651, 320] on div at bounding box center [531, 315] width 254 height 35
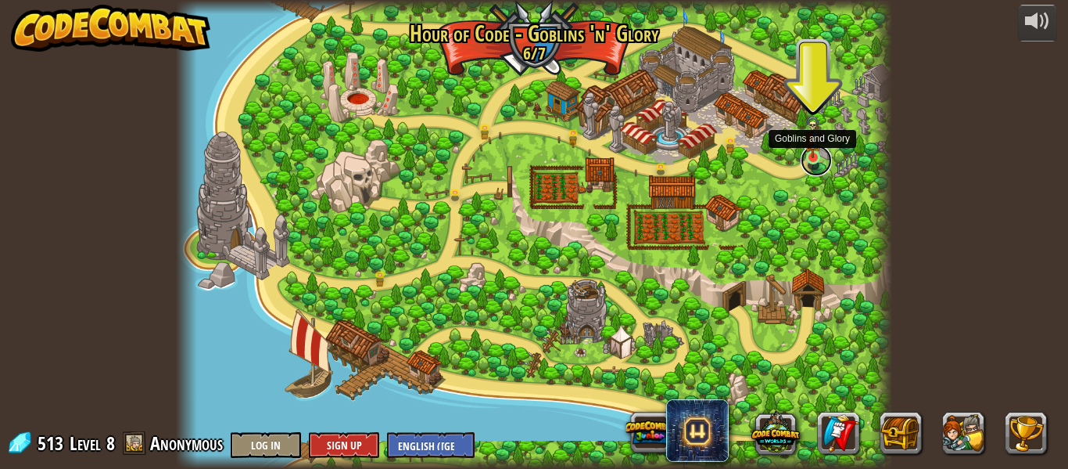
click at [818, 163] on link at bounding box center [816, 160] width 31 height 31
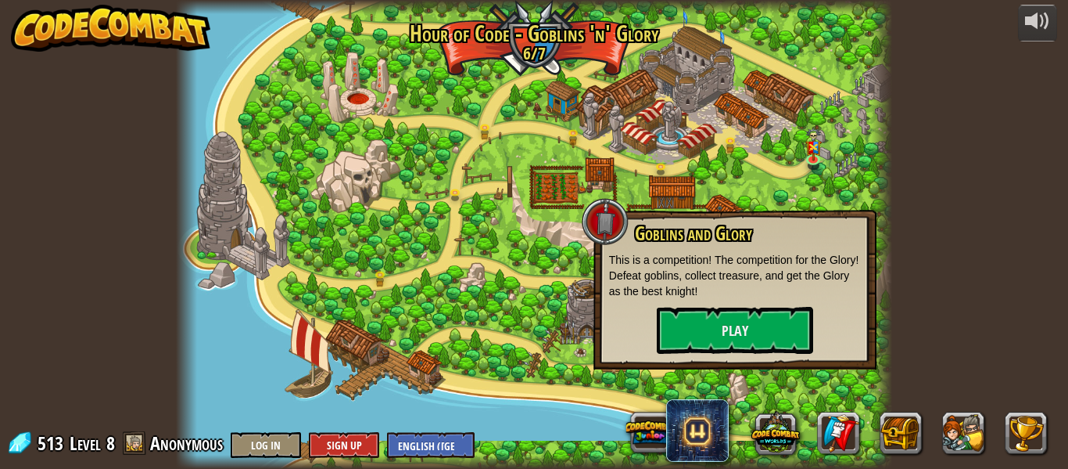
click at [706, 298] on p "This is a competition! The competition for the Glory! Defeat goblins, collect t…" at bounding box center [735, 275] width 252 height 47
click at [704, 317] on button "Play" at bounding box center [735, 330] width 156 height 47
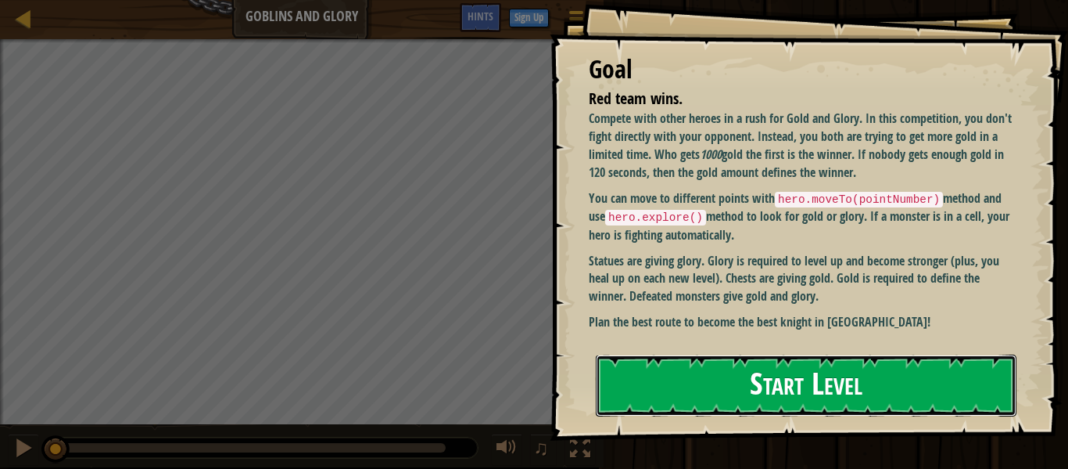
click at [688, 384] on button "Start Level" at bounding box center [806, 385] width 421 height 62
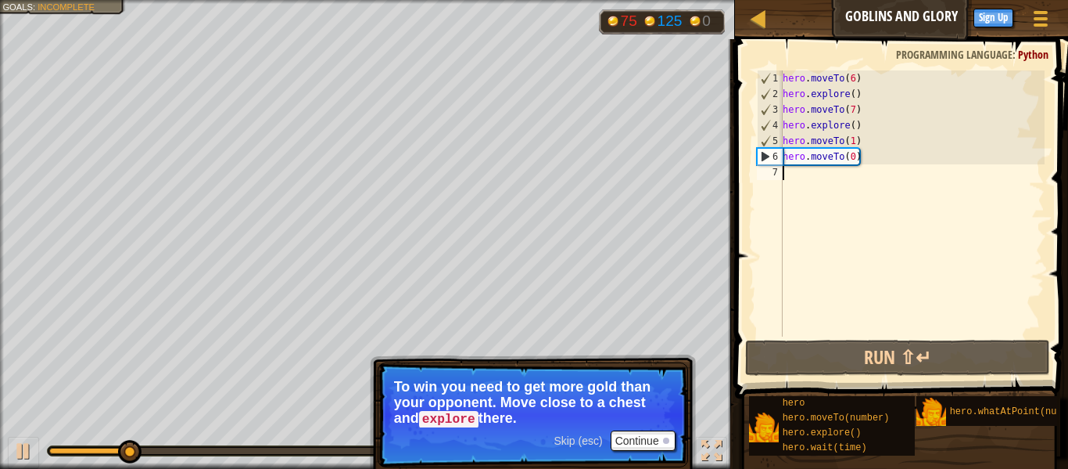
click at [878, 232] on div "hero . moveTo ( 6 ) hero . explore ( ) hero . moveTo ( 7 ) hero . explore ( ) h…" at bounding box center [912, 218] width 265 height 297
click at [853, 156] on div "hero . moveTo ( 6 ) hero . explore ( ) hero . moveTo ( 7 ) hero . explore ( ) h…" at bounding box center [912, 218] width 265 height 297
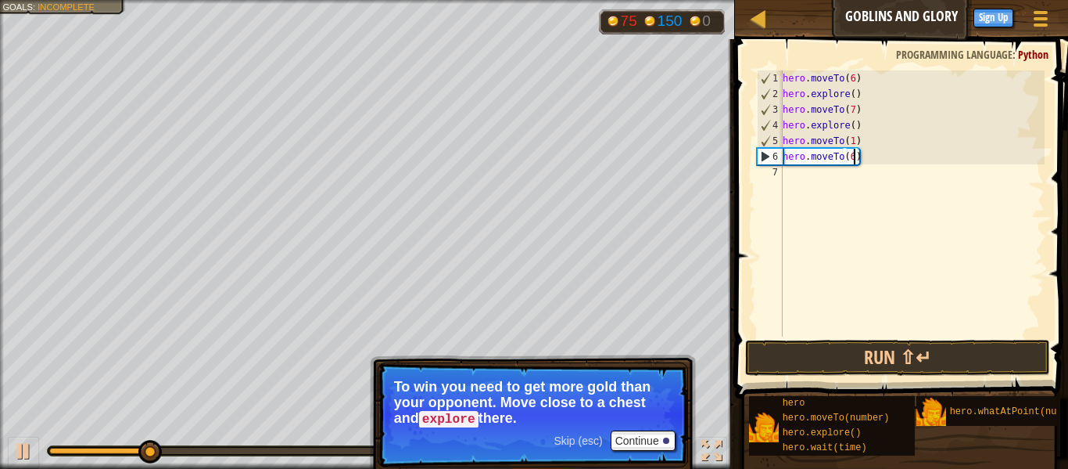
scroll to position [7, 10]
click at [915, 368] on button "Run ⇧↵" at bounding box center [897, 357] width 305 height 36
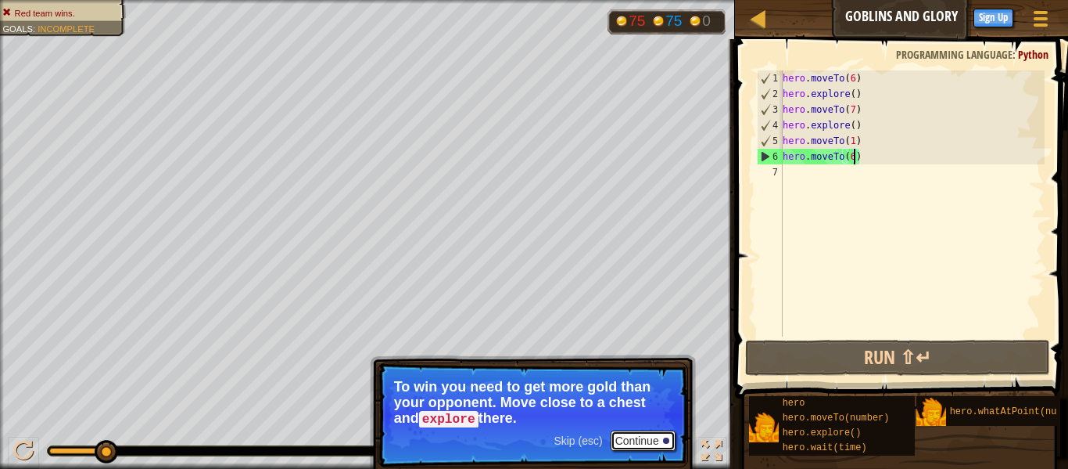
click at [627, 447] on button "Continue" at bounding box center [643, 440] width 65 height 20
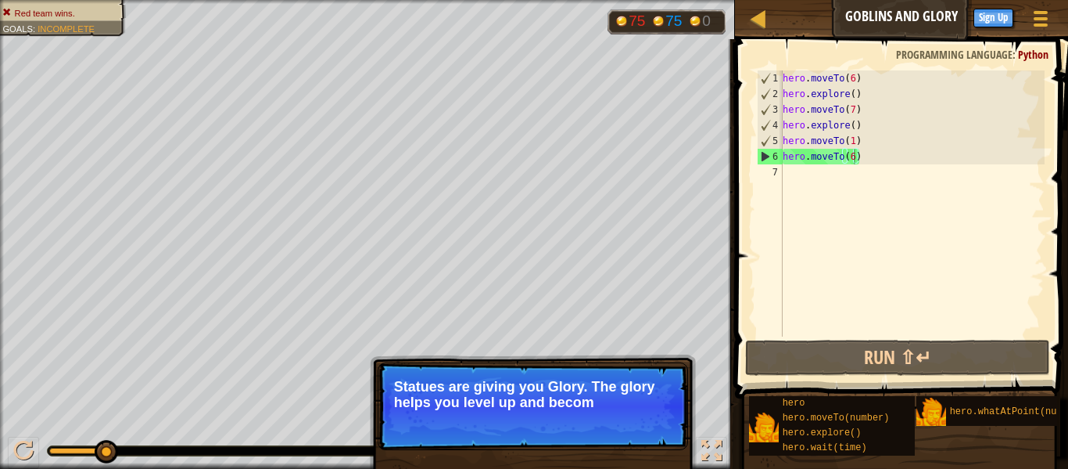
click at [622, 412] on p "Skip (esc) Continue Statues are giving you Glory. The glory helps you level up …" at bounding box center [533, 406] width 311 height 88
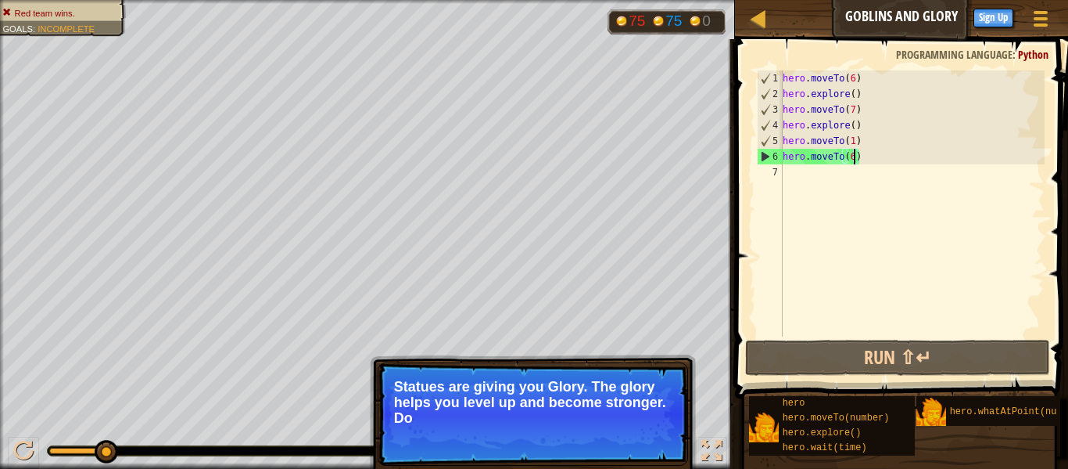
click at [622, 412] on p "Statues are giving you Glory. The glory helps you level up and become stronger.…" at bounding box center [533, 402] width 278 height 47
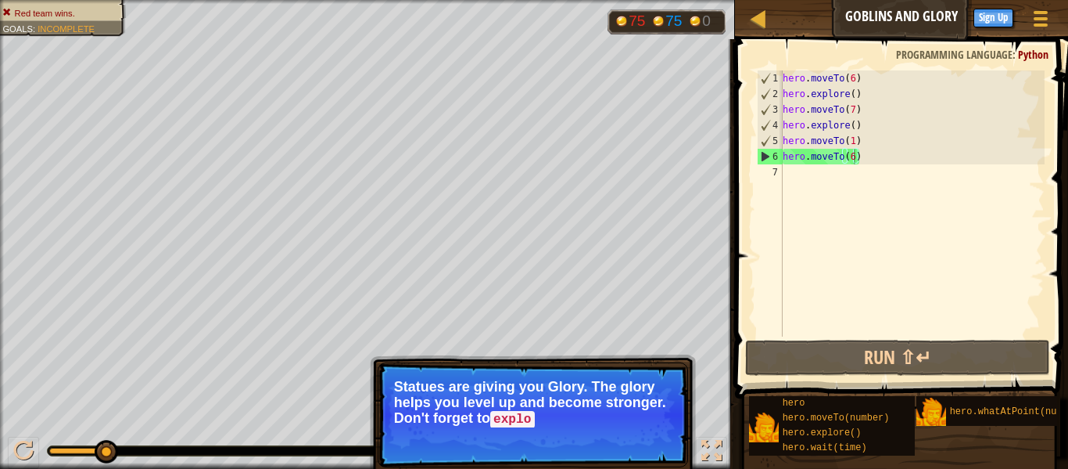
click at [622, 412] on p "Statues are giving you Glory. The glory helps you level up and become stronger.…" at bounding box center [533, 403] width 278 height 48
click at [625, 434] on button "Continue" at bounding box center [643, 440] width 65 height 20
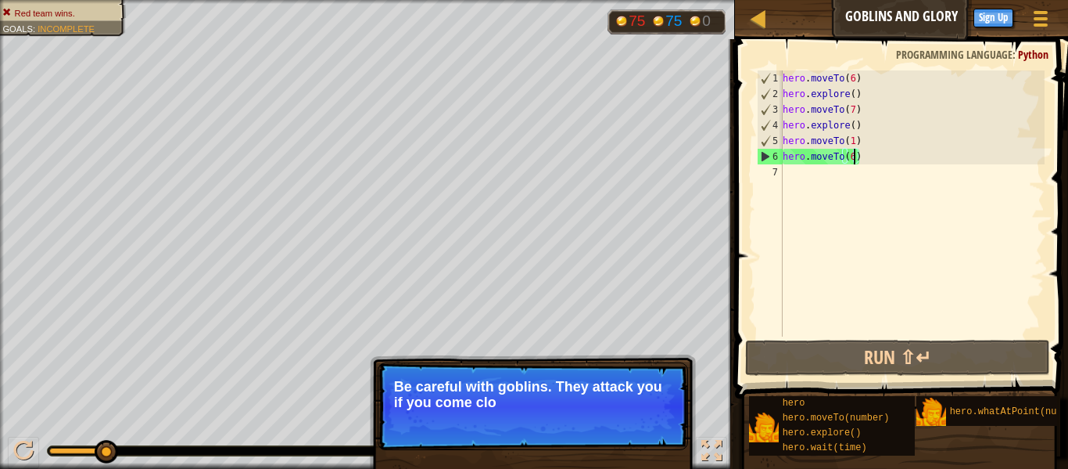
click at [659, 421] on p "Skip (esc) Continue Be careful with goblins. They attack you if you come clo" at bounding box center [533, 406] width 311 height 88
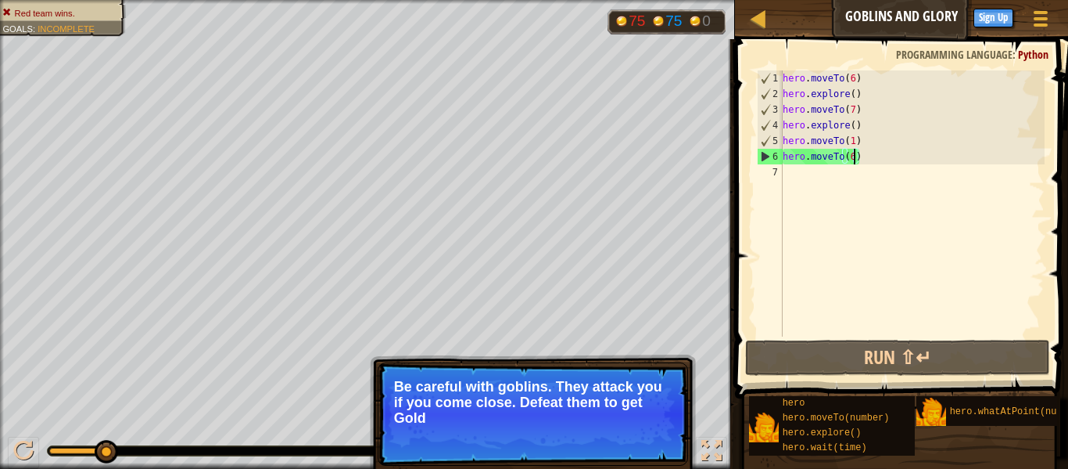
click at [649, 433] on p "Skip (esc) Continue Be careful with goblins. They attack you if you come close.…" at bounding box center [533, 413] width 311 height 103
click at [649, 433] on button "Continue" at bounding box center [643, 439] width 65 height 20
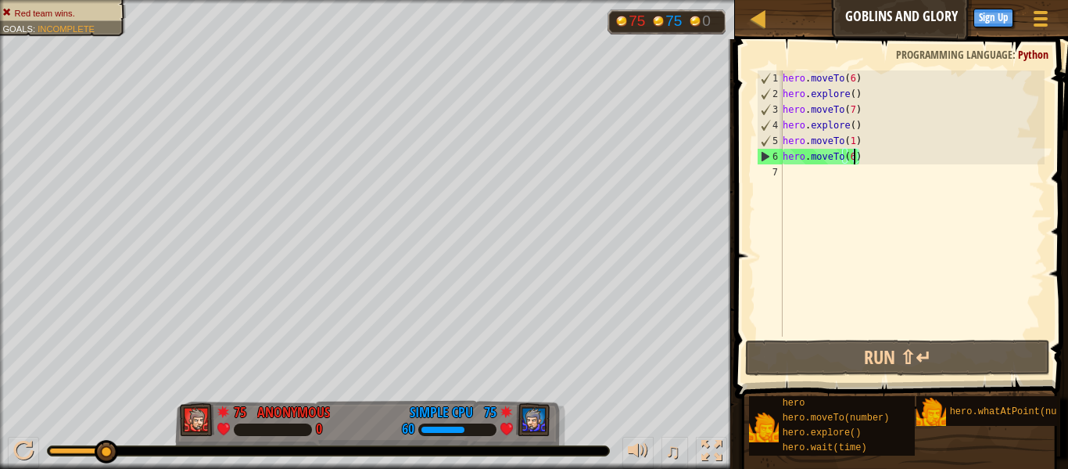
click at [641, 432] on div "♫" at bounding box center [367, 446] width 735 height 47
click at [569, 423] on div "♫" at bounding box center [367, 446] width 735 height 47
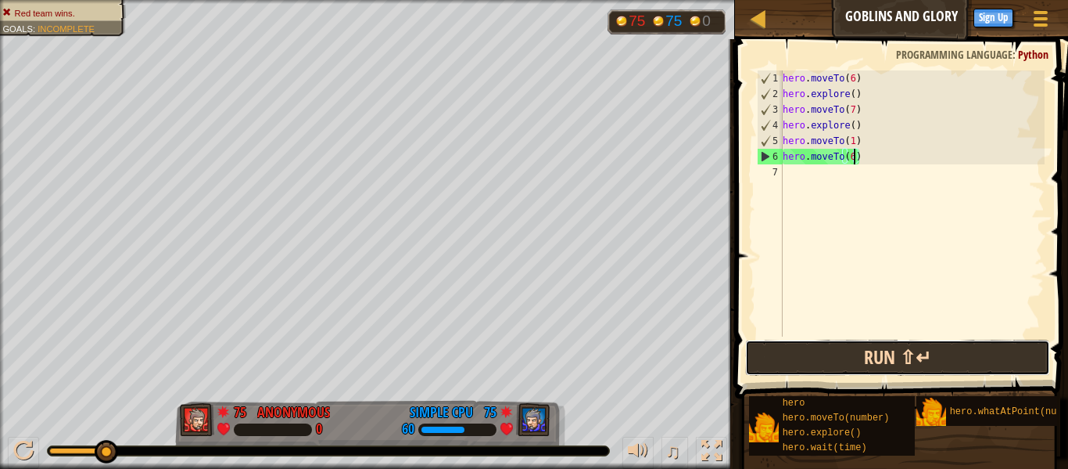
click at [855, 367] on button "Run ⇧↵" at bounding box center [897, 357] width 305 height 36
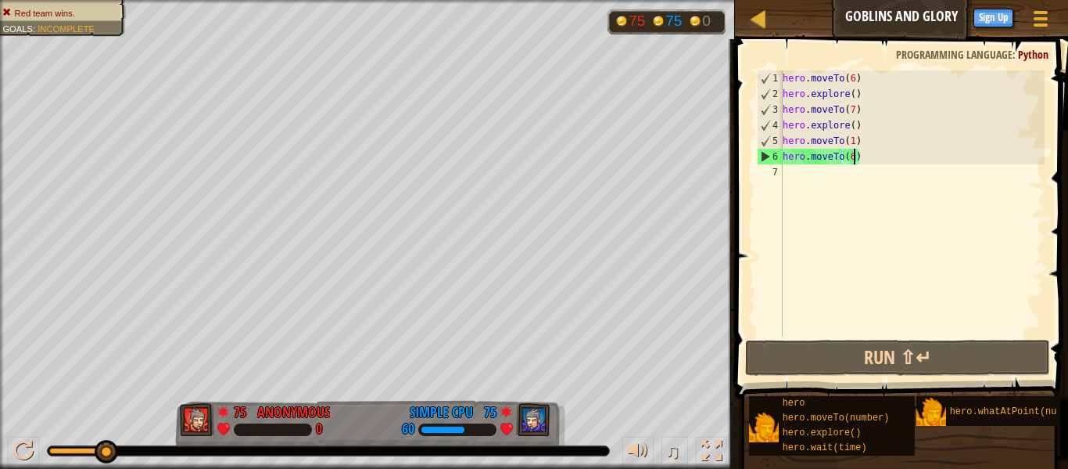
scroll to position [7, 9]
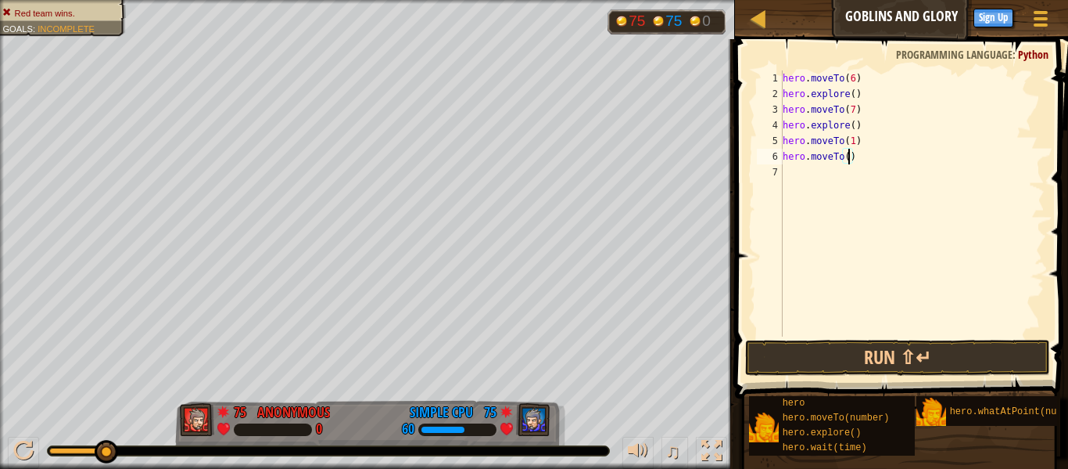
type textarea "hero.moveTo(0)"
click at [788, 174] on div "hero . moveTo ( 6 ) hero . explore ( ) hero . moveTo ( 7 ) hero . explore ( ) h…" at bounding box center [912, 218] width 265 height 297
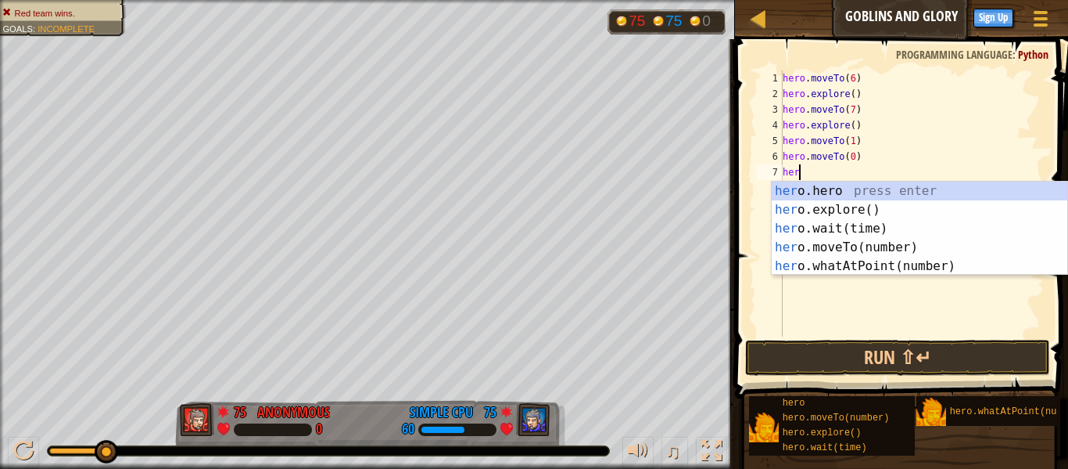
scroll to position [7, 2]
click at [864, 245] on div "hero .hero press enter hero .explore() press enter hero .wait(time) press enter…" at bounding box center [920, 246] width 296 height 131
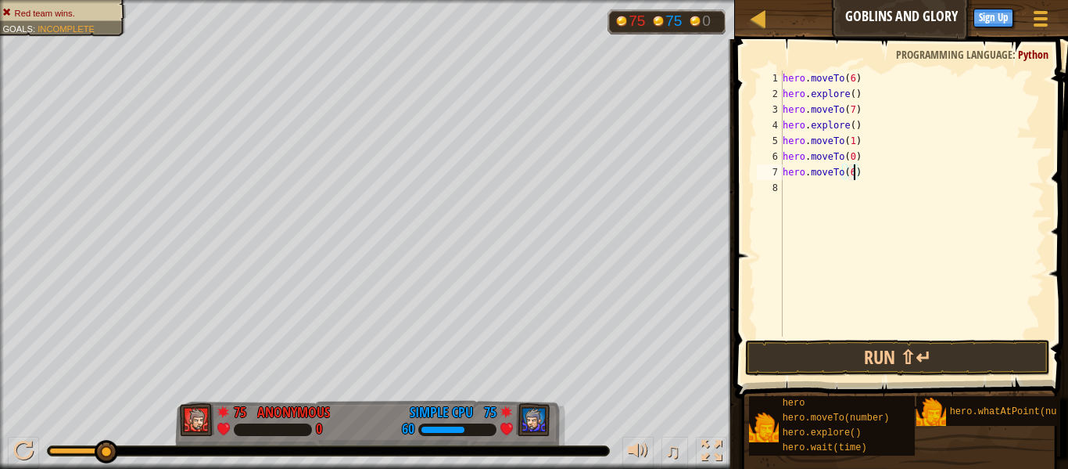
scroll to position [7, 10]
type textarea "hero.moveTo(6)"
click at [904, 343] on button "Run ⇧↵" at bounding box center [897, 357] width 305 height 36
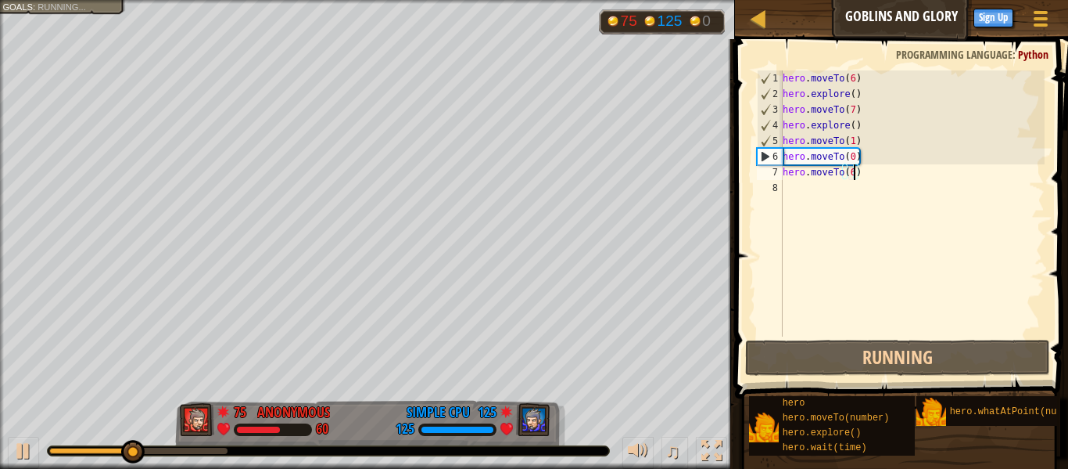
click at [793, 181] on div "hero . moveTo ( 6 ) hero . explore ( ) hero . moveTo ( 7 ) hero . explore ( ) h…" at bounding box center [912, 218] width 265 height 297
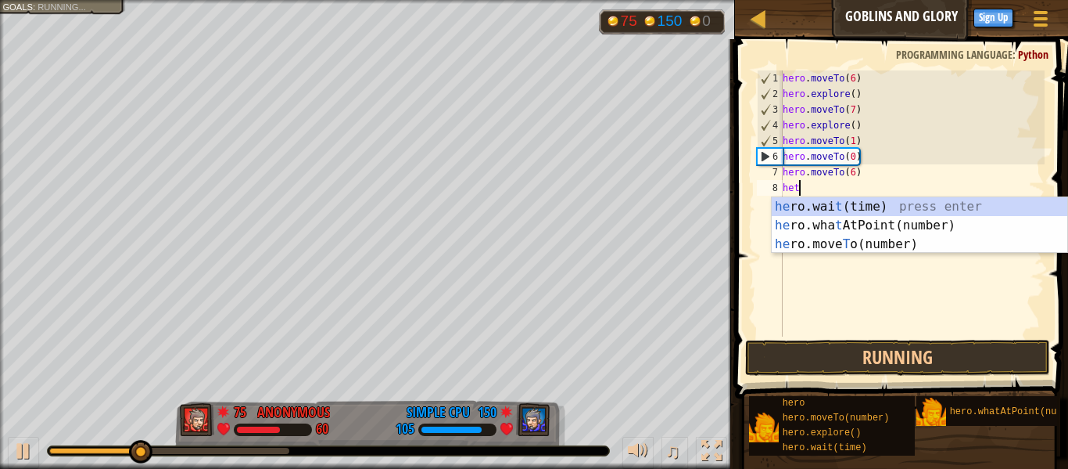
scroll to position [7, 2]
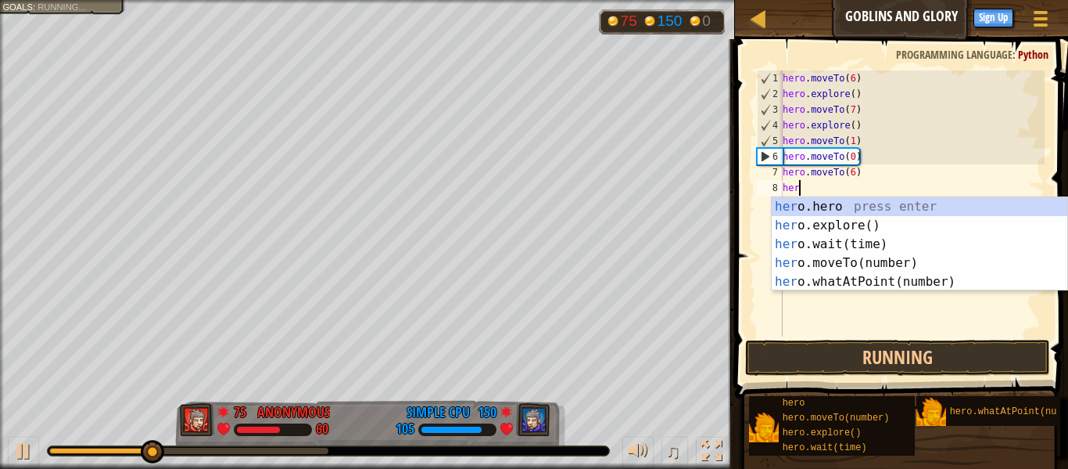
type textarea "hero"
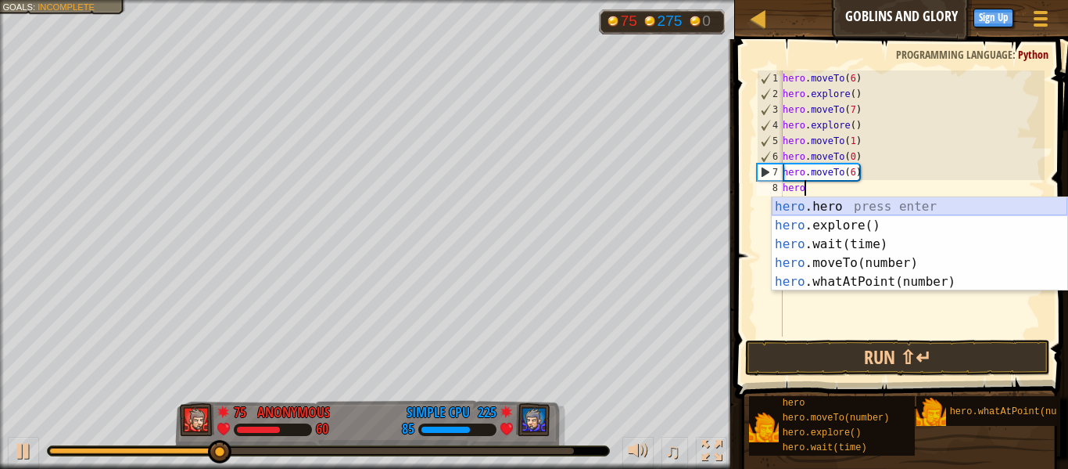
click at [872, 220] on div "hero .hero press enter hero .explore() press enter hero .wait(time) press enter…" at bounding box center [920, 262] width 296 height 131
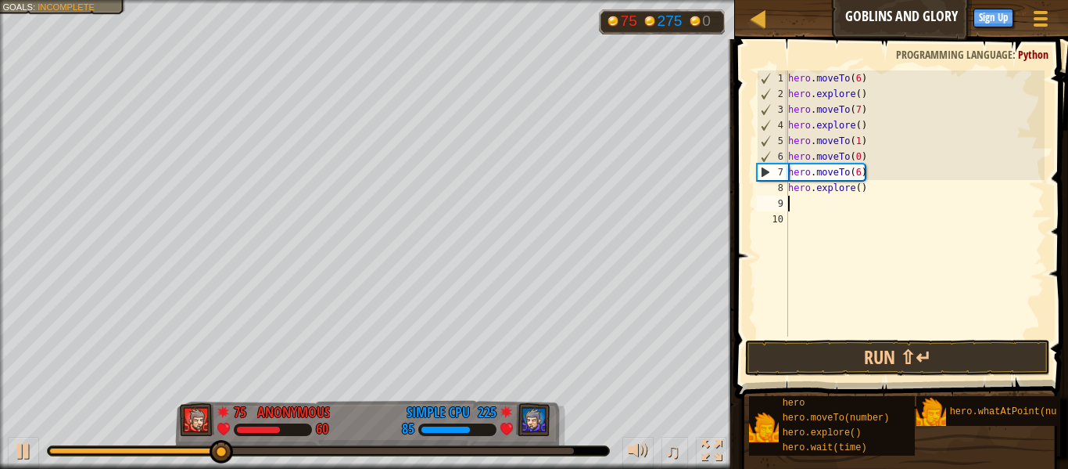
scroll to position [7, 0]
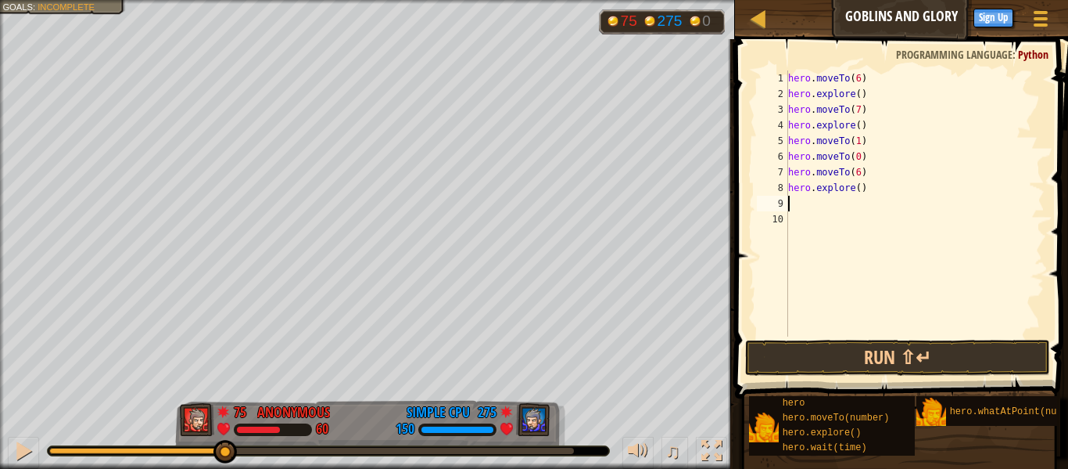
click at [861, 192] on div "hero . moveTo ( 6 ) hero . explore ( ) hero . moveTo ( 7 ) hero . explore ( ) h…" at bounding box center [915, 218] width 260 height 297
type textarea "hero.explore()"
click at [845, 350] on button "Run ⇧↵" at bounding box center [897, 357] width 305 height 36
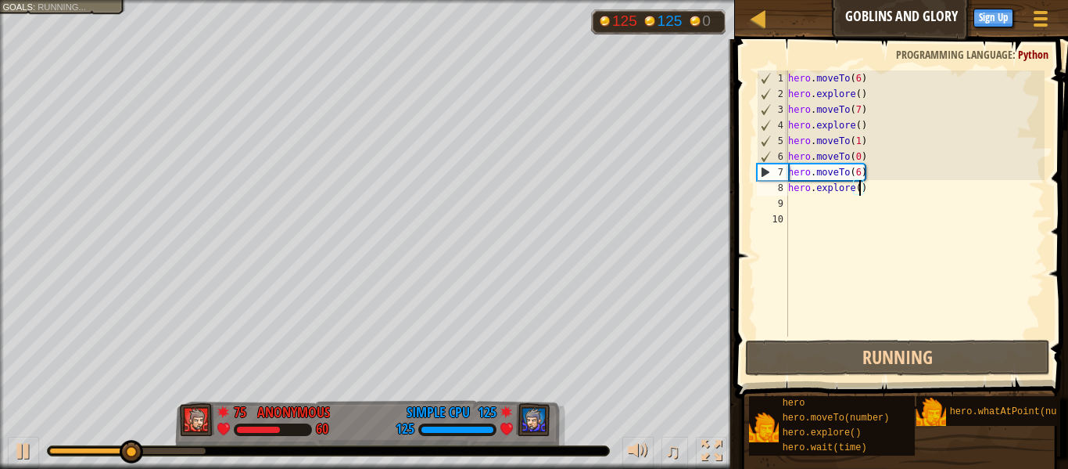
click at [804, 208] on div "hero . moveTo ( 6 ) hero . explore ( ) hero . moveTo ( 7 ) hero . explore ( ) h…" at bounding box center [915, 218] width 260 height 297
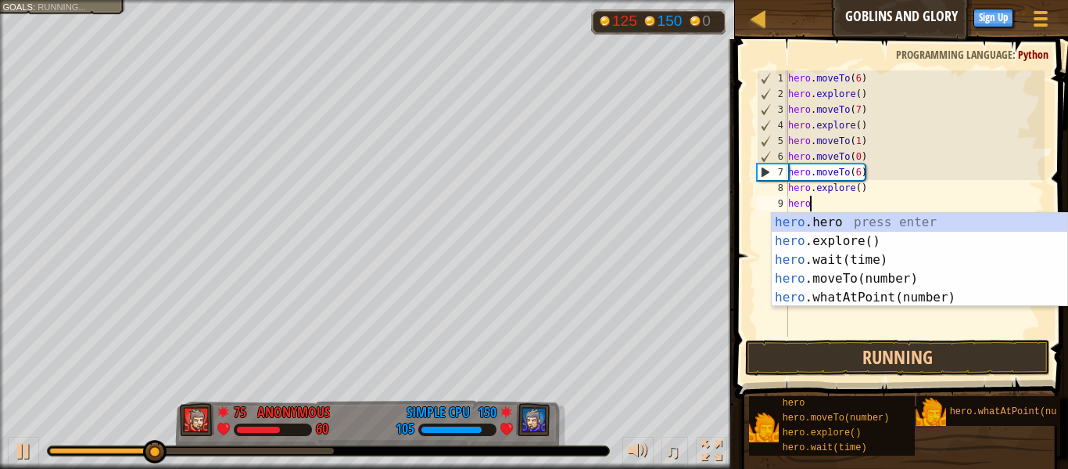
scroll to position [7, 2]
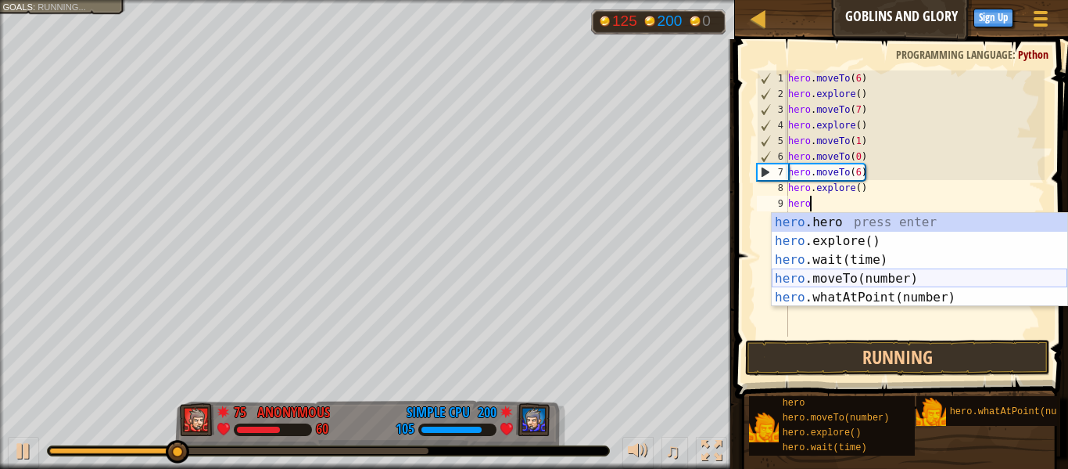
click at [839, 275] on div "hero .hero press enter hero .explore() press enter hero .wait(time) press enter…" at bounding box center [920, 278] width 296 height 131
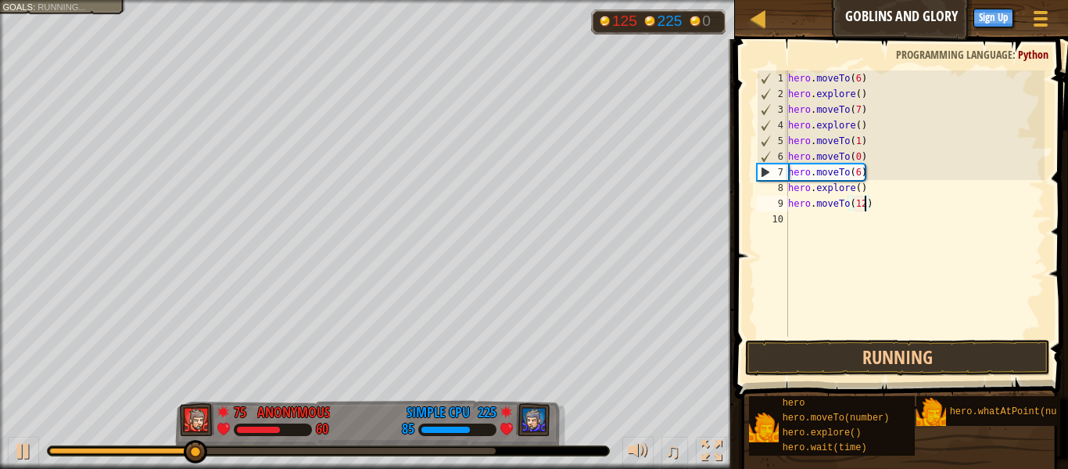
scroll to position [7, 11]
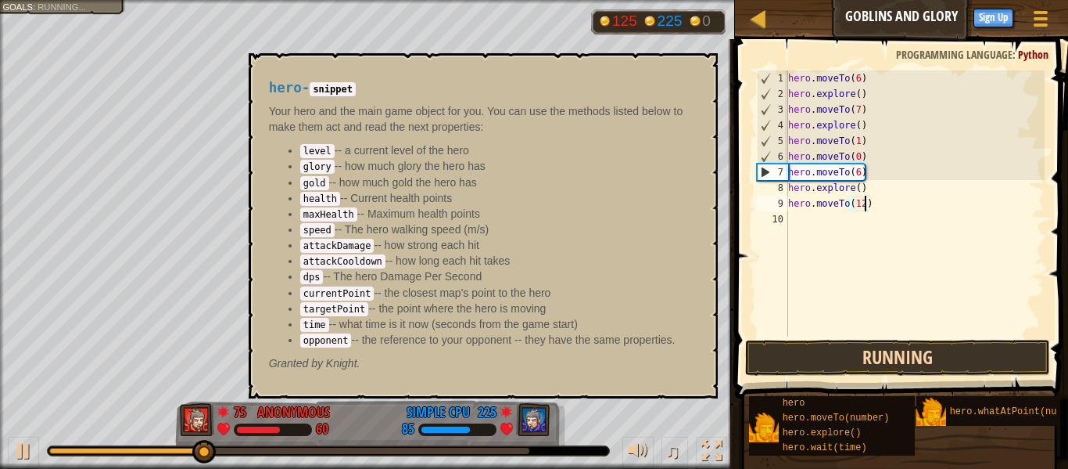
type textarea "hero.moveTo(12)"
click at [844, 344] on button "Running" at bounding box center [897, 357] width 305 height 36
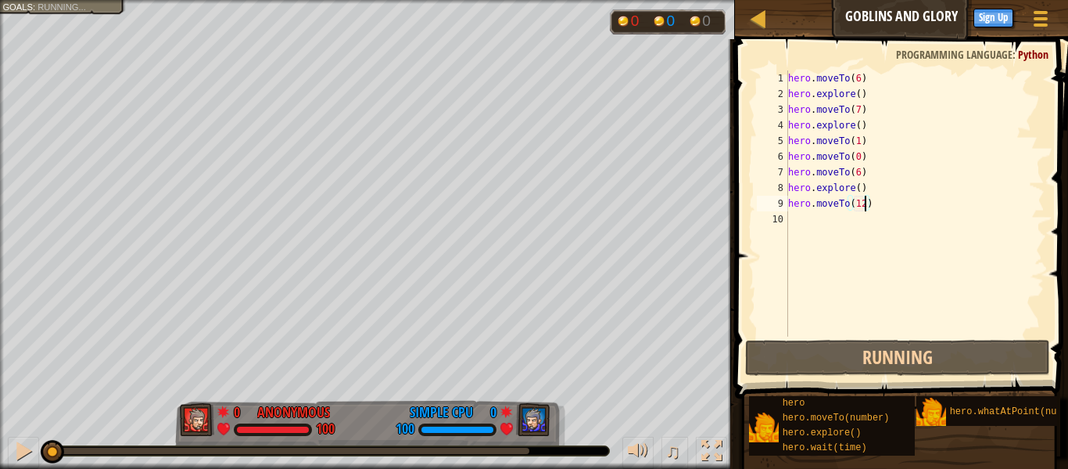
click at [798, 221] on div "hero . moveTo ( 6 ) hero . explore ( ) hero . moveTo ( 7 ) hero . explore ( ) h…" at bounding box center [915, 218] width 260 height 297
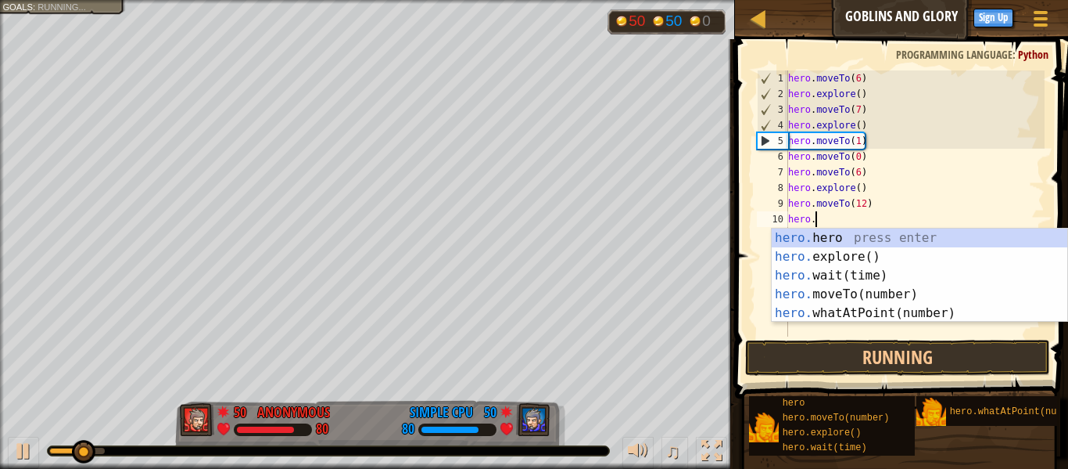
scroll to position [7, 3]
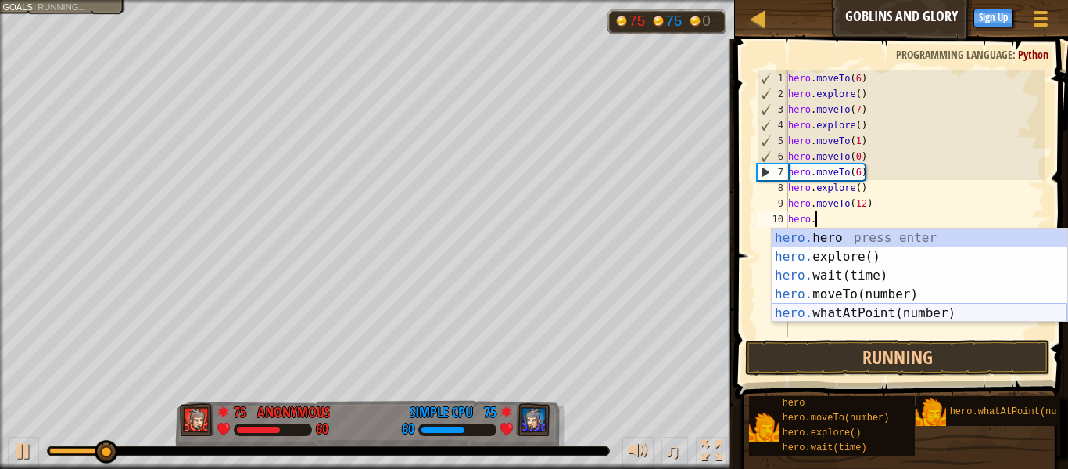
click at [839, 296] on div "hero. hero press enter hero. explore() press enter hero. wait(time) press enter…" at bounding box center [920, 293] width 296 height 131
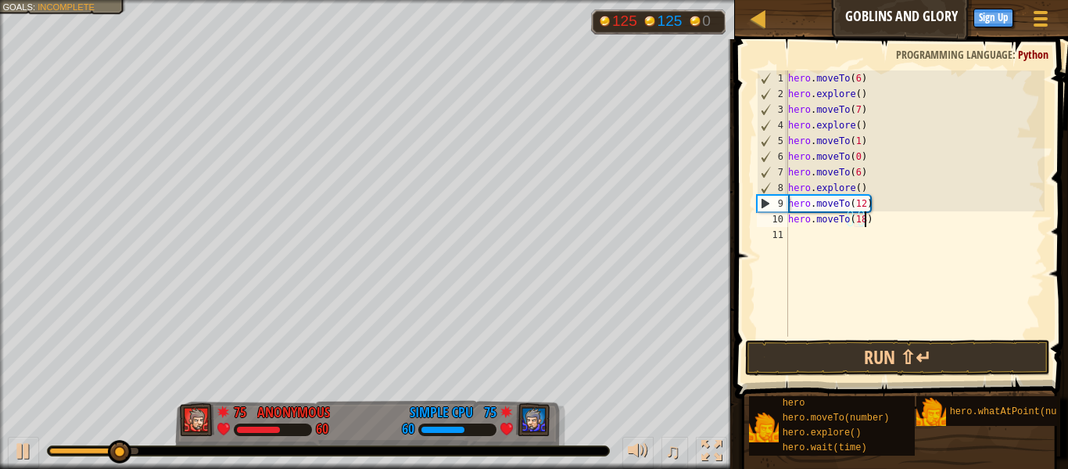
scroll to position [7, 11]
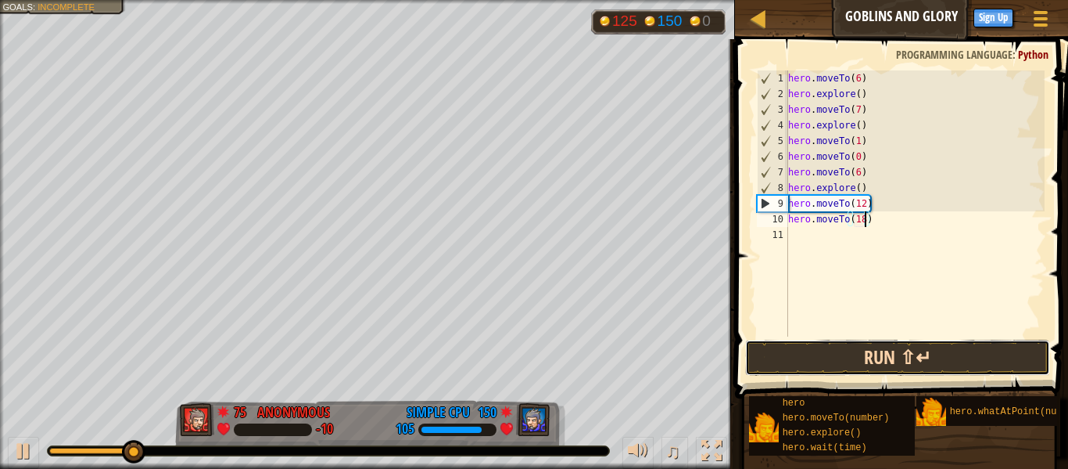
click at [885, 354] on button "Run ⇧↵" at bounding box center [897, 357] width 305 height 36
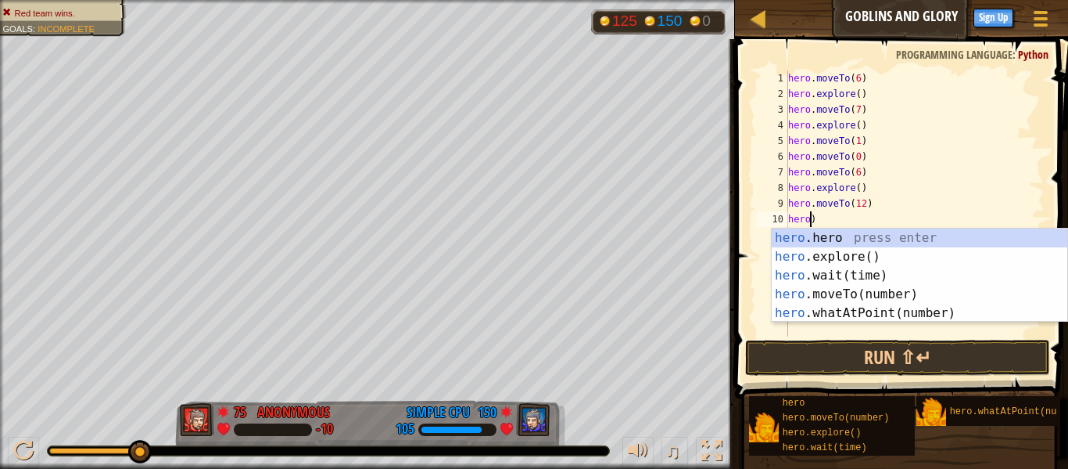
scroll to position [7, 3]
click at [825, 219] on div "hero . moveTo ( 6 ) hero . explore ( ) hero . moveTo ( 7 ) hero . explore ( ) h…" at bounding box center [915, 218] width 260 height 297
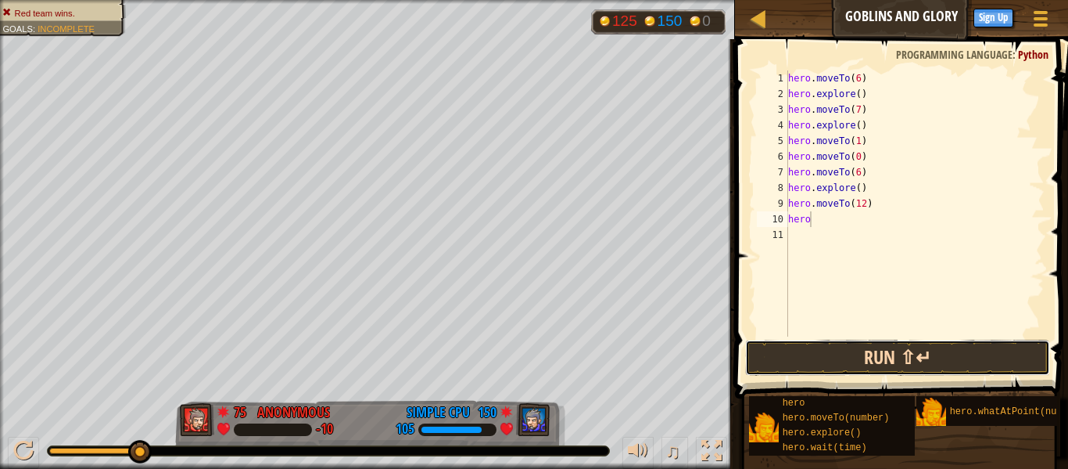
click at [879, 349] on button "Run ⇧↵" at bounding box center [897, 357] width 305 height 36
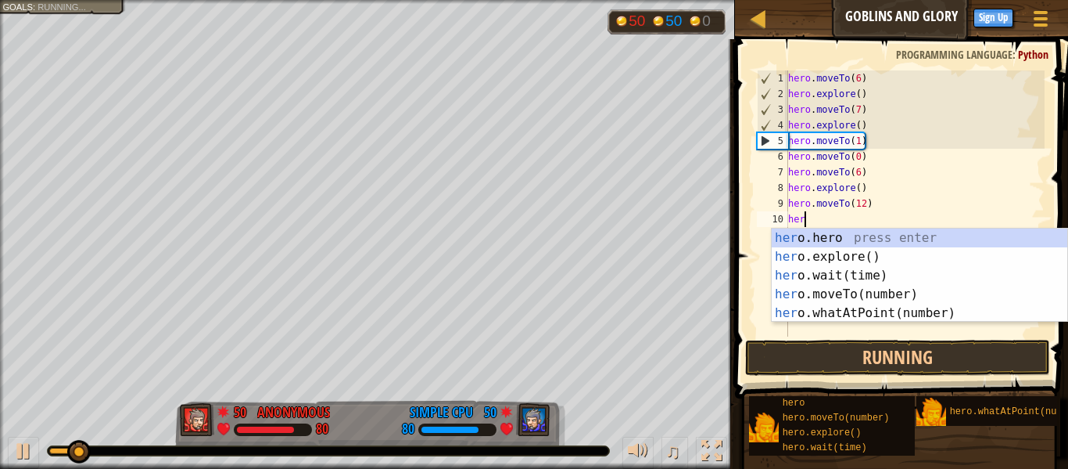
scroll to position [7, 2]
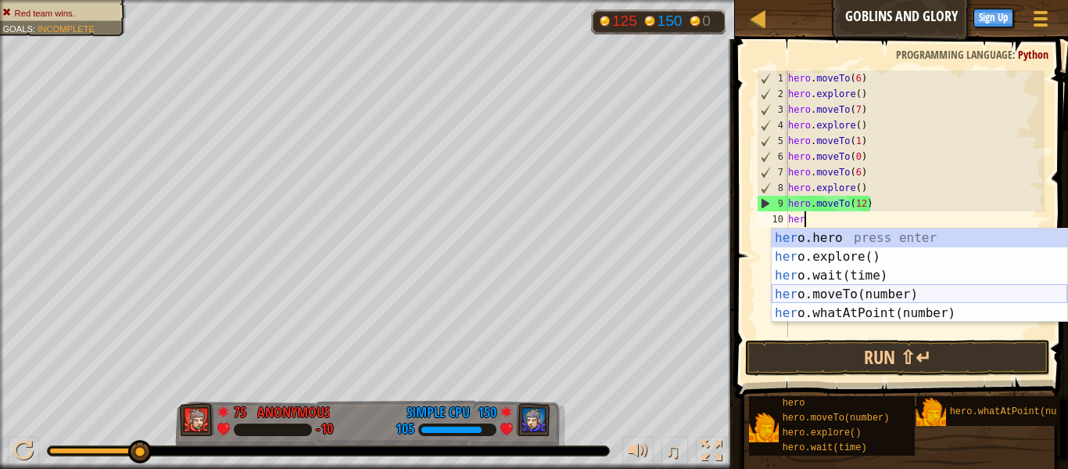
click at [867, 296] on div "her o.hero press enter her o.explore() press enter her o.wait(time) press enter…" at bounding box center [920, 293] width 296 height 131
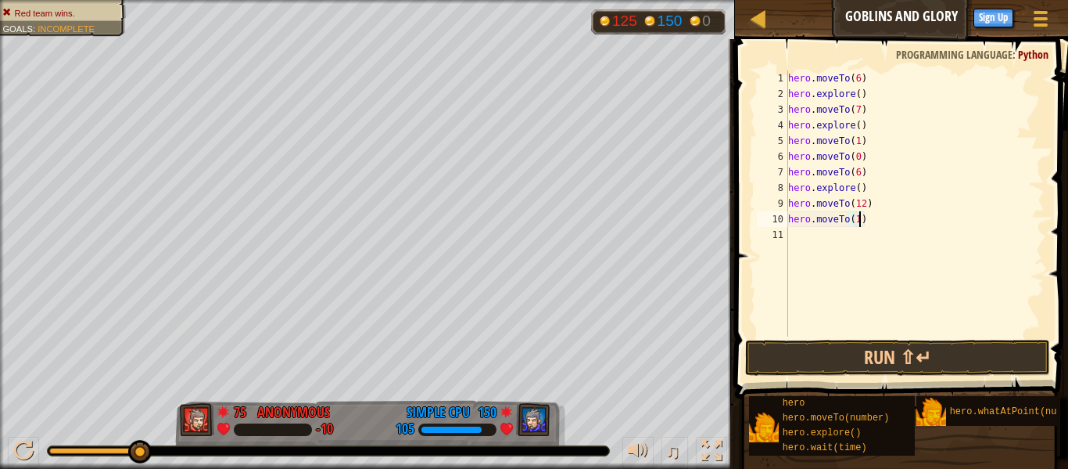
type textarea "hero.moveTo(13)"
click at [799, 245] on div "hero . moveTo ( 6 ) hero . explore ( ) hero . moveTo ( 7 ) hero . explore ( ) h…" at bounding box center [915, 218] width 260 height 297
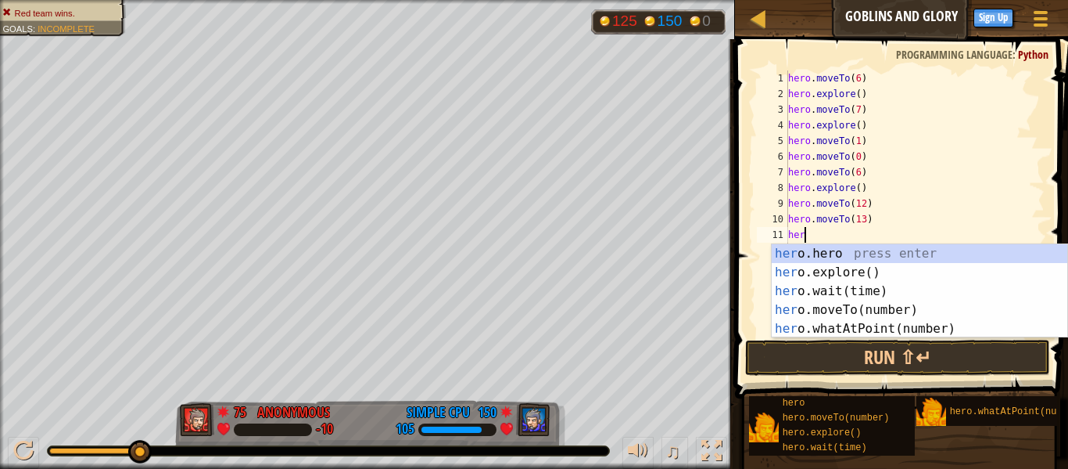
scroll to position [7, 2]
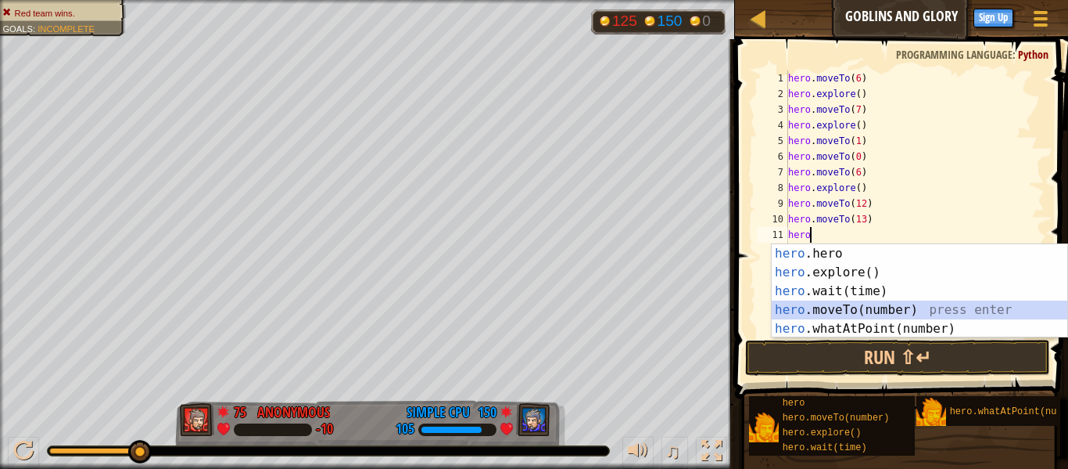
click at [833, 310] on div "hero .hero press enter hero .explore() press enter hero .wait(time) press enter…" at bounding box center [920, 309] width 296 height 131
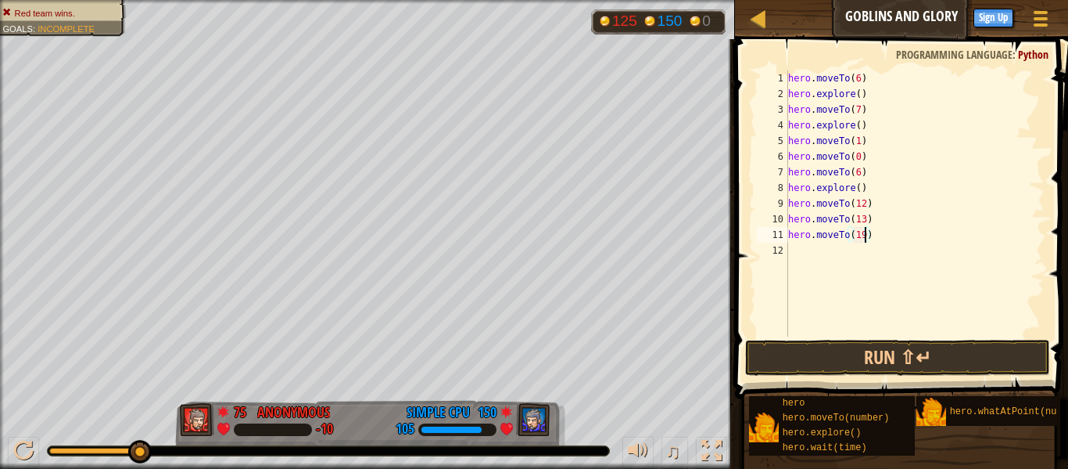
scroll to position [7, 11]
click at [903, 363] on button "Run ⇧↵" at bounding box center [897, 357] width 305 height 36
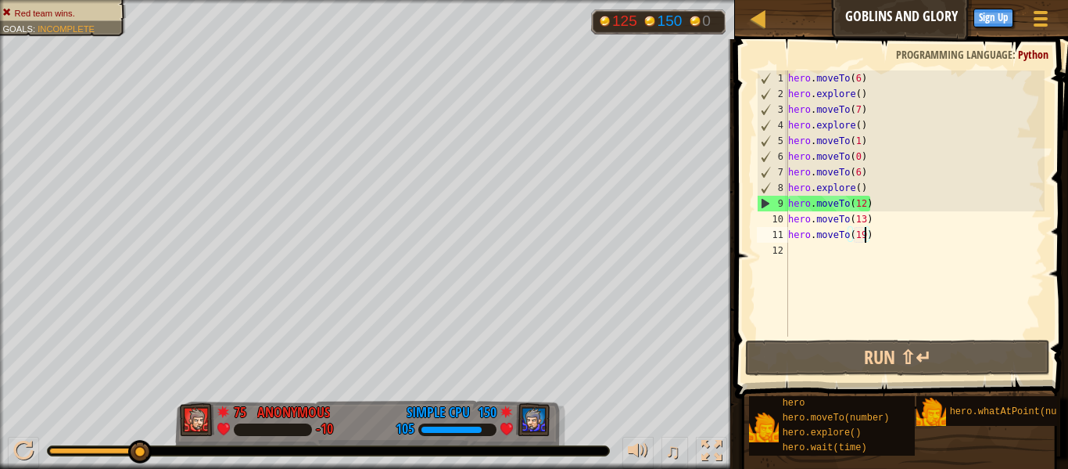
click at [865, 204] on div "hero . moveTo ( 6 ) hero . explore ( ) hero . moveTo ( 7 ) hero . explore ( ) h…" at bounding box center [915, 218] width 260 height 297
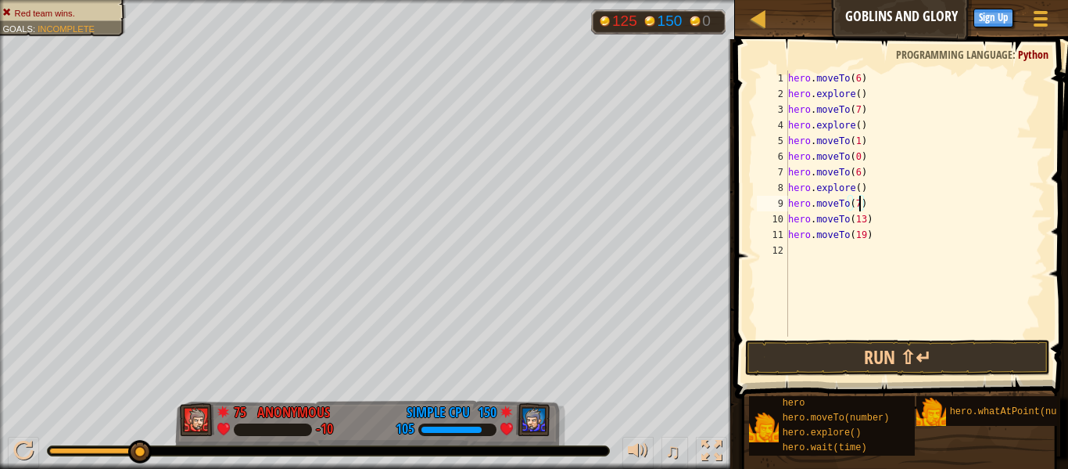
scroll to position [7, 10]
type textarea "hero.moveTo(7)"
click at [835, 361] on button "Run ⇧↵" at bounding box center [897, 357] width 305 height 36
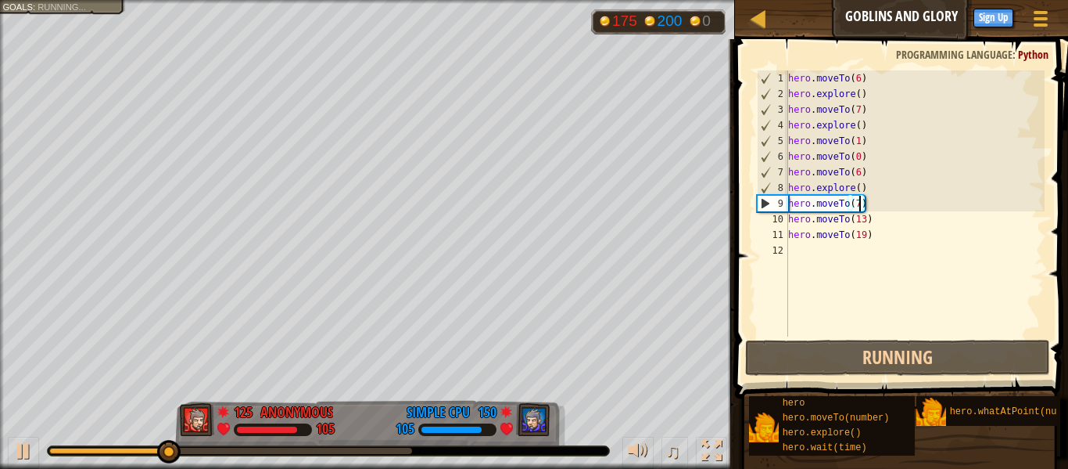
click at [791, 246] on div "hero . moveTo ( 6 ) hero . explore ( ) hero . moveTo ( 7 ) hero . explore ( ) h…" at bounding box center [915, 218] width 260 height 297
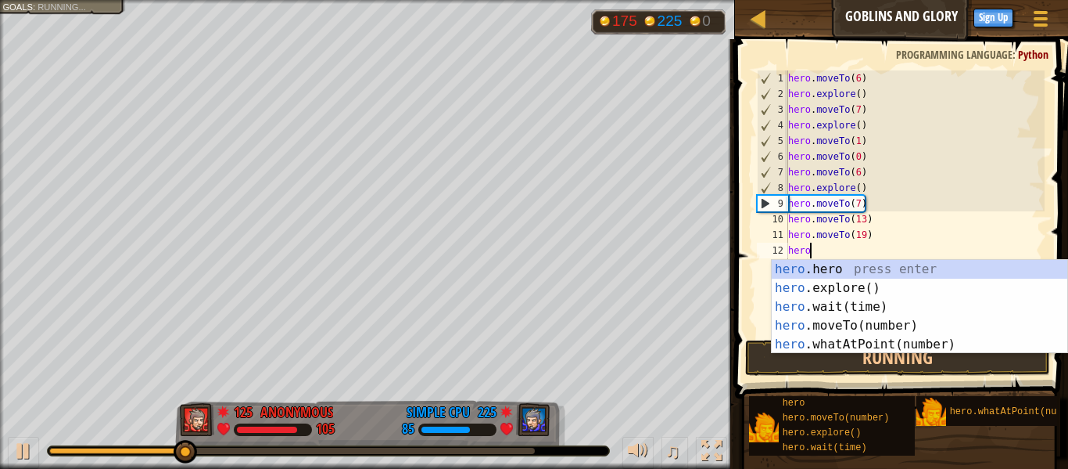
scroll to position [7, 2]
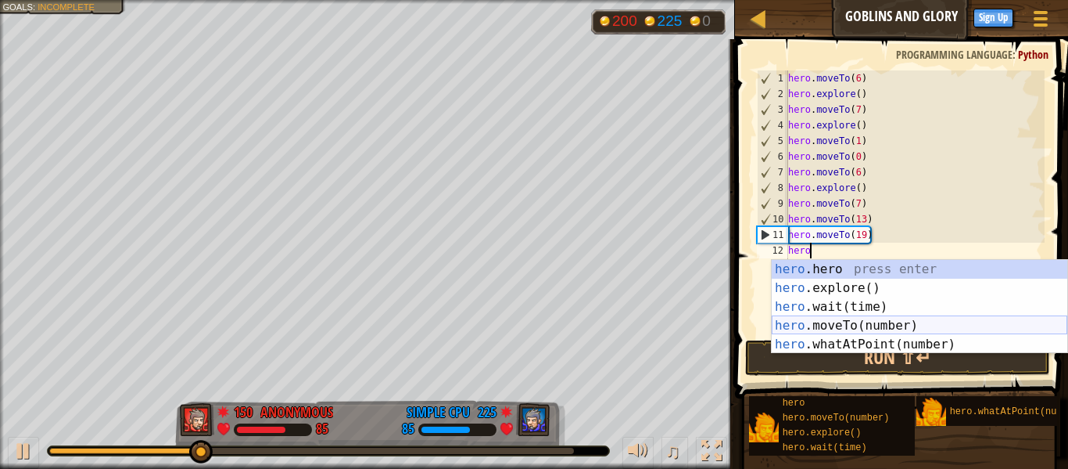
click at [860, 323] on div "hero .hero press enter hero .explore() press enter hero .wait(time) press enter…" at bounding box center [920, 325] width 296 height 131
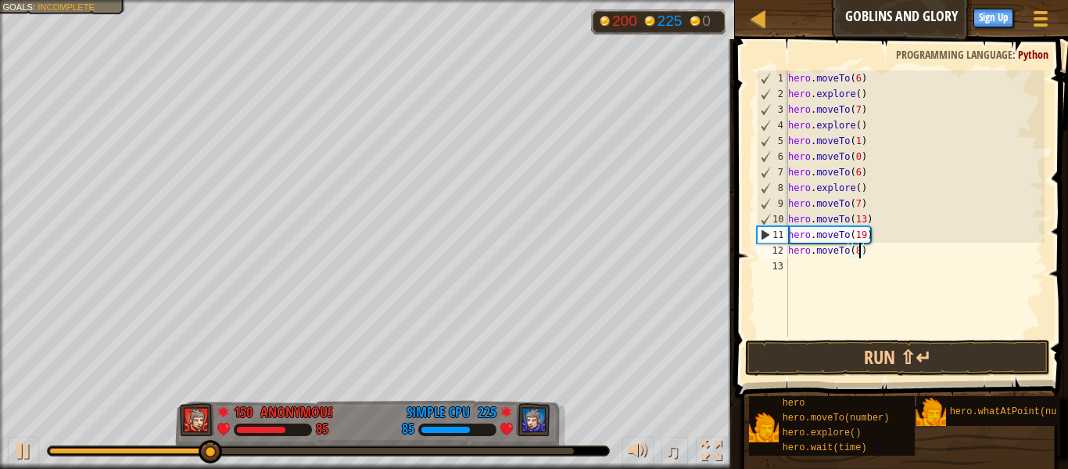
scroll to position [7, 10]
type textarea "hero.moveTo(18)"
click at [793, 278] on div "hero . moveTo ( 6 ) hero . explore ( ) hero . moveTo ( 7 ) hero . explore ( ) h…" at bounding box center [915, 218] width 260 height 297
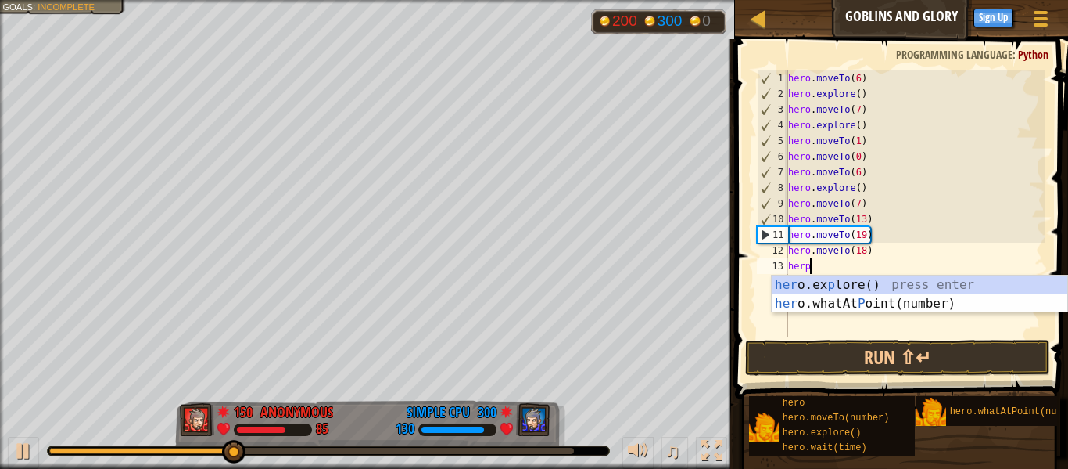
scroll to position [7, 2]
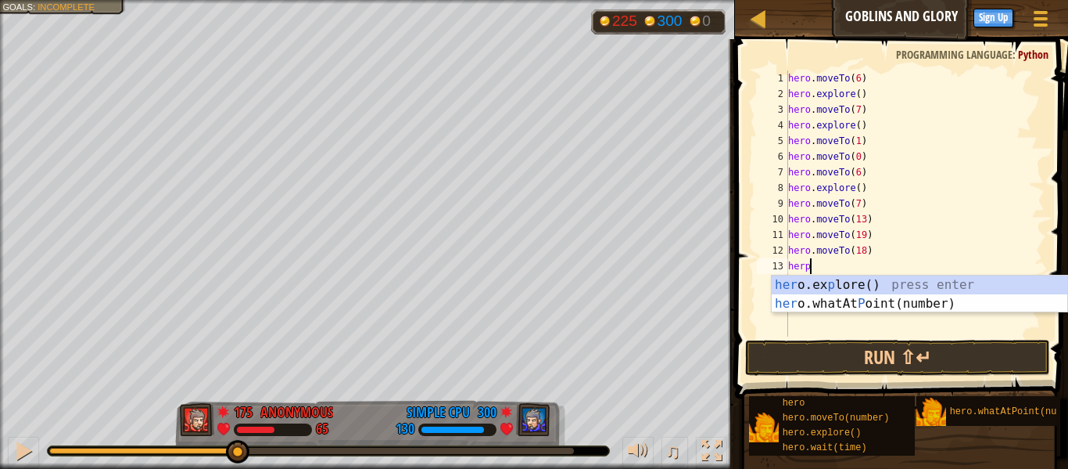
type textarea "her"
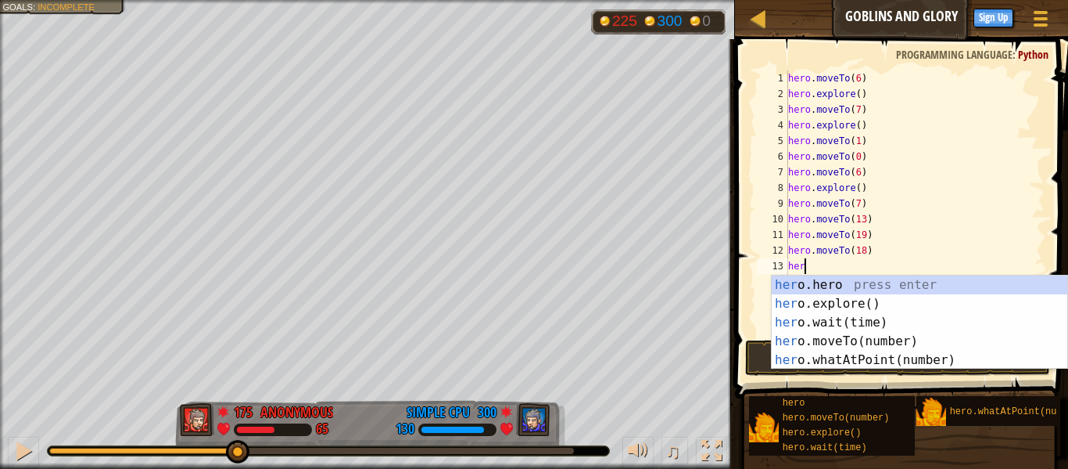
scroll to position [7, 2]
click at [844, 305] on div "her o.hero press enter her o.explore() press enter her o.wait(time) press enter…" at bounding box center [920, 340] width 296 height 131
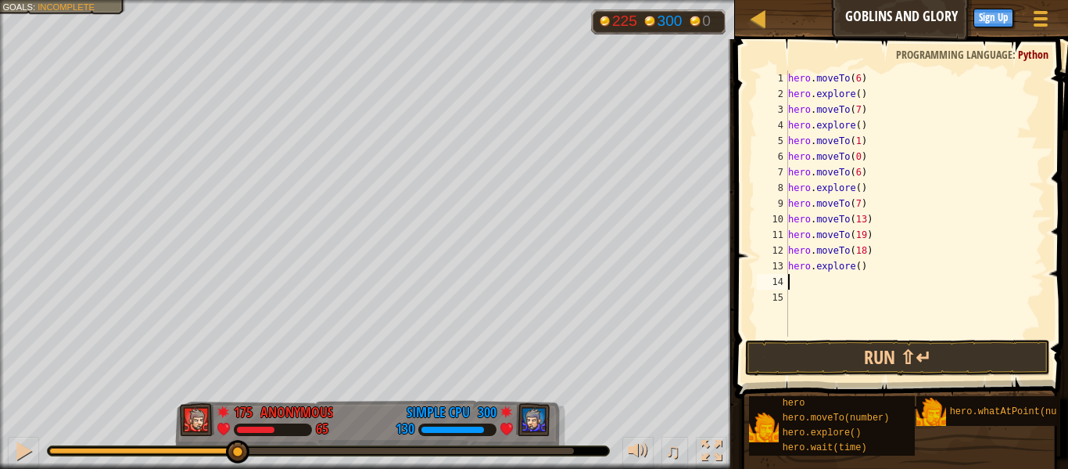
scroll to position [7, 0]
click at [879, 354] on button "Run ⇧↵" at bounding box center [897, 357] width 305 height 36
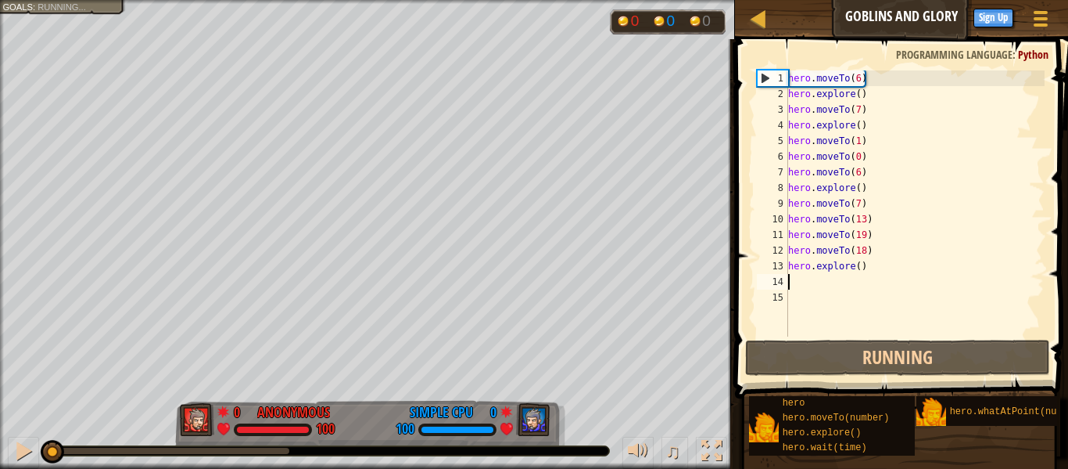
click at [770, 80] on div "1" at bounding box center [773, 78] width 31 height 16
click at [766, 79] on div "1" at bounding box center [773, 78] width 31 height 16
type textarea "hero.moveTo(6)"
click at [25, 451] on div at bounding box center [23, 450] width 20 height 20
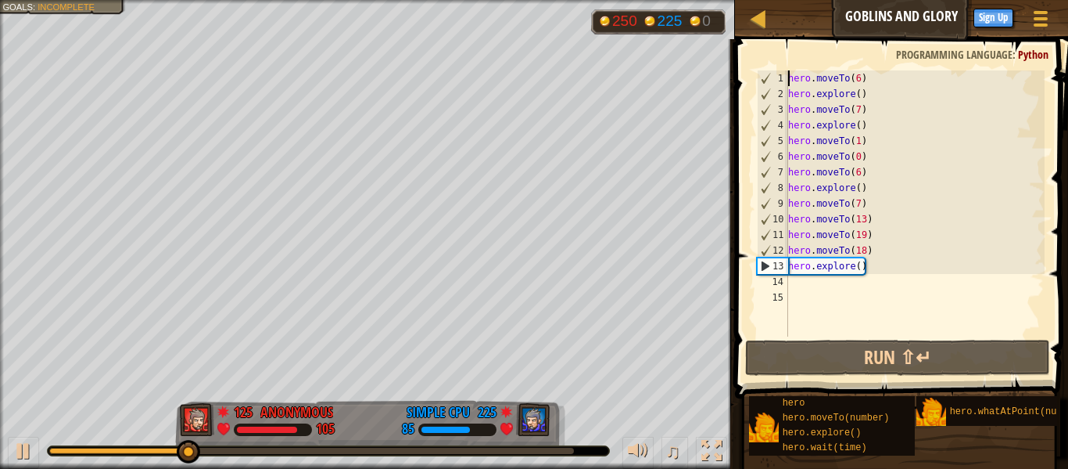
click at [798, 286] on div "hero . moveTo ( 6 ) hero . explore ( ) hero . moveTo ( 7 ) hero . explore ( ) h…" at bounding box center [915, 218] width 260 height 297
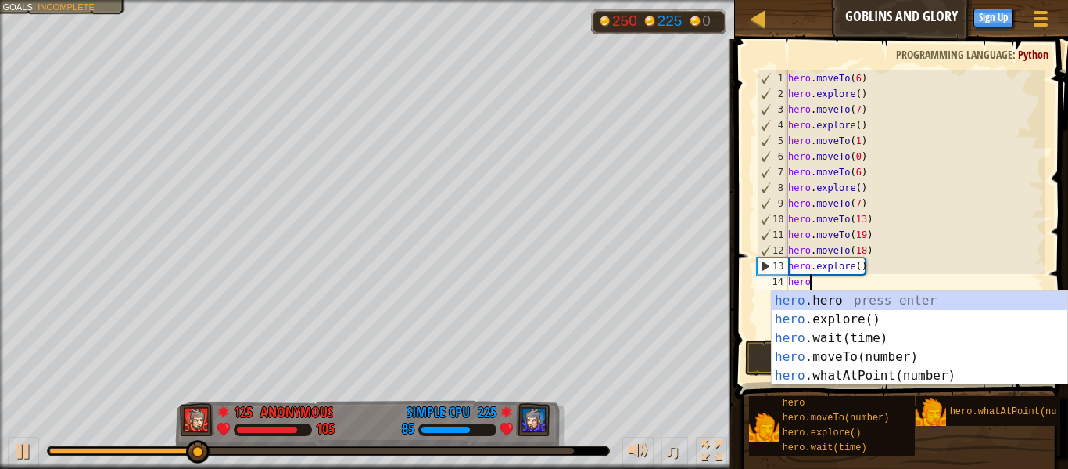
scroll to position [7, 2]
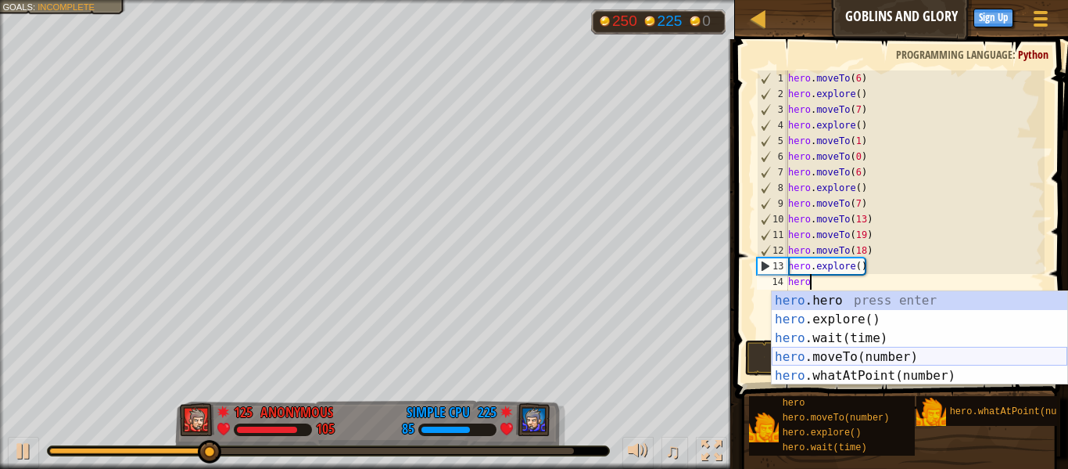
click at [867, 358] on div "hero .hero press enter hero .explore() press enter hero .wait(time) press enter…" at bounding box center [920, 356] width 296 height 131
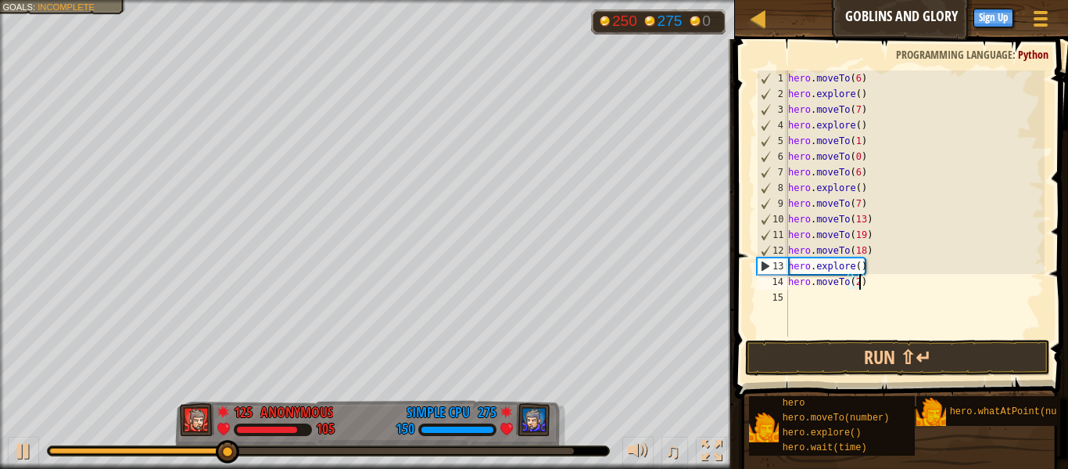
type textarea "hero.moveTo(24)"
click at [805, 296] on div "hero . moveTo ( 6 ) hero . explore ( ) hero . moveTo ( 7 ) hero . explore ( ) h…" at bounding box center [915, 218] width 260 height 297
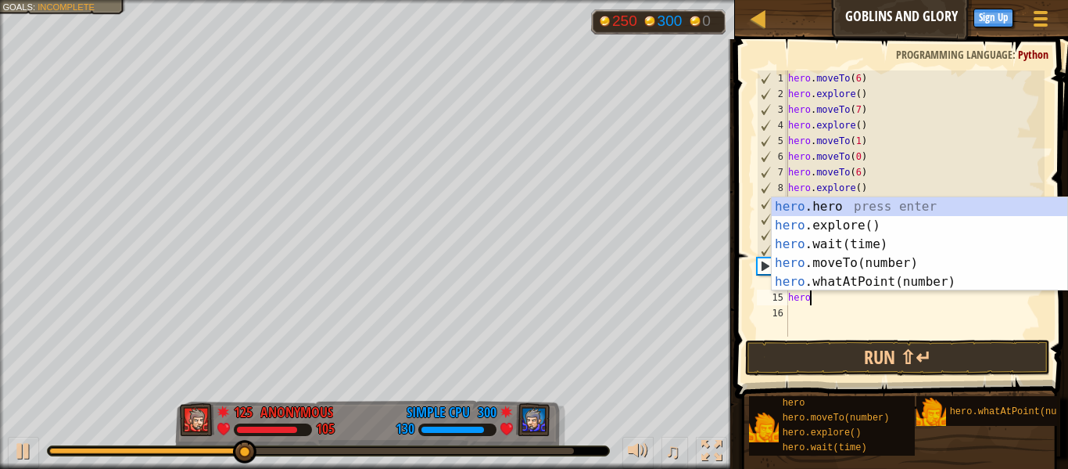
scroll to position [7, 2]
click at [892, 256] on div "hero .hero press enter hero .explore() press enter hero .wait(time) press enter…" at bounding box center [920, 262] width 296 height 131
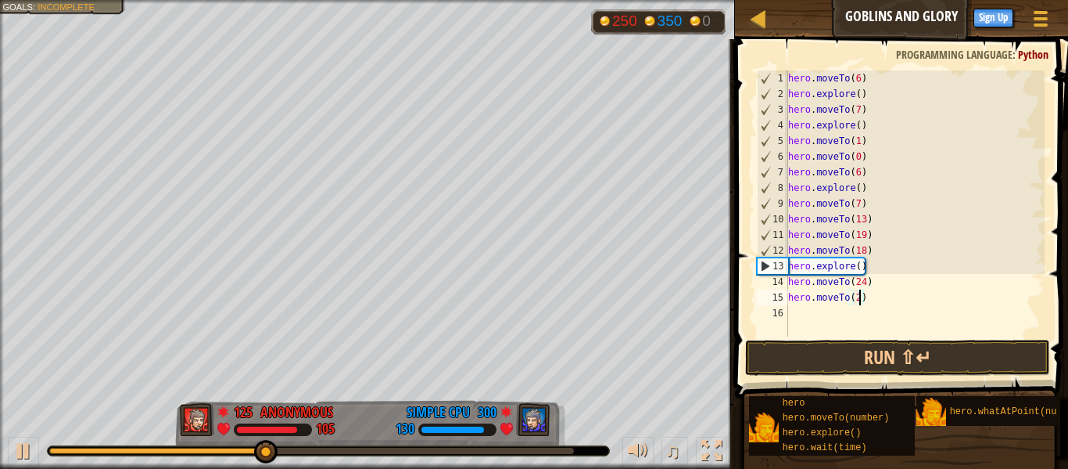
type textarea "hero.moveTo(25)"
click at [792, 313] on div "hero . moveTo ( 6 ) hero . explore ( ) hero . moveTo ( 7 ) hero . explore ( ) h…" at bounding box center [915, 218] width 260 height 297
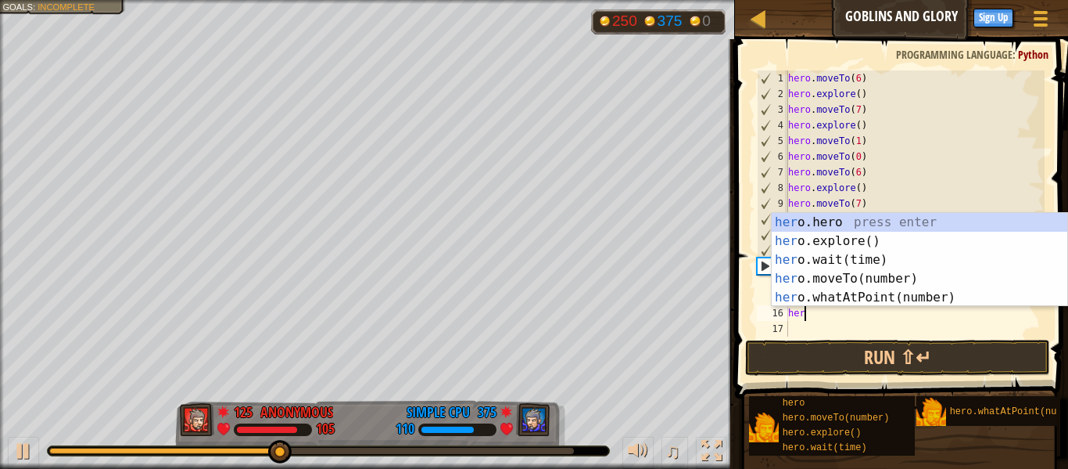
scroll to position [7, 2]
type textarea "hero"
click at [832, 242] on div "hero .hero press enter hero .explore() press enter hero .wait(time) press enter…" at bounding box center [920, 278] width 296 height 131
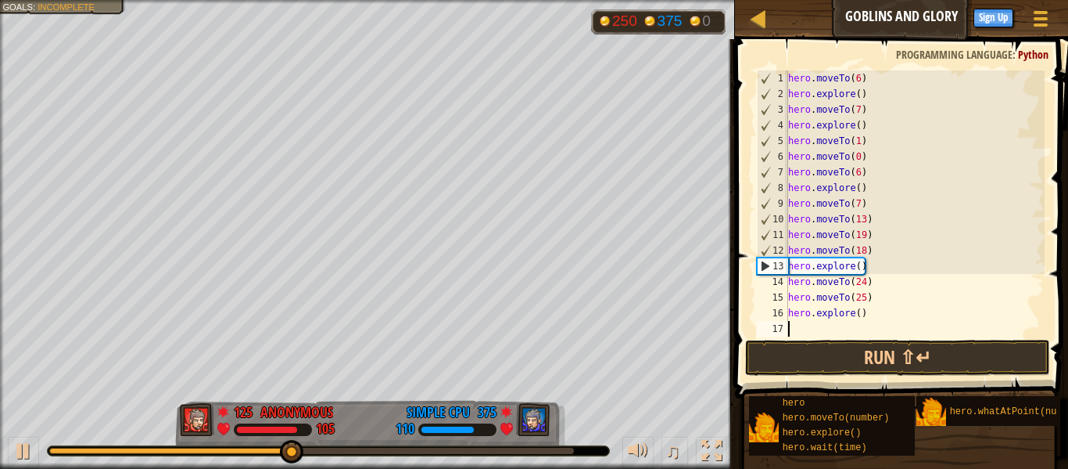
scroll to position [7, 0]
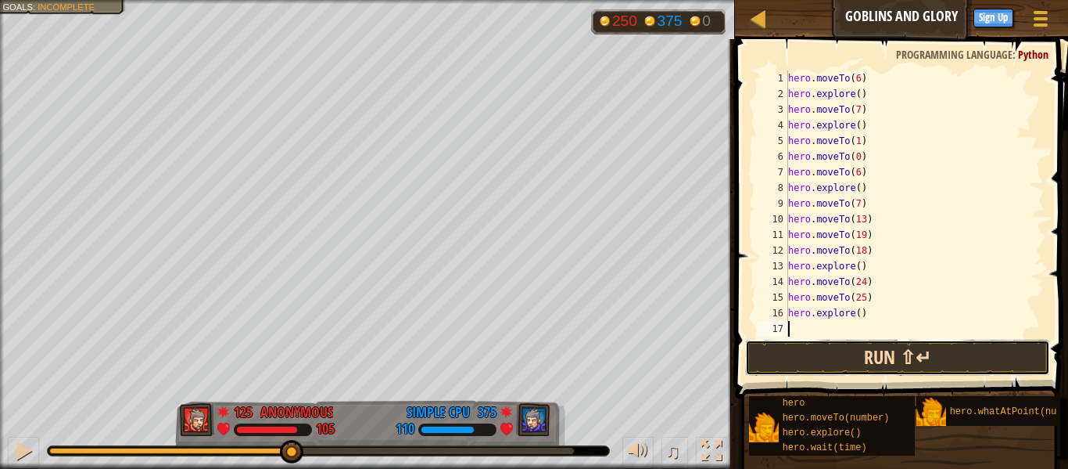
click at [822, 346] on button "Run ⇧↵" at bounding box center [897, 357] width 305 height 36
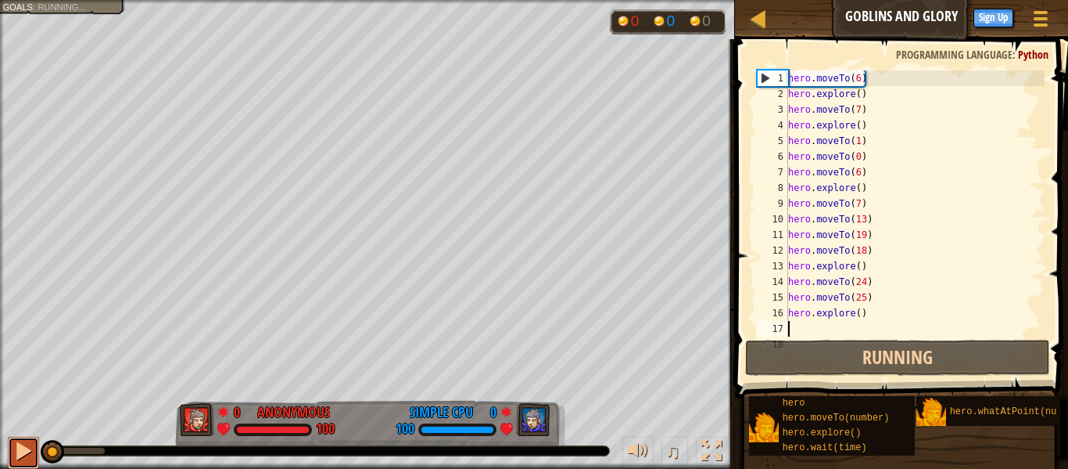
click at [22, 452] on div at bounding box center [23, 450] width 20 height 20
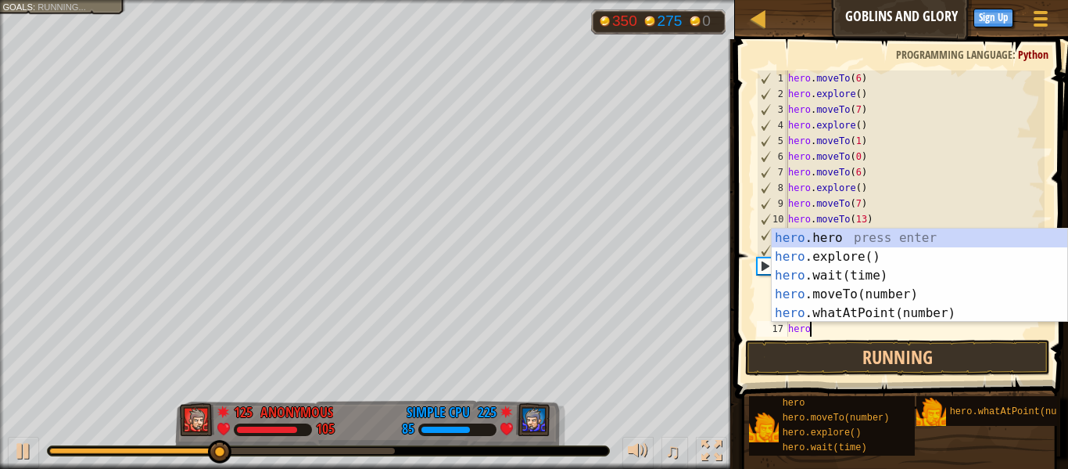
scroll to position [7, 2]
click at [846, 291] on div "hero .hero press enter hero .explore() press enter hero .wait(time) press enter…" at bounding box center [920, 293] width 296 height 131
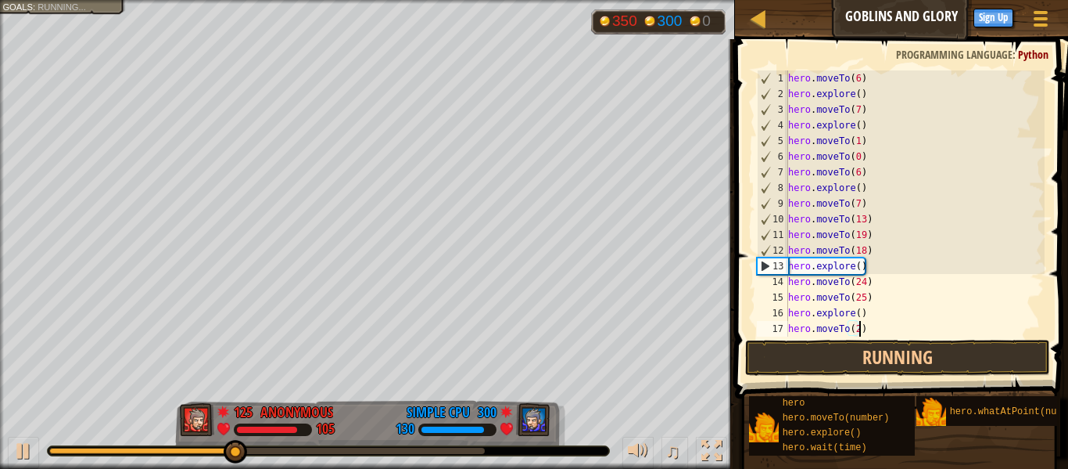
type textarea "hero.moveTo(26)"
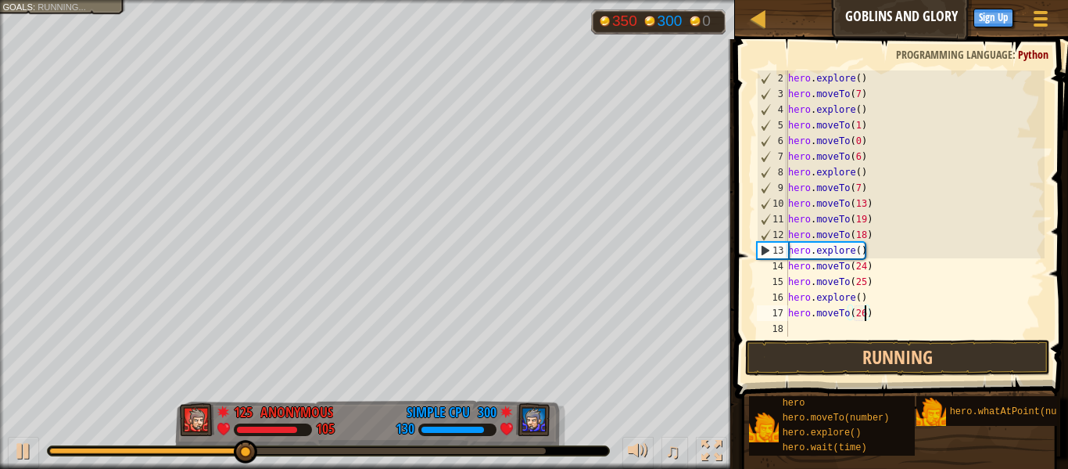
scroll to position [16, 0]
click at [795, 326] on div "hero . explore ( ) hero . moveTo ( 7 ) hero . explore ( ) hero . moveTo ( 1 ) h…" at bounding box center [915, 218] width 260 height 297
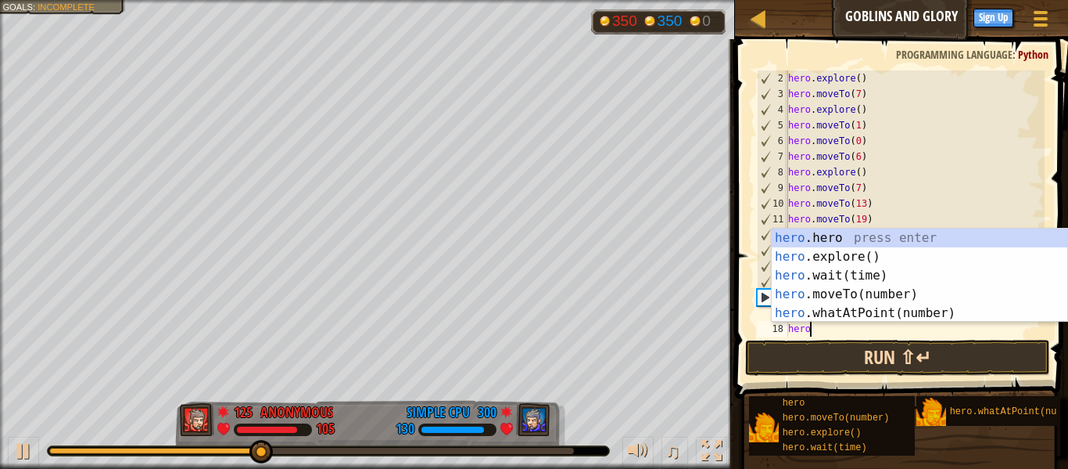
scroll to position [7, 2]
click at [846, 294] on div "hero .hero press enter hero .explore() press enter hero .wait(time) press enter…" at bounding box center [920, 293] width 296 height 131
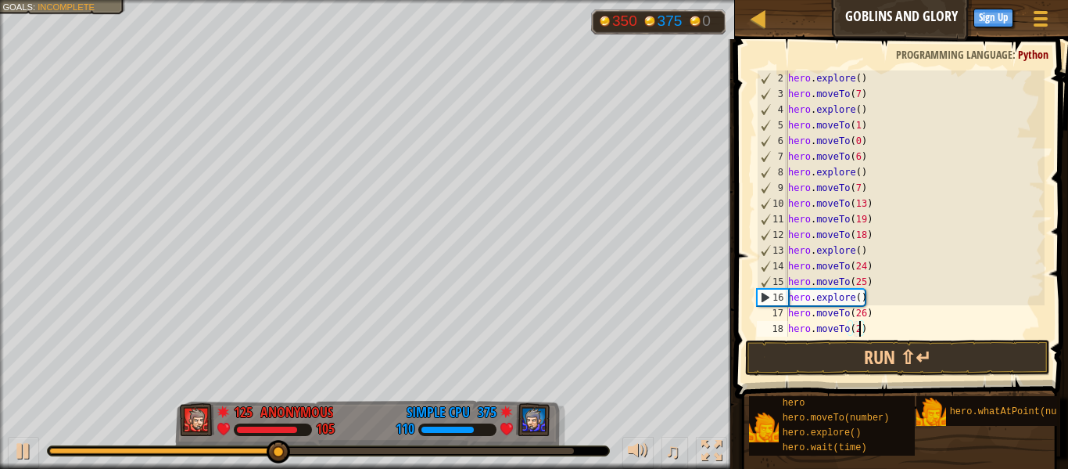
type textarea "hero.moveTo(27)"
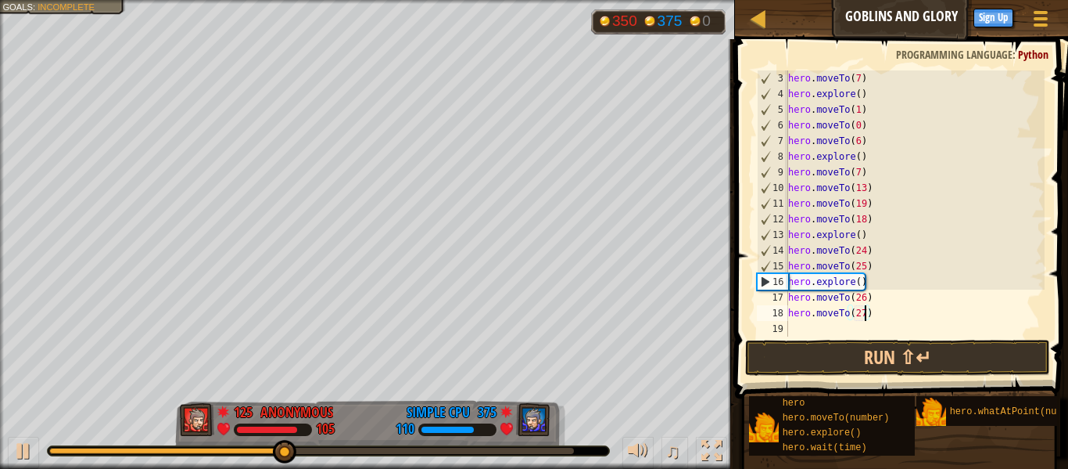
scroll to position [31, 0]
click at [795, 329] on div "hero . moveTo ( 7 ) hero . explore ( ) hero . moveTo ( 1 ) hero . moveTo ( 0 ) …" at bounding box center [915, 218] width 260 height 297
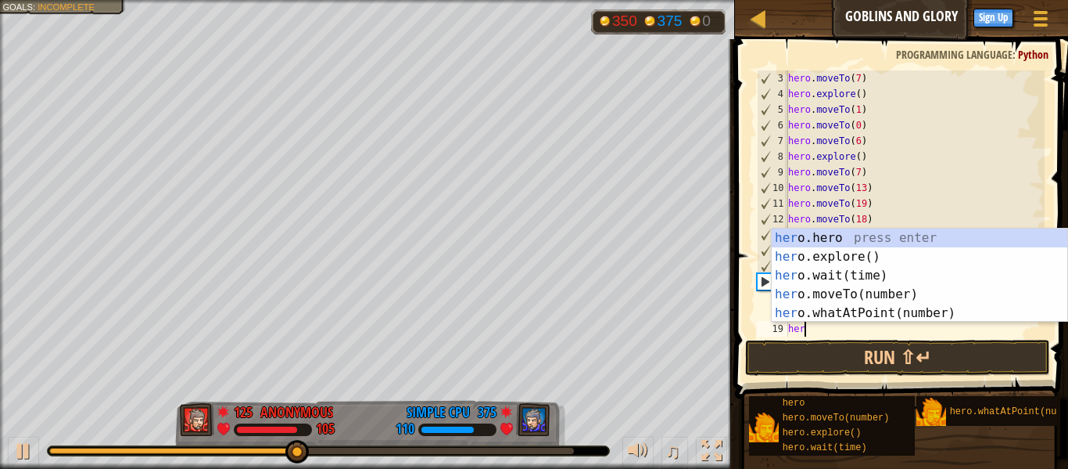
type textarea "hero"
click at [852, 260] on div "hero .hero press enter hero .explore() press enter hero .wait(time) press enter…" at bounding box center [920, 293] width 296 height 131
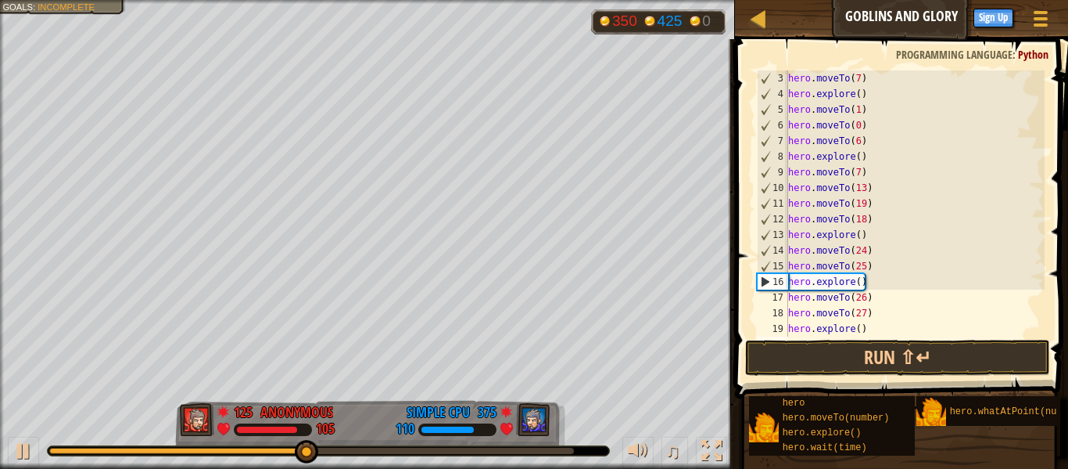
scroll to position [7, 0]
click at [861, 354] on button "Run ⇧↵" at bounding box center [897, 357] width 305 height 36
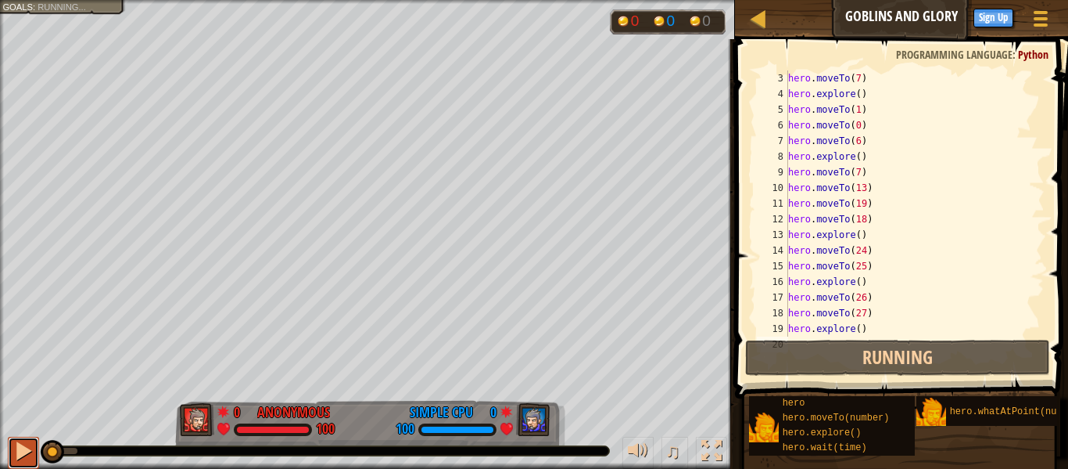
click at [32, 450] on div at bounding box center [23, 450] width 20 height 20
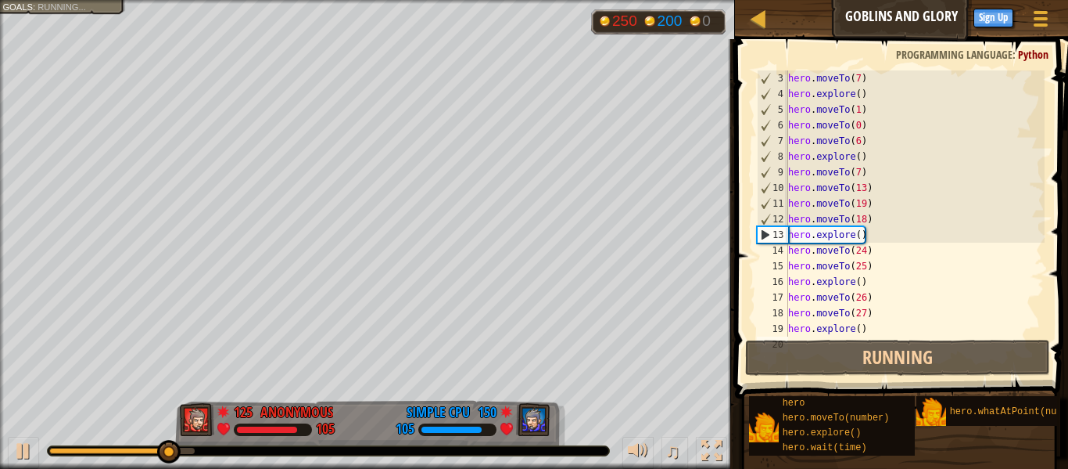
scroll to position [31, 0]
